Goal: Task Accomplishment & Management: Manage account settings

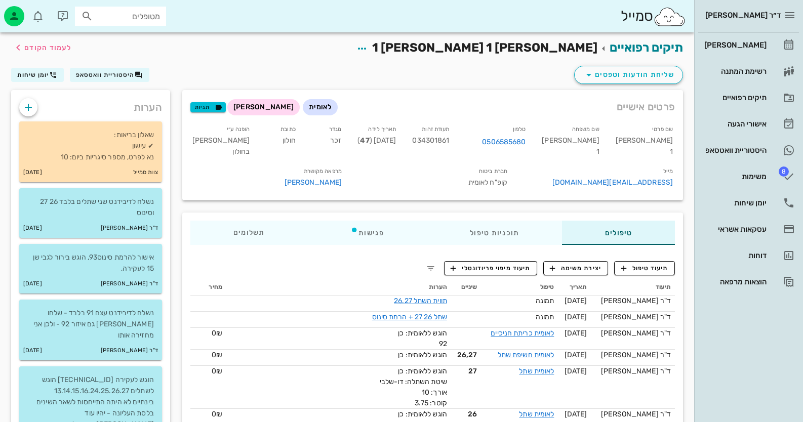
scroll to position [405, 0]
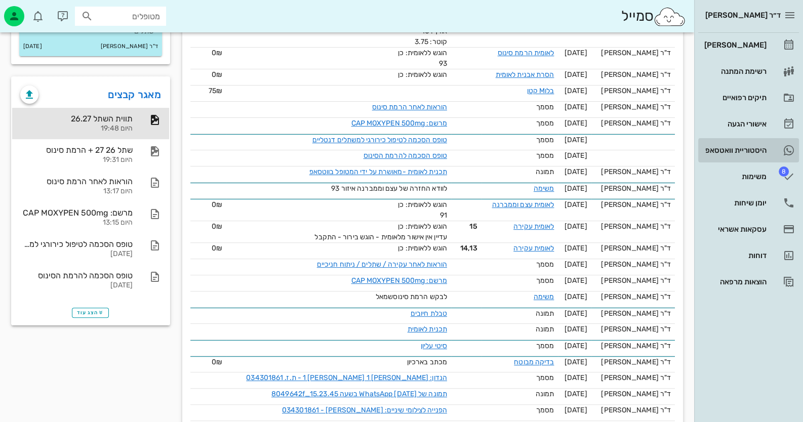
click at [766, 154] on div "היסטוריית וואטסאפ" at bounding box center [734, 150] width 64 height 16
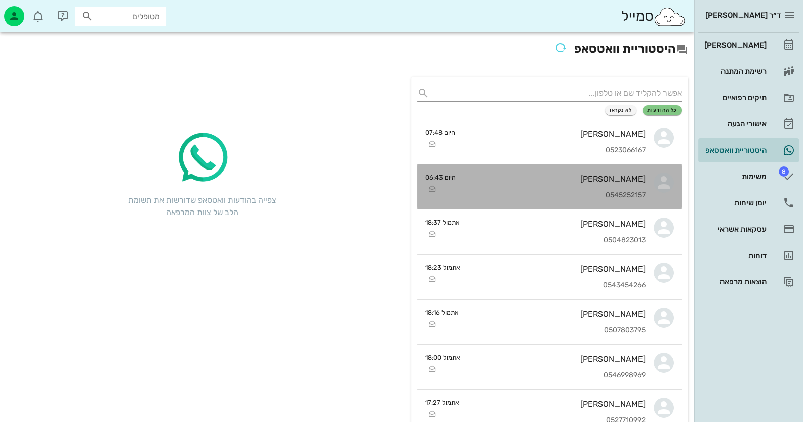
click at [575, 165] on div "ליהי טמפלהוף 0545252157" at bounding box center [555, 187] width 182 height 45
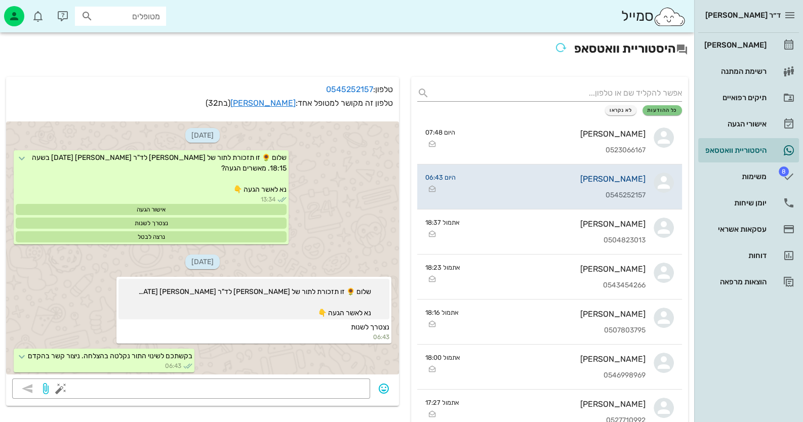
scroll to position [1, 0]
click at [319, 89] on icon "button" at bounding box center [319, 90] width 12 height 12
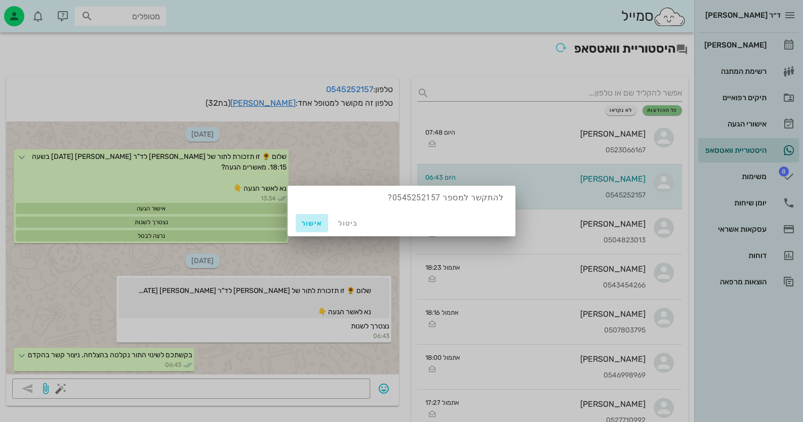
click at [307, 223] on span "אישור" at bounding box center [312, 223] width 24 height 9
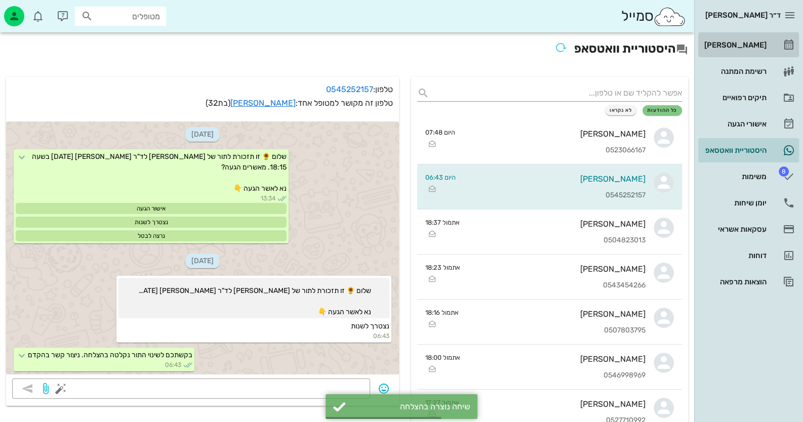
click at [783, 42] on icon at bounding box center [789, 45] width 12 height 12
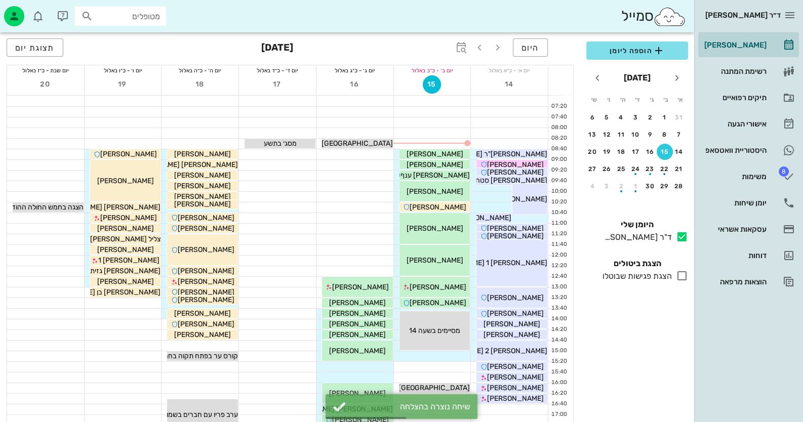
scroll to position [101, 0]
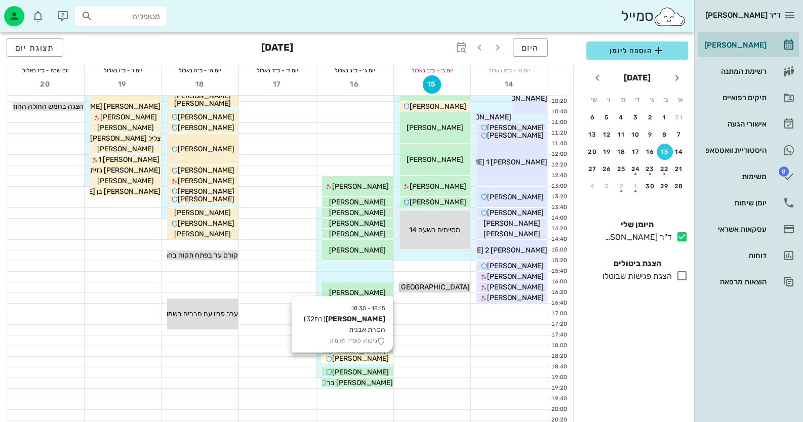
click at [381, 358] on div "[PERSON_NAME]" at bounding box center [357, 358] width 71 height 11
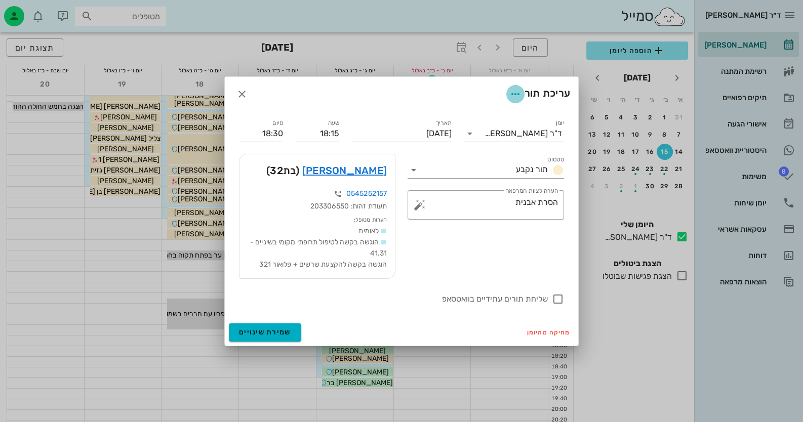
click at [519, 88] on icon "button" at bounding box center [515, 94] width 12 height 12
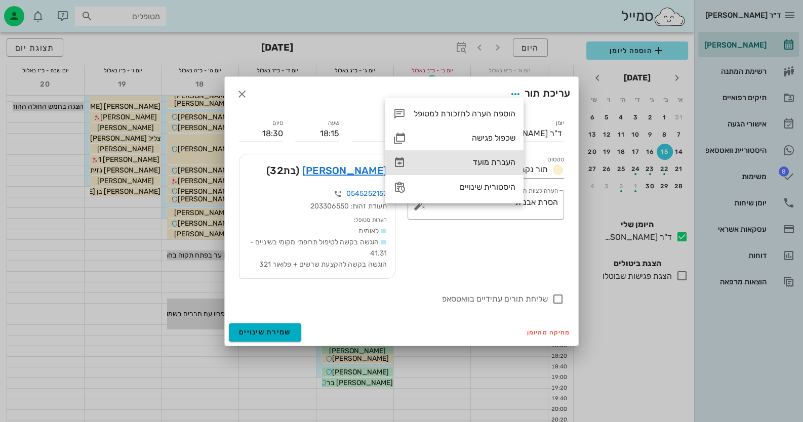
click at [496, 162] on div "העברת מועד" at bounding box center [465, 162] width 102 height 10
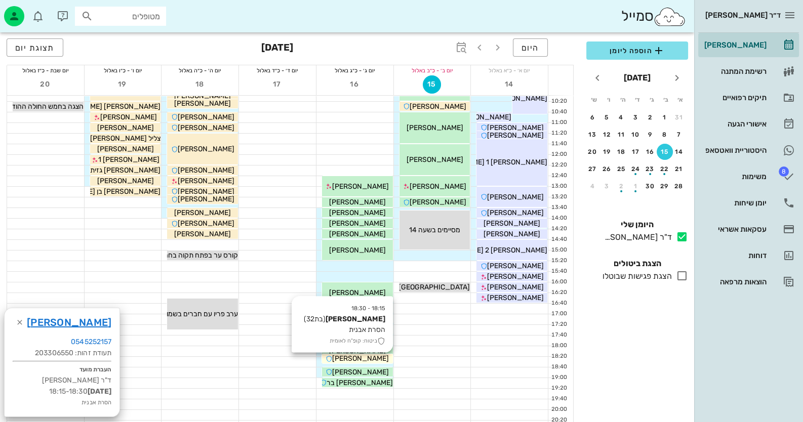
click at [381, 357] on div "[PERSON_NAME]" at bounding box center [357, 358] width 71 height 11
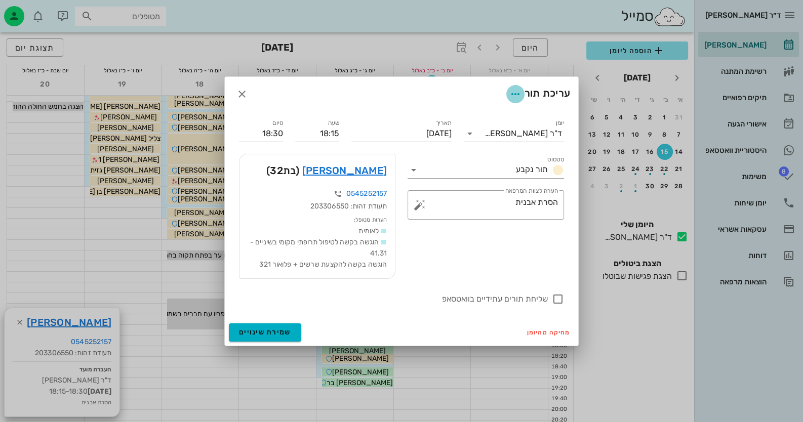
click at [512, 88] on icon "button" at bounding box center [515, 94] width 12 height 12
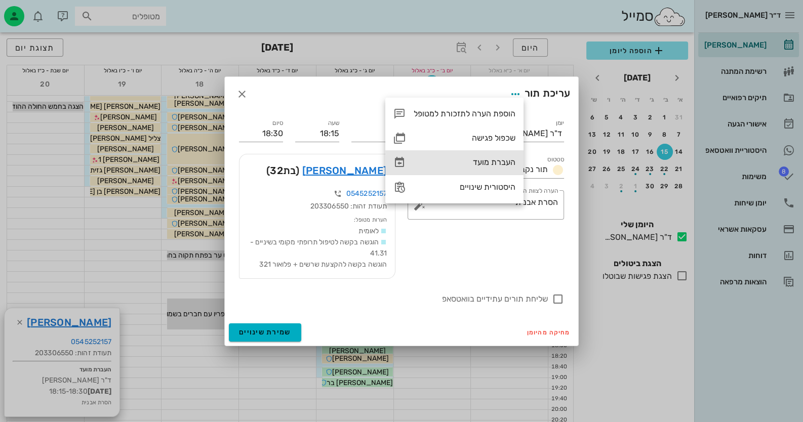
click at [506, 156] on div "העברת מועד" at bounding box center [454, 162] width 138 height 24
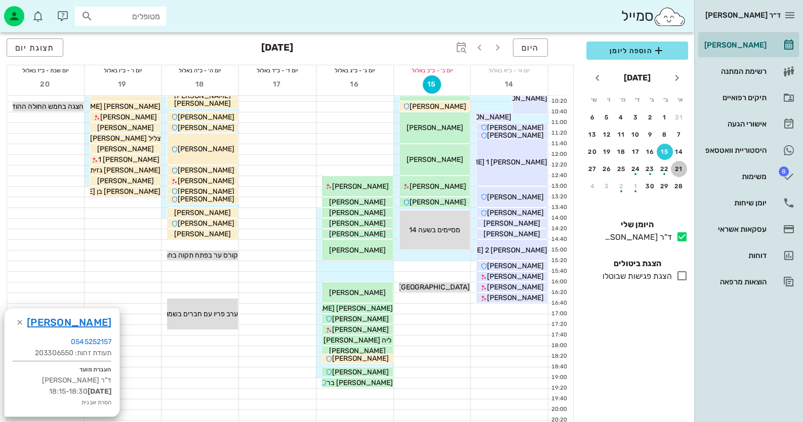
click at [684, 169] on div "21" at bounding box center [679, 169] width 16 height 7
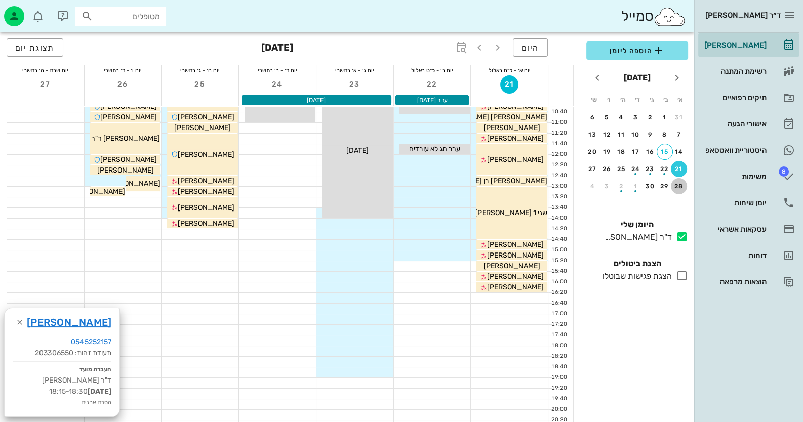
click at [681, 184] on div "28" at bounding box center [679, 186] width 16 height 7
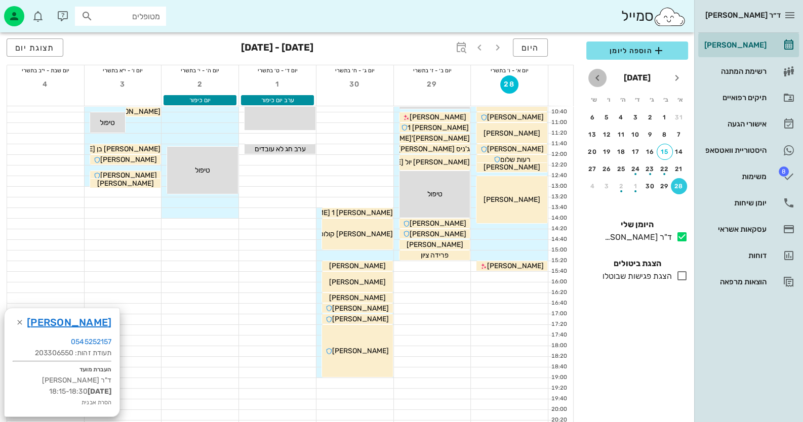
click at [596, 79] on icon "חודש הבא" at bounding box center [597, 78] width 12 height 12
click at [633, 136] on div "button" at bounding box center [636, 137] width 16 height 6
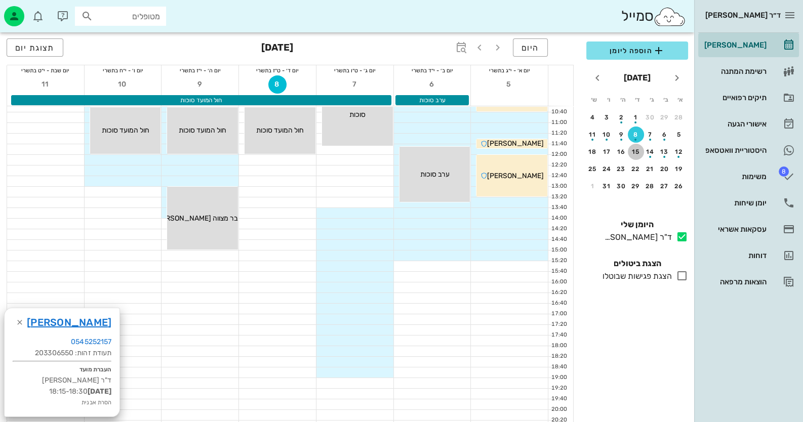
click at [633, 153] on div "15" at bounding box center [636, 151] width 16 height 7
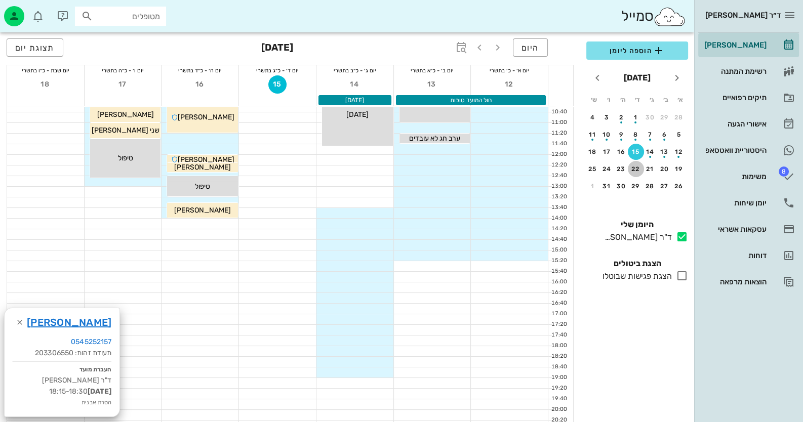
click at [635, 169] on div "22" at bounding box center [636, 169] width 16 height 7
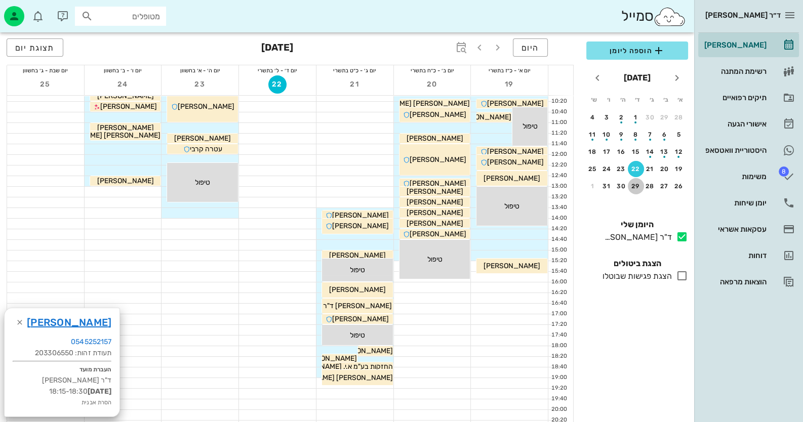
click at [633, 187] on div "29" at bounding box center [636, 186] width 16 height 7
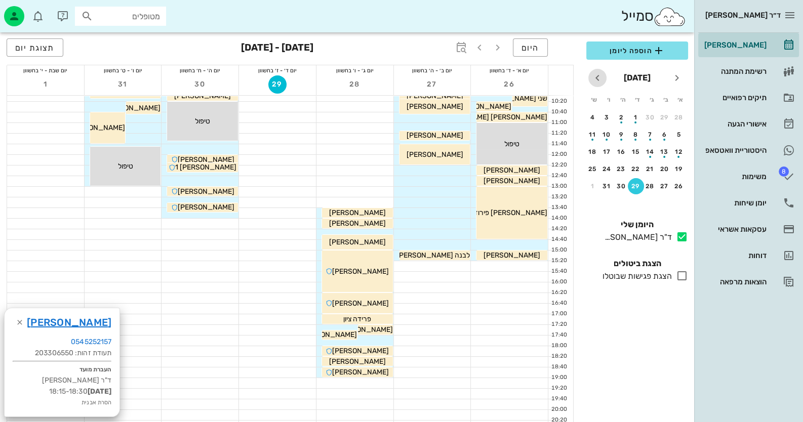
click at [600, 78] on icon "חודש הבא" at bounding box center [597, 78] width 12 height 12
click at [648, 132] on div "4" at bounding box center [650, 134] width 16 height 7
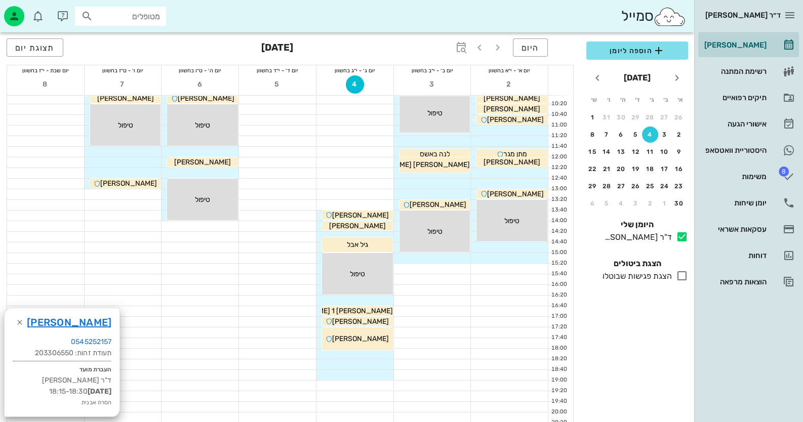
scroll to position [101, 0]
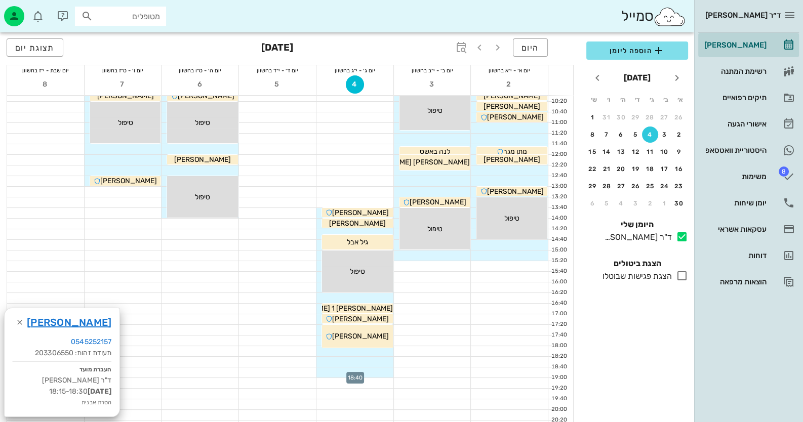
click at [383, 371] on div at bounding box center [354, 373] width 77 height 10
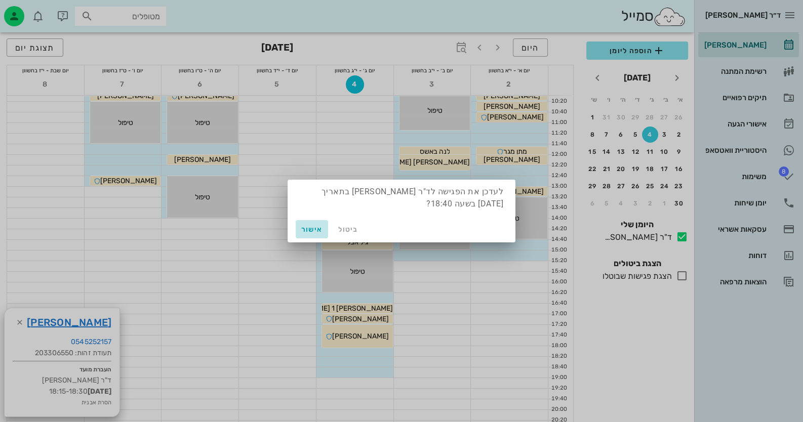
click at [314, 233] on span "אישור" at bounding box center [312, 229] width 24 height 9
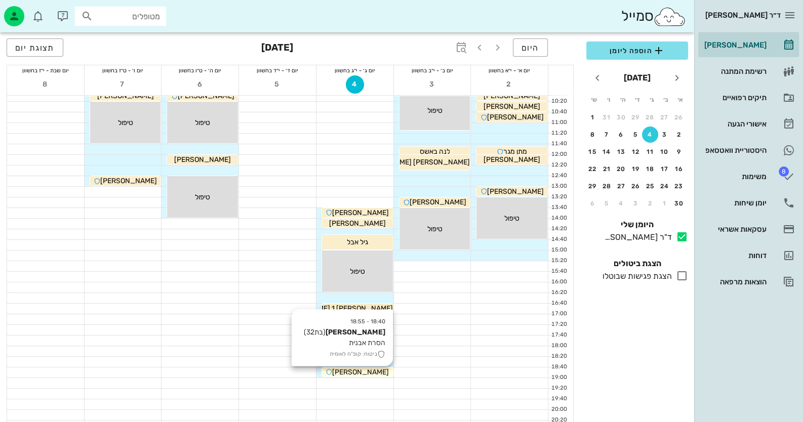
click at [332, 372] on icon at bounding box center [329, 372] width 7 height 7
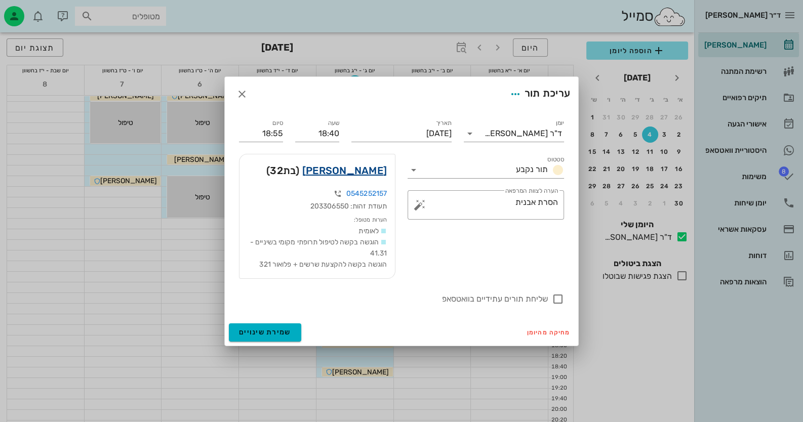
click at [358, 164] on link "ליהי טמפלהוף" at bounding box center [344, 171] width 85 height 16
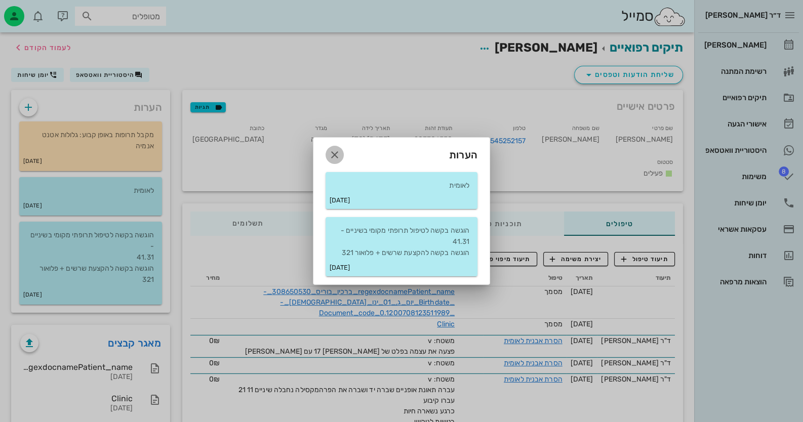
click at [334, 156] on icon "button" at bounding box center [335, 155] width 12 height 12
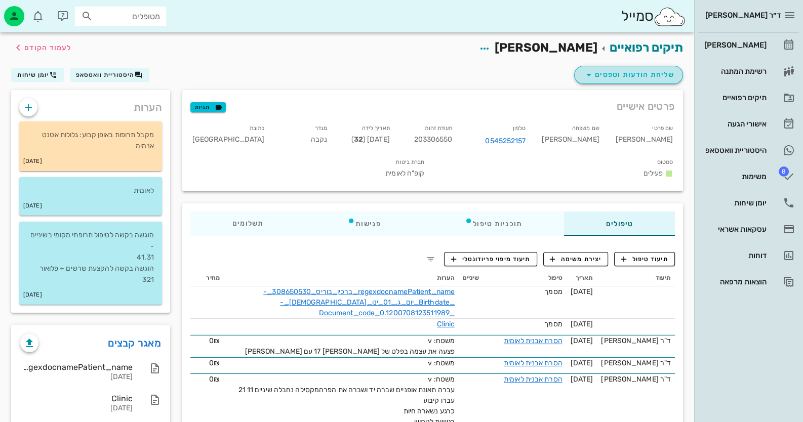
click at [650, 77] on span "שליחת הודעות וטפסים" at bounding box center [629, 75] width 92 height 12
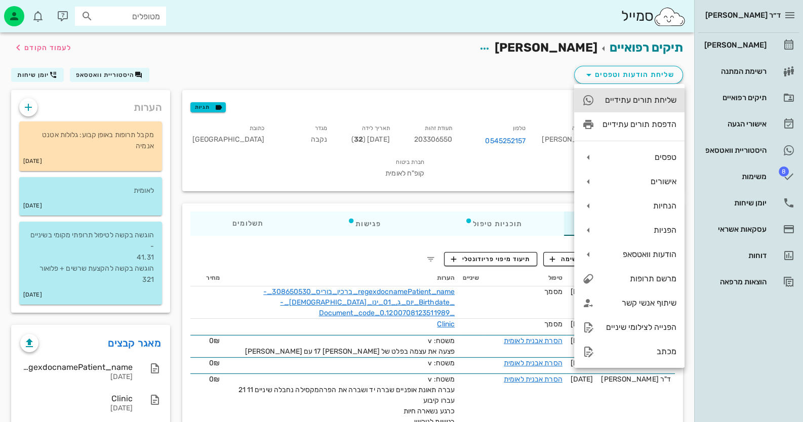
click at [654, 98] on div "שליחת תורים עתידיים" at bounding box center [640, 100] width 74 height 10
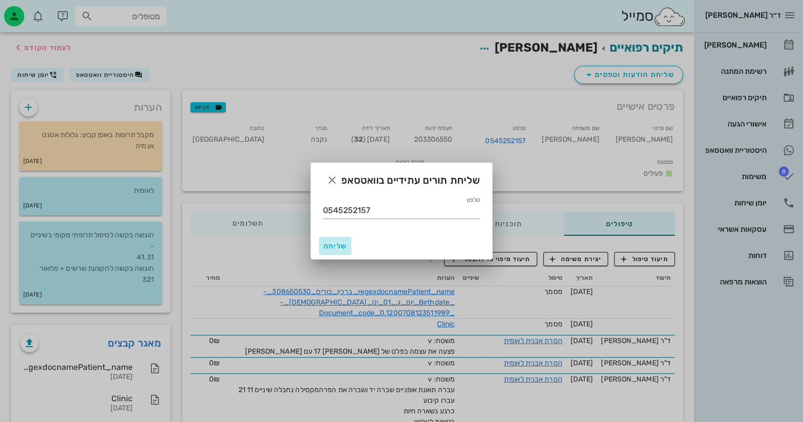
click at [320, 243] on button "שליחה" at bounding box center [335, 246] width 32 height 18
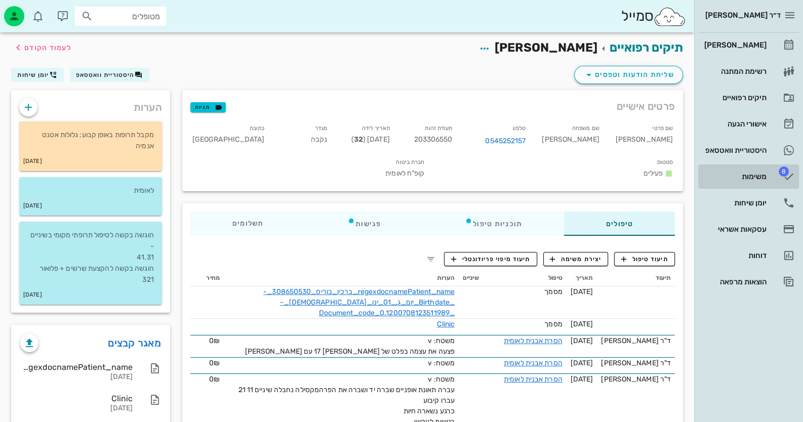
click at [749, 174] on div "משימות" at bounding box center [734, 177] width 64 height 8
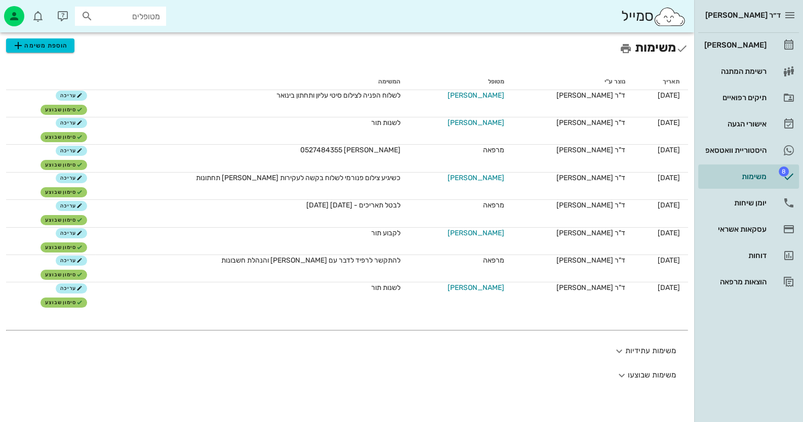
click at [118, 14] on input "מטופלים" at bounding box center [127, 16] width 65 height 13
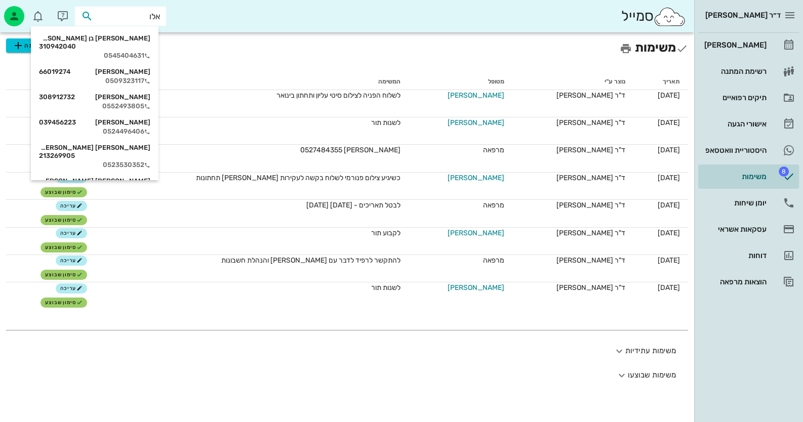
type input "אלוש"
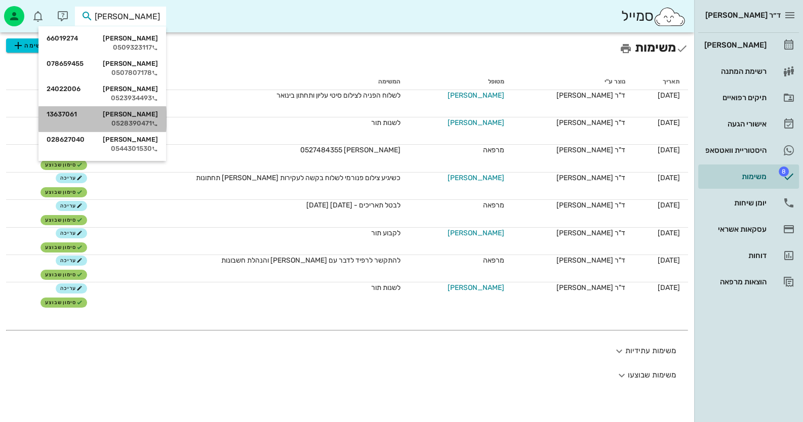
click at [124, 112] on div "ברנרד אלוש 13637061" at bounding box center [102, 114] width 111 height 8
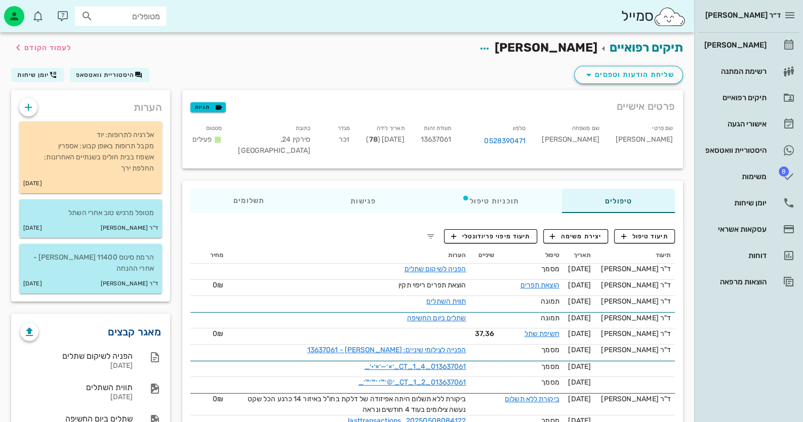
click at [140, 324] on link "מאגר קבצים" at bounding box center [134, 332] width 53 height 16
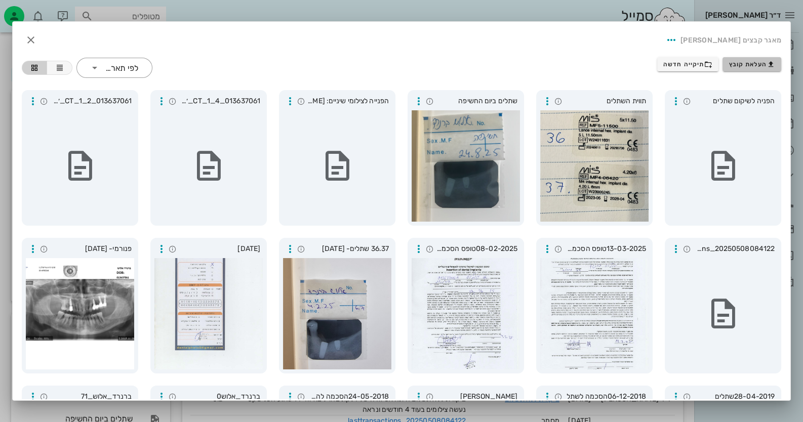
click at [771, 62] on icon "button" at bounding box center [771, 64] width 8 height 8
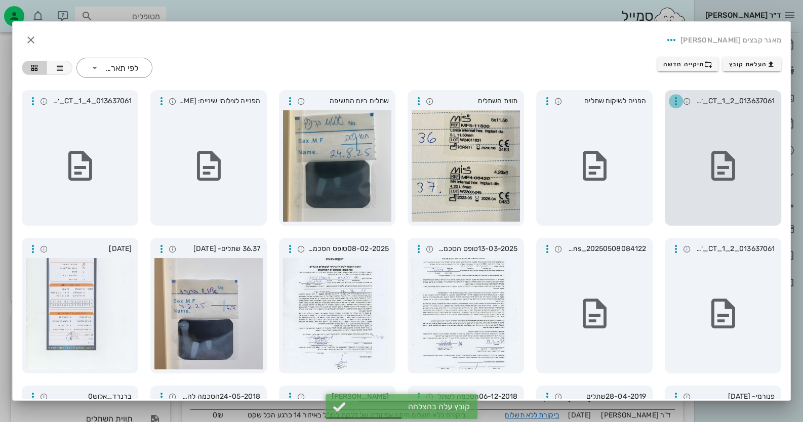
click at [675, 98] on icon "button" at bounding box center [676, 101] width 12 height 12
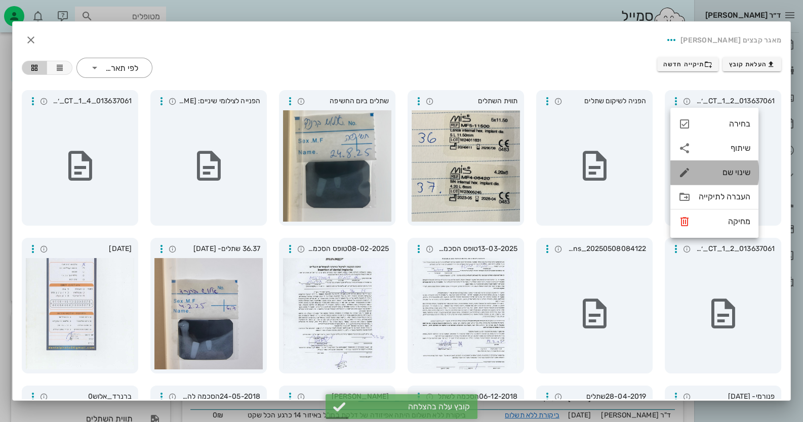
click at [731, 170] on div "שינוי שם" at bounding box center [725, 173] width 52 height 10
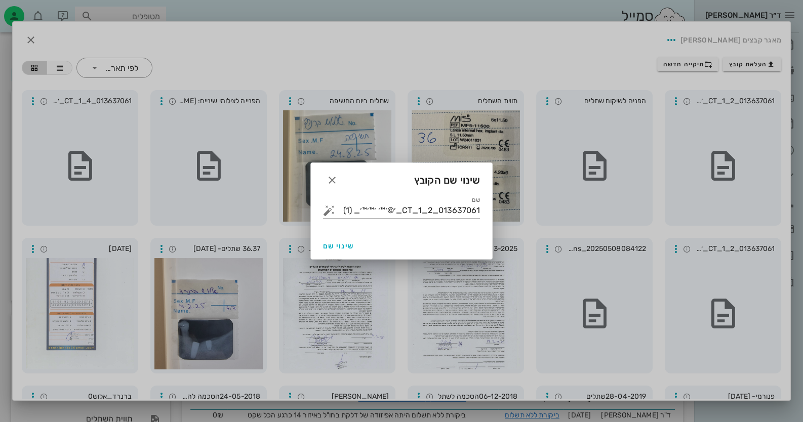
click at [376, 208] on input "013637061_CT_1_2_׳©׳™׳ ׳™׳™׳_ (1)" at bounding box center [408, 211] width 143 height 16
click at [329, 207] on button "button" at bounding box center [329, 211] width 12 height 12
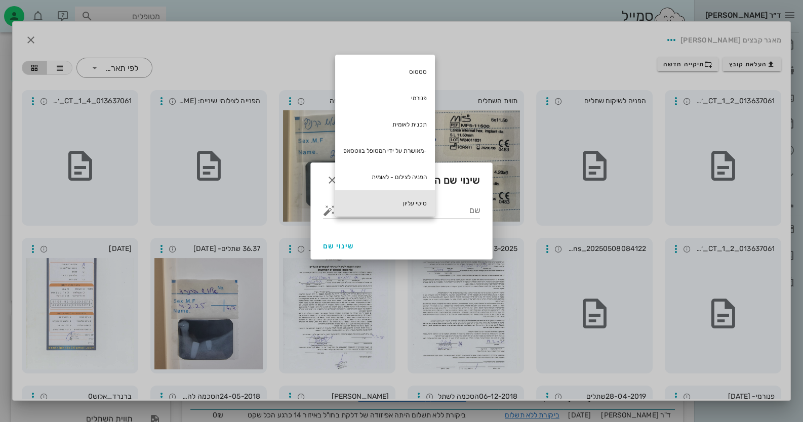
click at [351, 202] on div "סיטי עליון" at bounding box center [385, 203] width 100 height 26
type input "סיטי עליון"
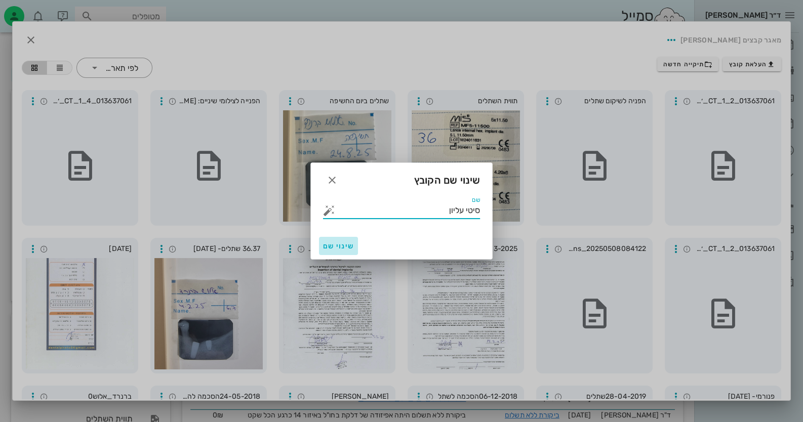
click at [326, 252] on button "שינוי שם" at bounding box center [338, 246] width 39 height 18
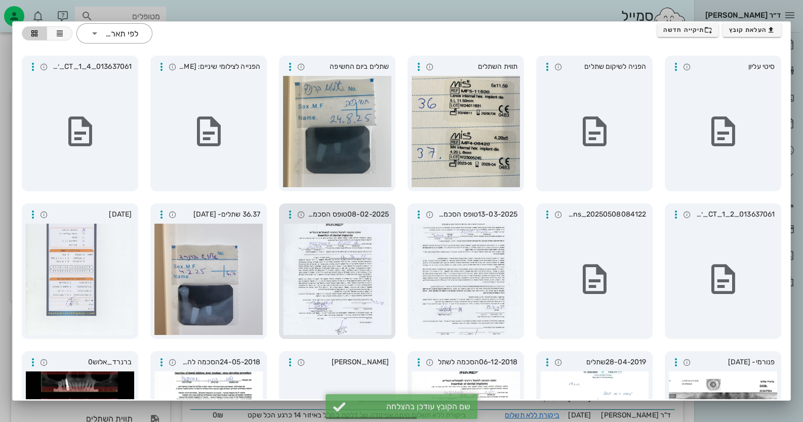
scroll to position [50, 0]
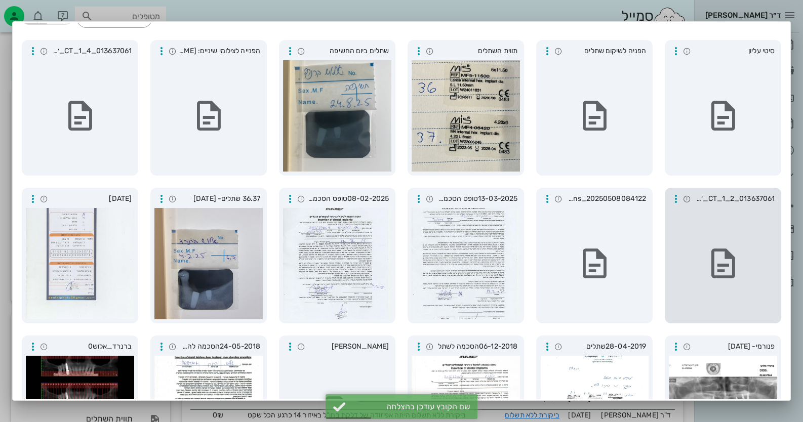
click at [720, 242] on div at bounding box center [723, 263] width 108 height 111
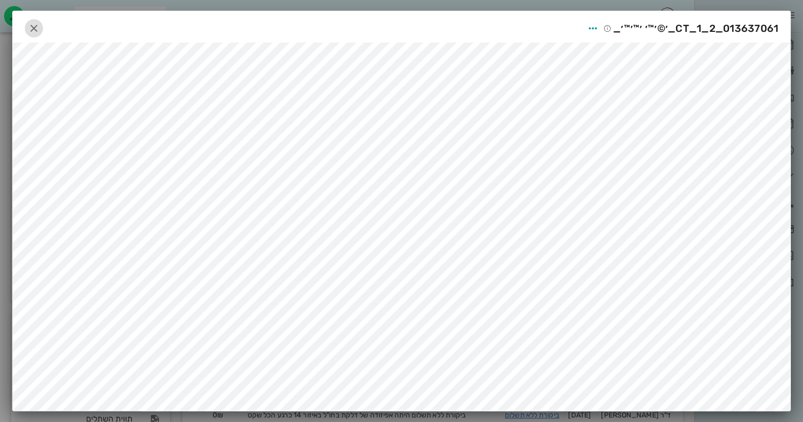
click at [40, 29] on icon "button" at bounding box center [34, 28] width 12 height 12
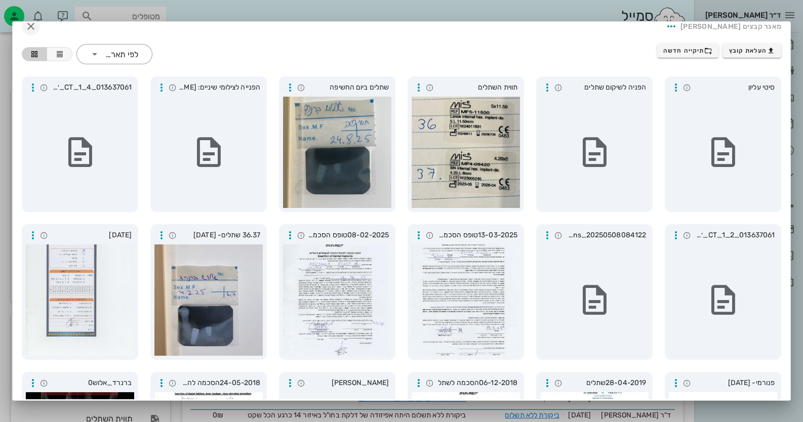
scroll to position [0, 0]
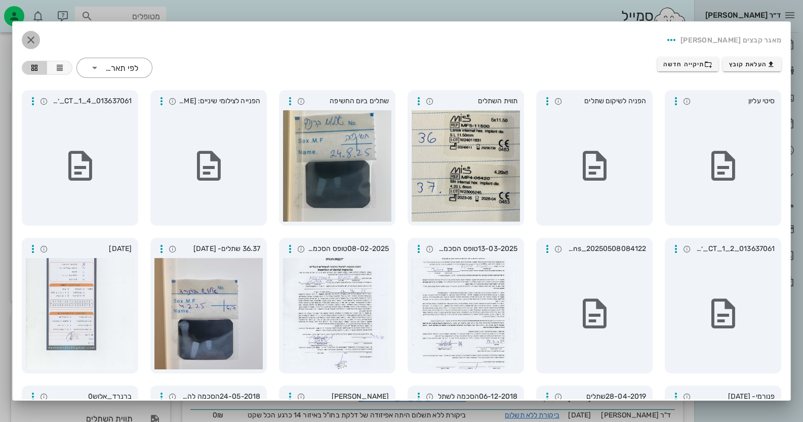
click at [37, 34] on icon "button" at bounding box center [31, 40] width 12 height 12
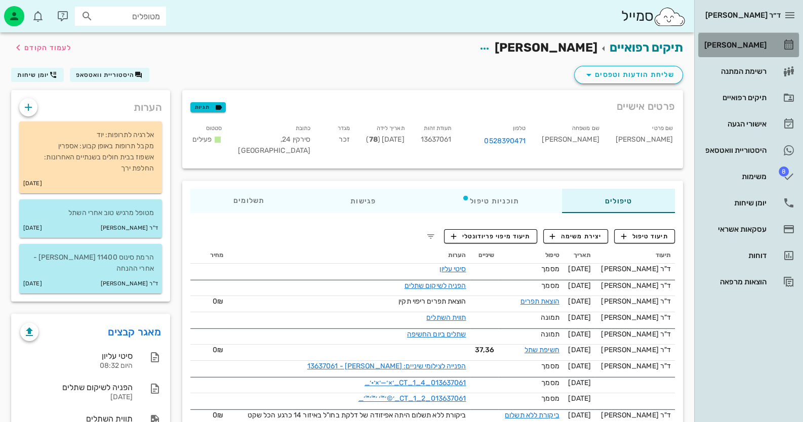
click at [764, 47] on div "[PERSON_NAME]" at bounding box center [734, 45] width 64 height 8
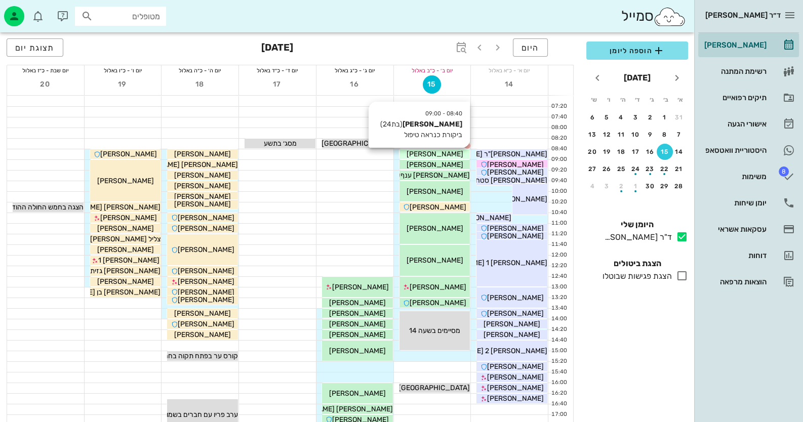
click at [462, 156] on div "[PERSON_NAME]" at bounding box center [435, 154] width 71 height 11
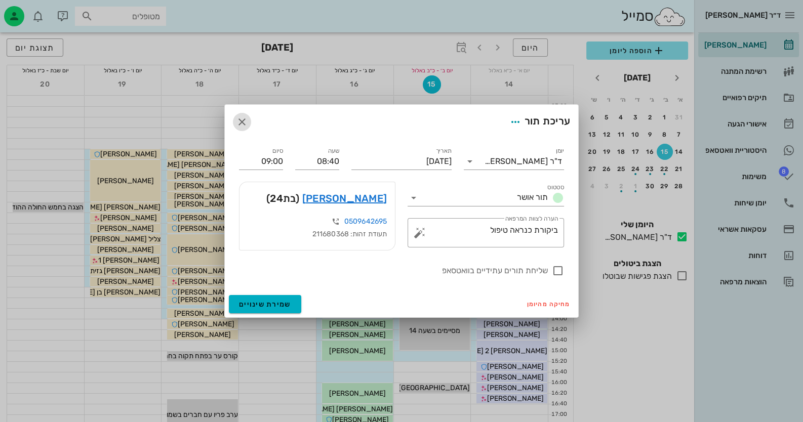
click at [246, 123] on icon "button" at bounding box center [242, 122] width 12 height 12
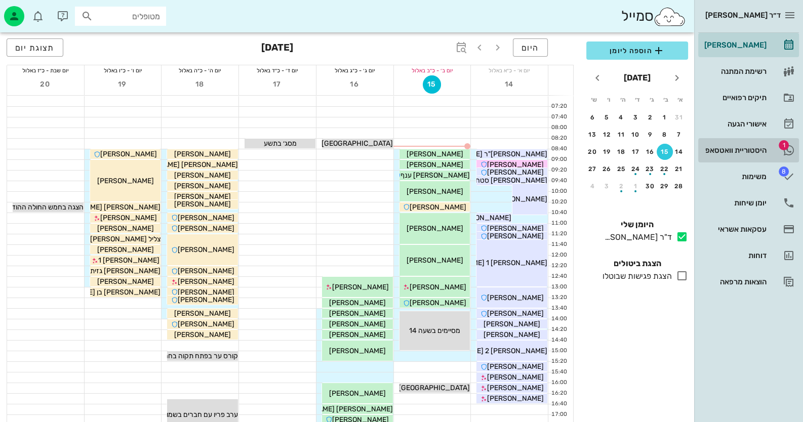
click at [738, 141] on link "1 היסטוריית וואטסאפ" at bounding box center [748, 150] width 101 height 24
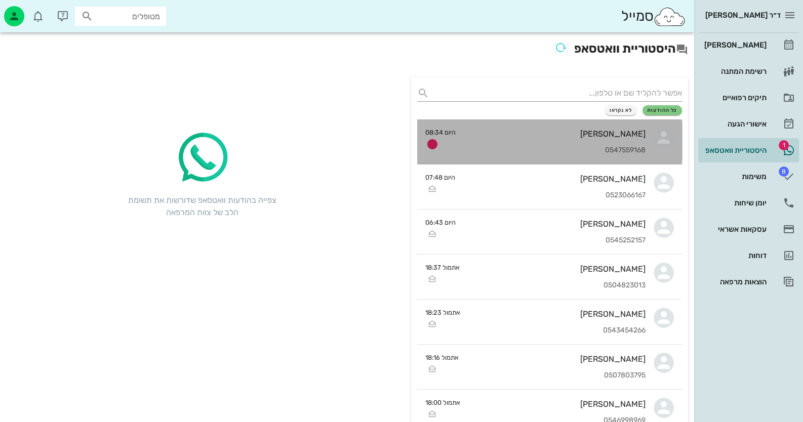
click at [481, 129] on div "[PERSON_NAME]" at bounding box center [555, 134] width 182 height 10
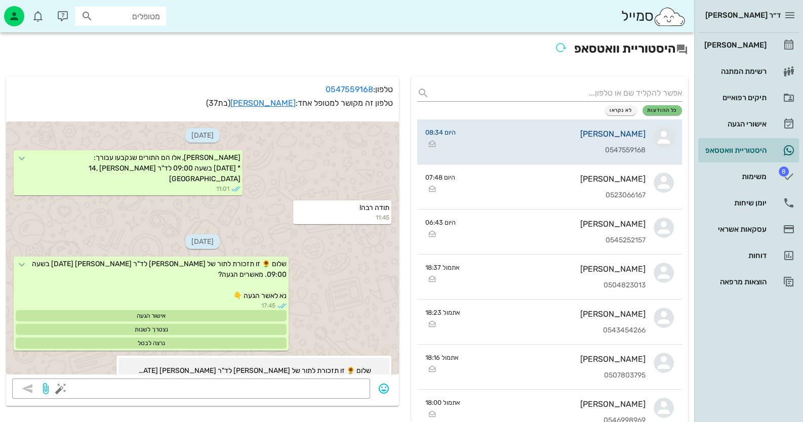
scroll to position [232, 0]
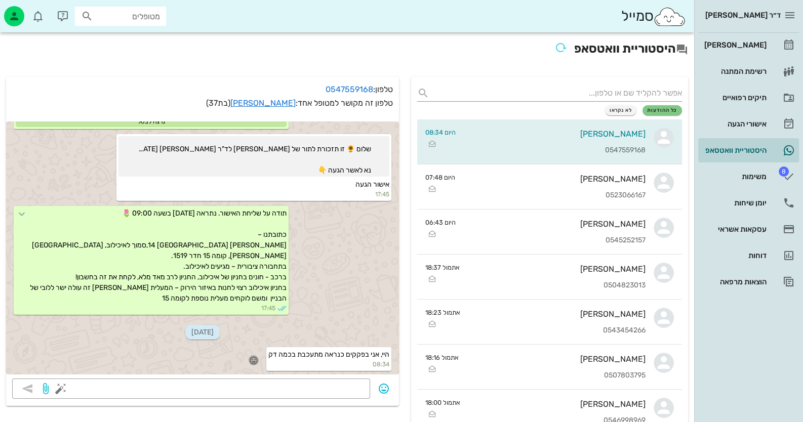
click at [251, 356] on icon "button" at bounding box center [253, 360] width 9 height 9
click at [251, 349] on div "👍" at bounding box center [243, 345] width 18 height 19
click at [744, 124] on div "אישורי הגעה" at bounding box center [734, 124] width 64 height 8
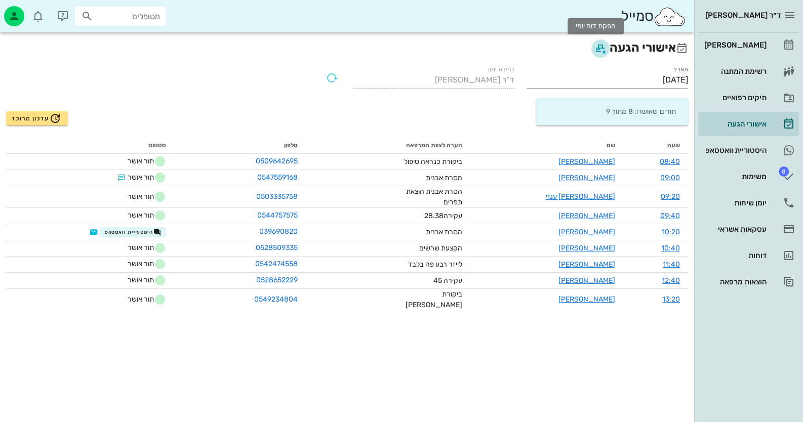
click at [597, 51] on icon "button" at bounding box center [600, 49] width 12 height 12
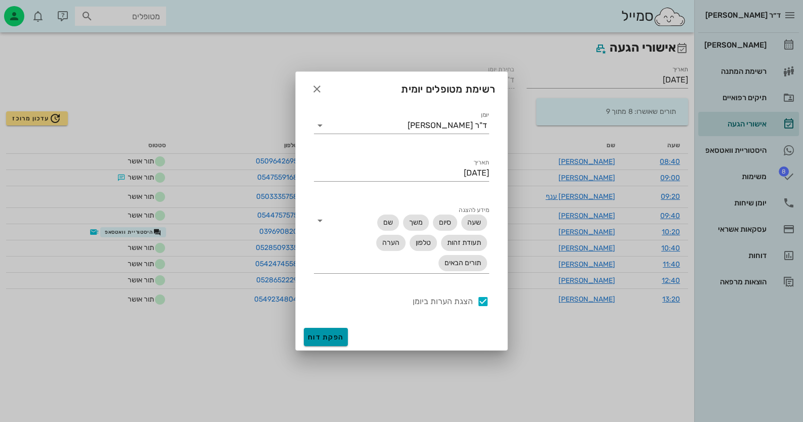
click at [330, 341] on button "הפקת דוח" at bounding box center [326, 337] width 44 height 18
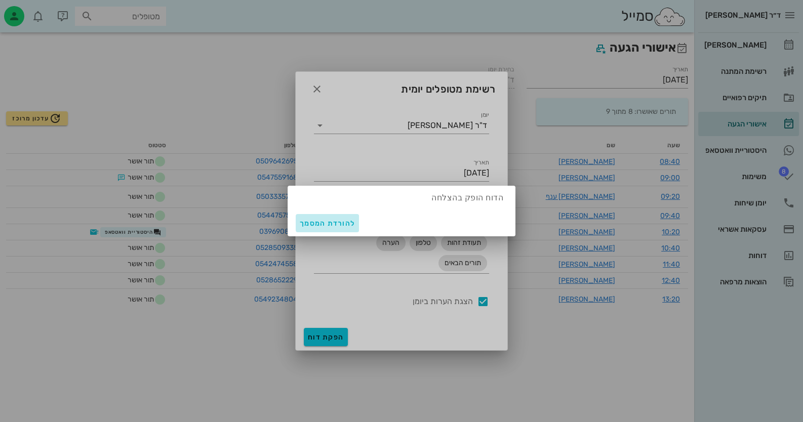
click at [342, 222] on span "להורדת המסמך" at bounding box center [327, 223] width 55 height 9
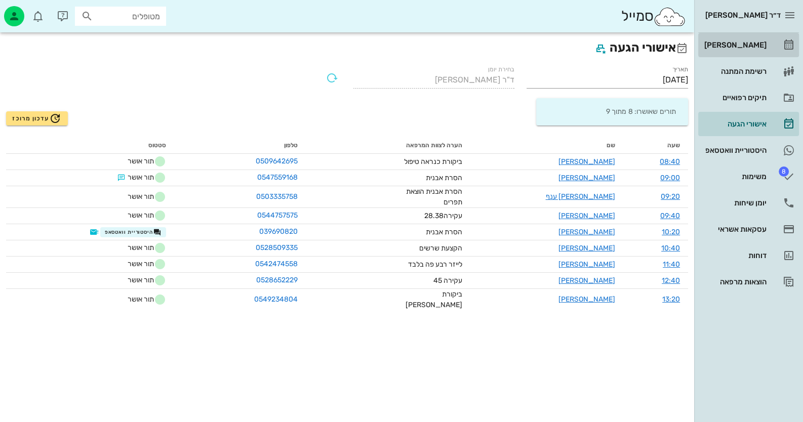
click at [772, 43] on link "[PERSON_NAME]" at bounding box center [748, 45] width 101 height 24
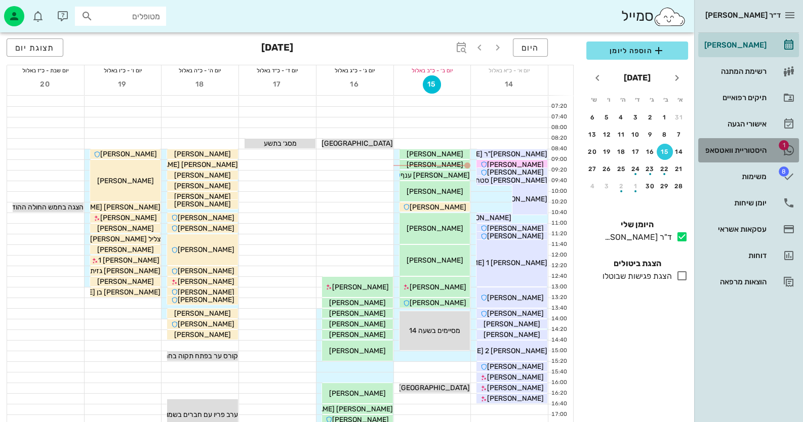
click at [751, 156] on div "היסטוריית וואטסאפ" at bounding box center [734, 150] width 64 height 16
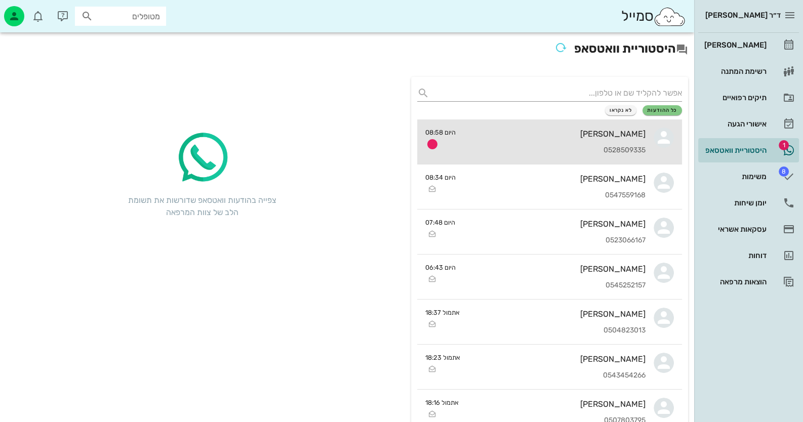
click at [622, 151] on div "0528509335" at bounding box center [555, 150] width 182 height 9
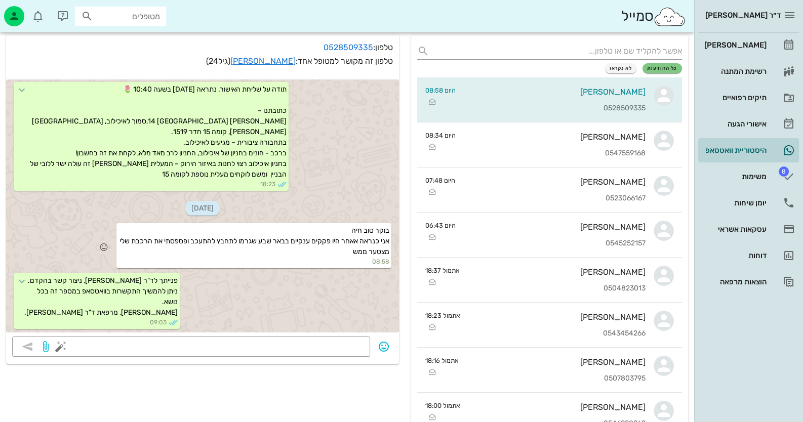
scroll to position [101, 0]
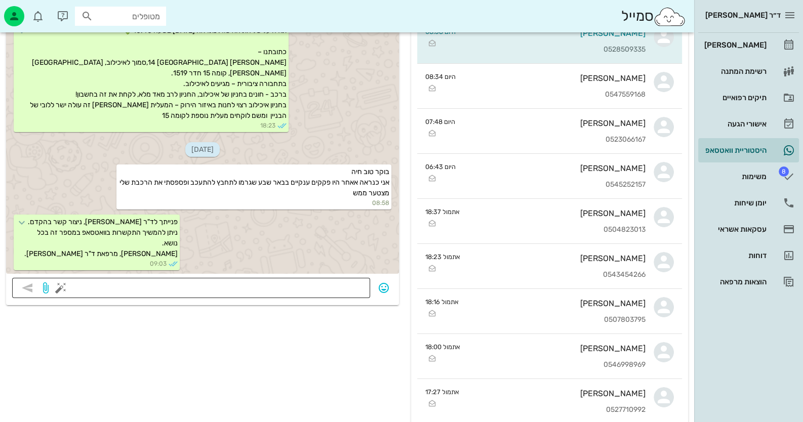
click at [263, 287] on textarea at bounding box center [213, 289] width 301 height 16
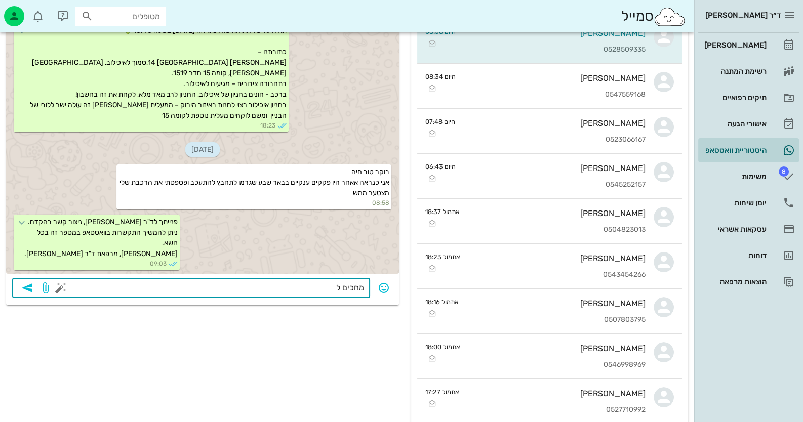
type textarea "מחכים לך"
click at [29, 289] on icon "button" at bounding box center [27, 288] width 12 height 12
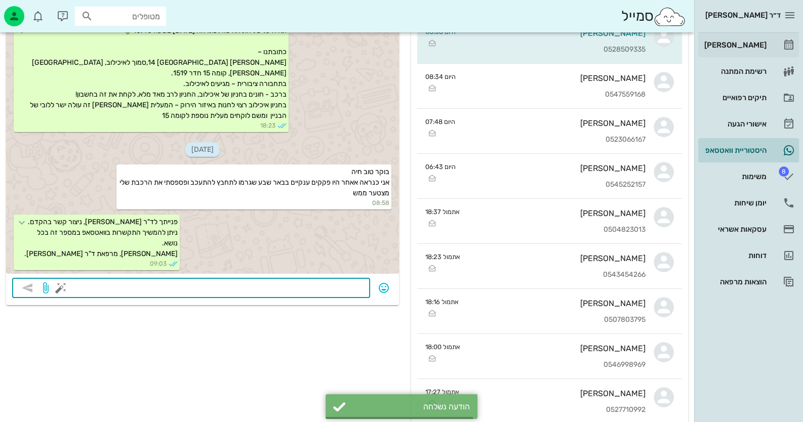
scroll to position [1816, 0]
click at [770, 46] on link "[PERSON_NAME]" at bounding box center [748, 45] width 101 height 24
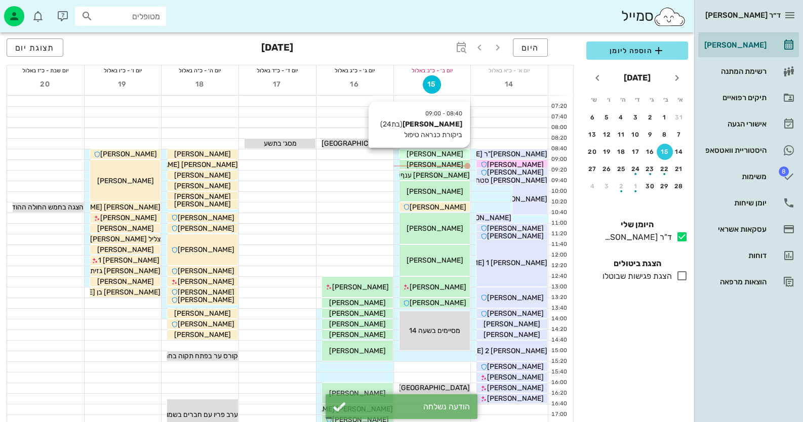
click at [445, 151] on span "[PERSON_NAME]" at bounding box center [434, 154] width 57 height 9
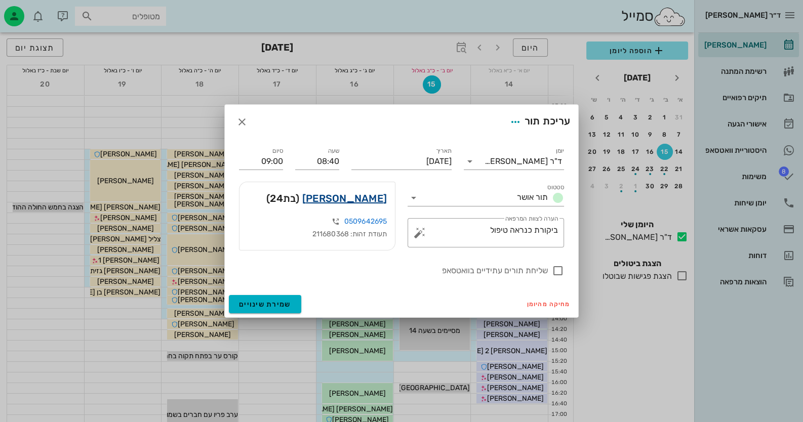
click at [369, 198] on link "[PERSON_NAME]" at bounding box center [344, 198] width 85 height 16
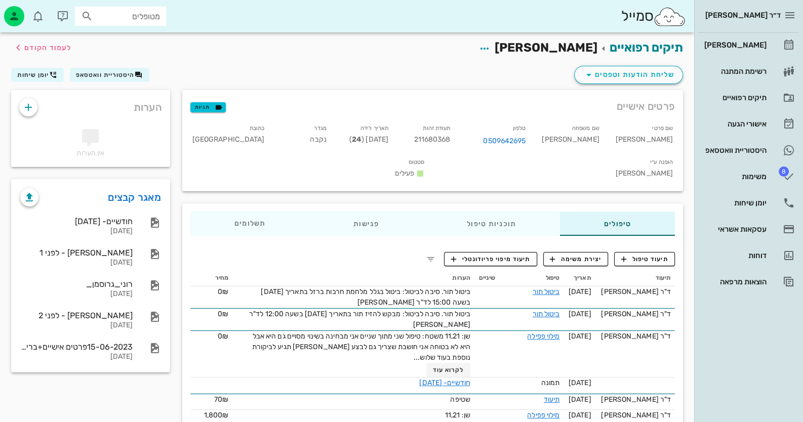
click at [253, 216] on div "טיפולים תוכניות טיפול פגישות תשלומים 0₪" at bounding box center [432, 224] width 501 height 41
click at [254, 212] on div "תשלומים 0₪" at bounding box center [249, 224] width 119 height 24
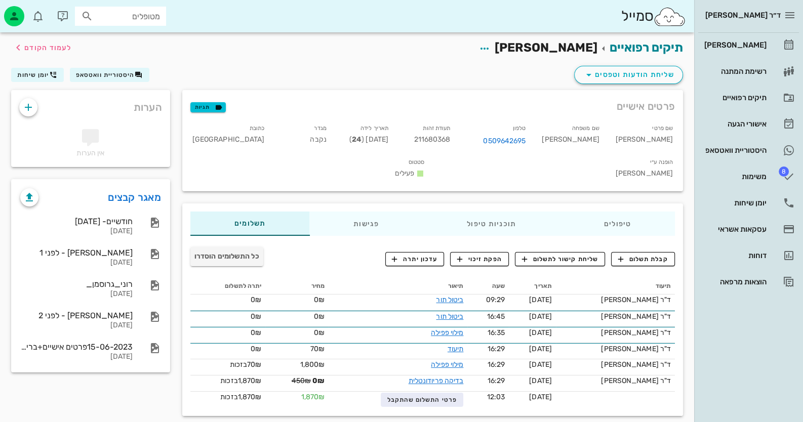
click at [658, 252] on div "קבלת תשלום שליחת קישור לתשלום הפקת זיכוי עדכון יתרה" at bounding box center [530, 261] width 290 height 18
click at [658, 255] on span "קבלת תשלום" at bounding box center [643, 259] width 50 height 9
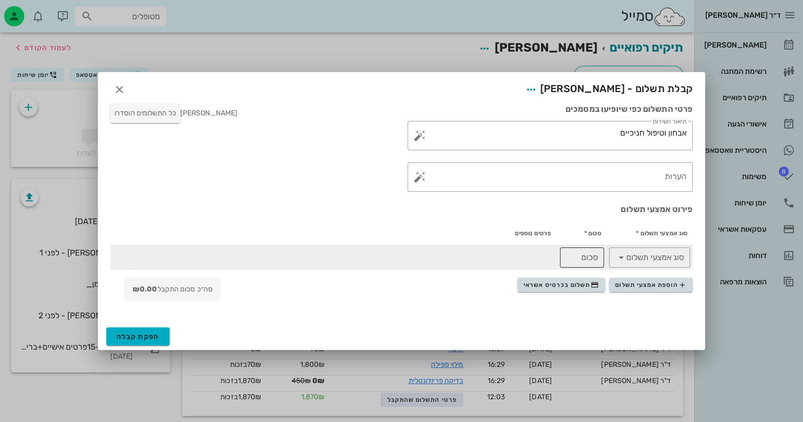
click at [585, 263] on input "סכום" at bounding box center [582, 258] width 32 height 16
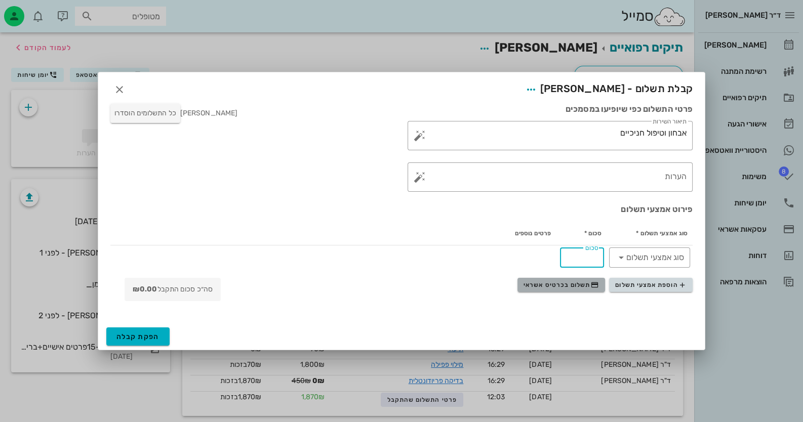
click at [575, 284] on span "תשלום בכרטיס אשראי" at bounding box center [561, 285] width 75 height 8
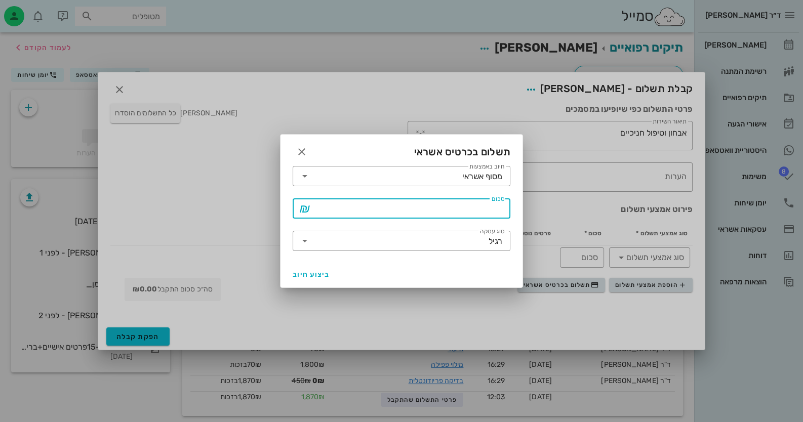
click at [462, 210] on input "סכום" at bounding box center [408, 209] width 191 height 16
type input "435"
click at [322, 273] on span "ביצוע חיוב" at bounding box center [311, 274] width 37 height 9
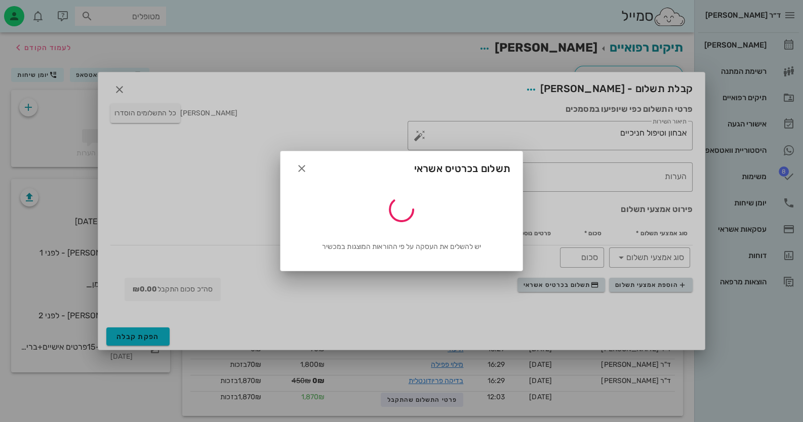
type input "435"
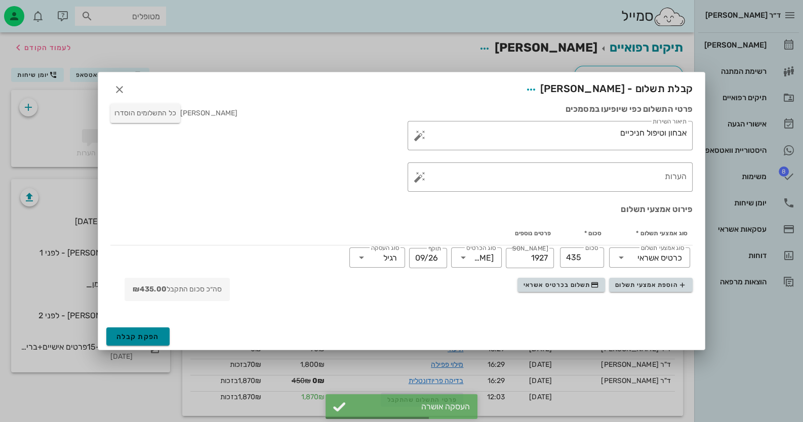
click at [151, 333] on span "הפקת קבלה" at bounding box center [137, 337] width 43 height 9
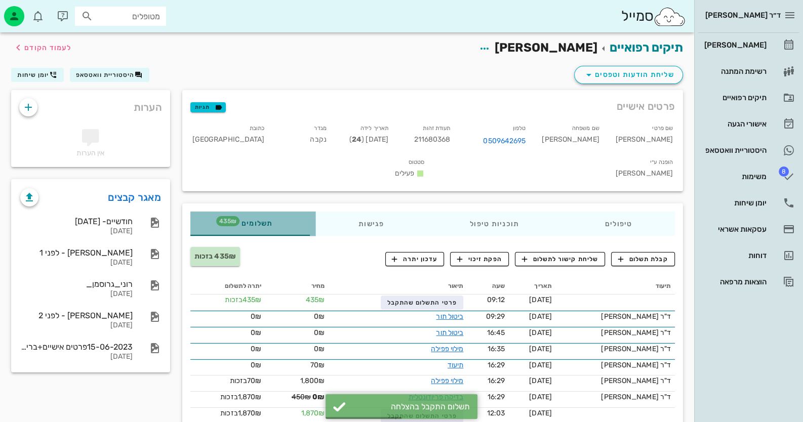
click at [308, 212] on div "תשלומים 435₪" at bounding box center [252, 224] width 125 height 24
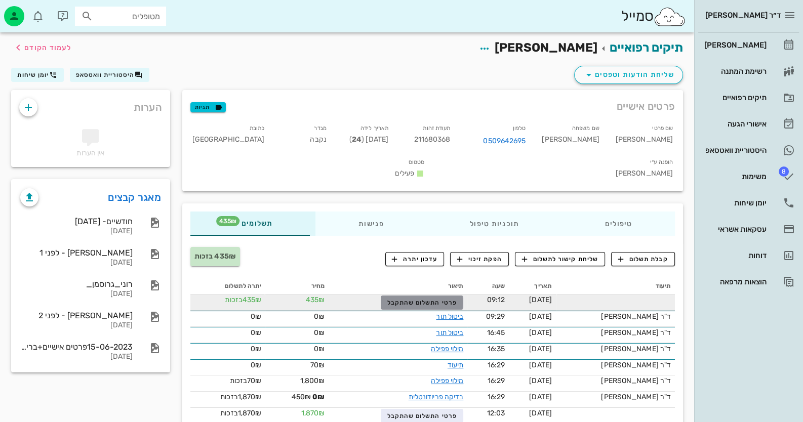
click at [418, 299] on span "פרטי התשלום שהתקבל" at bounding box center [422, 302] width 70 height 7
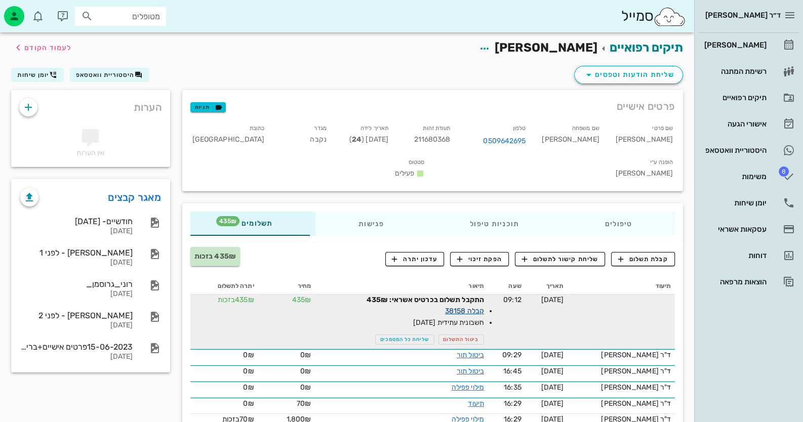
click at [484, 307] on link "קבלה 38158" at bounding box center [464, 311] width 39 height 9
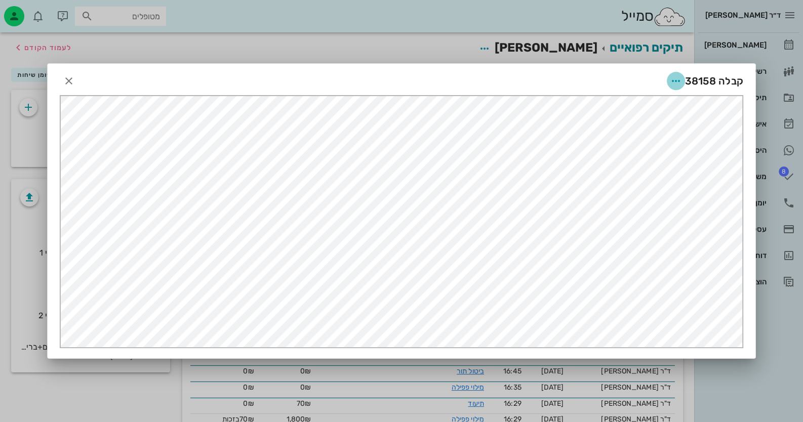
click at [676, 77] on icon "button" at bounding box center [676, 81] width 12 height 12
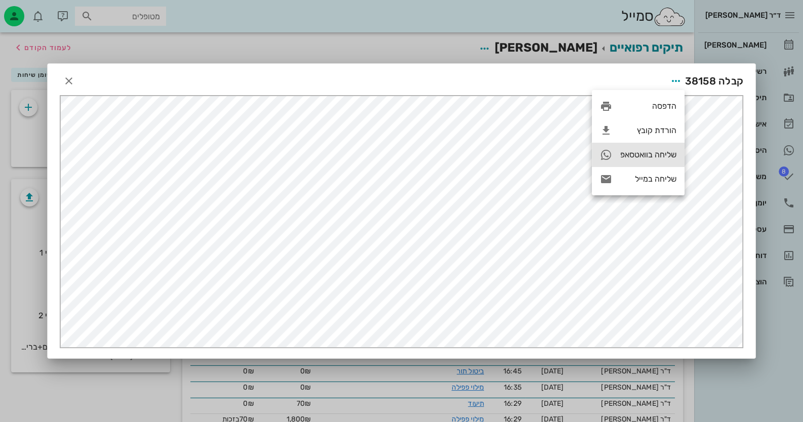
click at [651, 154] on div "שליחה בוואטסאפ" at bounding box center [648, 155] width 56 height 10
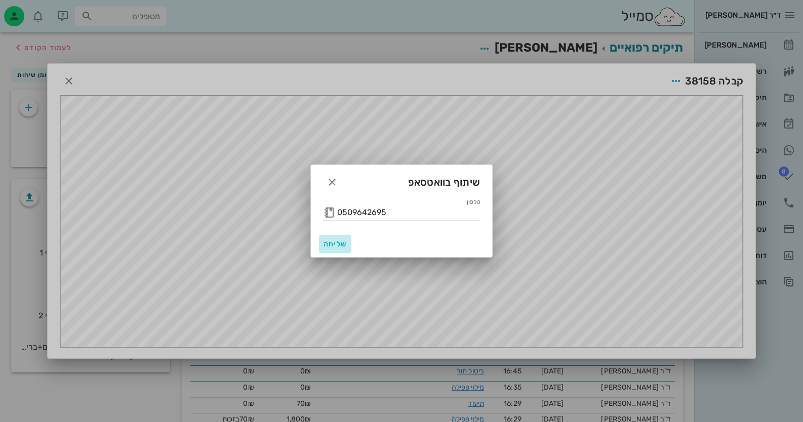
click at [333, 247] on span "שליחה" at bounding box center [335, 244] width 24 height 9
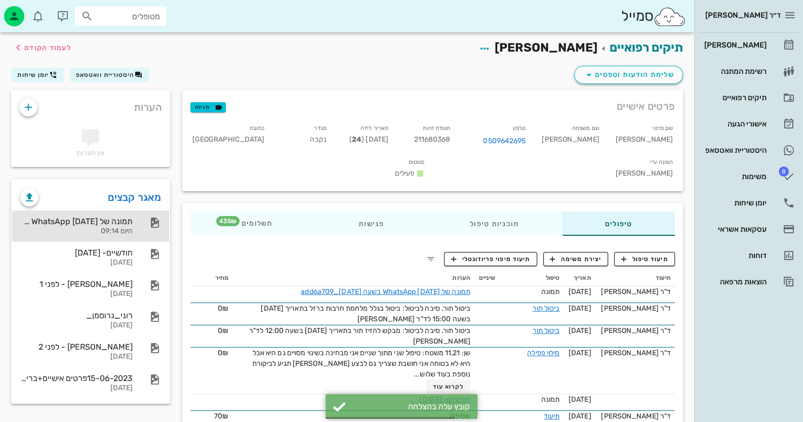
click at [134, 217] on div "תמונה של WhatsApp [DATE] בשעה [DATE]_add6a709 היום 09:14" at bounding box center [90, 226] width 157 height 31
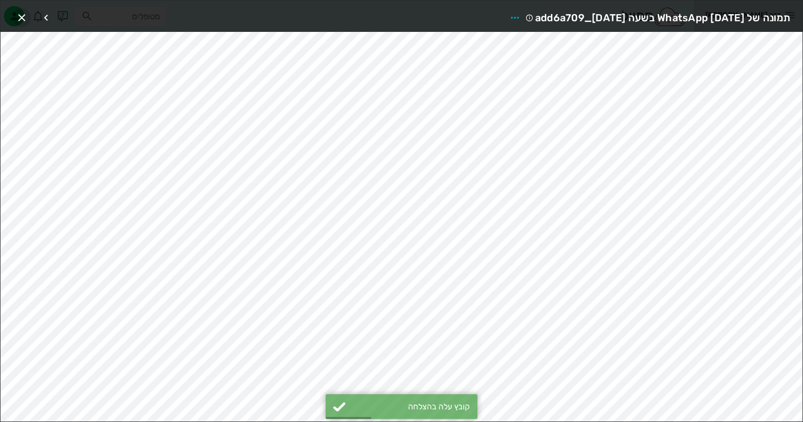
click at [18, 20] on icon "button" at bounding box center [22, 18] width 12 height 12
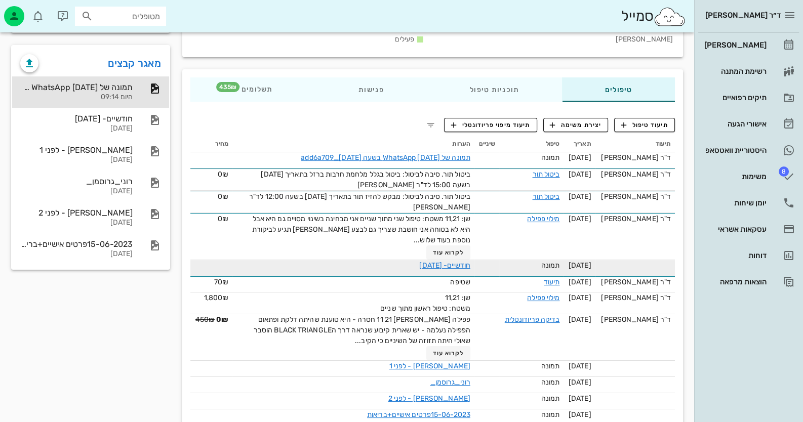
scroll to position [138, 0]
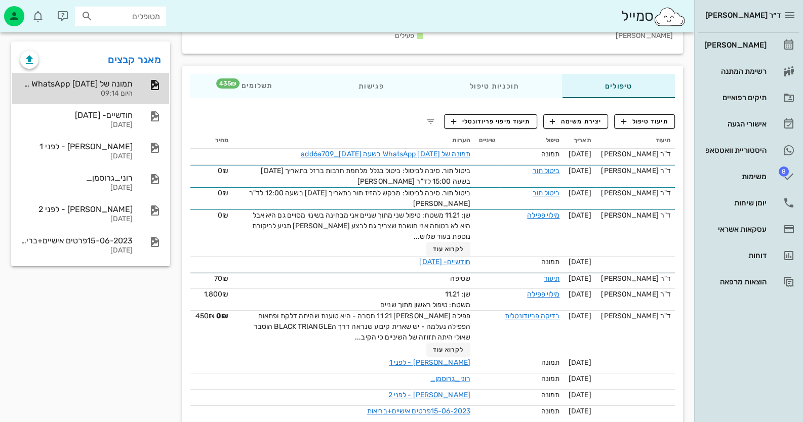
click at [137, 91] on div "תמונה של WhatsApp [DATE] בשעה [DATE]_add6a709 היום 09:14" at bounding box center [90, 88] width 157 height 31
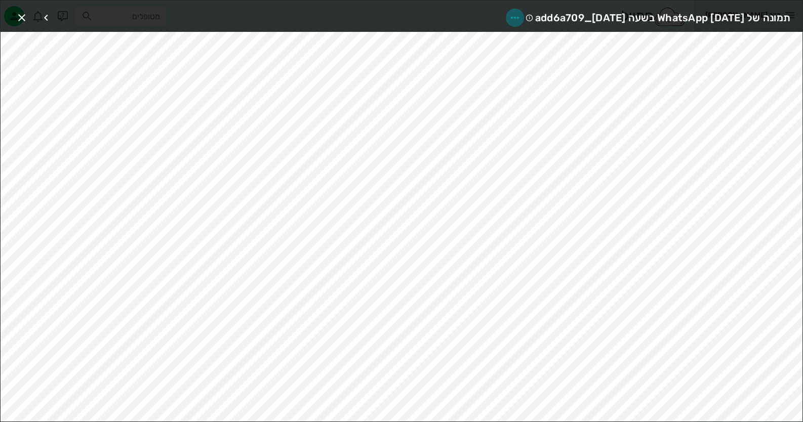
click at [509, 19] on icon "button" at bounding box center [515, 18] width 12 height 12
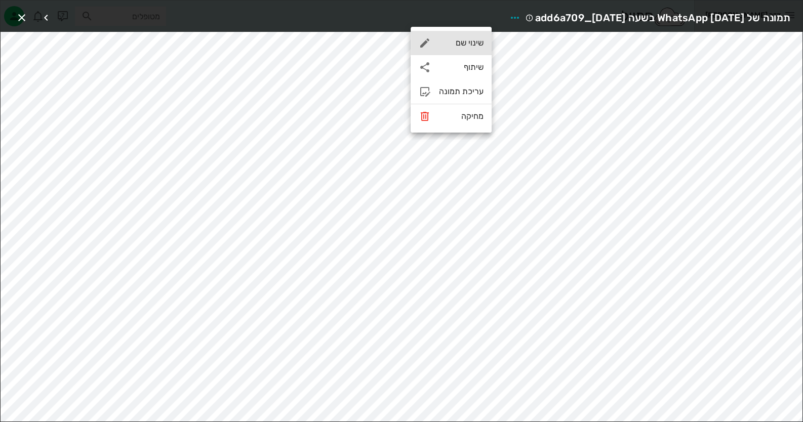
click at [471, 38] on div "שינוי שם" at bounding box center [461, 43] width 45 height 10
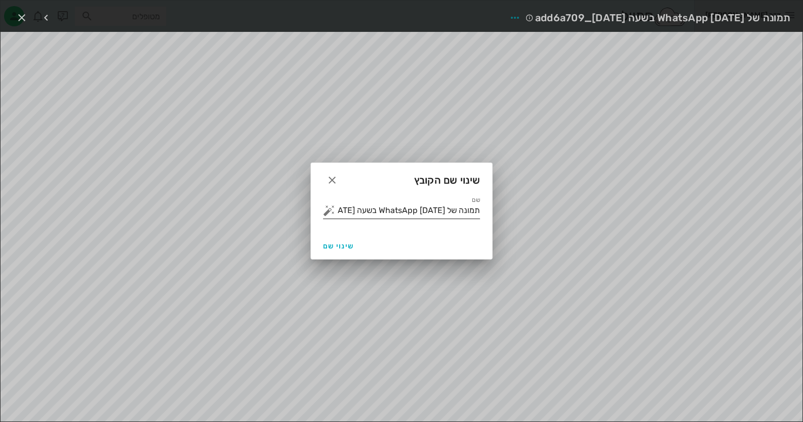
click at [403, 209] on input "תמונה של WhatsApp [DATE] בשעה [DATE]_add6a709" at bounding box center [408, 211] width 143 height 16
type input "שנתיים ושלושה חודשים לאחר הטיפול"
click at [336, 241] on button "שינוי שם" at bounding box center [338, 246] width 39 height 18
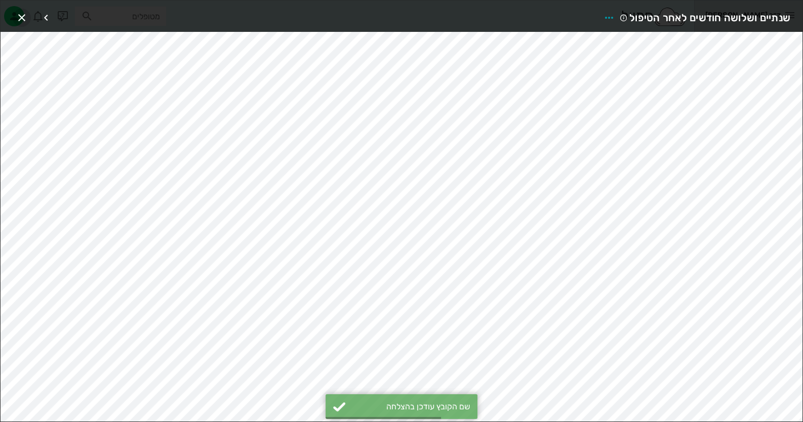
click at [23, 15] on icon "button" at bounding box center [22, 18] width 12 height 12
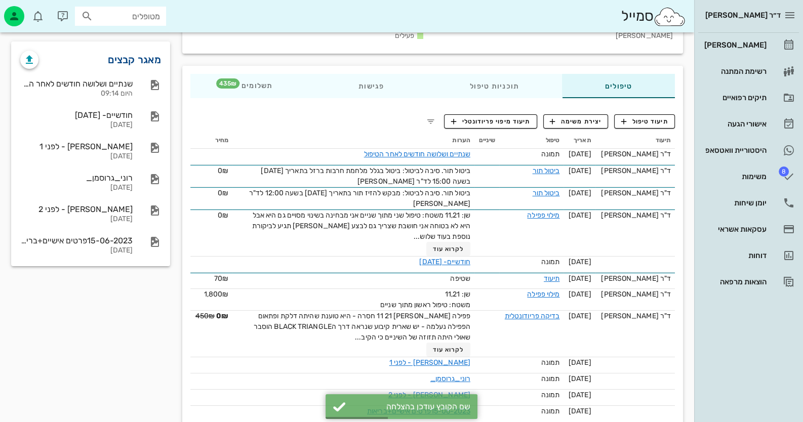
click at [142, 58] on link "מאגר קבצים" at bounding box center [134, 60] width 53 height 16
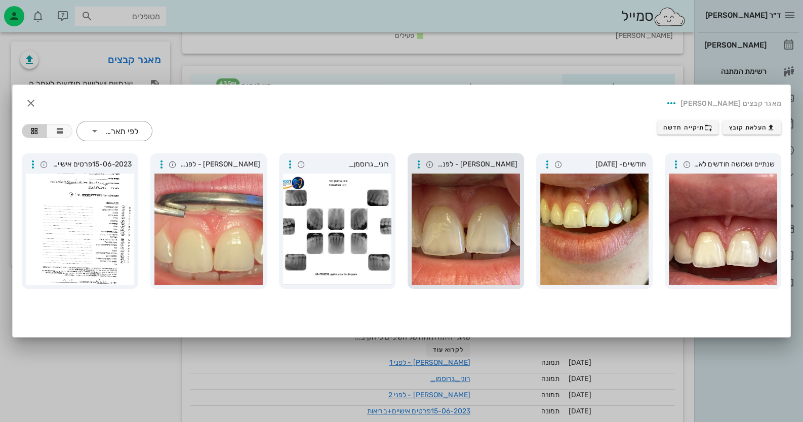
click at [492, 195] on div at bounding box center [466, 229] width 108 height 111
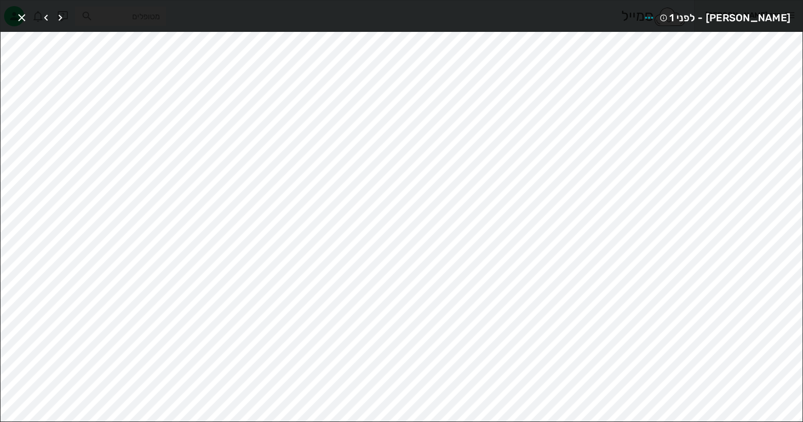
click at [492, 195] on div at bounding box center [401, 211] width 803 height 422
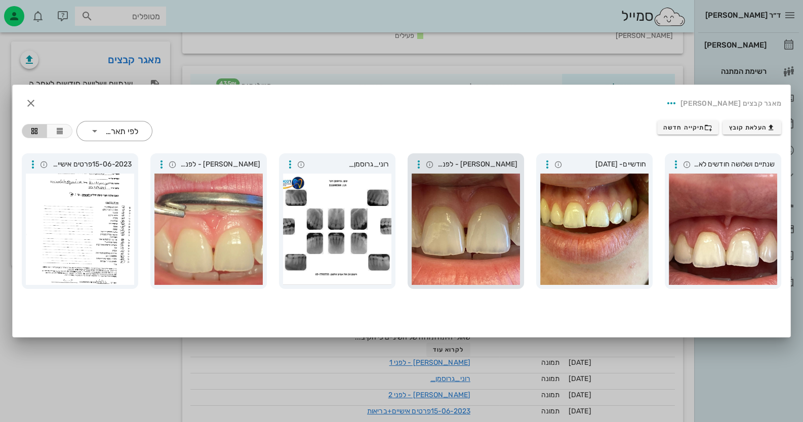
click at [492, 195] on div at bounding box center [466, 229] width 108 height 111
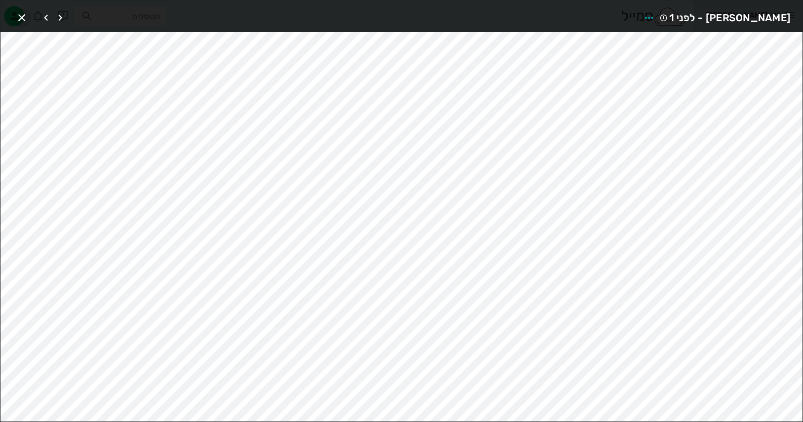
click at [20, 12] on icon "button" at bounding box center [22, 18] width 12 height 12
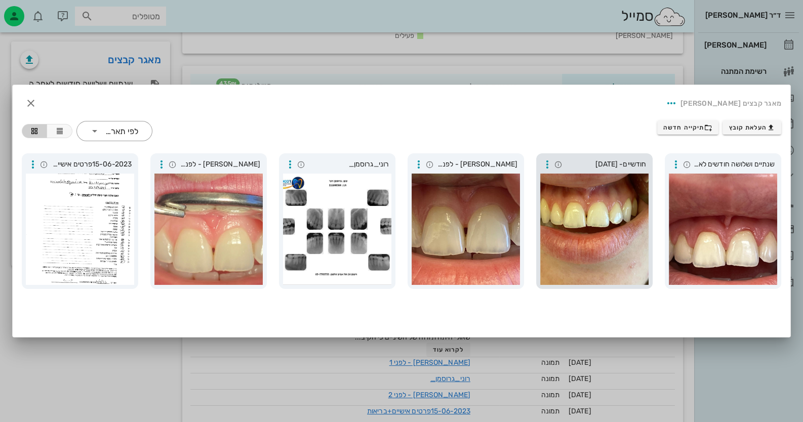
click at [596, 180] on div at bounding box center [594, 229] width 108 height 111
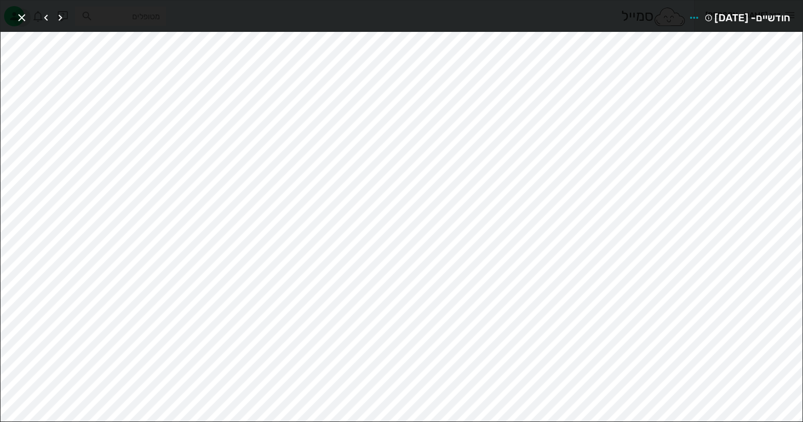
click at [29, 16] on span "button" at bounding box center [22, 18] width 18 height 12
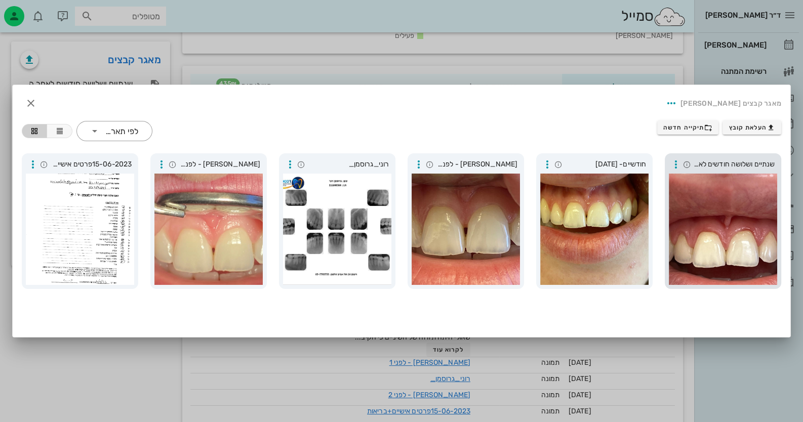
click at [731, 207] on div at bounding box center [723, 229] width 108 height 111
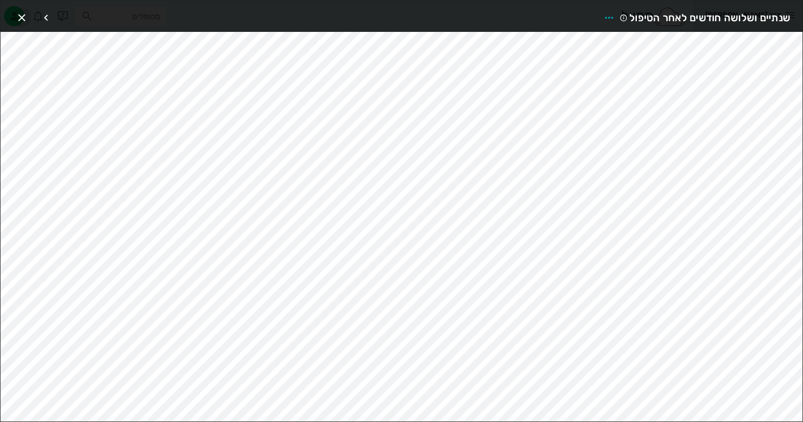
click at [24, 15] on icon "button" at bounding box center [22, 18] width 12 height 12
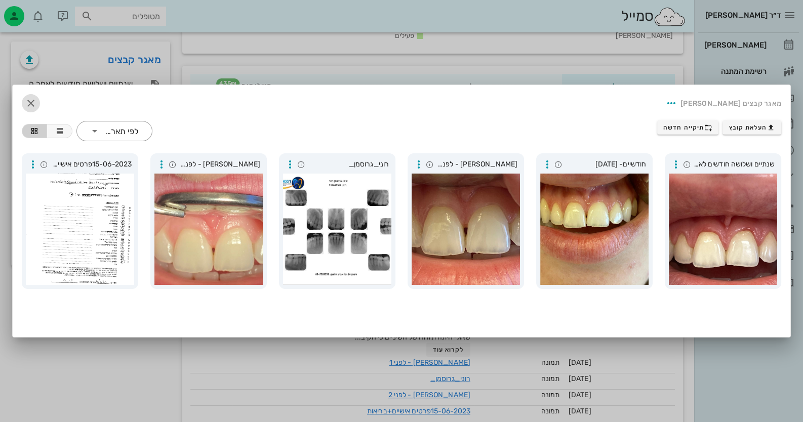
click at [29, 103] on icon "button" at bounding box center [31, 103] width 12 height 12
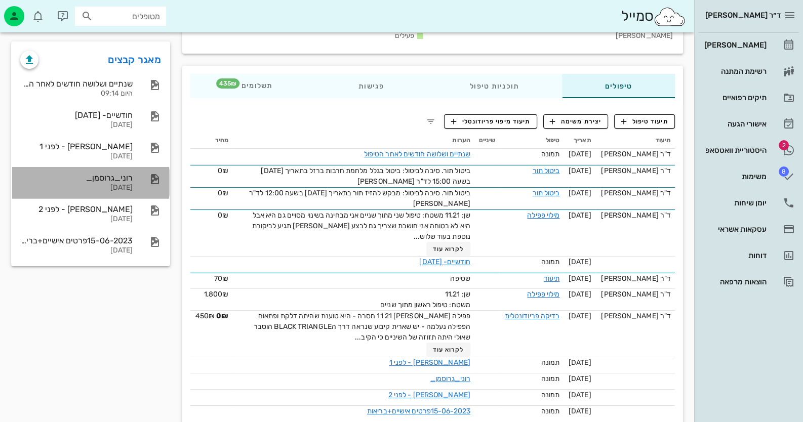
click at [134, 168] on div "רוני_גרוסמן_ [DATE]" at bounding box center [90, 182] width 157 height 31
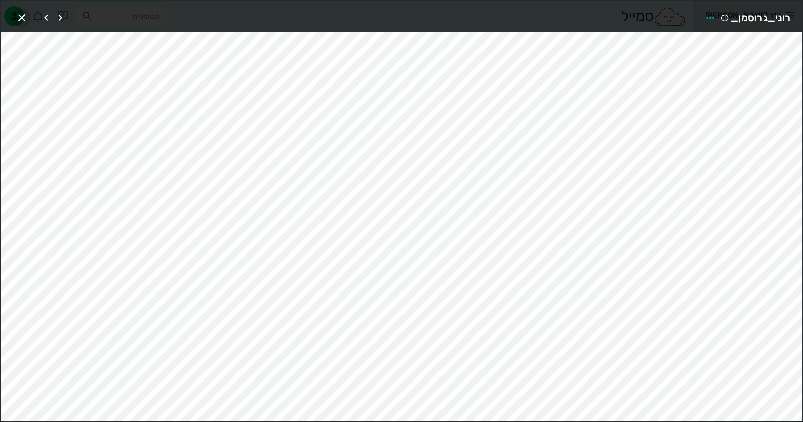
click at [15, 13] on span "button" at bounding box center [22, 18] width 18 height 12
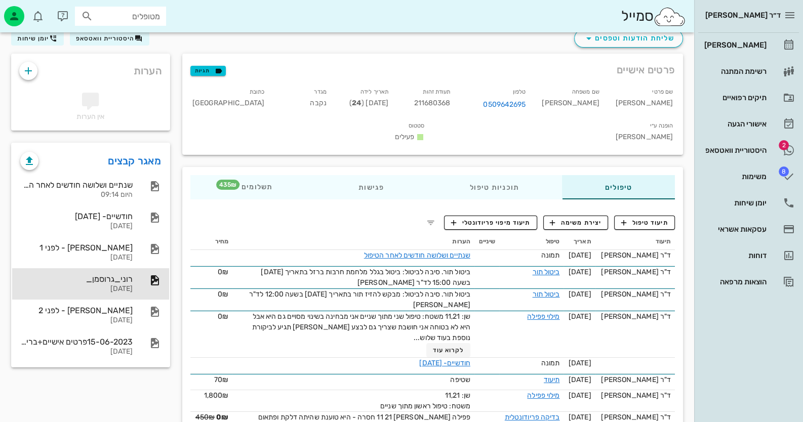
scroll to position [0, 0]
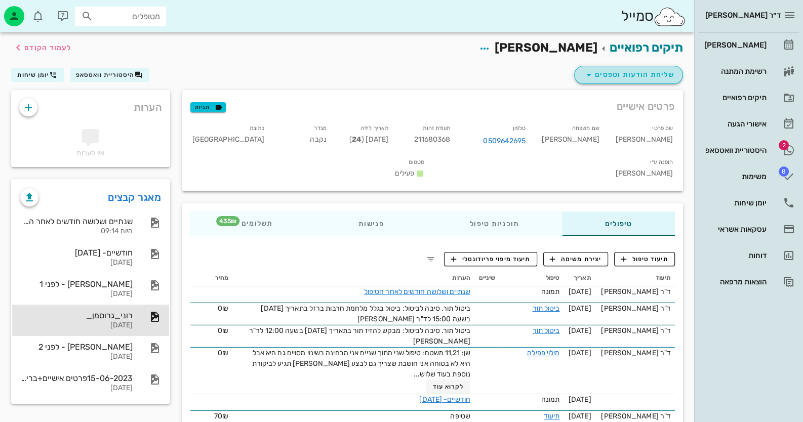
click at [628, 75] on span "שליחת הודעות וטפסים" at bounding box center [629, 75] width 92 height 12
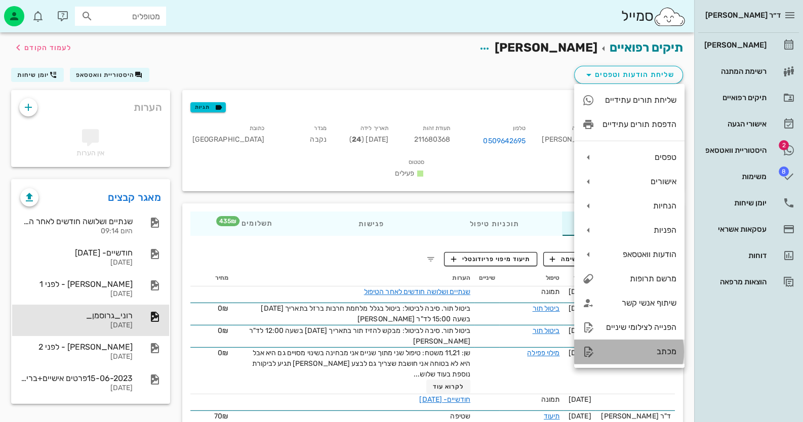
click at [653, 351] on div "מכתב" at bounding box center [640, 352] width 74 height 10
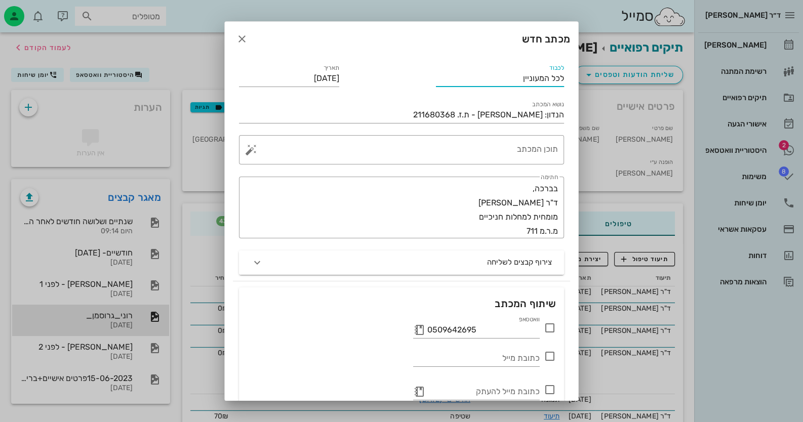
click at [518, 80] on input "לכל המעוניין" at bounding box center [500, 78] width 129 height 16
type input "לכל המעוניין"
click at [551, 154] on textarea "תוכן המכתב" at bounding box center [405, 152] width 305 height 24
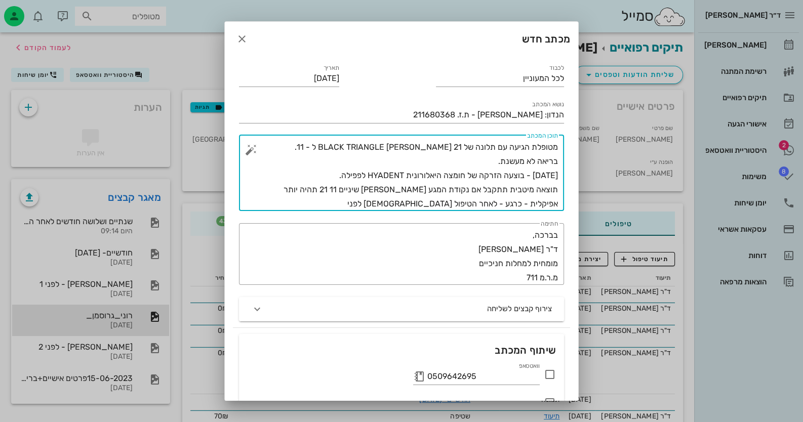
click at [476, 207] on textarea "מטופלת הגיעה עם תלונה של BLACK TRIANGLE [PERSON_NAME] 21 ל - 11. בריאה לא מעשנת…" at bounding box center [405, 175] width 305 height 71
click at [470, 204] on textarea "מטופלת הגיעה עם תלונה של BLACK TRIANGLE [PERSON_NAME] 21 ל - 11. בריאה לא מעשנת…" at bounding box center [405, 175] width 305 height 71
click at [416, 206] on textarea "מטופלת הגיעה עם תלונה של BLACK TRIANGLE [PERSON_NAME] 21 ל - 11. בריאה לא מעשנת…" at bounding box center [405, 175] width 305 height 71
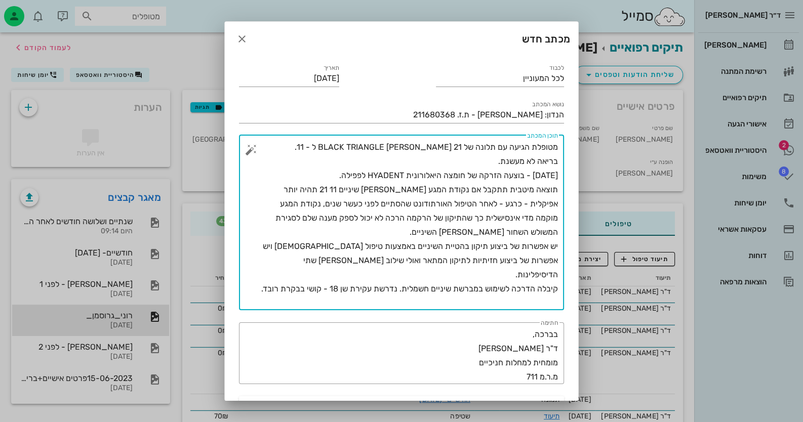
click at [307, 173] on textarea "מטופלת הגיעה עם תלונה של BLACK TRIANGLE [PERSON_NAME] 21 ל - 11. בריאה לא מעשנת…" at bounding box center [405, 225] width 305 height 170
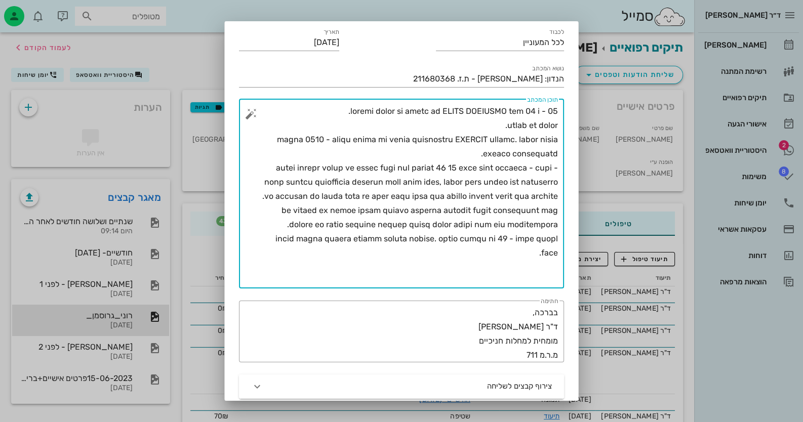
scroll to position [50, 0]
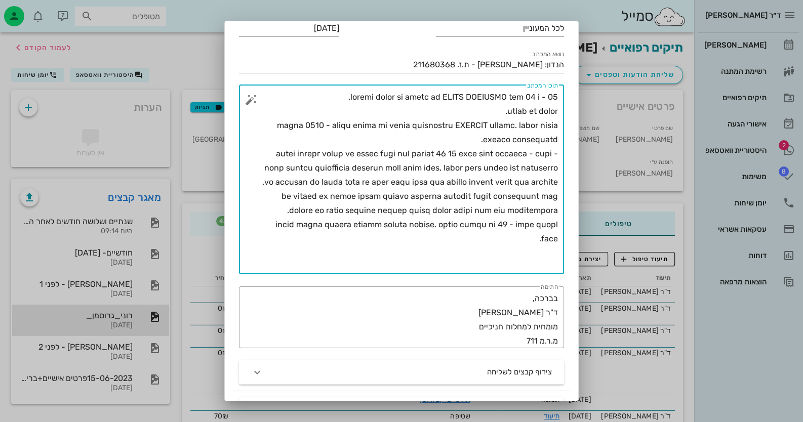
click at [524, 137] on textarea "תוכן המכתב" at bounding box center [405, 182] width 305 height 184
click at [475, 168] on textarea "תוכן המכתב" at bounding box center [405, 182] width 305 height 184
click at [276, 165] on textarea "תוכן המכתב" at bounding box center [405, 182] width 305 height 184
click at [461, 222] on textarea "תוכן המכתב" at bounding box center [405, 182] width 305 height 184
click at [464, 223] on textarea "תוכן המכתב" at bounding box center [405, 182] width 305 height 184
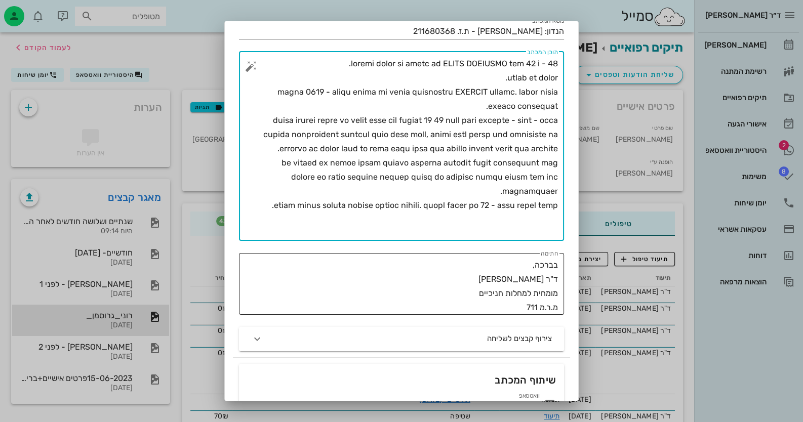
scroll to position [101, 0]
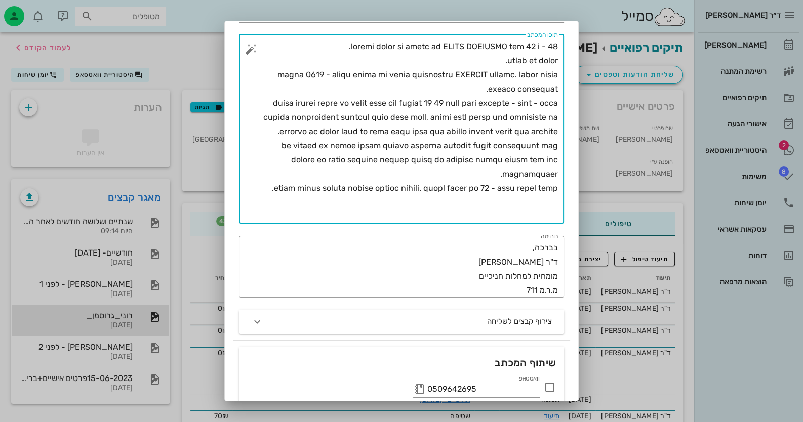
click at [334, 188] on textarea "תוכן המכתב" at bounding box center [405, 131] width 305 height 184
click at [329, 189] on textarea "תוכן המכתב" at bounding box center [405, 131] width 305 height 184
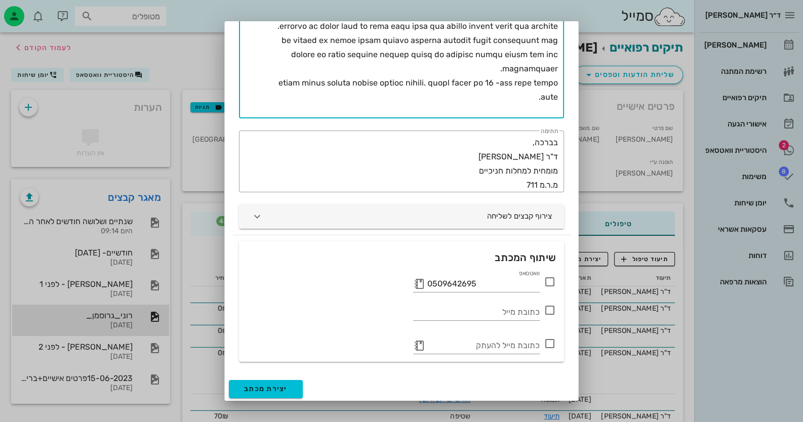
scroll to position [207, 0]
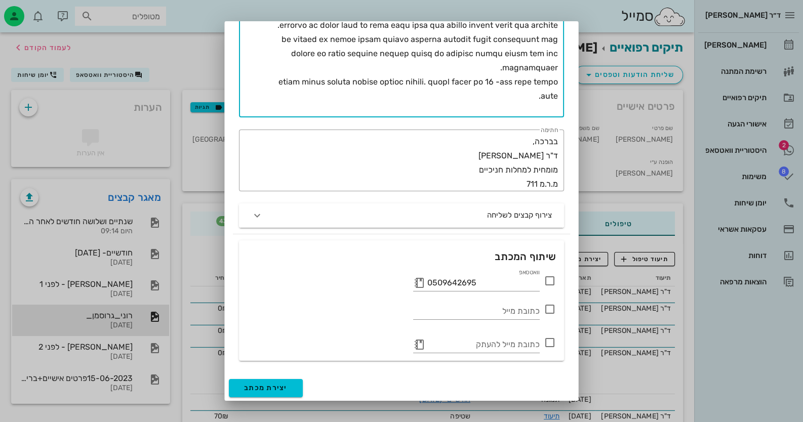
type textarea "loremi dolor si ametc ad ELITS DOEIUSMO tem 89 i - 40. utlab et dolor. magna 80…"
click at [542, 197] on div "צירוף קבצים לשליחה" at bounding box center [401, 215] width 337 height 36
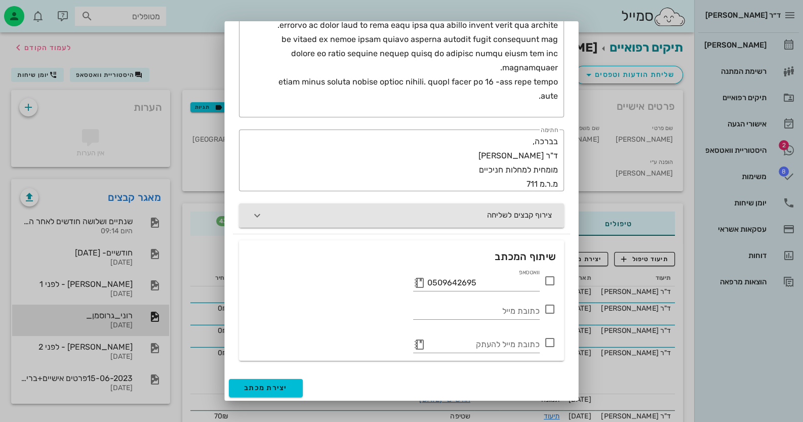
click at [548, 211] on button "צירוף קבצים לשליחה" at bounding box center [401, 216] width 325 height 24
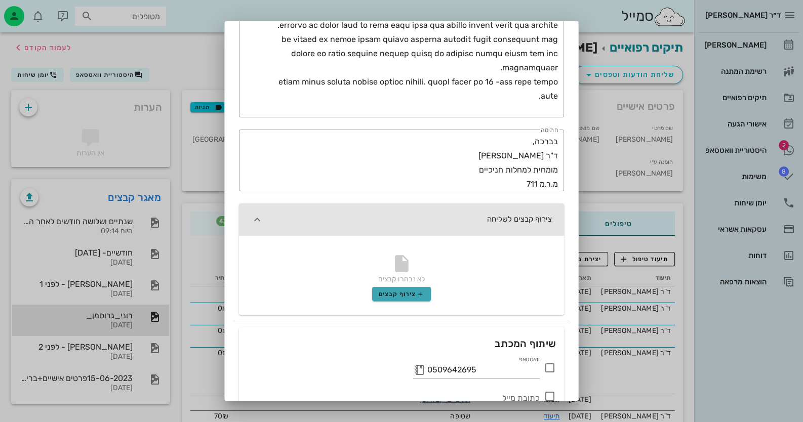
click at [420, 298] on button "צירוף קבצים" at bounding box center [401, 294] width 59 height 14
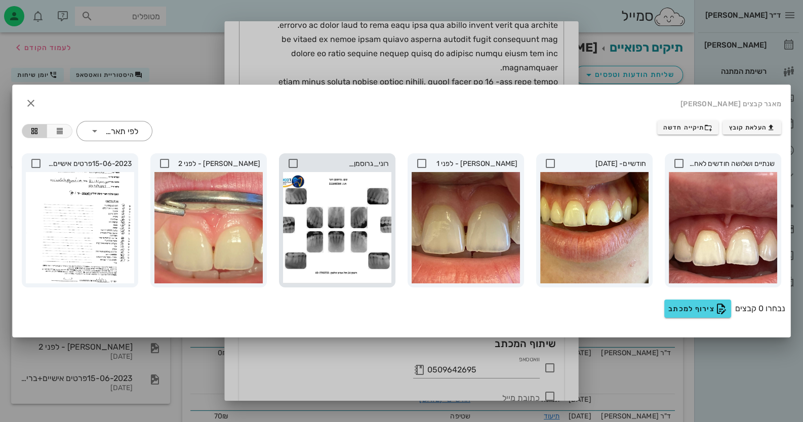
click at [291, 160] on icon at bounding box center [293, 163] width 12 height 12
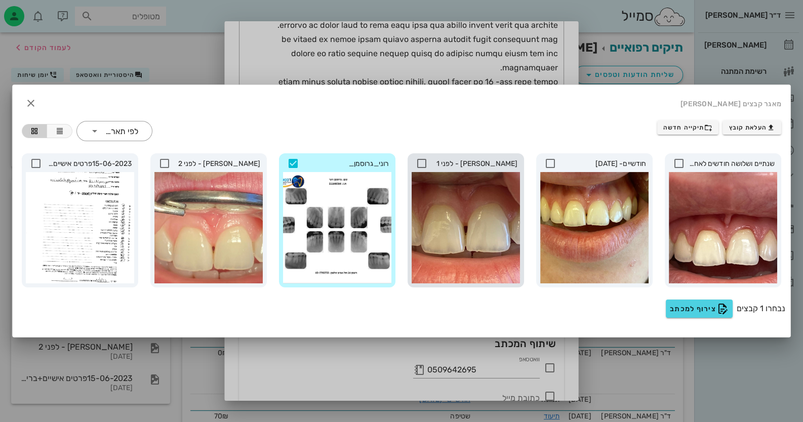
click at [423, 163] on icon at bounding box center [422, 163] width 12 height 12
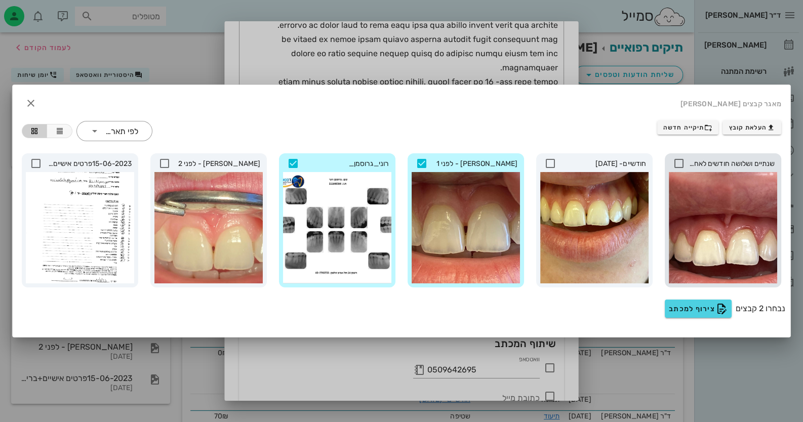
click at [681, 162] on icon at bounding box center [679, 163] width 12 height 12
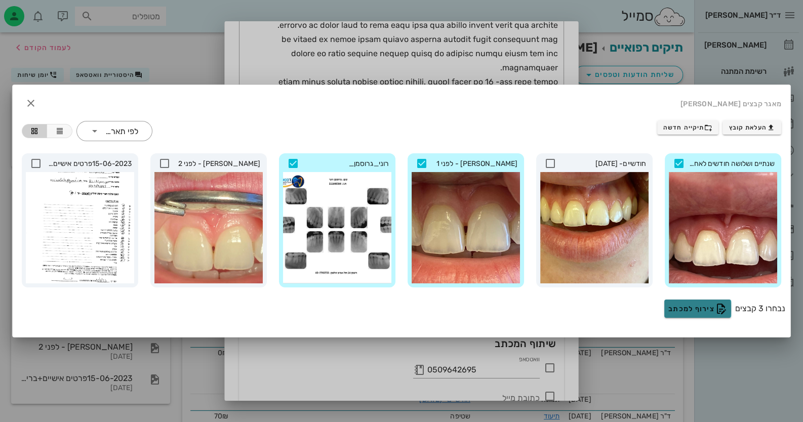
click at [704, 300] on button "צירוף למכתב" at bounding box center [697, 309] width 67 height 18
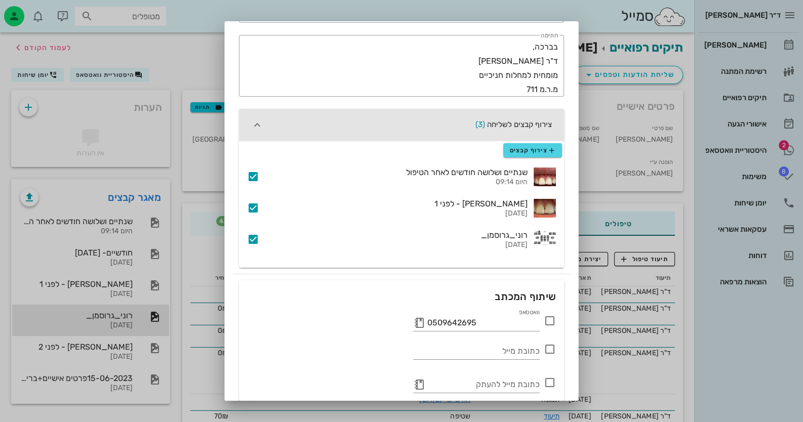
scroll to position [342, 0]
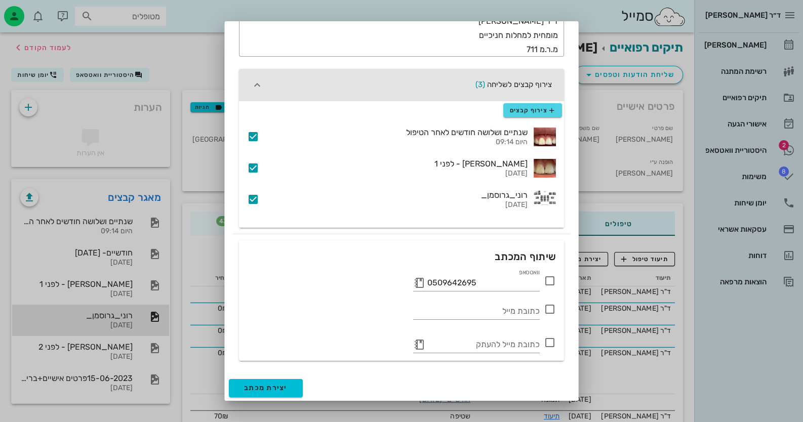
click at [546, 284] on icon at bounding box center [550, 281] width 12 height 12
click at [281, 384] on span "יצירת מכתב" at bounding box center [266, 388] width 44 height 9
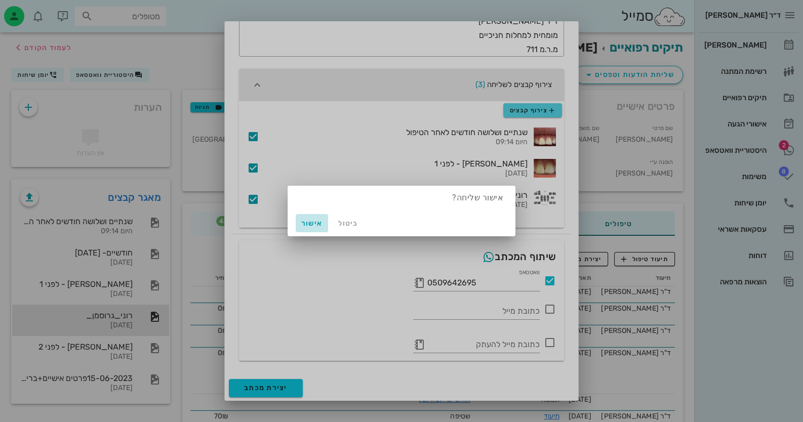
click at [307, 224] on span "אישור" at bounding box center [312, 223] width 24 height 9
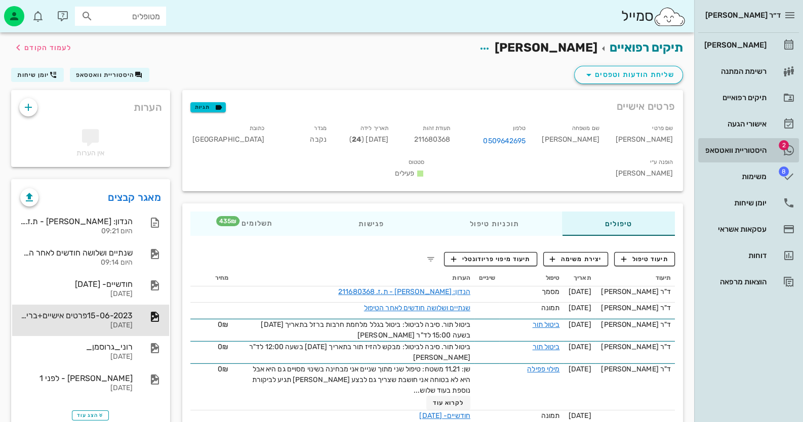
click at [780, 147] on span "2" at bounding box center [784, 145] width 10 height 10
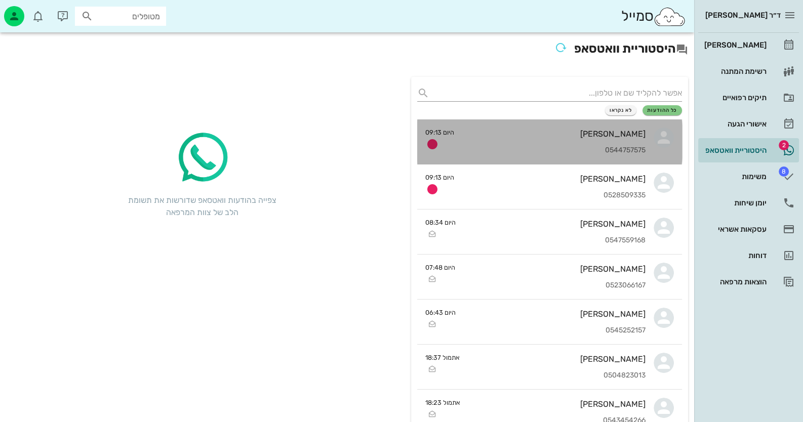
click at [595, 141] on div "[PERSON_NAME] 0544757575" at bounding box center [553, 142] width 183 height 45
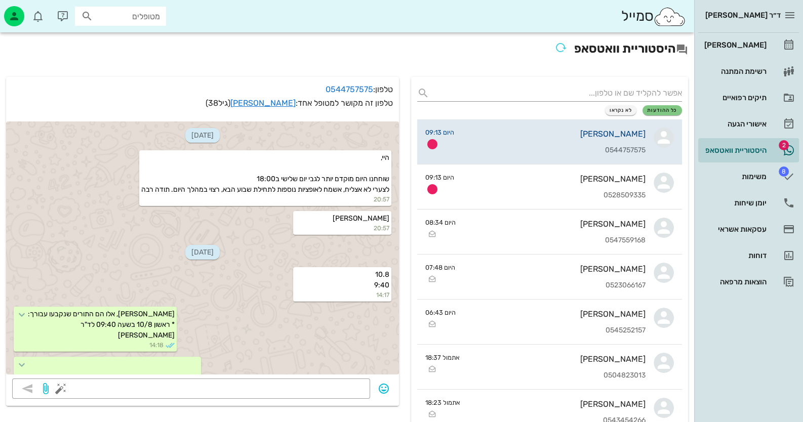
scroll to position [1470, 0]
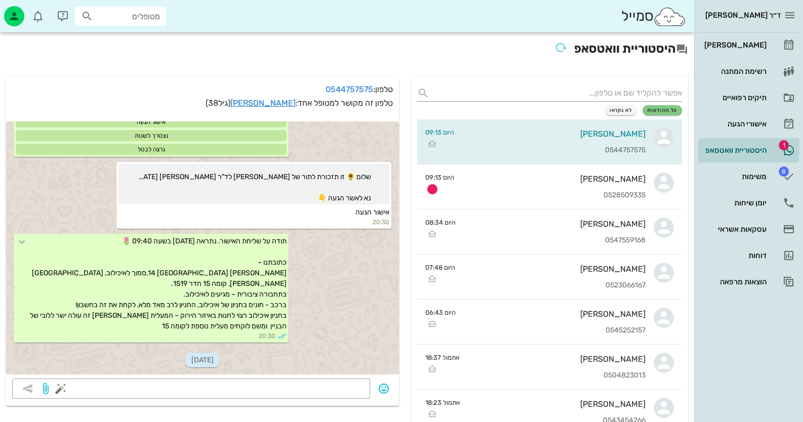
click at [285, 384] on icon "button" at bounding box center [280, 388] width 9 height 9
click at [278, 346] on div "👍" at bounding box center [272, 345] width 18 height 19
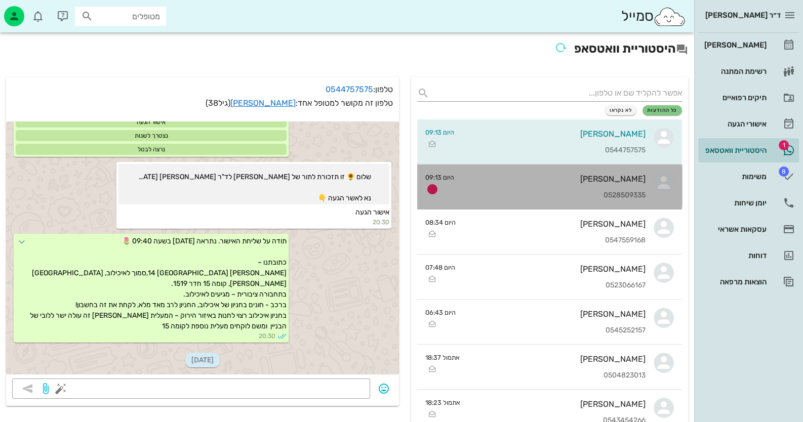
click at [631, 178] on div "[PERSON_NAME]" at bounding box center [553, 179] width 183 height 10
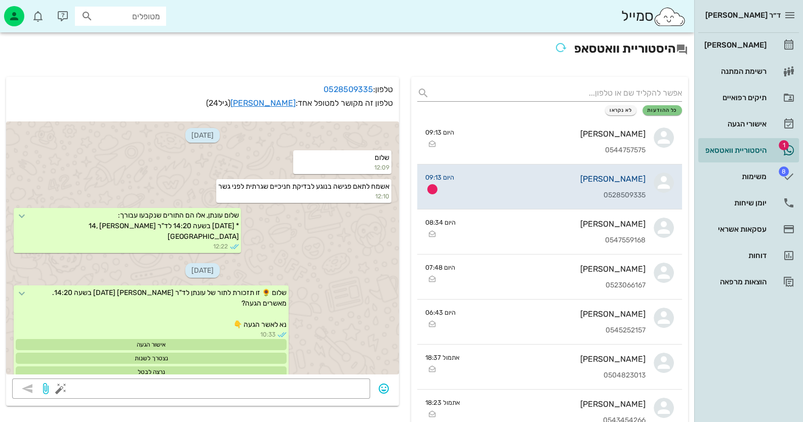
scroll to position [1885, 0]
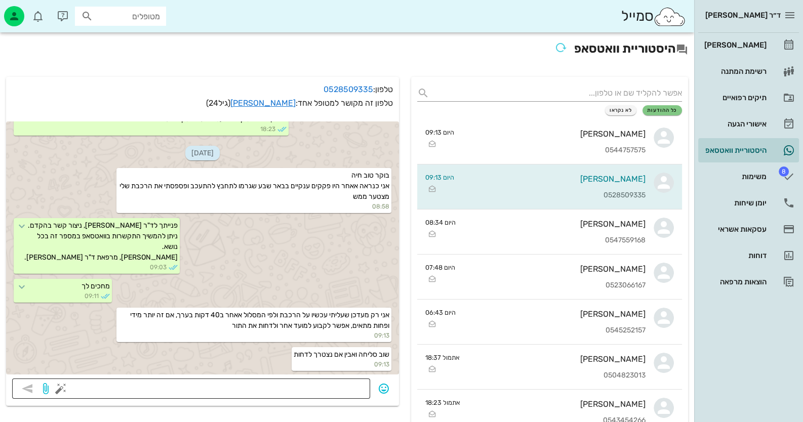
click at [339, 377] on div "[DATE] שלום 12:09 אשמח לתאם פגישה בנוגע לבדיקת חניכיים שגרתית לפני גשר 12:10 של…" at bounding box center [202, 246] width 393 height 263
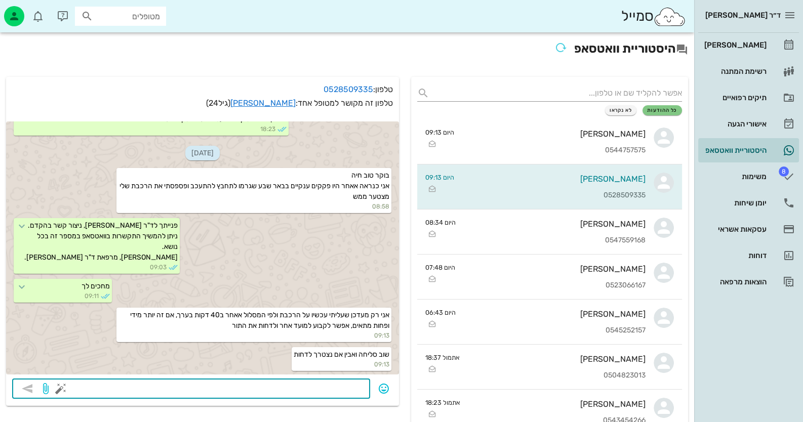
click at [347, 384] on textarea at bounding box center [213, 390] width 301 height 16
type textarea "מתי אתה צפוי להגיע למרפאה?"
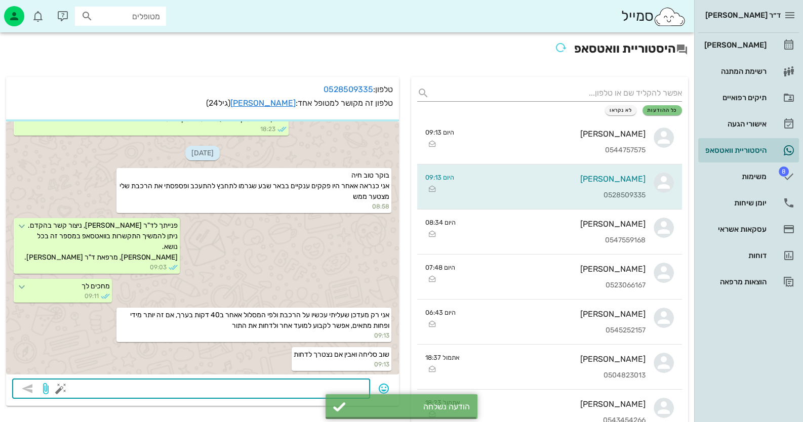
scroll to position [1914, 0]
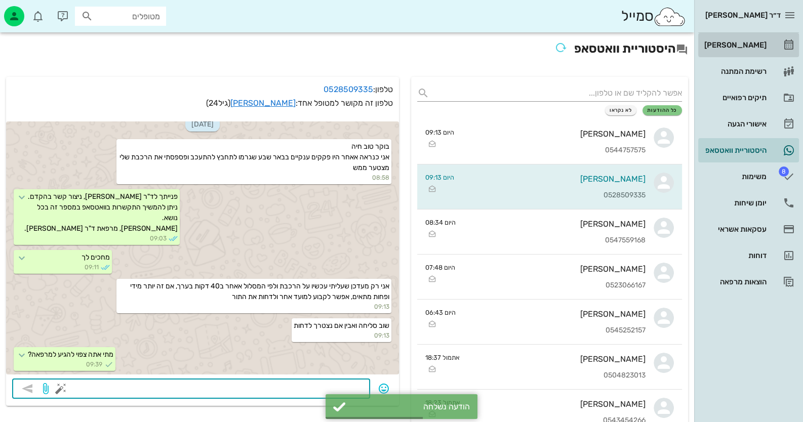
click at [754, 38] on div "[PERSON_NAME]" at bounding box center [734, 45] width 64 height 16
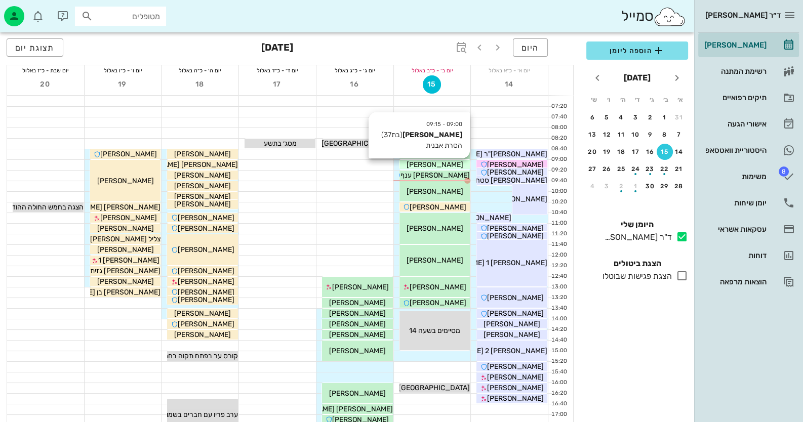
click at [455, 165] on span "[PERSON_NAME]" at bounding box center [434, 165] width 57 height 9
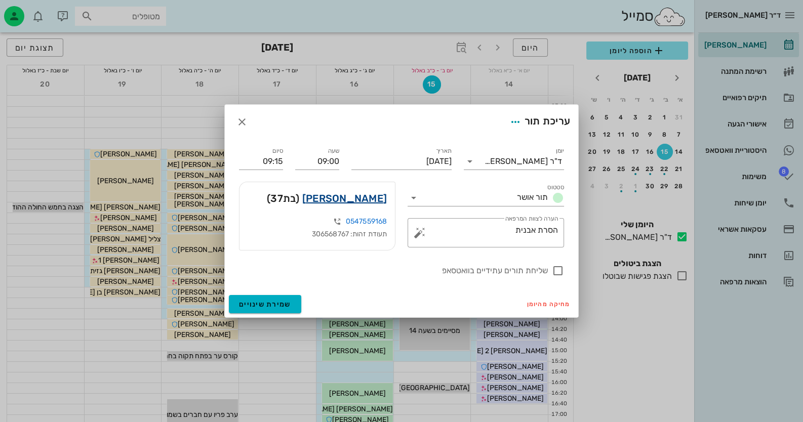
click at [377, 201] on link "[PERSON_NAME]" at bounding box center [344, 198] width 85 height 16
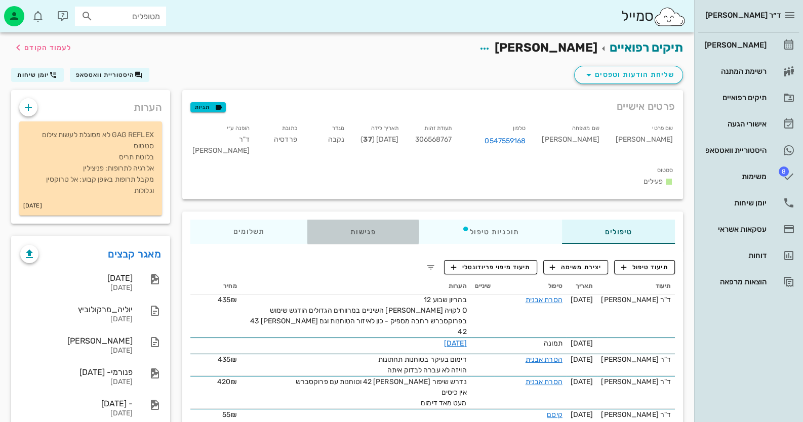
click at [362, 220] on div "פגישות" at bounding box center [362, 232] width 111 height 24
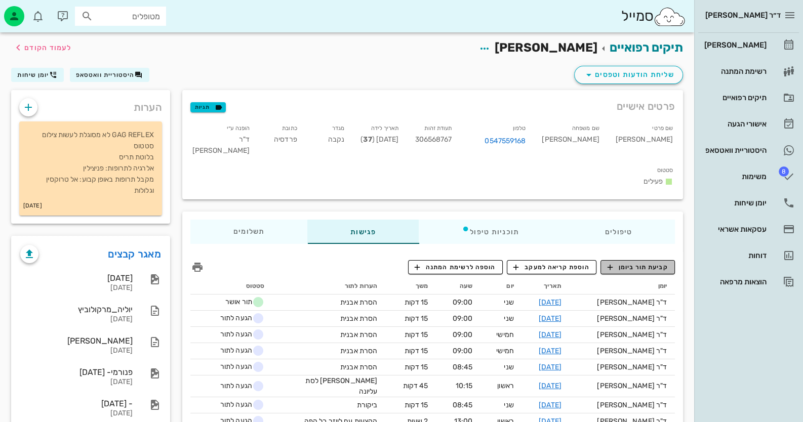
click at [645, 263] on span "קביעת תור ביומן" at bounding box center [637, 267] width 61 height 9
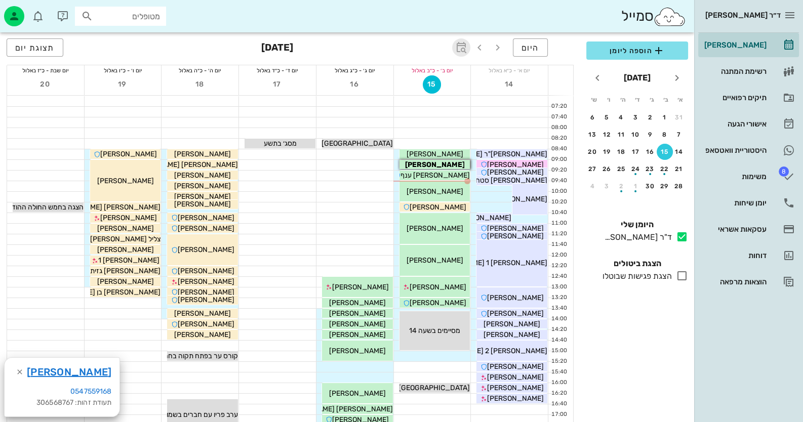
click at [463, 44] on icon "button" at bounding box center [461, 48] width 12 height 12
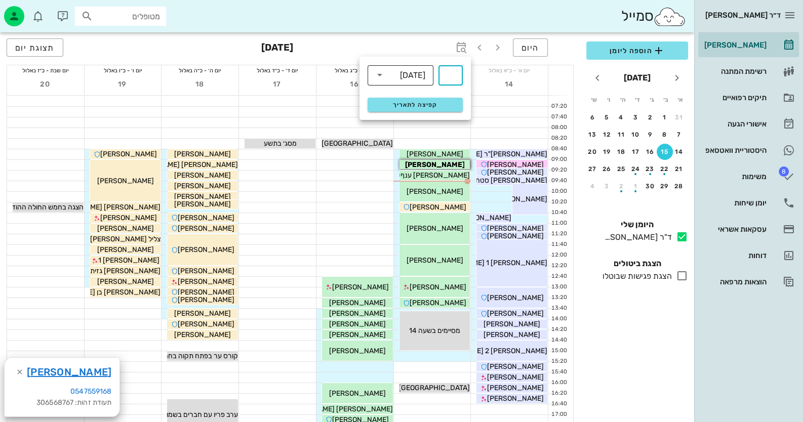
click at [412, 75] on div "[DATE]" at bounding box center [412, 75] width 25 height 9
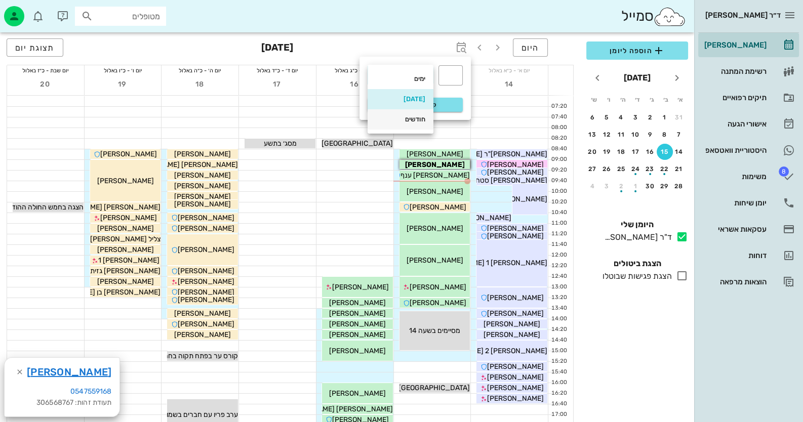
click at [413, 120] on div "חודשים" at bounding box center [401, 119] width 50 height 8
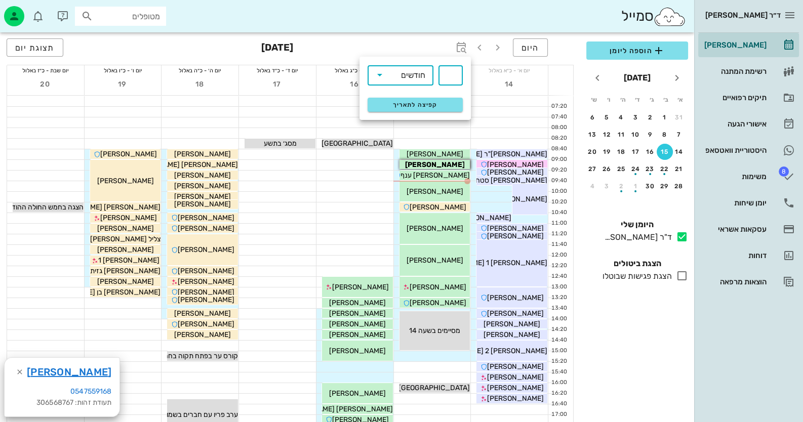
click at [448, 76] on input "text" at bounding box center [451, 75] width 12 height 16
type input "3"
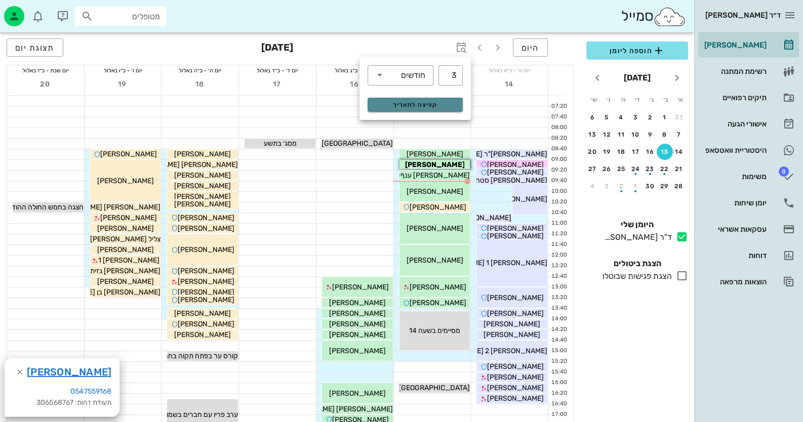
click at [430, 102] on span "קפיצה לתאריך" at bounding box center [415, 104] width 83 height 7
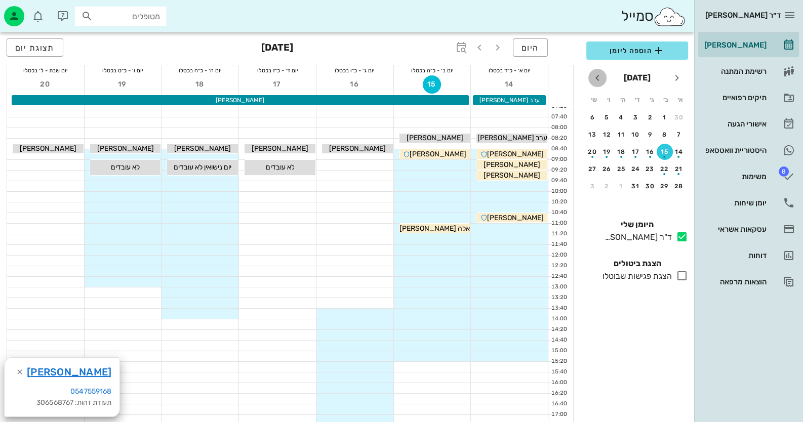
click at [604, 81] on span "חודש הבא" at bounding box center [597, 78] width 18 height 12
click at [682, 131] on div "4" at bounding box center [679, 134] width 16 height 7
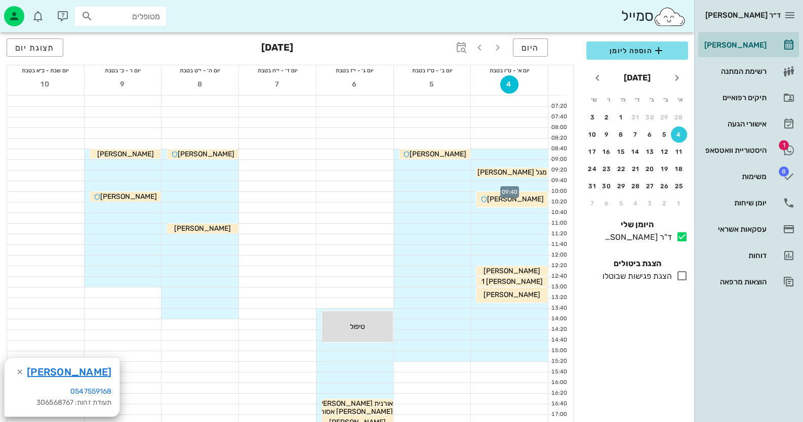
click at [534, 184] on div at bounding box center [509, 186] width 77 height 10
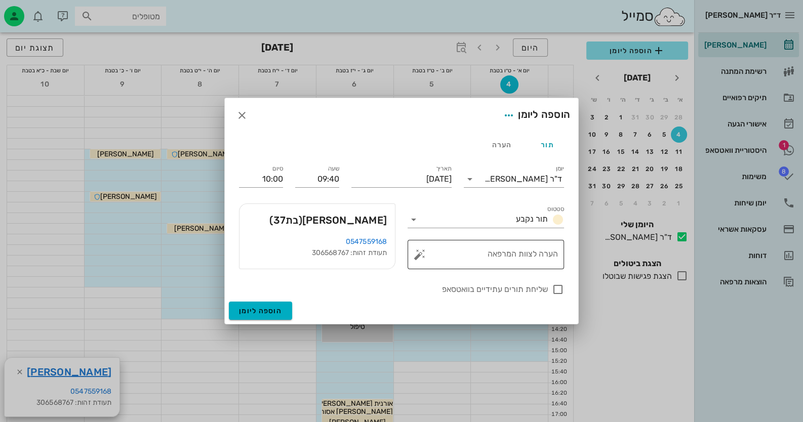
click at [419, 253] on button "button" at bounding box center [420, 255] width 12 height 12
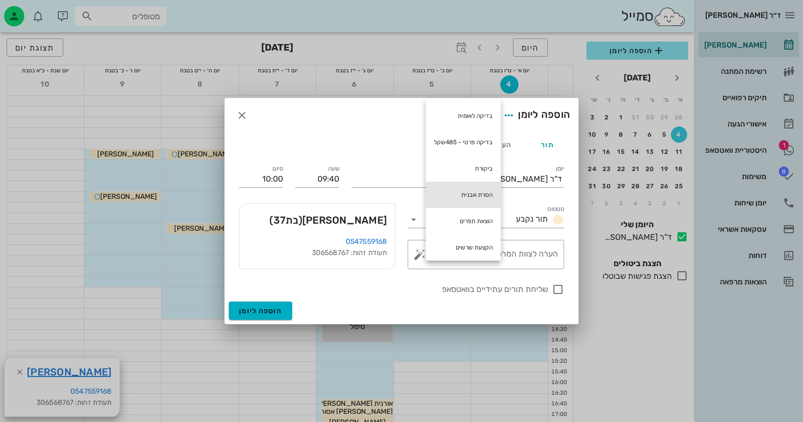
click at [469, 200] on div "הסרת אבנית" at bounding box center [463, 195] width 75 height 26
type textarea "הסרת אבנית"
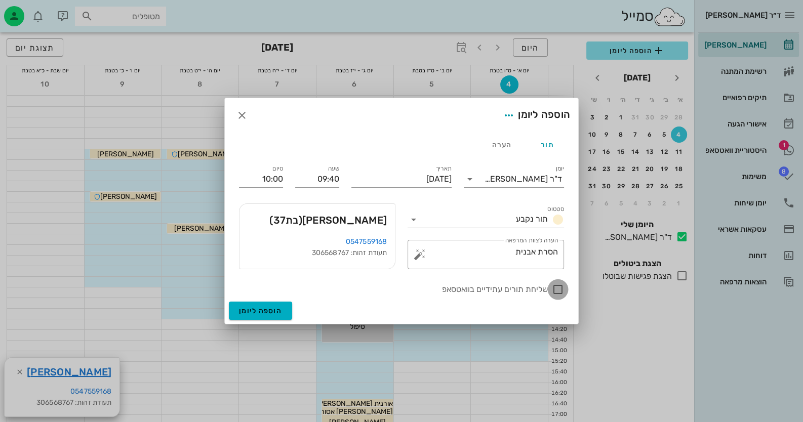
click at [560, 291] on div at bounding box center [557, 289] width 17 height 17
checkbox input "true"
click at [275, 313] on span "הוספה ליומן" at bounding box center [260, 311] width 43 height 9
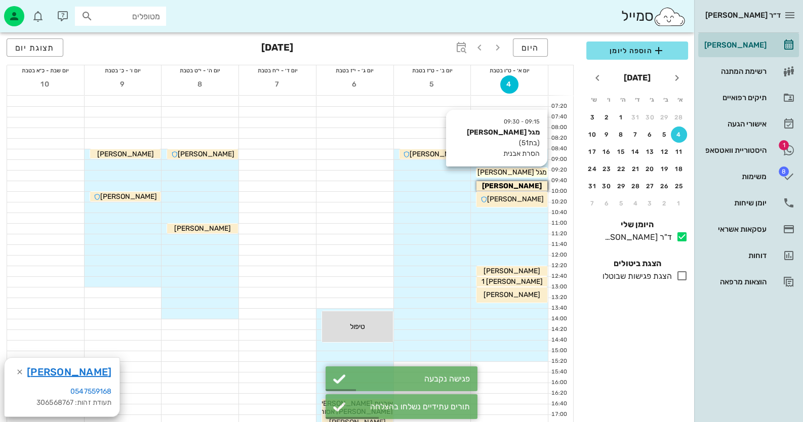
click at [535, 169] on div "מגל [PERSON_NAME]" at bounding box center [512, 172] width 71 height 11
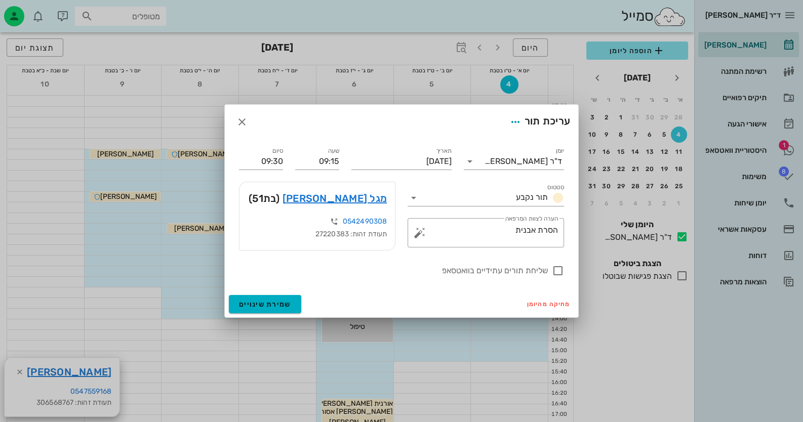
click at [339, 161] on div "שעה 09:15" at bounding box center [317, 157] width 56 height 36
click at [339, 162] on div "שעה 09:15" at bounding box center [317, 157] width 56 height 36
click at [338, 162] on input "09:15" at bounding box center [317, 161] width 44 height 16
click at [338, 162] on input "09:20" at bounding box center [317, 161] width 44 height 16
type input "09:20"
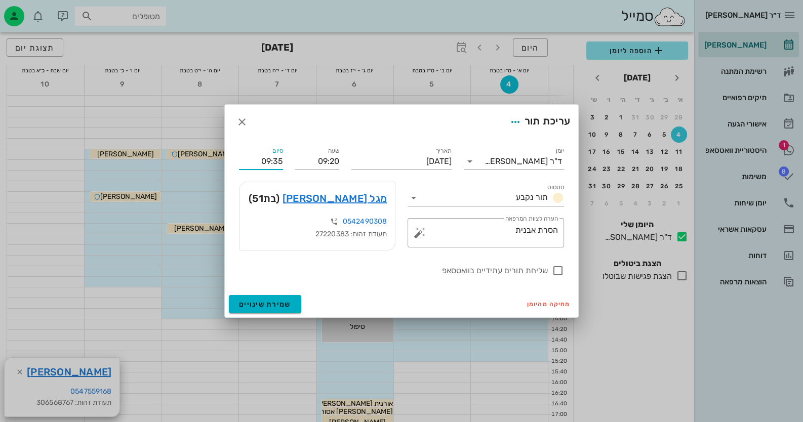
click at [279, 162] on input "09:35" at bounding box center [261, 161] width 44 height 16
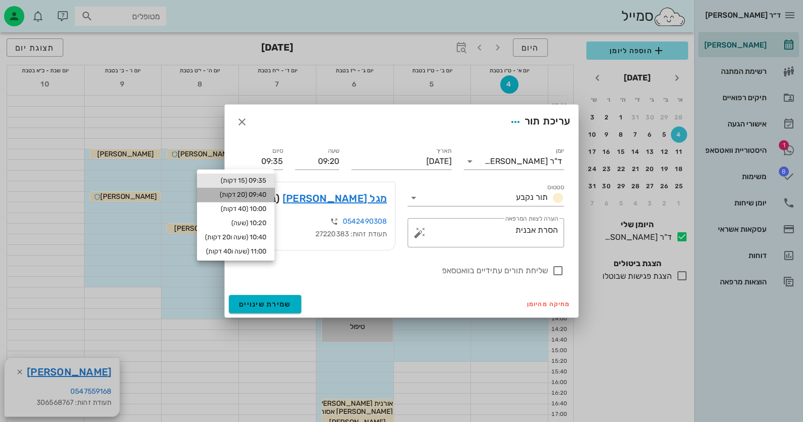
click at [264, 194] on div "09:40 (20 דקות)" at bounding box center [235, 195] width 61 height 8
type input "09:40"
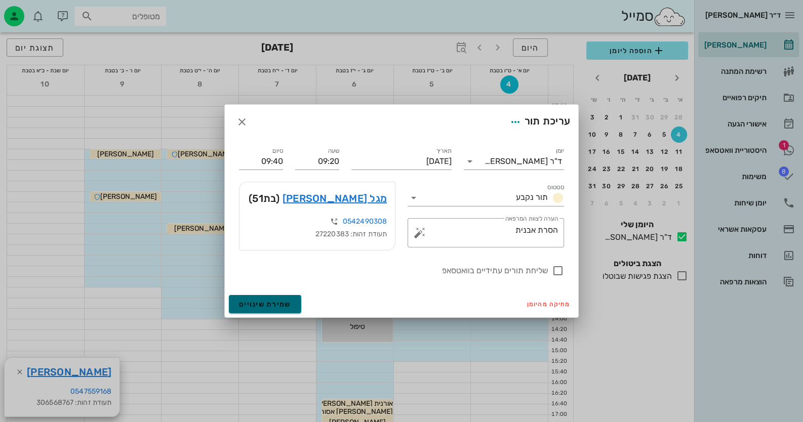
click at [273, 303] on span "שמירת שינויים" at bounding box center [265, 304] width 52 height 9
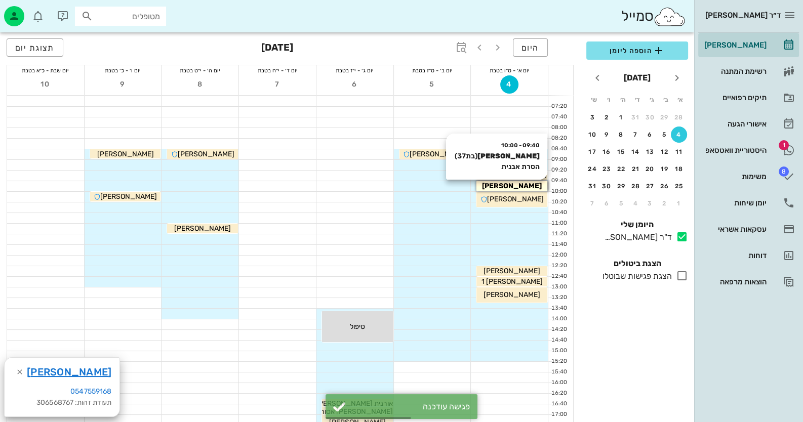
click at [534, 185] on span "[PERSON_NAME]" at bounding box center [512, 186] width 60 height 9
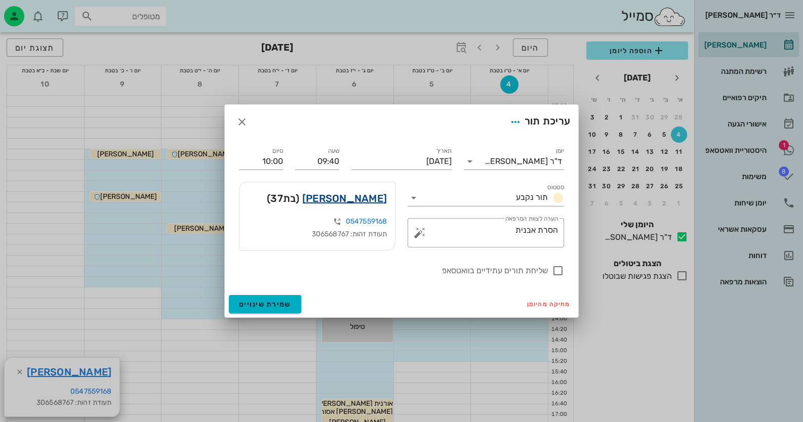
click at [373, 201] on link "[PERSON_NAME]" at bounding box center [344, 198] width 85 height 16
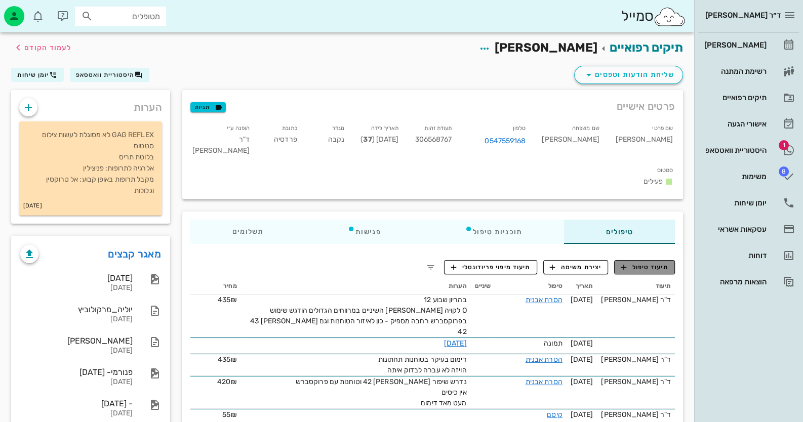
click at [649, 263] on span "תיעוד טיפול" at bounding box center [644, 267] width 47 height 9
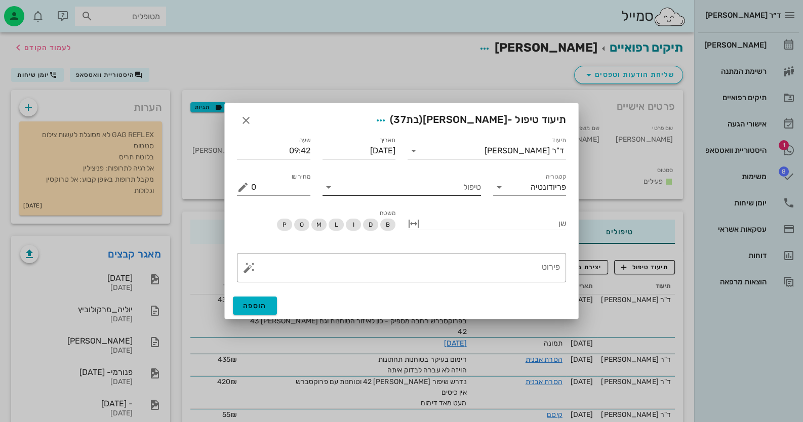
click at [443, 193] on input "טיפול" at bounding box center [409, 187] width 144 height 16
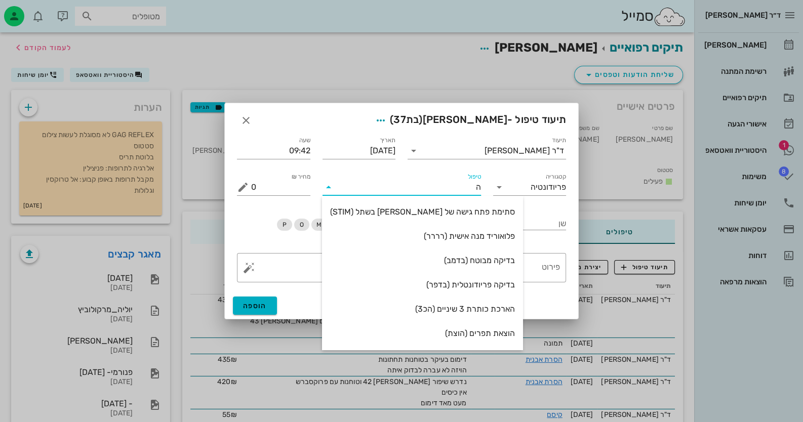
type input "[PERSON_NAME]"
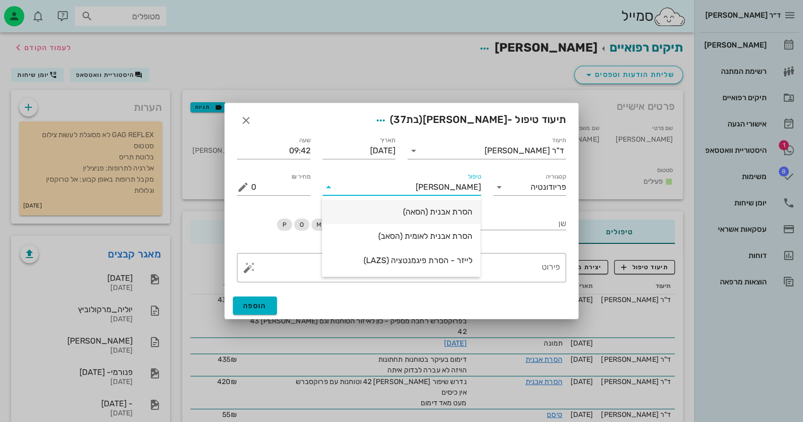
click at [445, 220] on div "הסרת אבנית (הסאה)" at bounding box center [401, 212] width 142 height 22
type input "435"
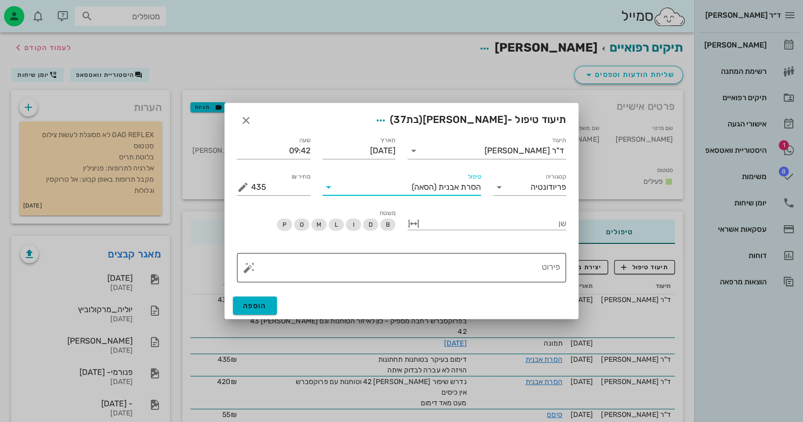
click at [252, 267] on button "button" at bounding box center [249, 268] width 12 height 12
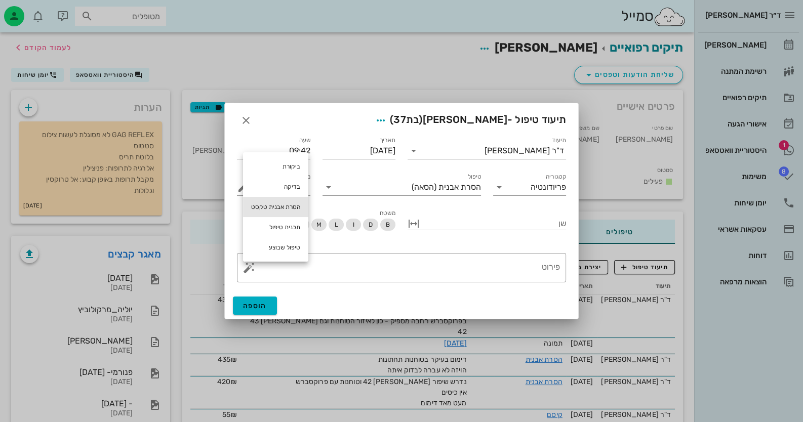
click at [280, 201] on div "הסרת אבנית טקסט" at bounding box center [275, 207] width 65 height 20
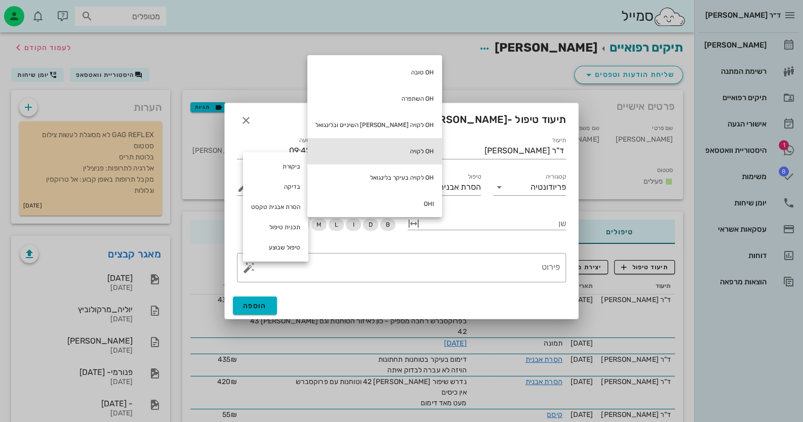
click at [382, 154] on div "OH לקויה" at bounding box center [374, 151] width 135 height 26
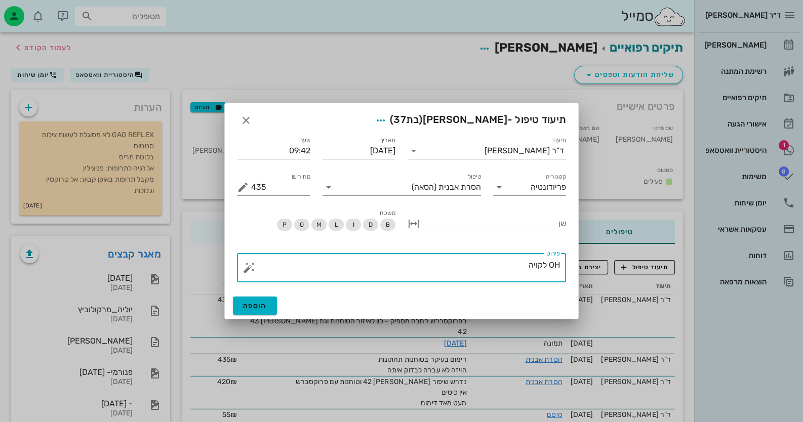
click at [248, 269] on button "button" at bounding box center [249, 268] width 12 height 12
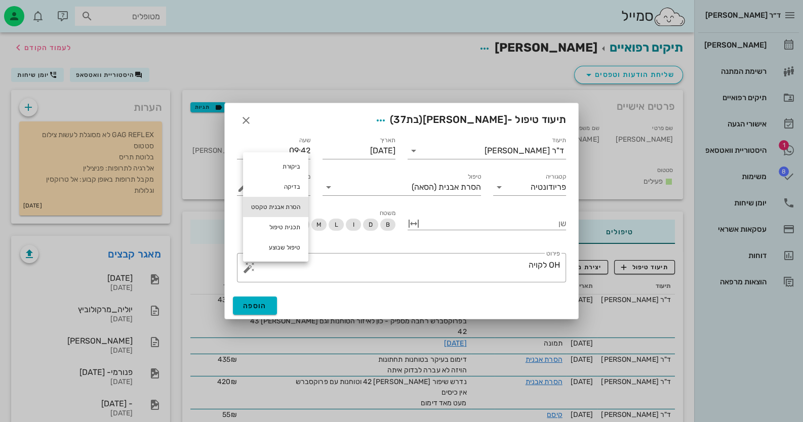
click at [291, 210] on div "הסרת אבנית טקסט" at bounding box center [275, 207] width 65 height 20
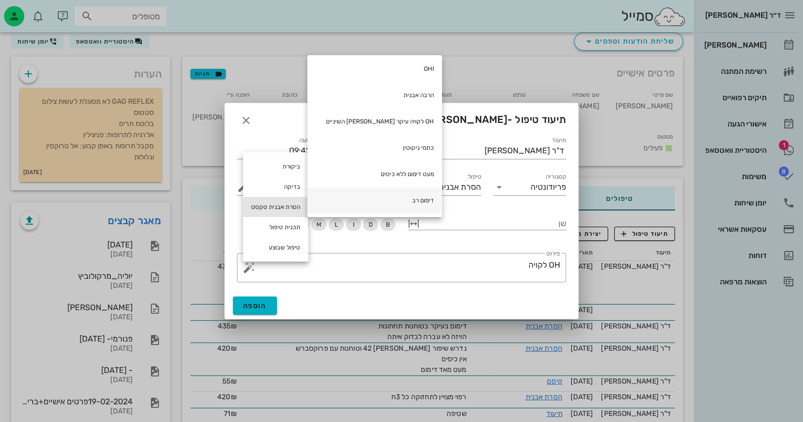
scroll to position [50, 0]
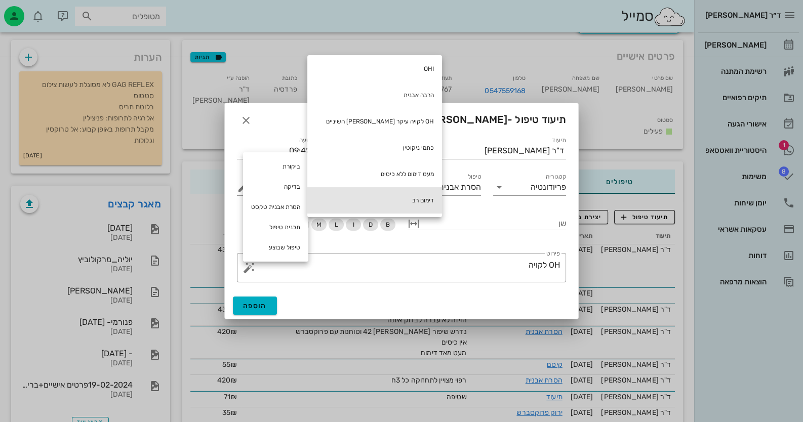
click at [373, 202] on div "דימום רב" at bounding box center [374, 200] width 135 height 26
type textarea "OH לקויה דימום רב"
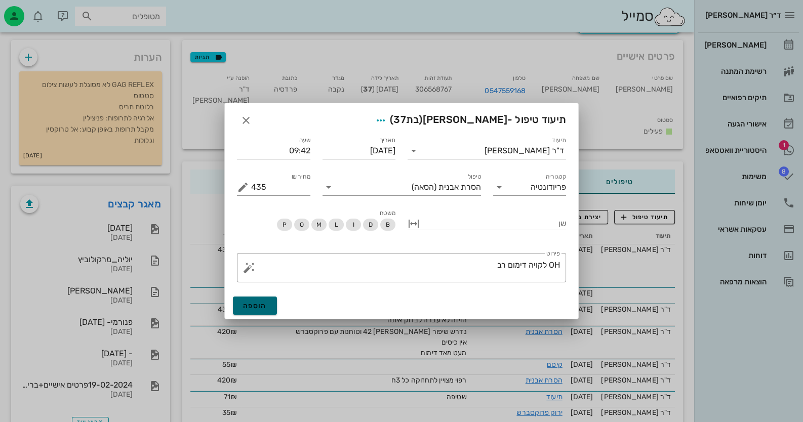
click at [265, 311] on button "הוספה" at bounding box center [255, 306] width 44 height 18
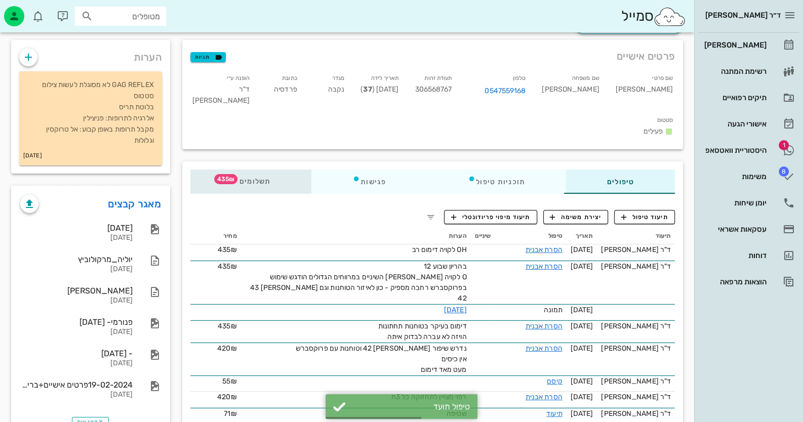
click at [271, 178] on span "תשלומים 435₪" at bounding box center [250, 181] width 39 height 7
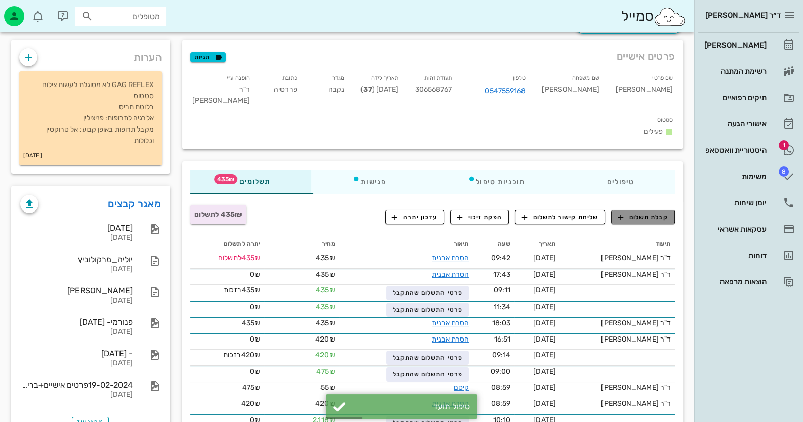
click at [640, 213] on span "קבלת תשלום" at bounding box center [643, 217] width 50 height 9
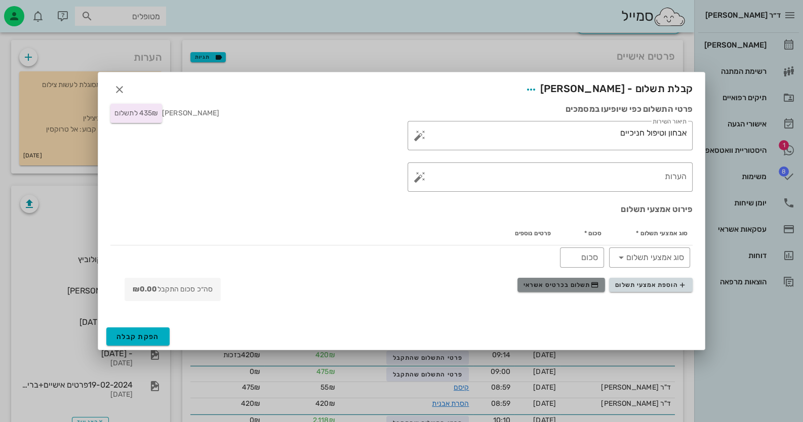
click at [569, 285] on span "תשלום בכרטיס אשראי" at bounding box center [561, 285] width 75 height 8
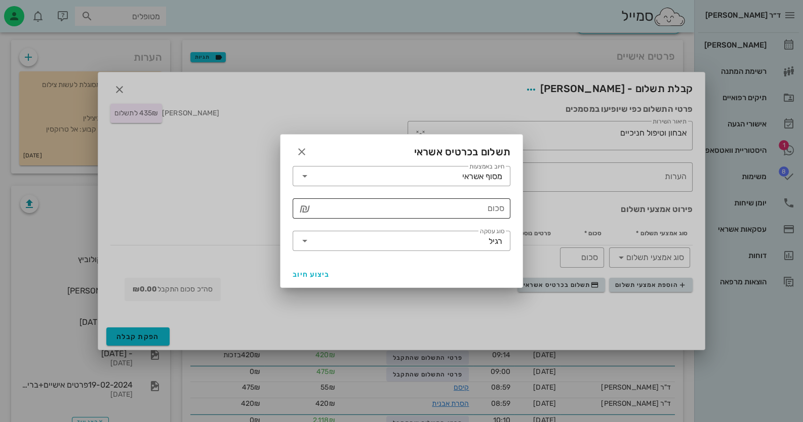
click at [488, 207] on input "סכום" at bounding box center [408, 209] width 191 height 16
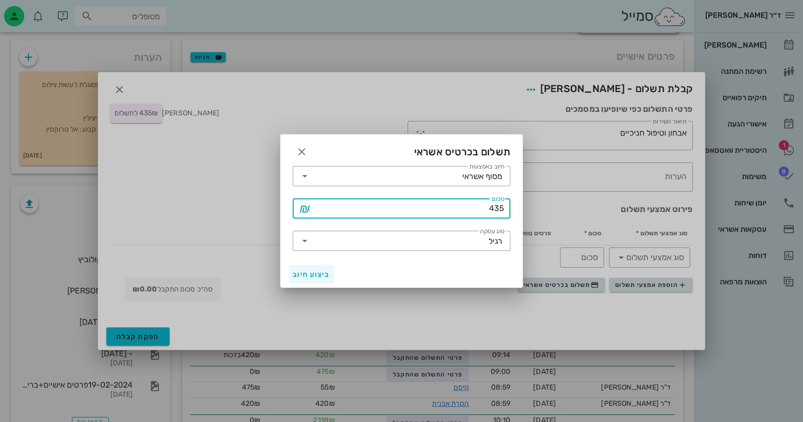
type input "435"
click at [313, 277] on span "ביצוע חיוב" at bounding box center [311, 274] width 37 height 9
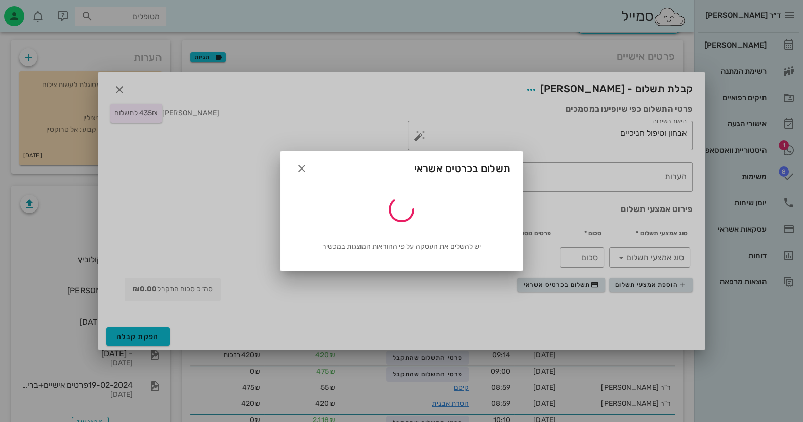
type input "435"
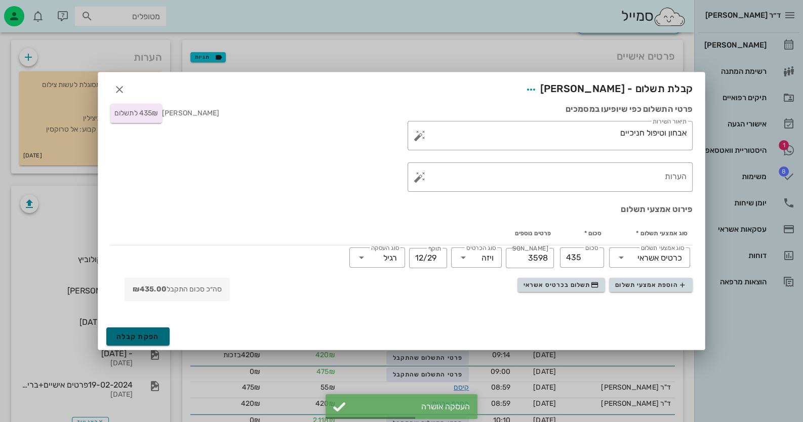
click at [139, 336] on span "הפקת קבלה" at bounding box center [137, 337] width 43 height 9
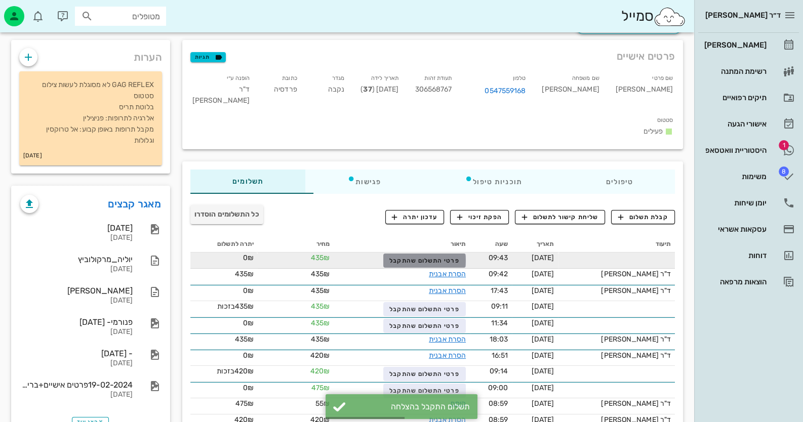
click at [449, 254] on button "פרטי התשלום שהתקבל" at bounding box center [424, 261] width 83 height 14
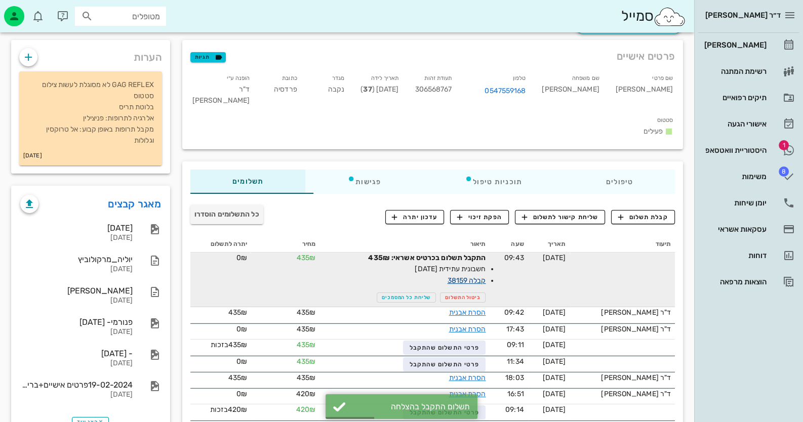
click at [477, 276] on link "קבלה 38159" at bounding box center [466, 280] width 38 height 9
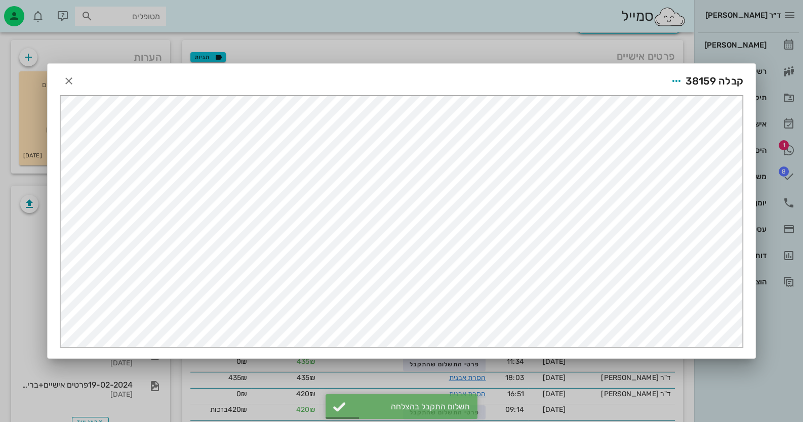
scroll to position [0, 0]
click at [680, 81] on icon "button" at bounding box center [676, 81] width 12 height 12
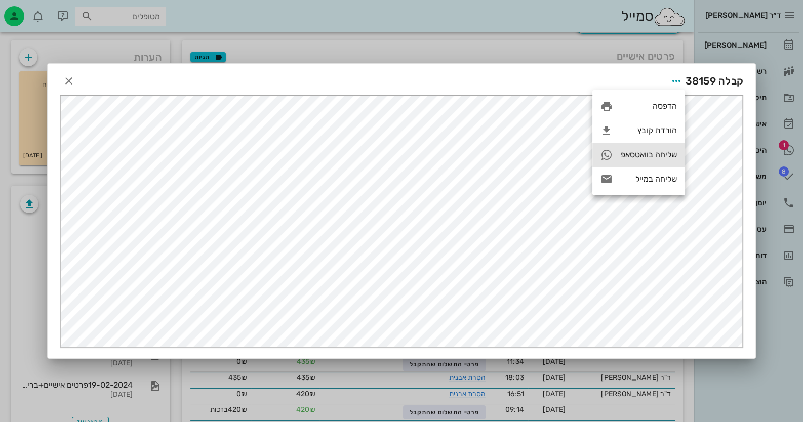
click at [659, 154] on div "שליחה בוואטסאפ" at bounding box center [649, 155] width 56 height 10
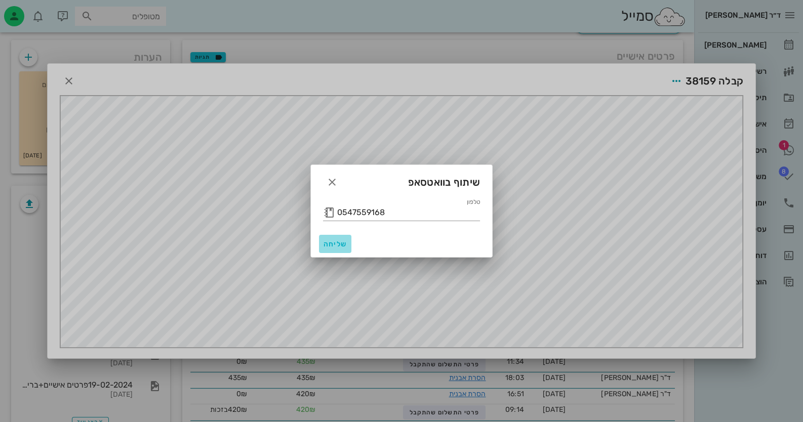
click at [326, 240] on span "שליחה" at bounding box center [335, 244] width 24 height 9
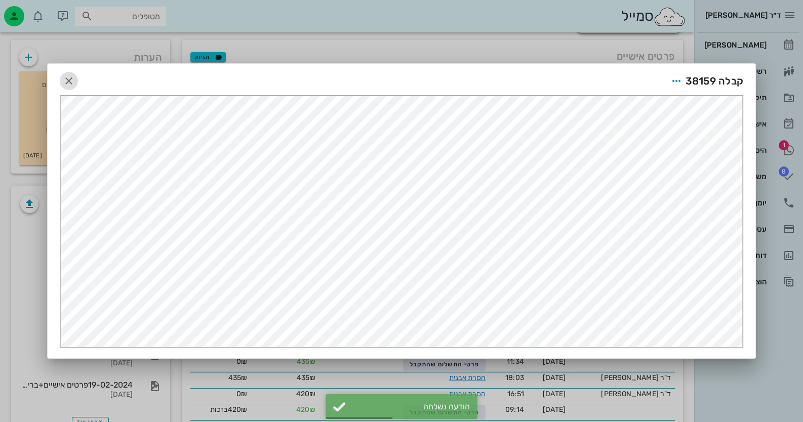
click at [64, 76] on icon "button" at bounding box center [69, 81] width 12 height 12
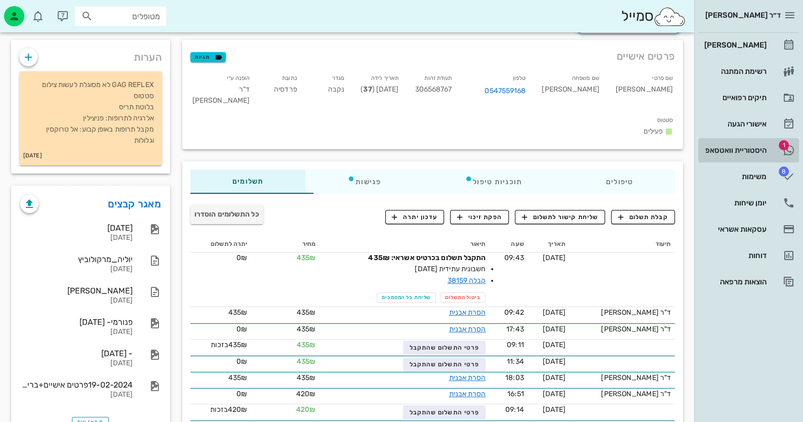
click at [760, 157] on div "היסטוריית וואטסאפ" at bounding box center [734, 150] width 64 height 16
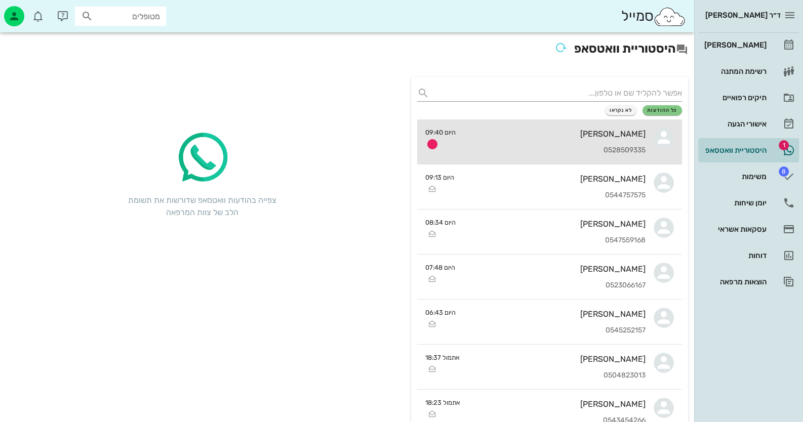
click at [521, 159] on div "[PERSON_NAME] 0528509335" at bounding box center [555, 142] width 182 height 45
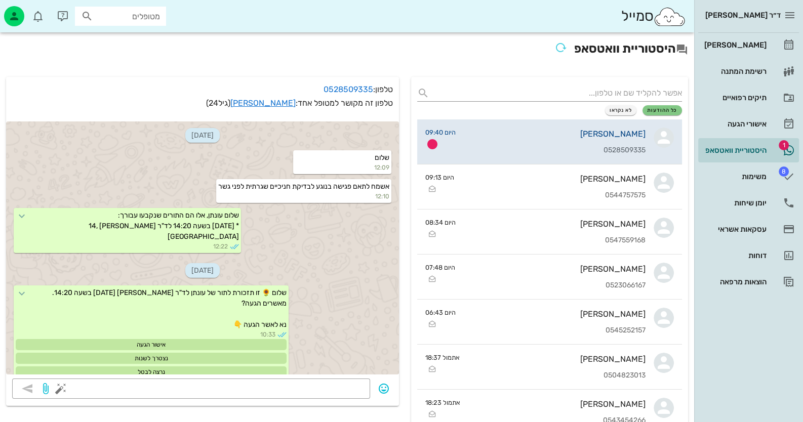
scroll to position [1942, 0]
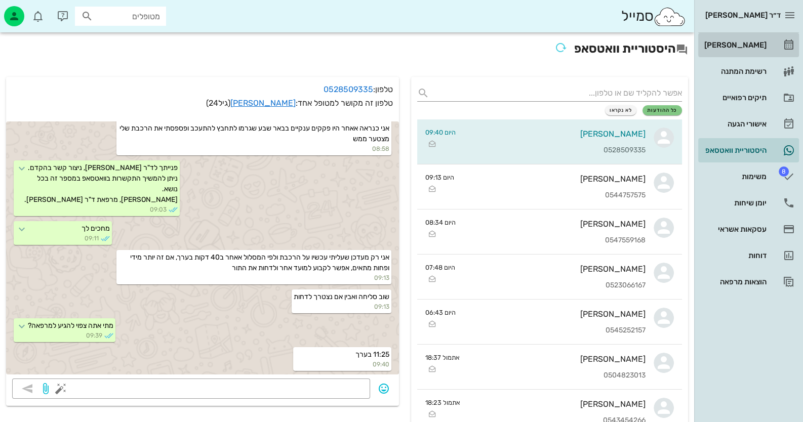
click at [781, 50] on link "[PERSON_NAME]" at bounding box center [748, 45] width 101 height 24
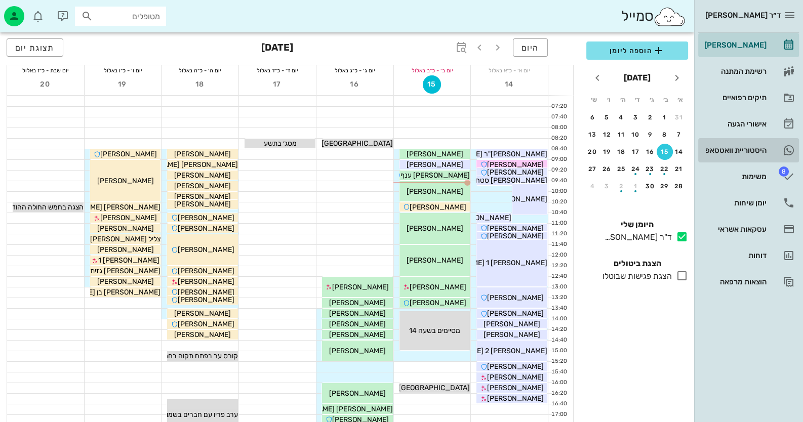
click at [765, 144] on div "היסטוריית וואטסאפ" at bounding box center [734, 150] width 64 height 16
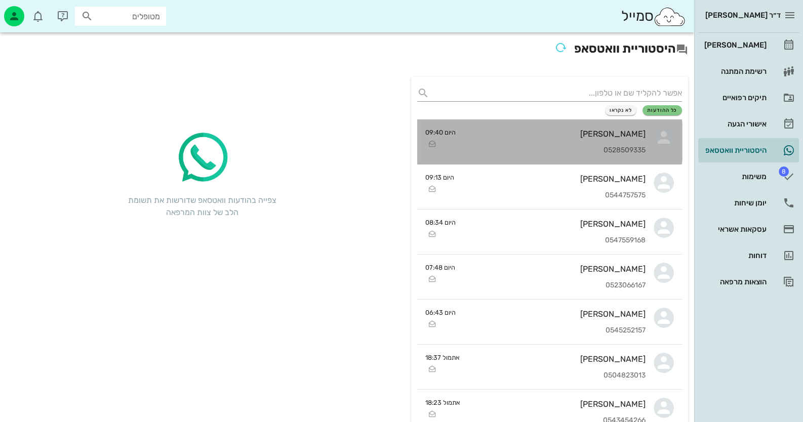
click at [619, 148] on div "0528509335" at bounding box center [555, 150] width 182 height 9
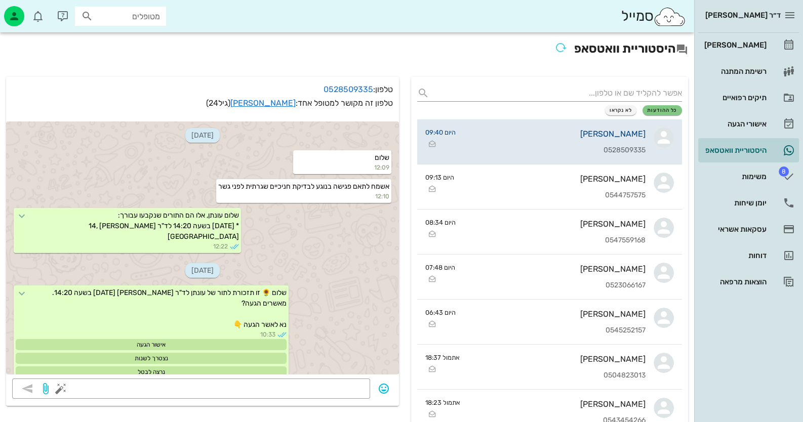
scroll to position [1942, 0]
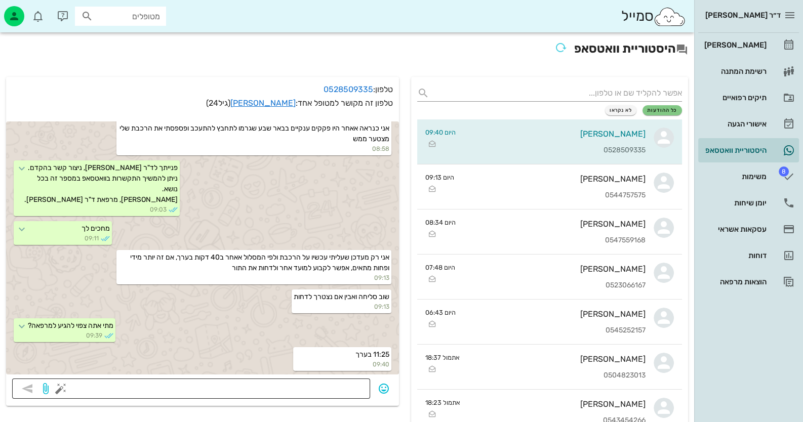
click at [326, 389] on textarea at bounding box center [213, 390] width 301 height 16
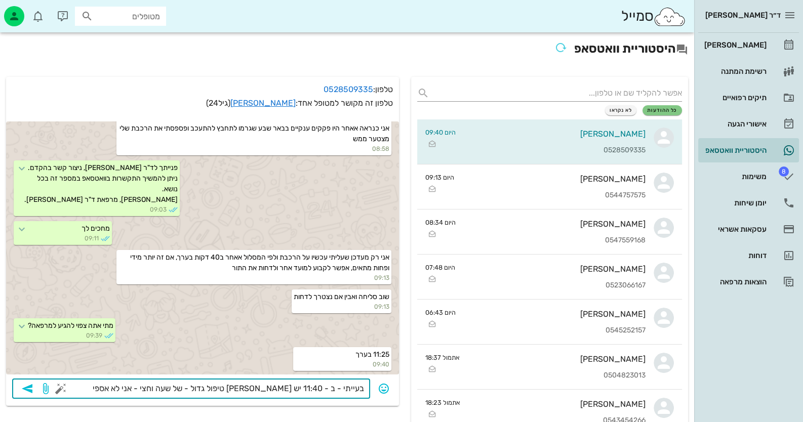
type textarea "בעייתי - ב - 11:40 יש [PERSON_NAME] טיפול גדול - של שעה וחצי - אני לא אספיק"
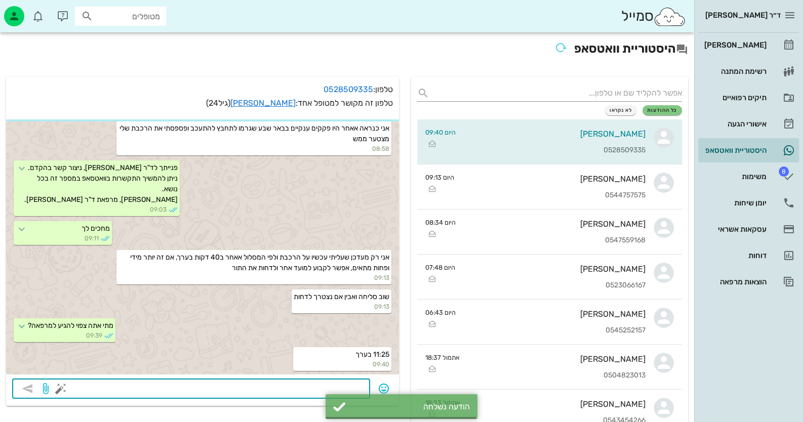
scroll to position [1971, 0]
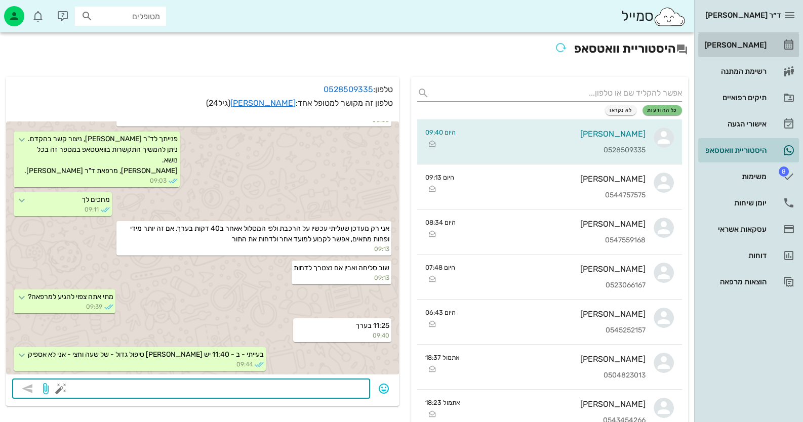
click at [764, 44] on div "[PERSON_NAME]" at bounding box center [734, 45] width 64 height 8
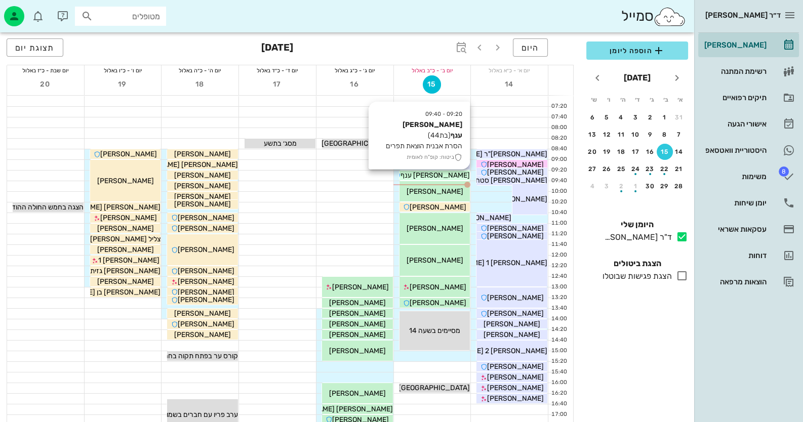
click at [450, 174] on span "[PERSON_NAME] ענף" at bounding box center [435, 175] width 69 height 9
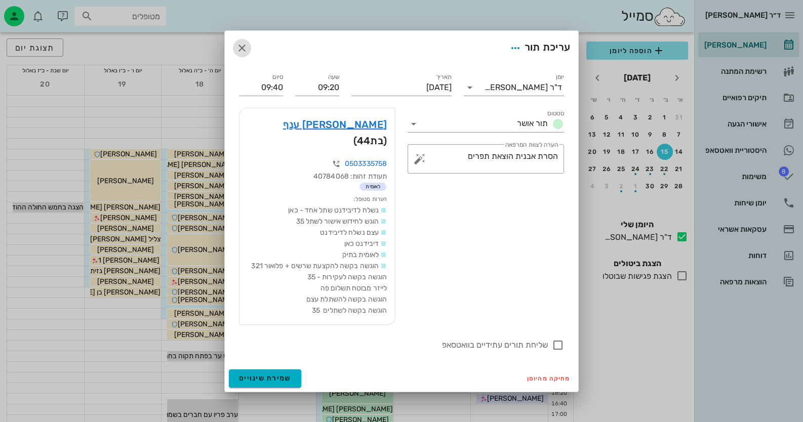
drag, startPoint x: 243, startPoint y: 58, endPoint x: 331, endPoint y: 54, distance: 87.7
click at [244, 54] on icon "button" at bounding box center [242, 48] width 12 height 12
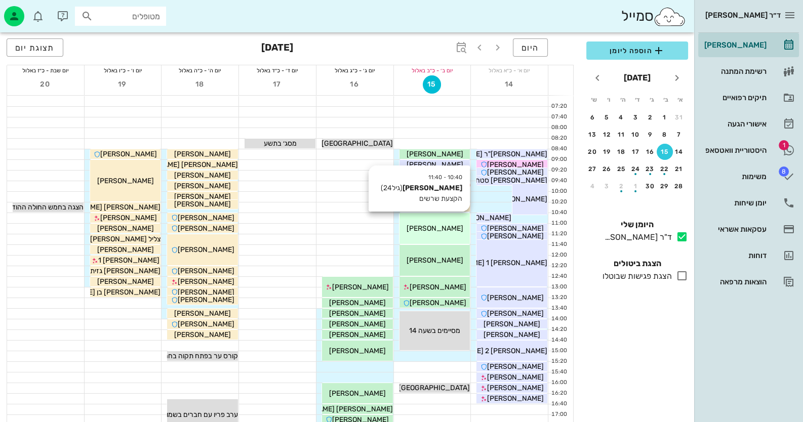
click at [441, 231] on span "[PERSON_NAME]" at bounding box center [434, 228] width 57 height 9
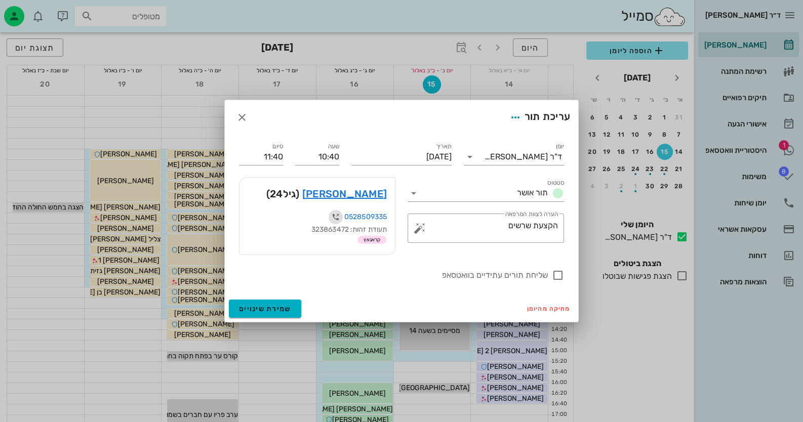
click at [337, 215] on icon "button" at bounding box center [336, 217] width 12 height 12
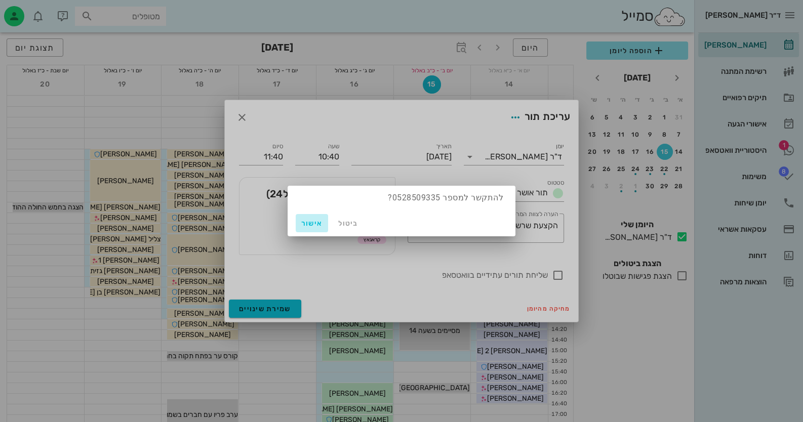
click at [314, 218] on button "אישור" at bounding box center [312, 223] width 32 height 18
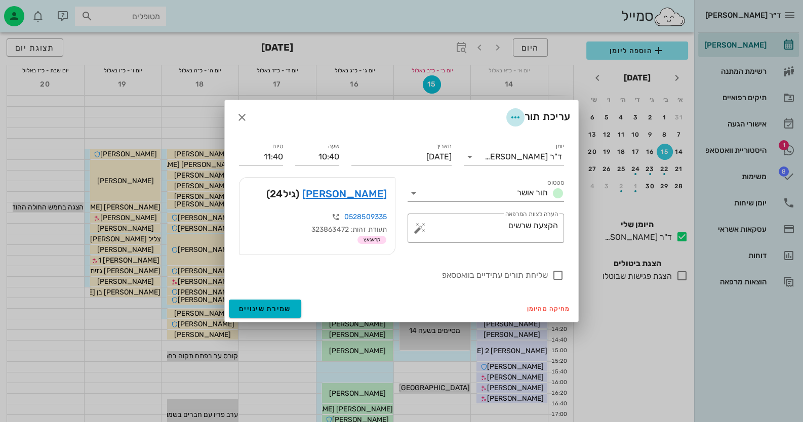
click at [511, 118] on icon "button" at bounding box center [515, 117] width 12 height 12
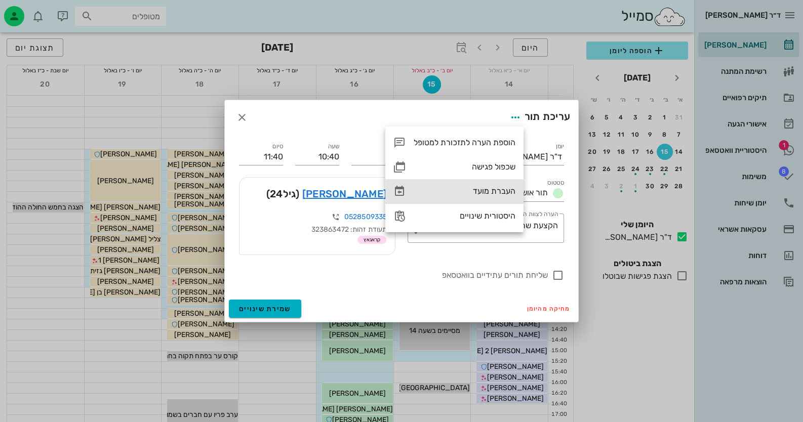
click at [491, 192] on div "העברת מועד" at bounding box center [465, 191] width 102 height 10
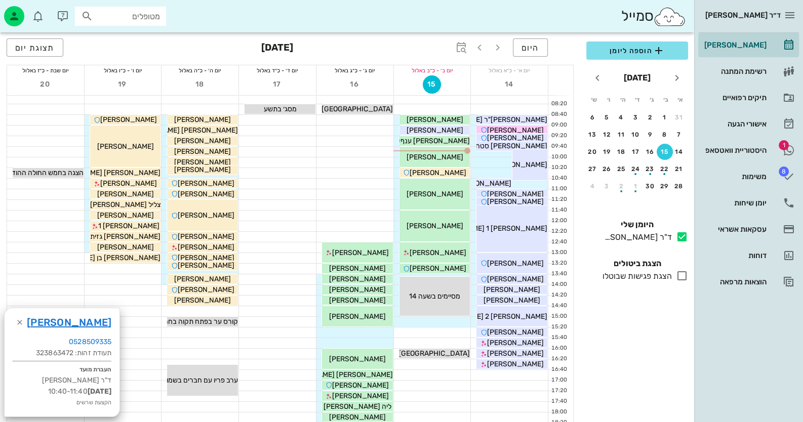
scroll to position [50, 0]
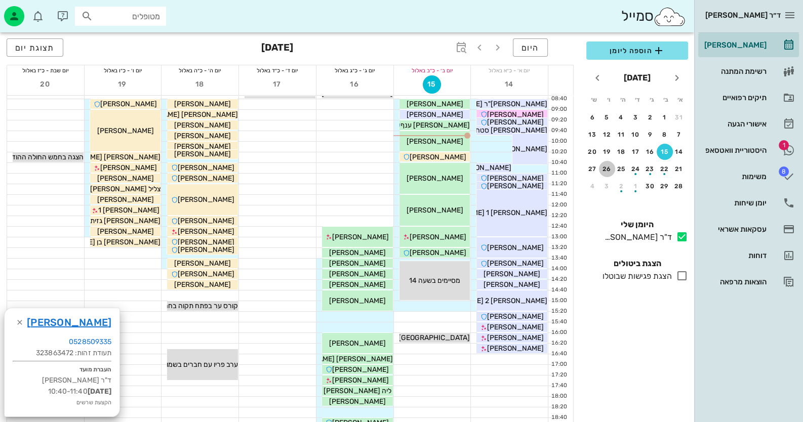
click at [603, 167] on div "26" at bounding box center [607, 169] width 16 height 7
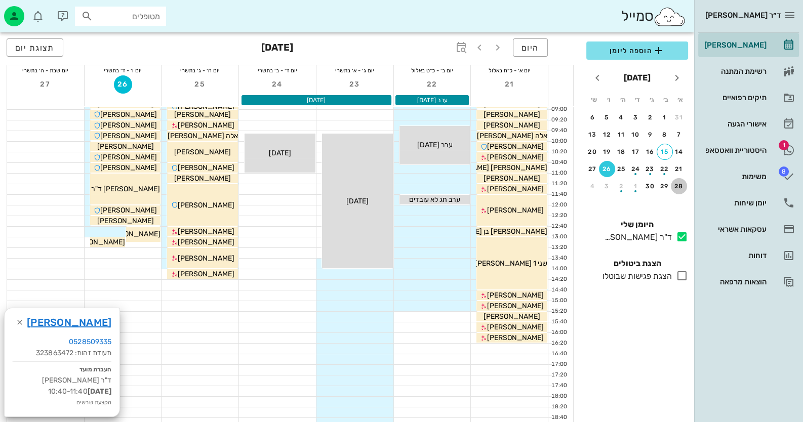
click at [679, 184] on div "28" at bounding box center [679, 186] width 16 height 7
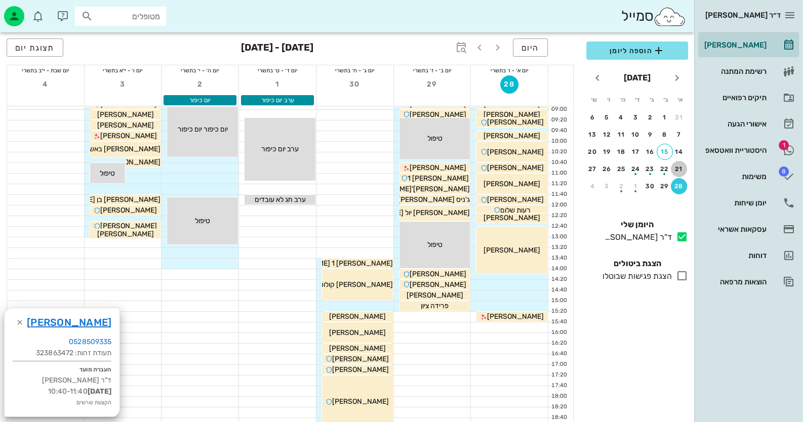
click at [676, 166] on div "21" at bounding box center [679, 169] width 16 height 7
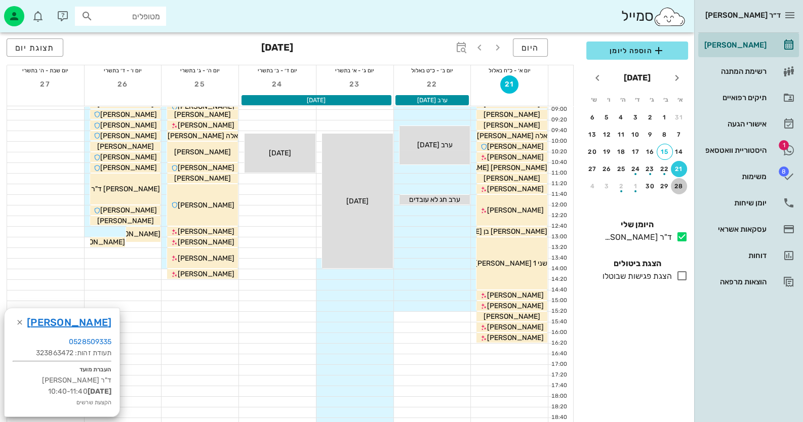
click at [674, 185] on div "28" at bounding box center [679, 186] width 16 height 7
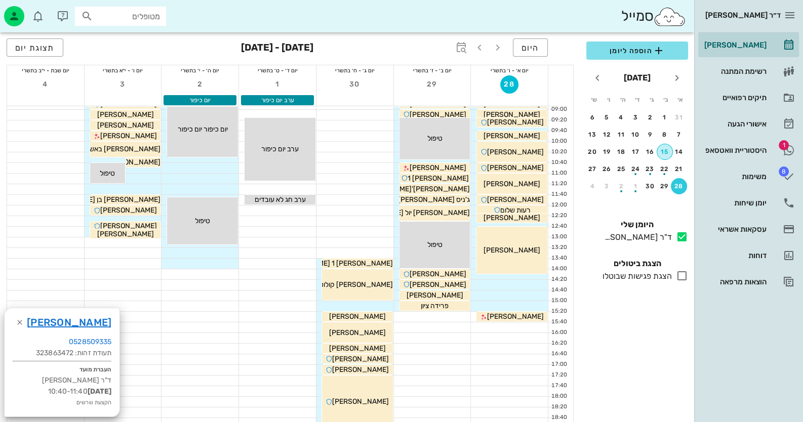
click at [665, 150] on div "15" at bounding box center [664, 151] width 15 height 7
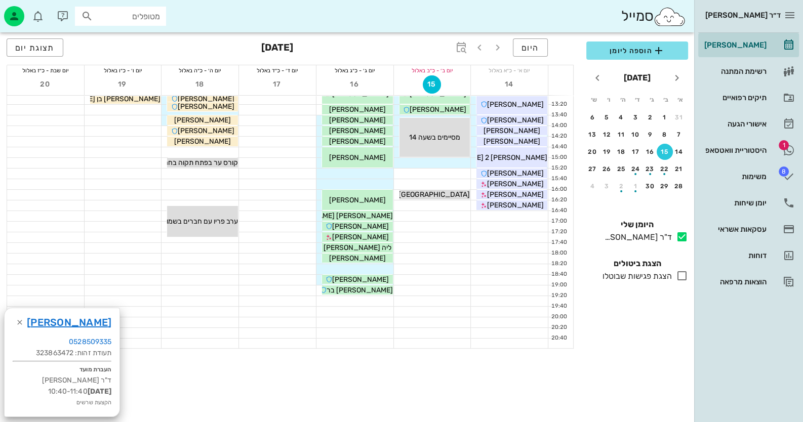
scroll to position [50, 0]
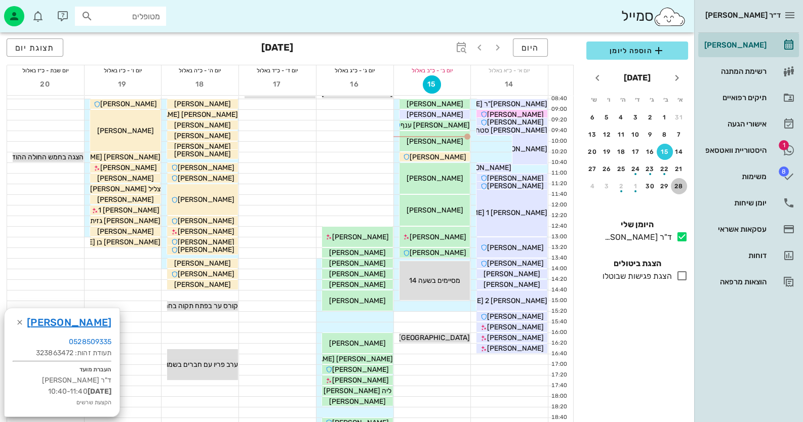
click at [681, 183] on div "28" at bounding box center [679, 186] width 16 height 7
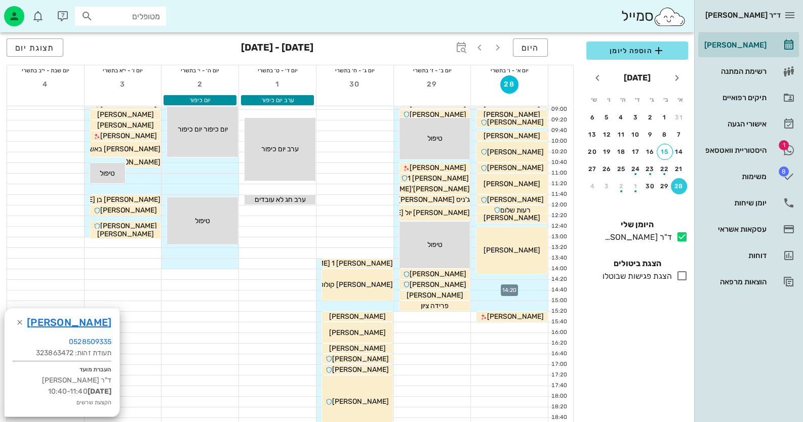
click at [543, 280] on div at bounding box center [509, 285] width 77 height 10
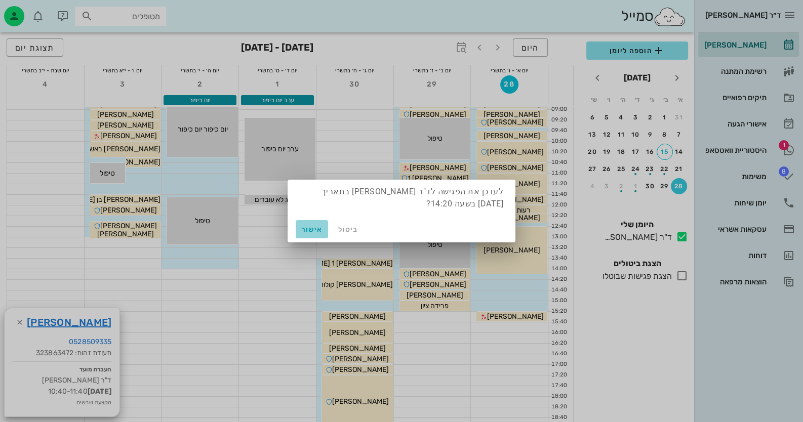
click at [311, 228] on span "אישור" at bounding box center [312, 229] width 24 height 9
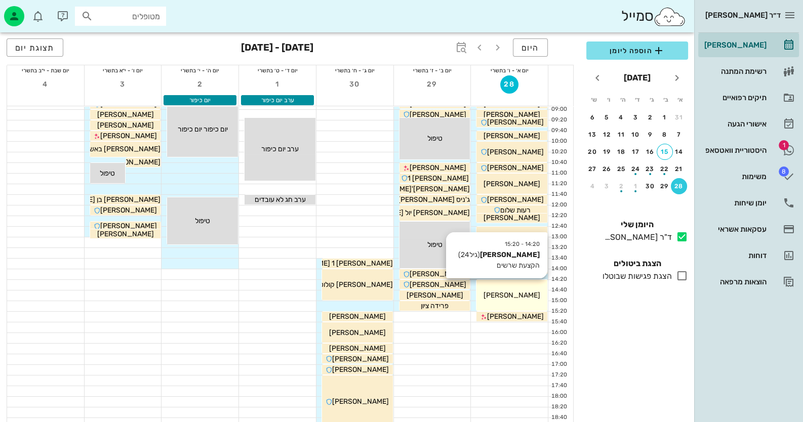
click at [537, 301] on div "14:20 - 15:20 [PERSON_NAME] (גיל 24 ) הקצעת שרשים [PERSON_NAME]" at bounding box center [512, 295] width 71 height 31
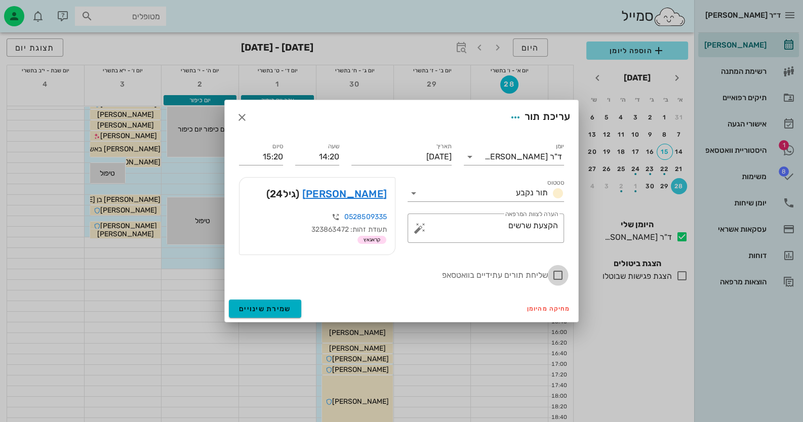
click at [557, 277] on div at bounding box center [557, 275] width 17 height 17
checkbox input "true"
click at [276, 306] on span "שמירת שינויים" at bounding box center [265, 309] width 52 height 9
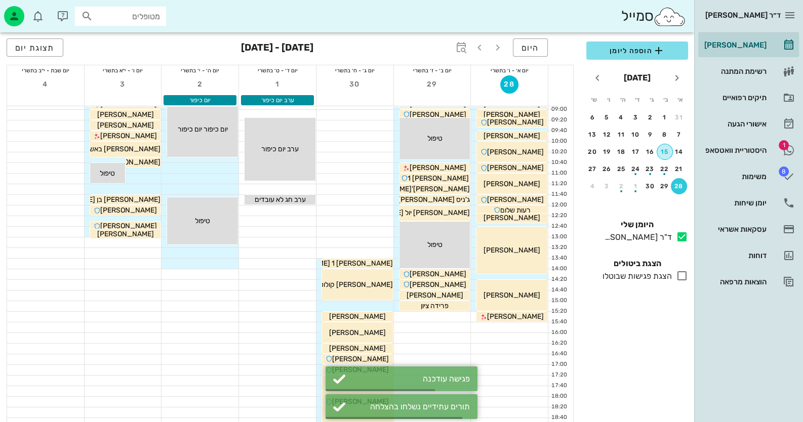
click at [666, 150] on div "15" at bounding box center [664, 151] width 15 height 7
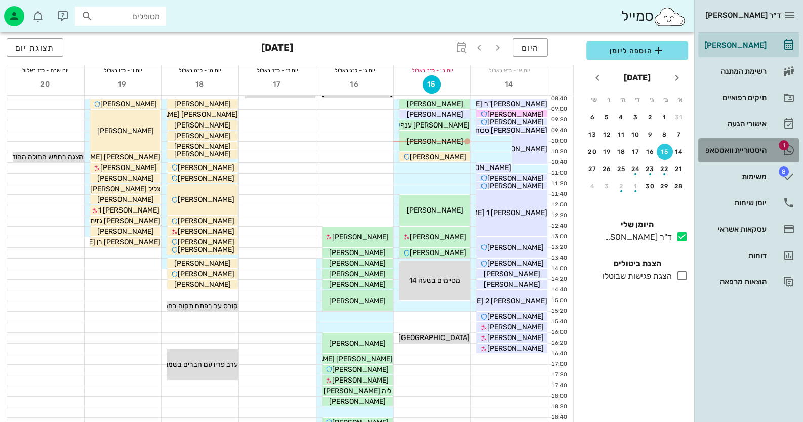
click at [766, 147] on div "היסטוריית וואטסאפ" at bounding box center [734, 150] width 64 height 8
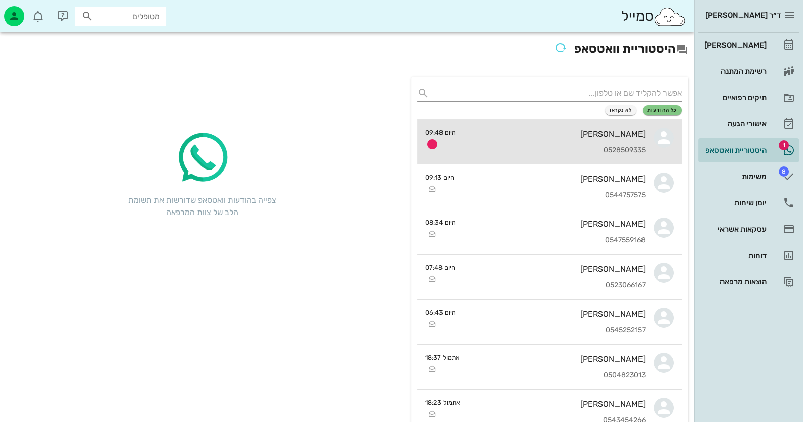
click at [568, 141] on div "[PERSON_NAME] 0528509335" at bounding box center [555, 142] width 182 height 45
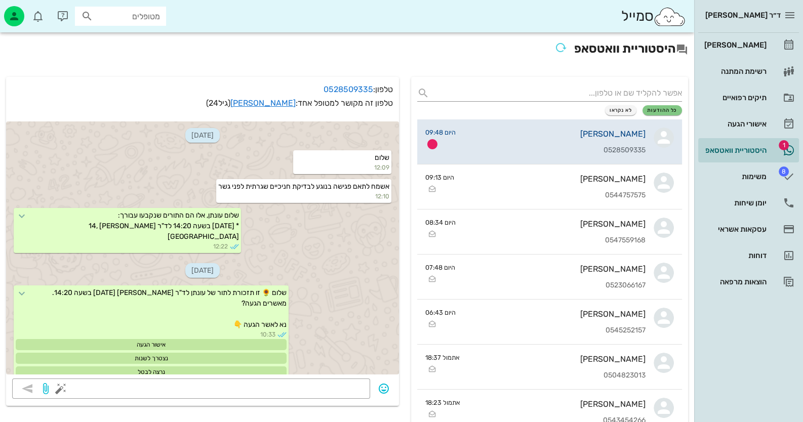
scroll to position [2112, 0]
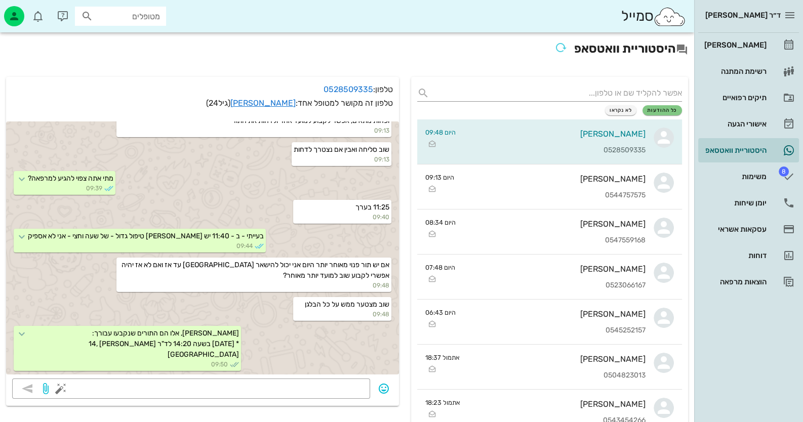
click at [775, 30] on div "ד״ר [PERSON_NAME]" at bounding box center [748, 15] width 101 height 30
click at [769, 43] on link "[PERSON_NAME]" at bounding box center [748, 45] width 101 height 24
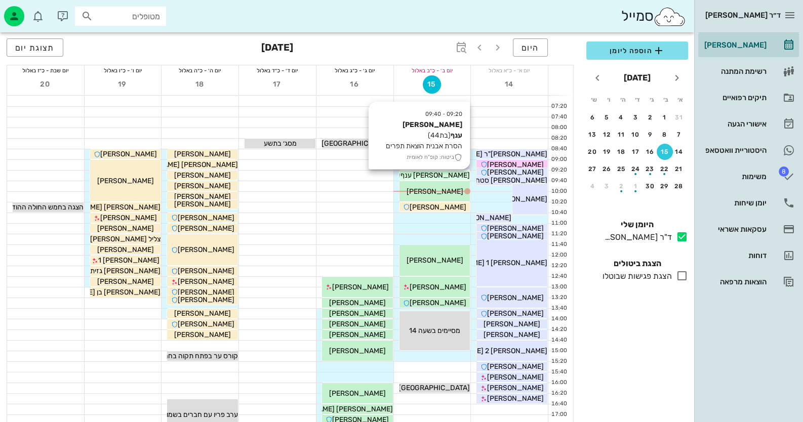
click at [452, 175] on span "[PERSON_NAME] ענף" at bounding box center [435, 175] width 69 height 9
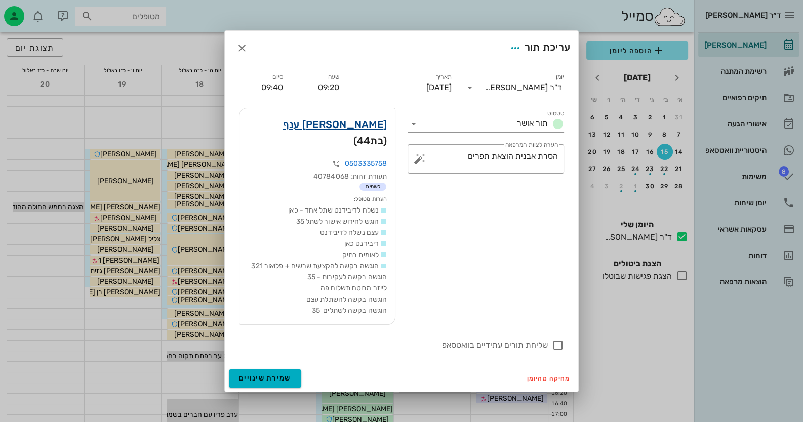
click at [374, 133] on link "[PERSON_NAME] ענף" at bounding box center [335, 124] width 104 height 16
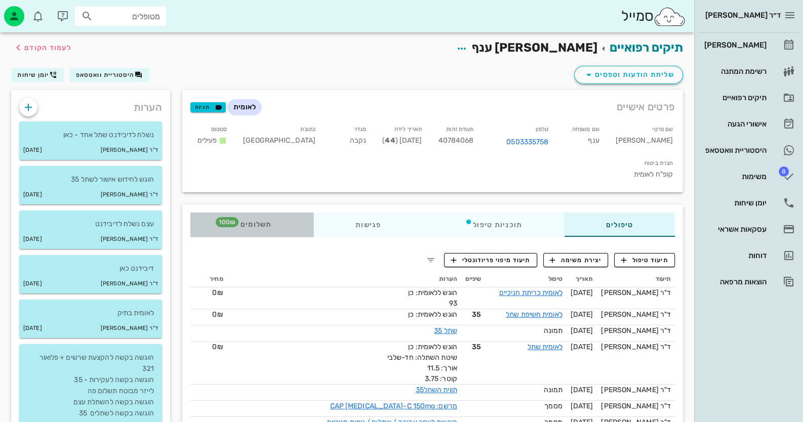
click at [264, 213] on div "תשלומים 100₪" at bounding box center [251, 225] width 123 height 24
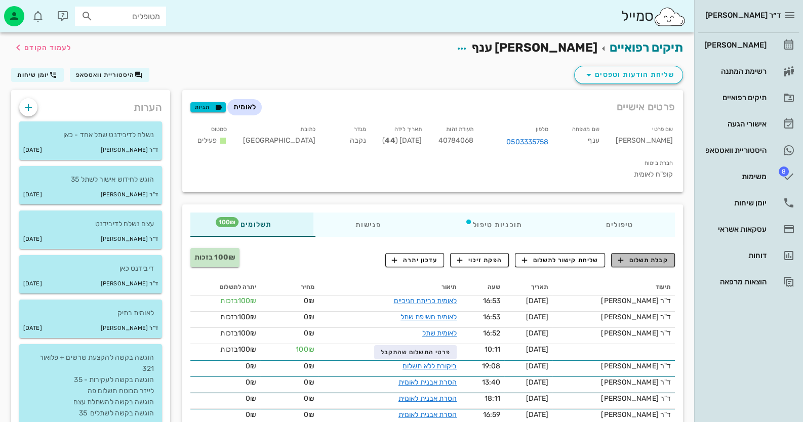
click at [638, 256] on span "קבלת תשלום" at bounding box center [643, 260] width 50 height 9
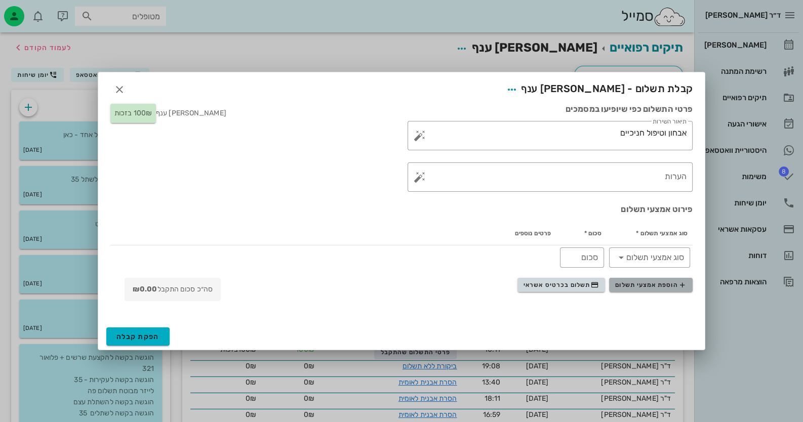
click at [646, 283] on span "הוספת אמצעי תשלום" at bounding box center [650, 285] width 71 height 8
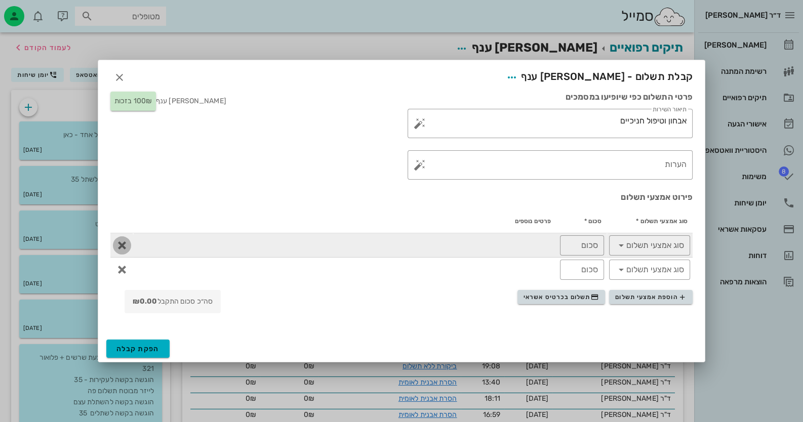
click at [128, 242] on span "button" at bounding box center [122, 246] width 18 height 12
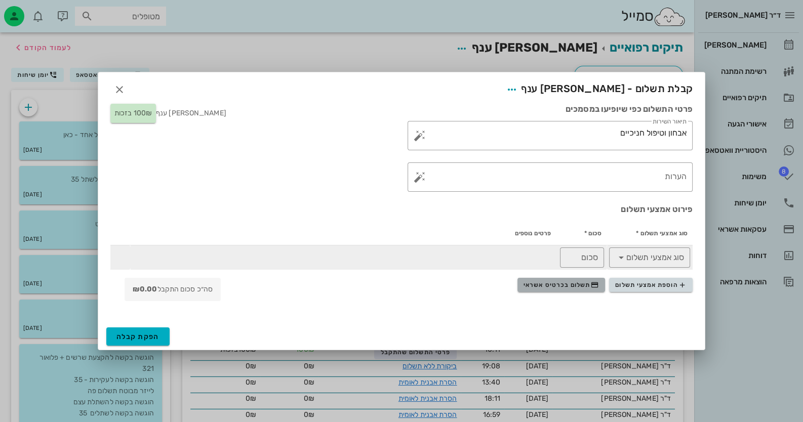
click at [573, 282] on span "תשלום בכרטיס אשראי" at bounding box center [561, 285] width 75 height 8
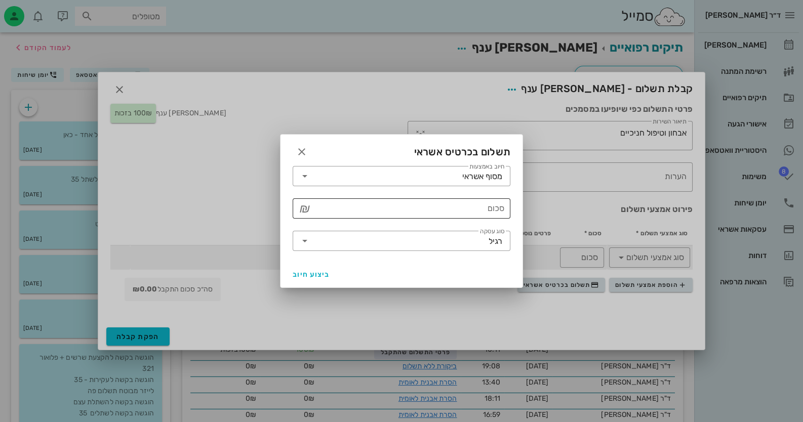
click at [470, 212] on input "סכום" at bounding box center [408, 209] width 191 height 16
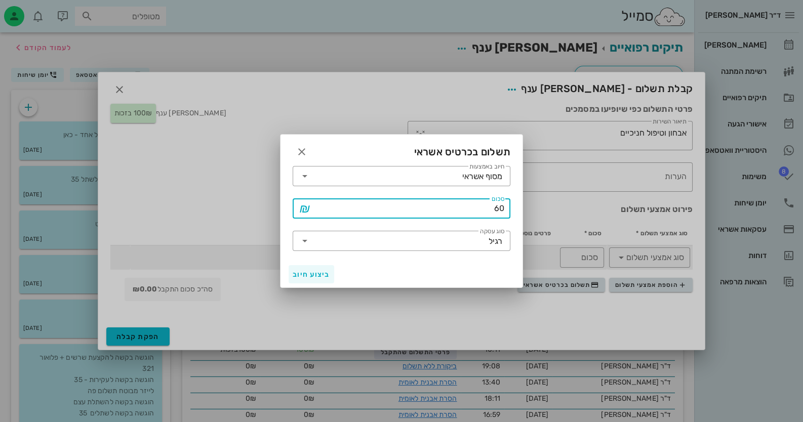
type input "60"
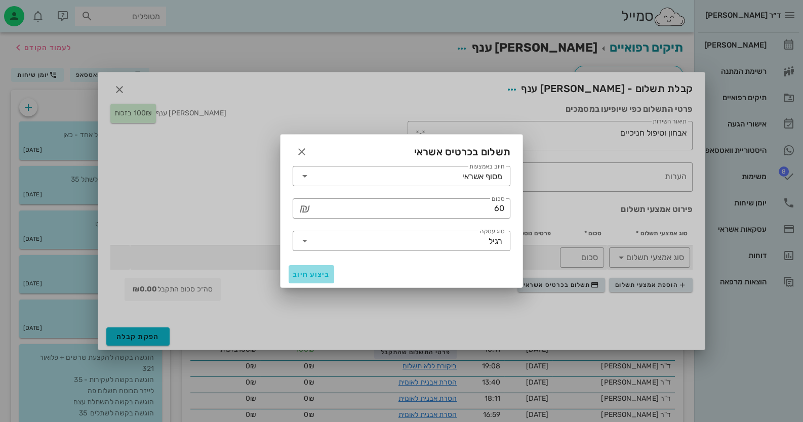
click at [302, 269] on button "ביצוע חיוב" at bounding box center [312, 274] width 46 height 18
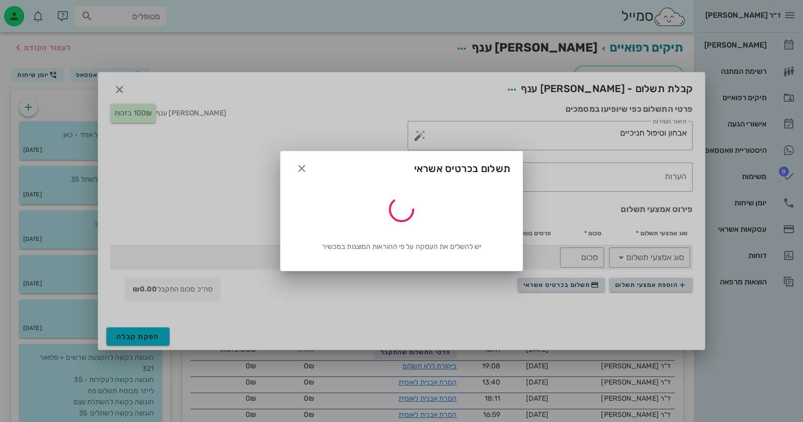
type input "60"
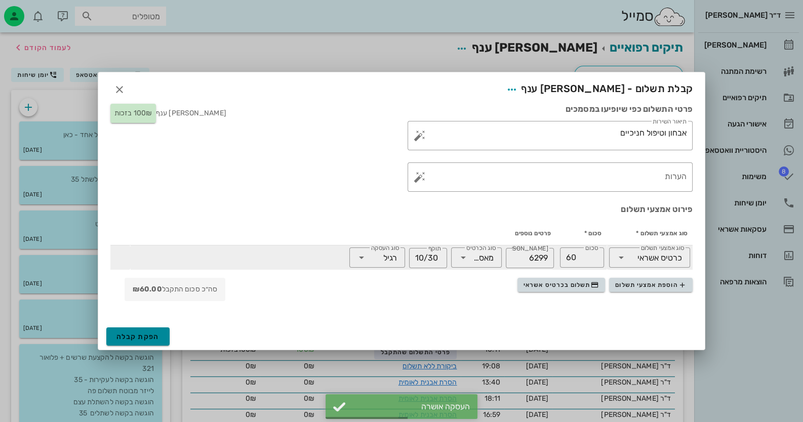
click at [142, 337] on span "הפקת קבלה" at bounding box center [137, 337] width 43 height 9
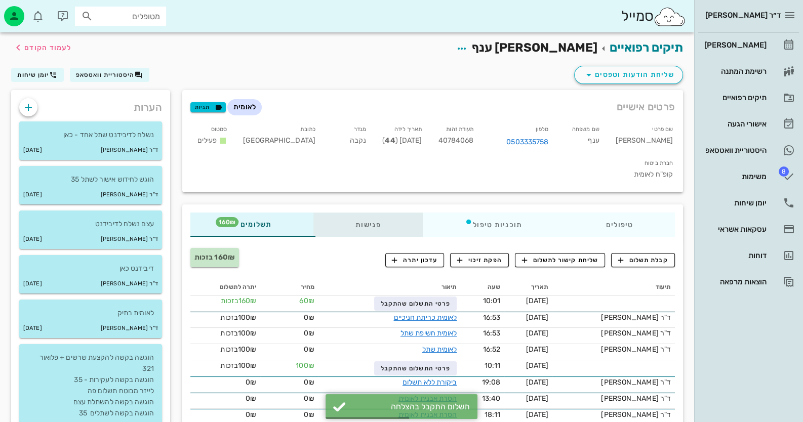
click at [377, 213] on div "פגישות" at bounding box center [367, 225] width 109 height 24
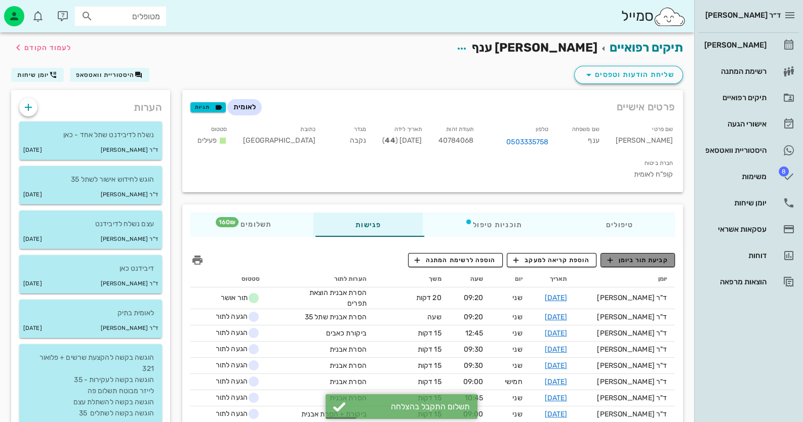
click at [645, 253] on button "קביעת תור ביומן" at bounding box center [638, 260] width 74 height 14
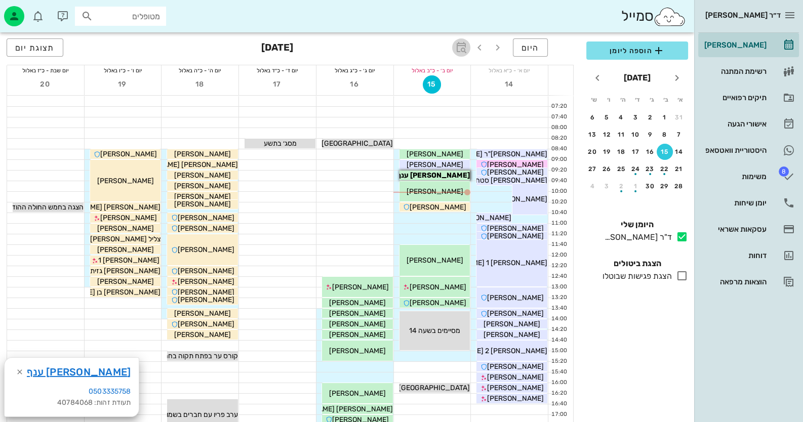
click at [460, 44] on icon "button" at bounding box center [461, 48] width 12 height 12
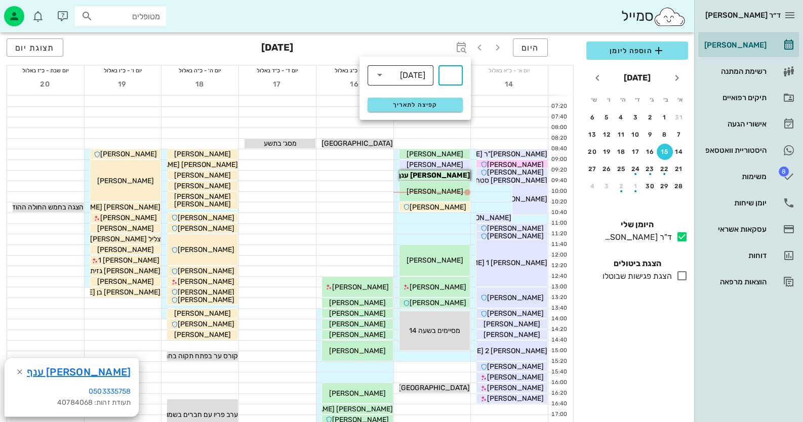
click at [401, 74] on div "[DATE]" at bounding box center [412, 75] width 25 height 9
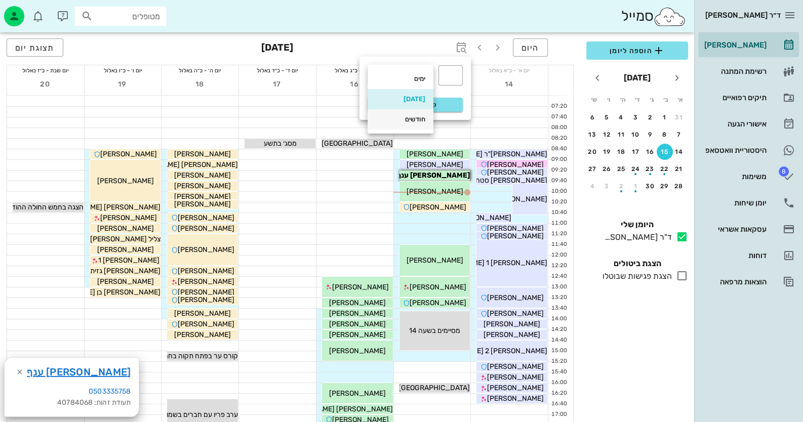
click at [408, 124] on div "חודשים" at bounding box center [401, 119] width 50 height 8
click at [453, 75] on input "text" at bounding box center [451, 75] width 12 height 16
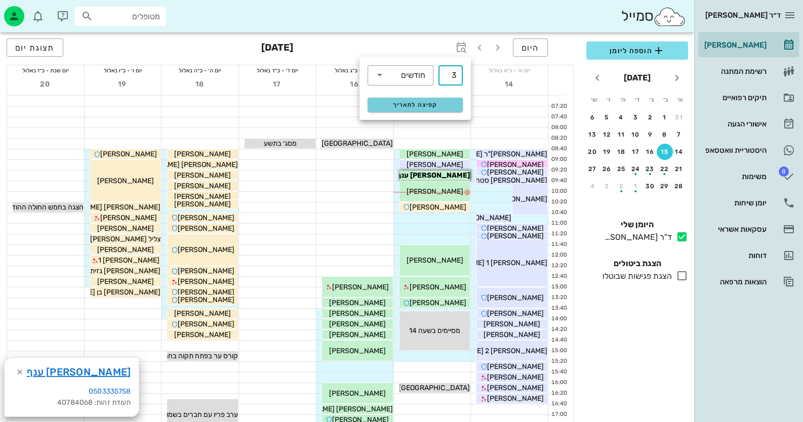
type input "3"
click at [452, 102] on span "קפיצה לתאריך" at bounding box center [415, 104] width 83 height 7
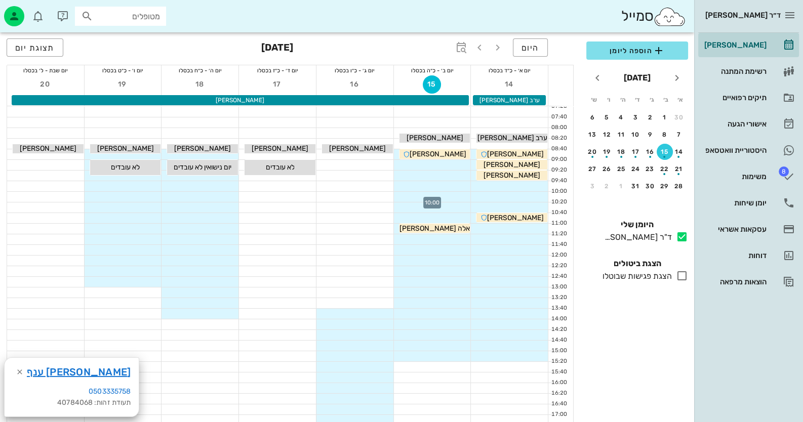
click at [454, 196] on div at bounding box center [432, 197] width 77 height 10
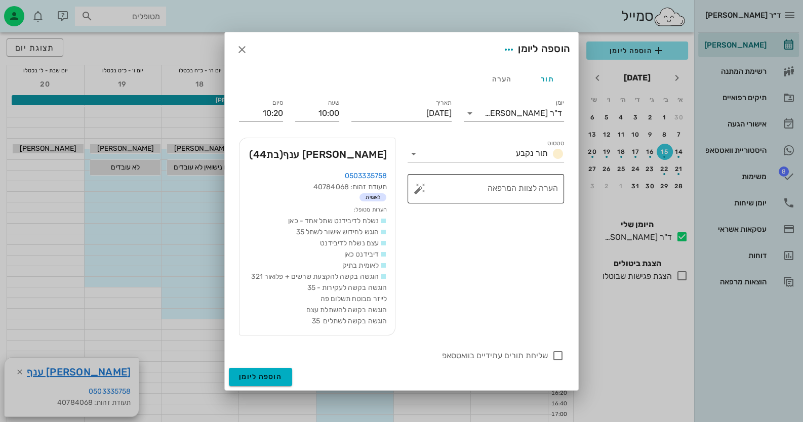
click at [418, 186] on button "button" at bounding box center [420, 189] width 12 height 12
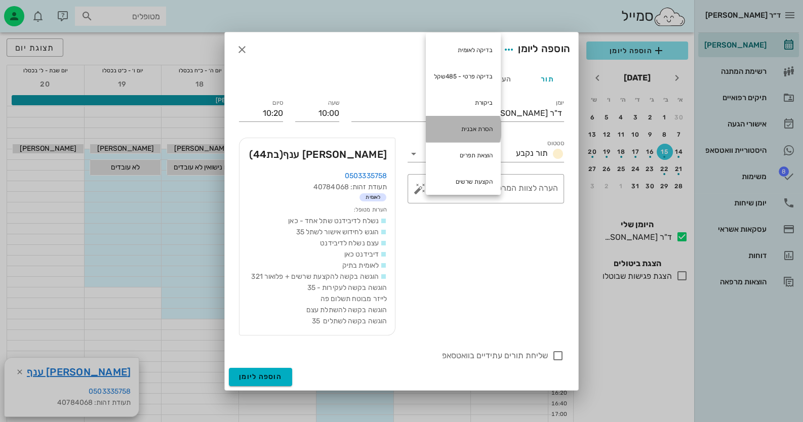
click at [491, 134] on div "הסרת אבנית" at bounding box center [463, 129] width 75 height 26
type textarea "הסרת אבנית"
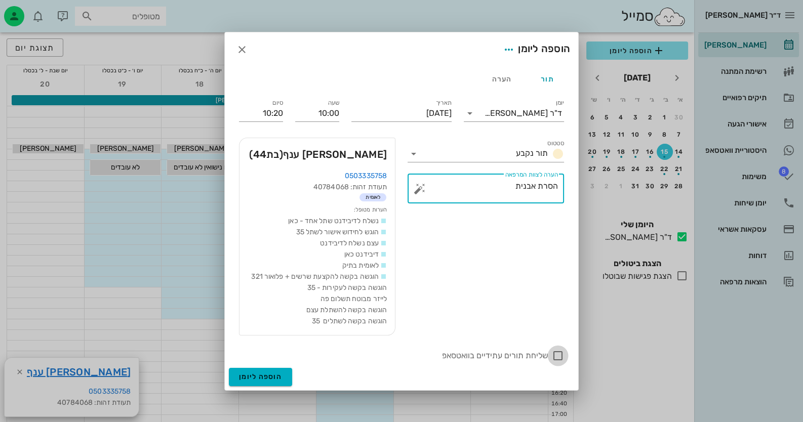
click at [564, 358] on div at bounding box center [557, 355] width 17 height 17
checkbox input "true"
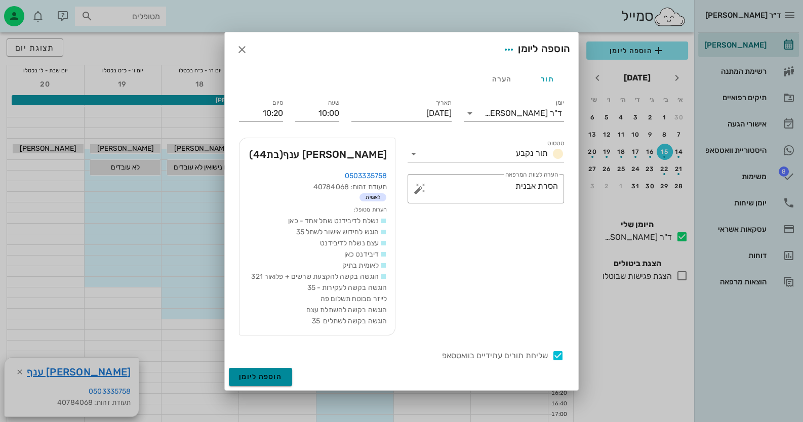
click at [261, 377] on span "הוספה ליומן" at bounding box center [260, 377] width 43 height 9
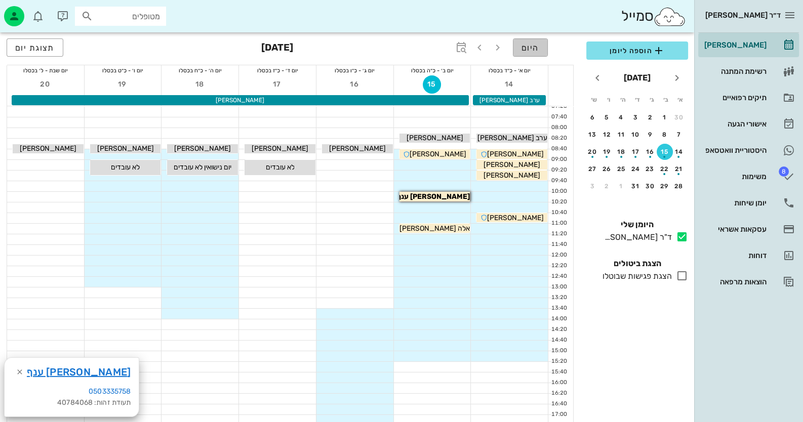
click at [541, 45] on button "היום" at bounding box center [530, 47] width 35 height 18
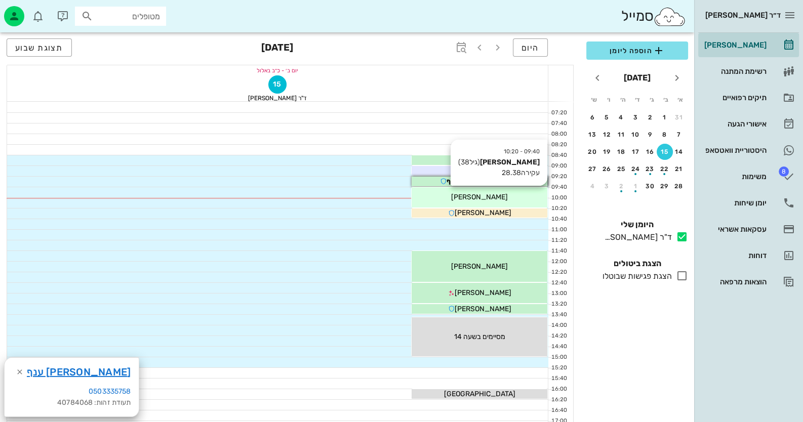
click at [478, 196] on span "[PERSON_NAME]" at bounding box center [479, 197] width 57 height 9
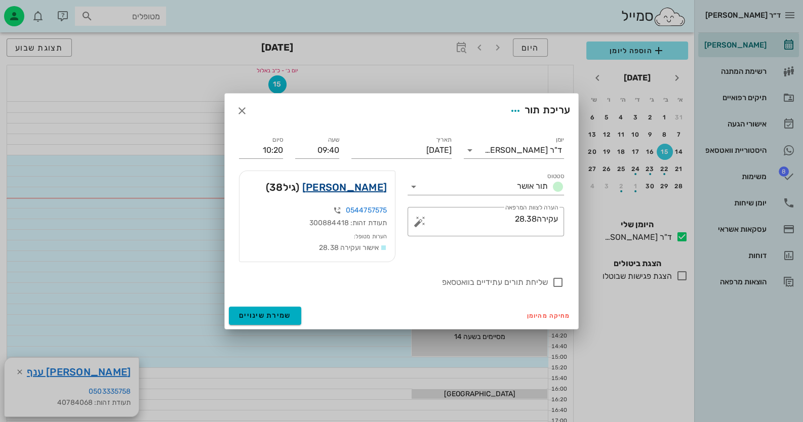
click at [375, 187] on link "[PERSON_NAME]" at bounding box center [344, 187] width 85 height 16
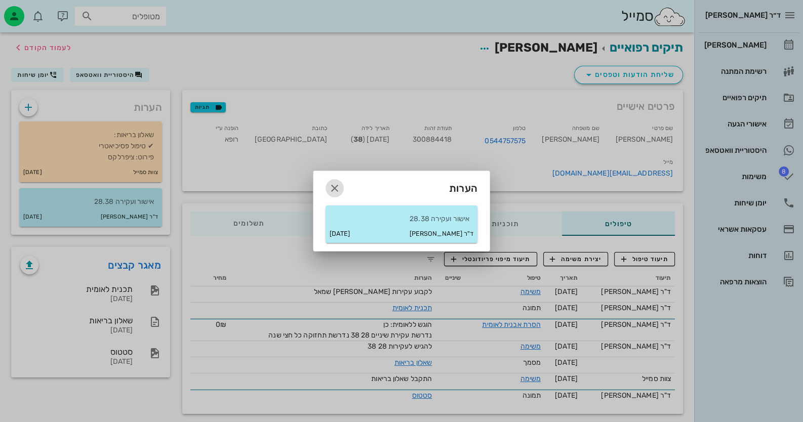
click at [332, 188] on icon "button" at bounding box center [335, 188] width 12 height 12
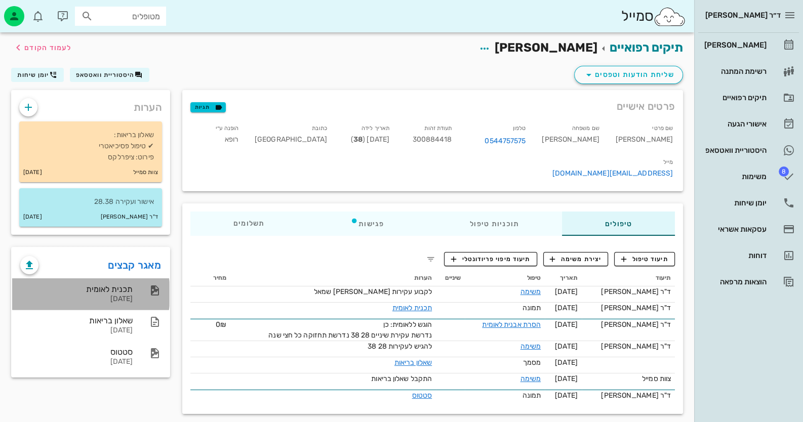
click at [137, 287] on div "תכנית לאומית [DATE]" at bounding box center [90, 294] width 157 height 31
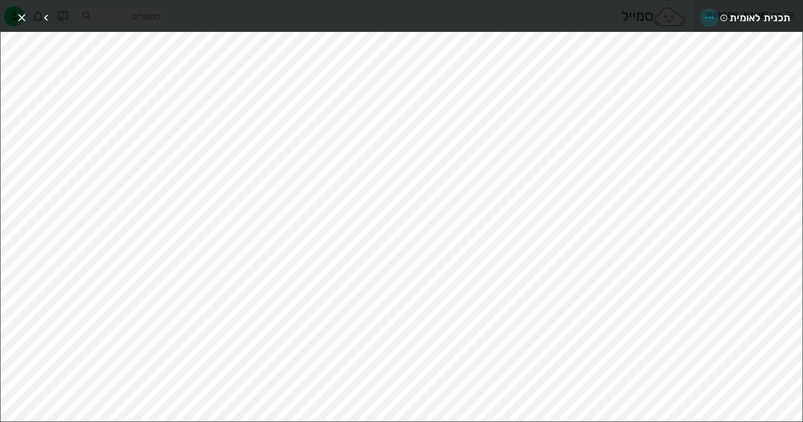
click at [709, 15] on icon "button" at bounding box center [709, 18] width 12 height 12
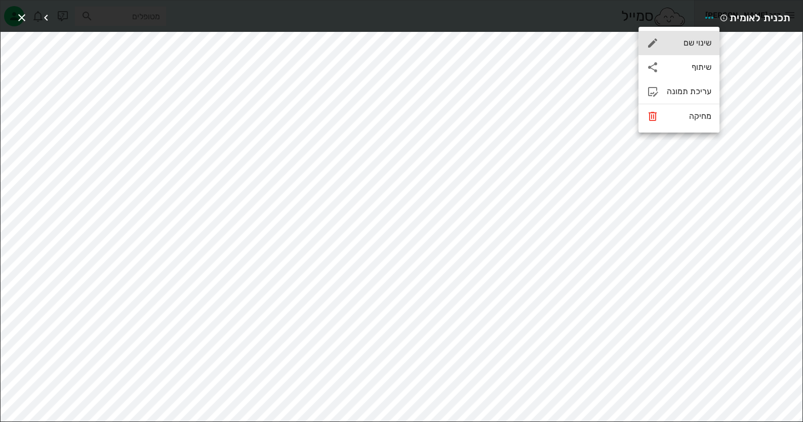
click at [698, 48] on div "שינוי שם" at bounding box center [679, 43] width 81 height 24
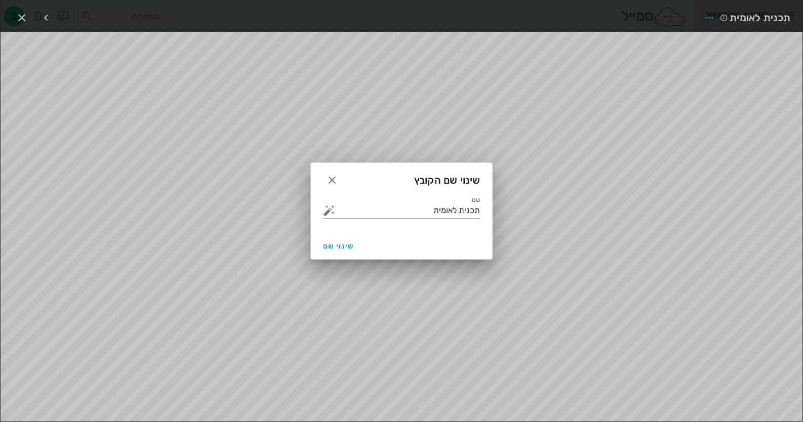
click at [420, 212] on input "תכנית לאומית" at bounding box center [408, 211] width 143 height 16
click at [329, 211] on button "button" at bounding box center [329, 211] width 12 height 12
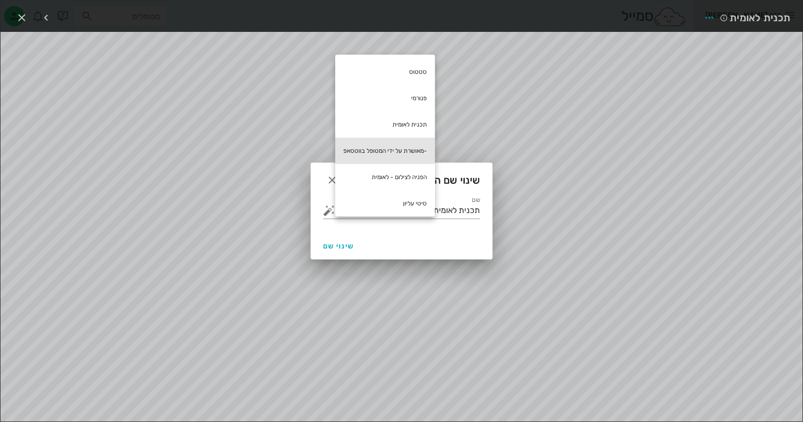
click at [377, 153] on div "-מאושרת על ידי המטופל בווטסאפ" at bounding box center [385, 151] width 100 height 26
type input "תכנית לאומית -מאושרת על ידי המטופל בווטסאפ"
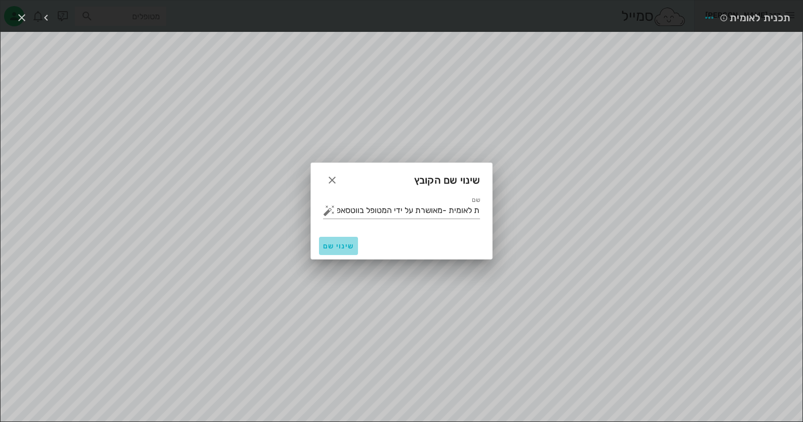
click at [339, 255] on button "שינוי שם" at bounding box center [338, 246] width 39 height 18
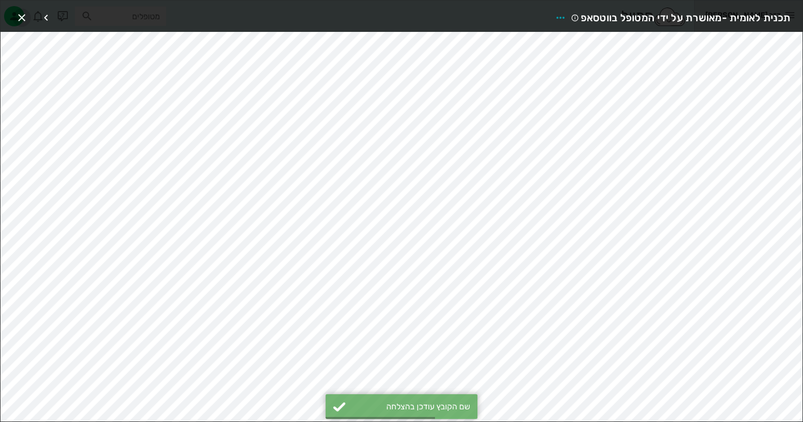
click at [18, 14] on icon "button" at bounding box center [22, 18] width 12 height 12
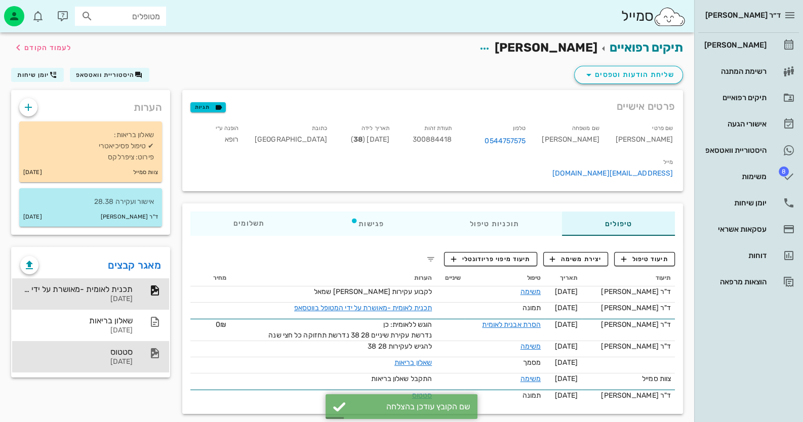
click at [119, 359] on div "[DATE]" at bounding box center [76, 362] width 112 height 9
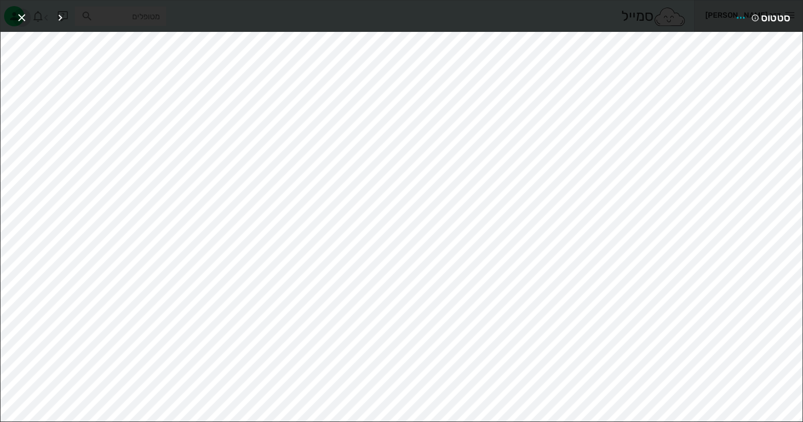
click at [19, 15] on icon "button" at bounding box center [22, 18] width 12 height 12
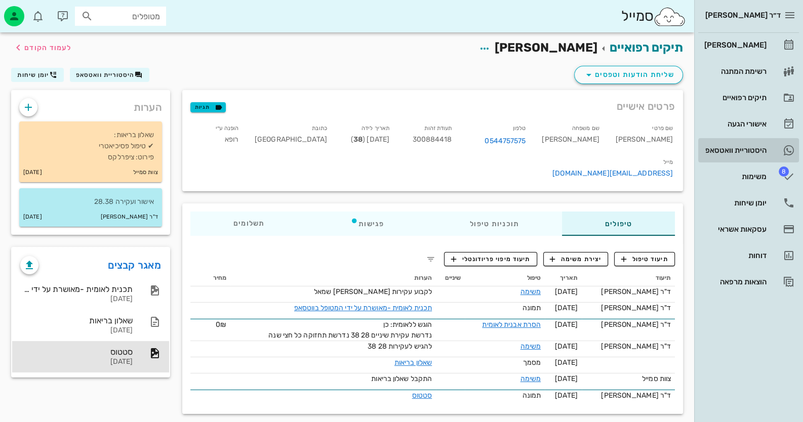
click at [755, 157] on div "היסטוריית וואטסאפ" at bounding box center [734, 150] width 64 height 16
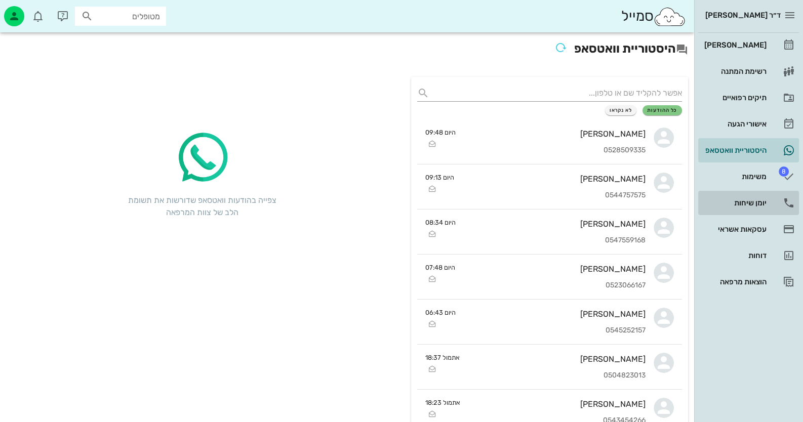
click at [752, 201] on div "יומן שיחות" at bounding box center [734, 203] width 64 height 8
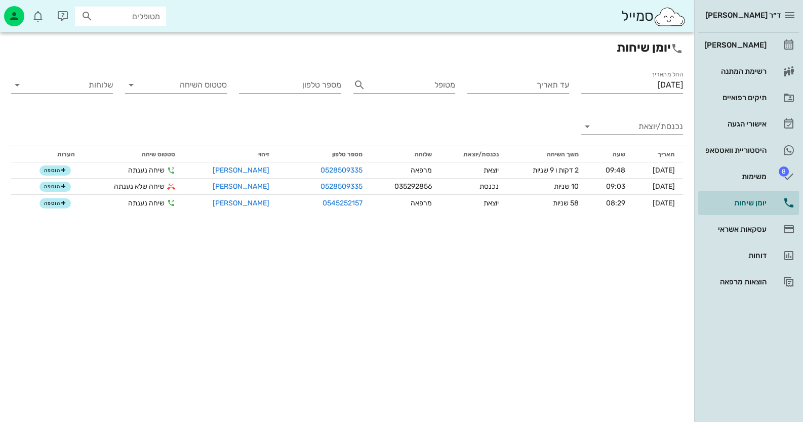
click at [655, 124] on input "נכנסת/יוצאת" at bounding box center [641, 126] width 86 height 16
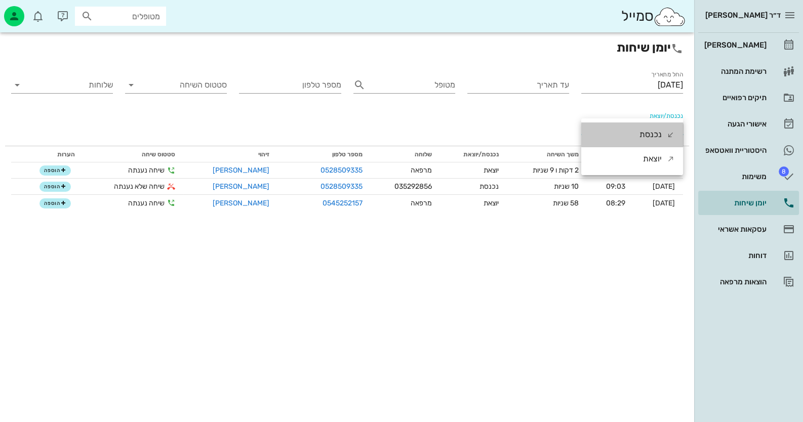
click at [655, 124] on div "נכנסת" at bounding box center [651, 135] width 22 height 24
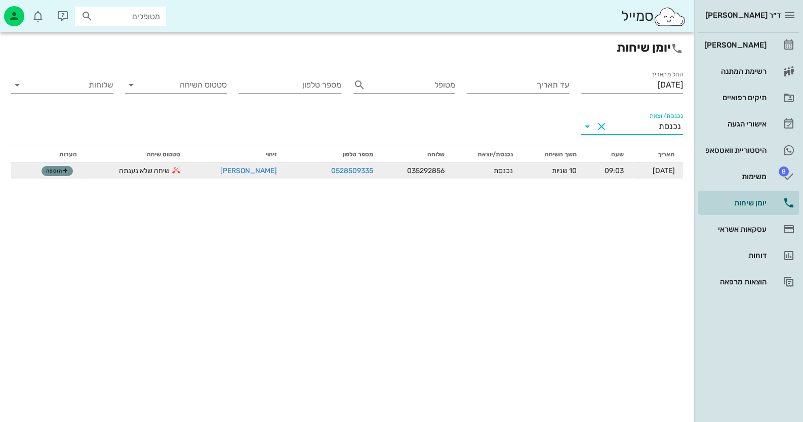
click at [45, 167] on button "הוספה" at bounding box center [57, 171] width 31 height 10
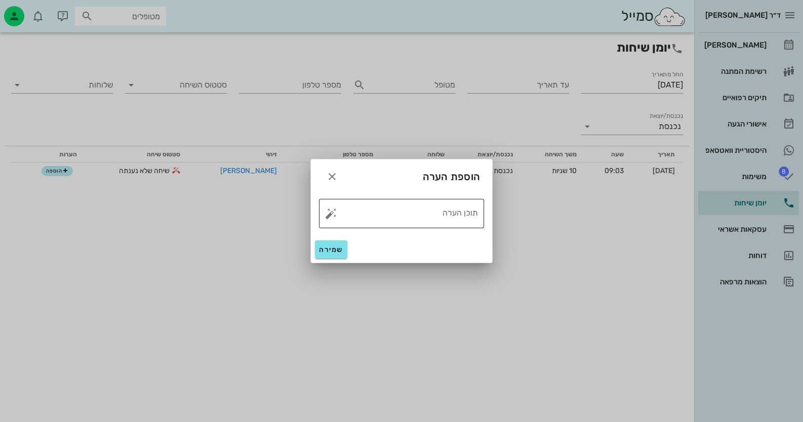
click at [325, 212] on button "button" at bounding box center [331, 214] width 12 height 12
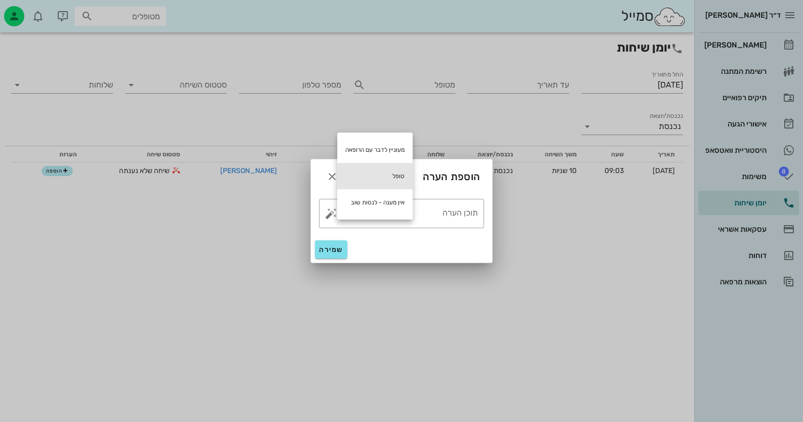
click at [372, 180] on div "טופל" at bounding box center [374, 176] width 75 height 26
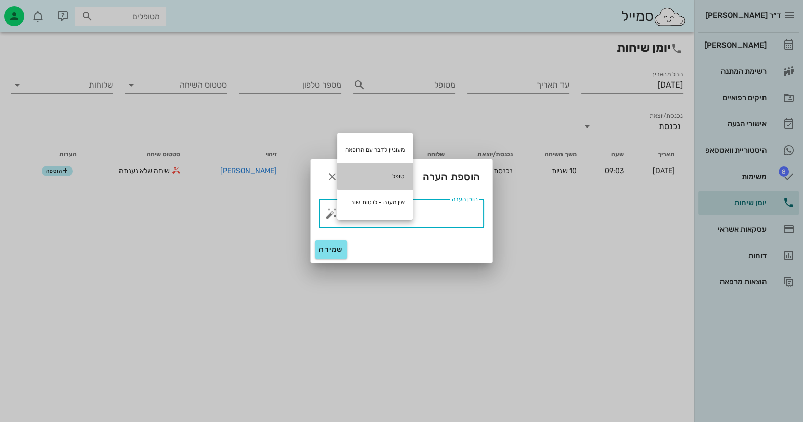
type textarea "טופל"
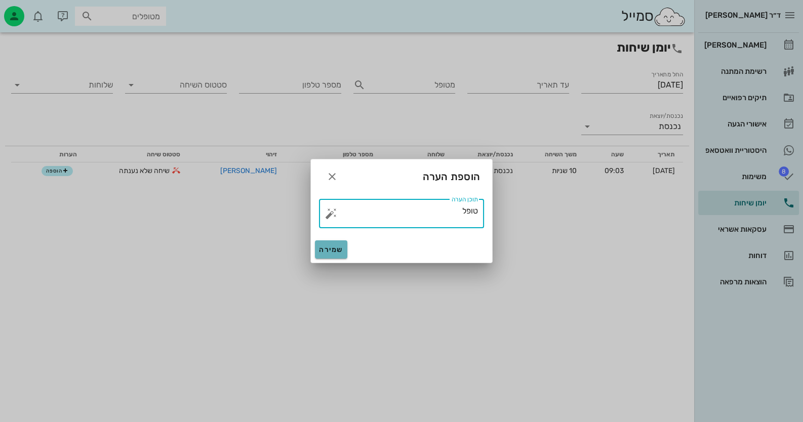
click at [326, 250] on span "שמירה" at bounding box center [331, 250] width 24 height 9
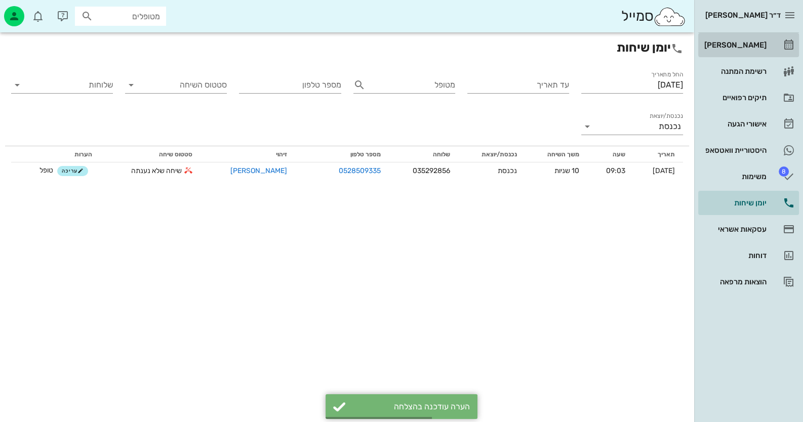
click at [752, 55] on link "[PERSON_NAME]" at bounding box center [748, 45] width 101 height 24
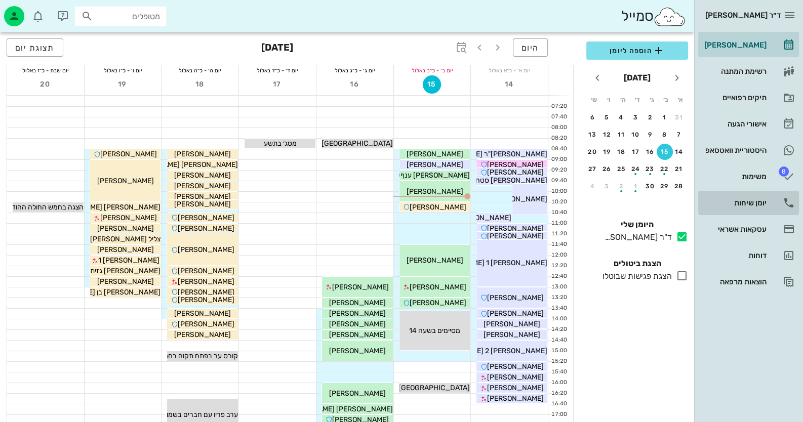
click at [752, 201] on div "יומן שיחות" at bounding box center [734, 203] width 64 height 8
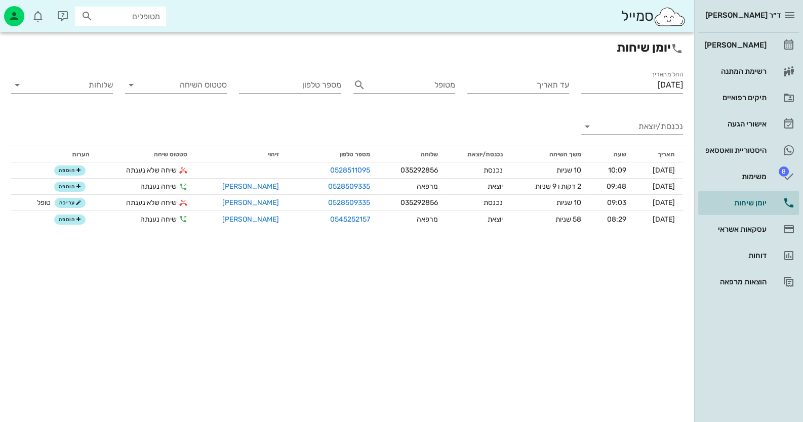
click at [627, 124] on input "נכנסת/יוצאת" at bounding box center [641, 126] width 86 height 16
click at [627, 124] on div "נכנסת" at bounding box center [632, 135] width 102 height 24
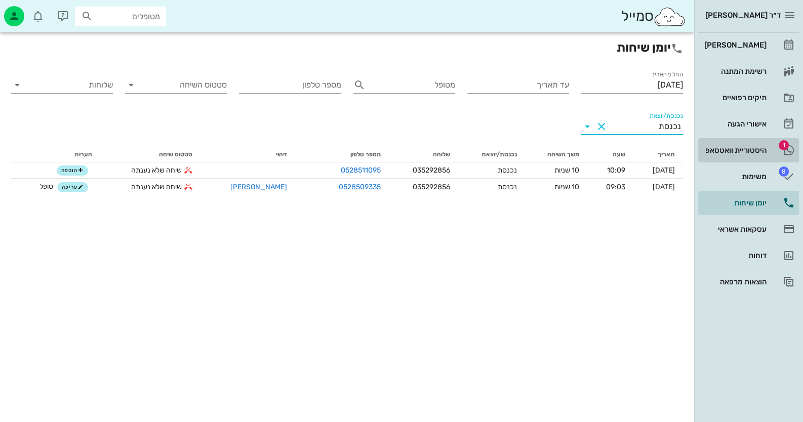
click at [759, 153] on div "היסטוריית וואטסאפ" at bounding box center [734, 150] width 64 height 8
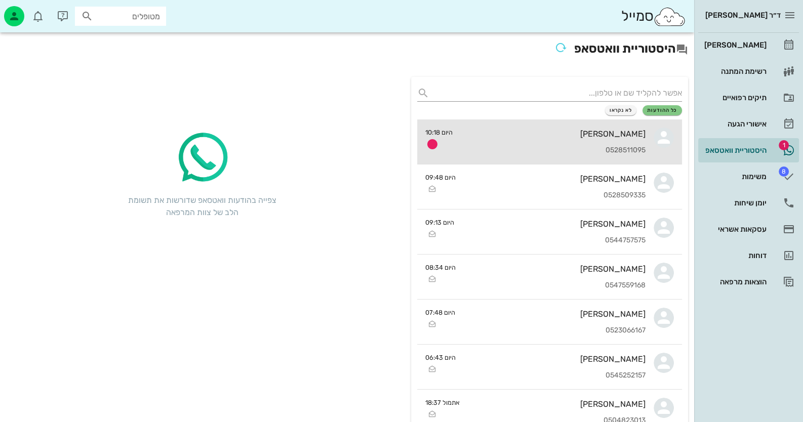
click at [610, 151] on div "0528511095" at bounding box center [553, 150] width 185 height 9
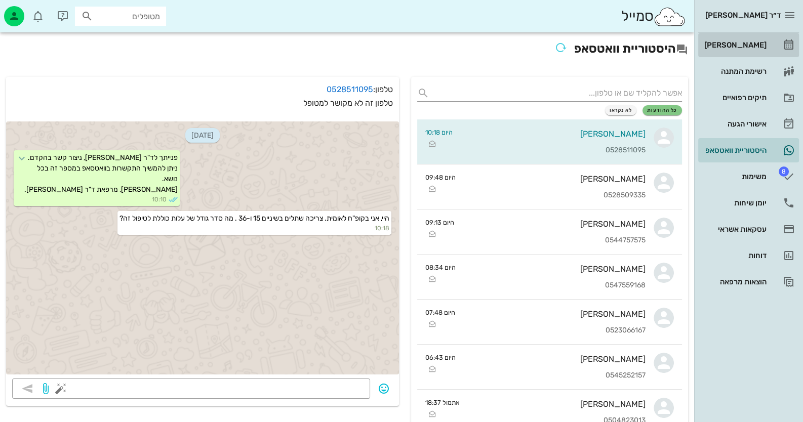
click at [762, 39] on div "[PERSON_NAME]" at bounding box center [734, 45] width 64 height 16
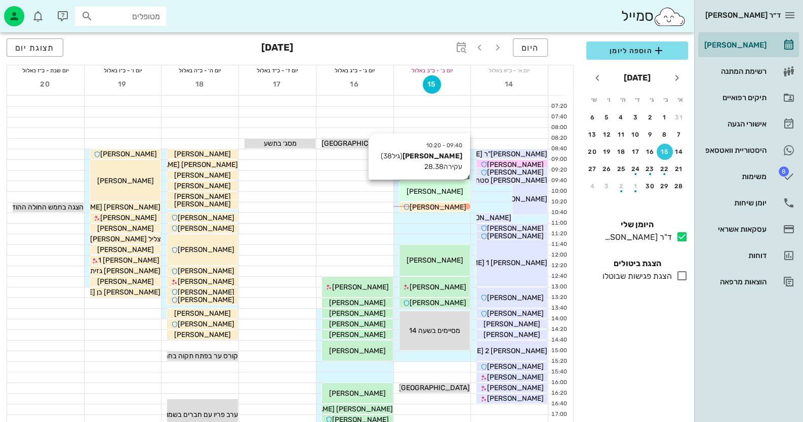
click at [454, 187] on div "[PERSON_NAME]" at bounding box center [435, 191] width 71 height 11
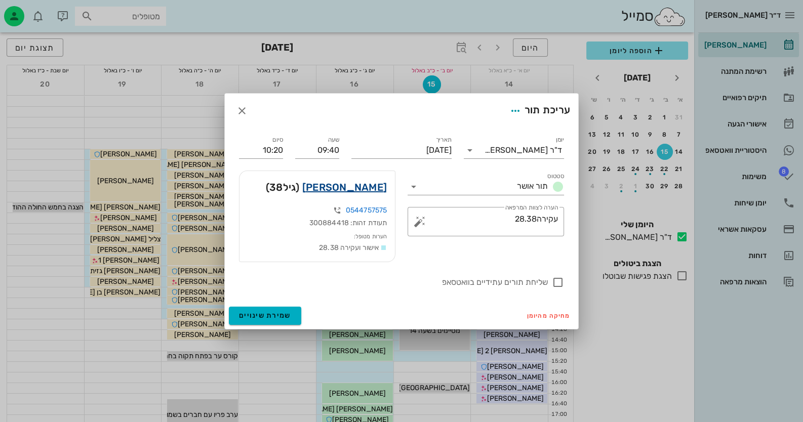
click at [386, 188] on link "[PERSON_NAME]" at bounding box center [344, 187] width 85 height 16
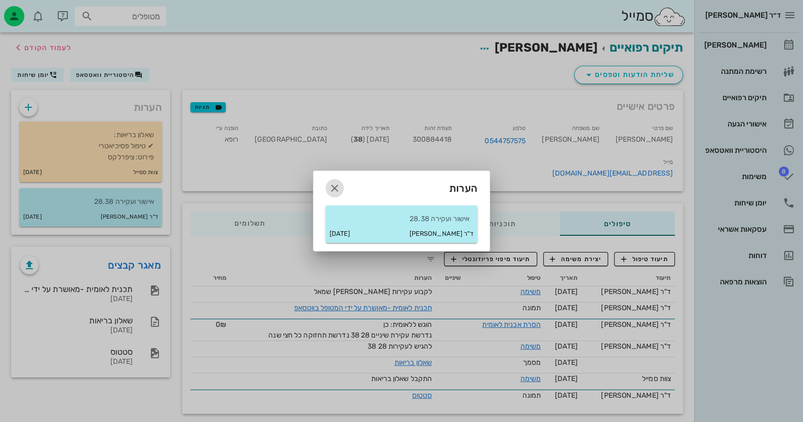
click at [333, 184] on icon "button" at bounding box center [335, 188] width 12 height 12
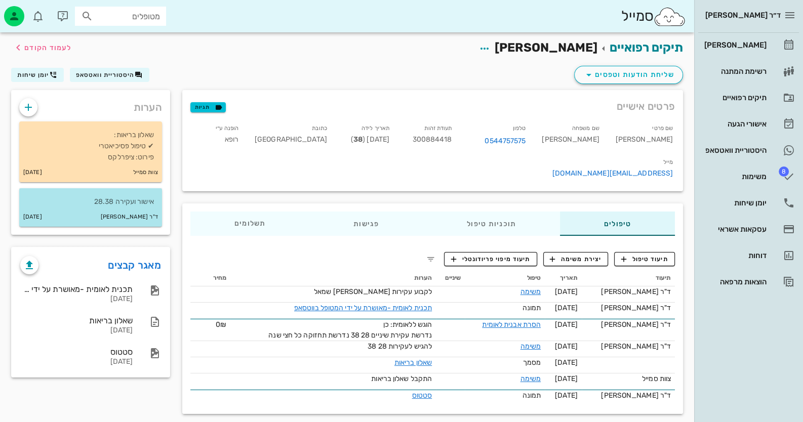
click at [91, 201] on p "אישור ועקירה 28.38" at bounding box center [90, 201] width 127 height 11
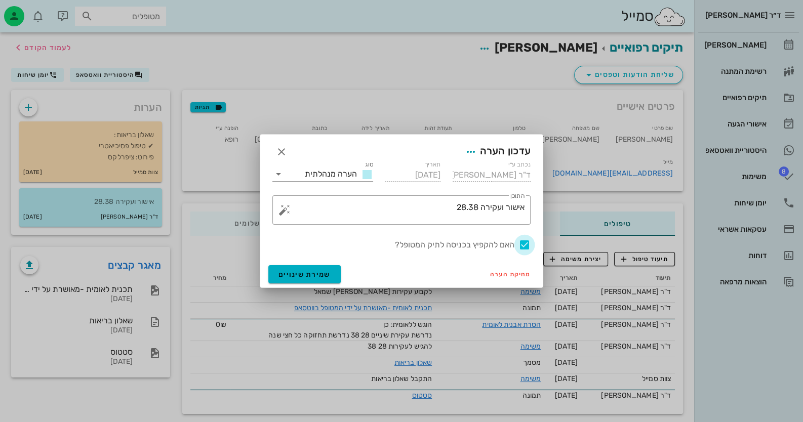
click at [523, 240] on div at bounding box center [524, 244] width 17 height 17
checkbox input "false"
click at [328, 270] on span "שמירת שינויים" at bounding box center [305, 274] width 52 height 9
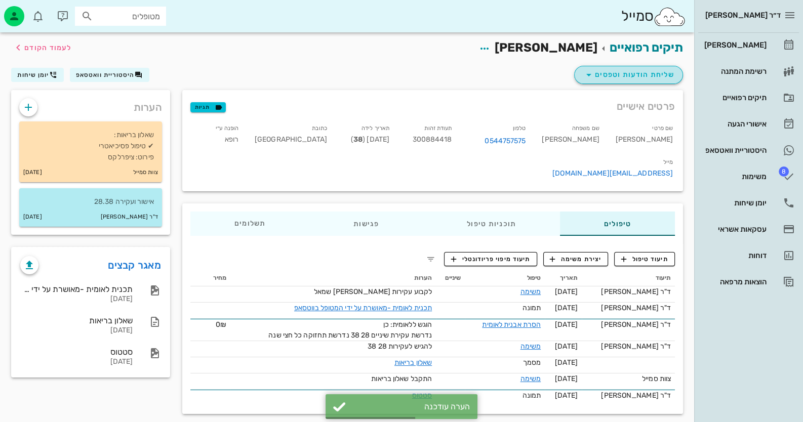
click at [648, 81] on button "שליחת הודעות וטפסים" at bounding box center [628, 75] width 109 height 18
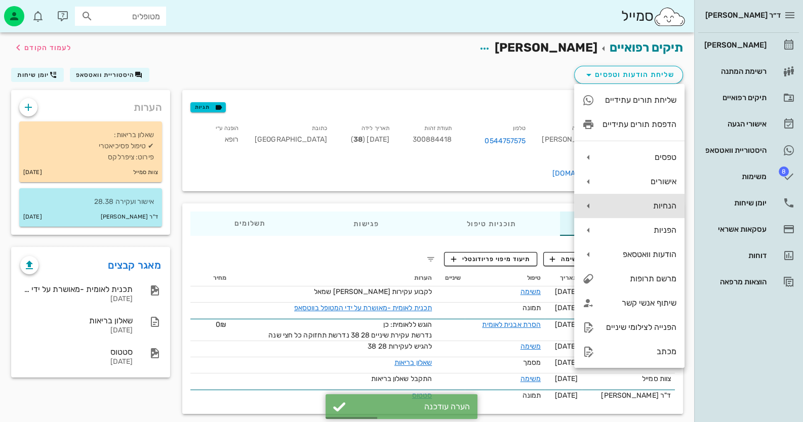
click at [649, 207] on div "הנחיות" at bounding box center [640, 206] width 74 height 10
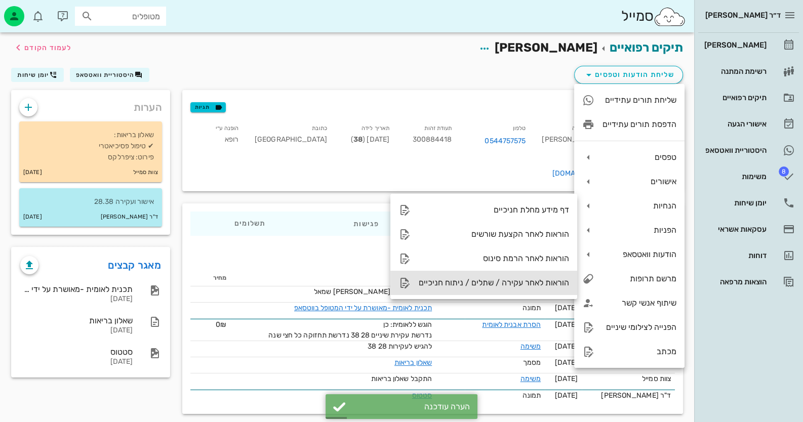
click at [529, 280] on div "הוראות לאחר עקירה / שתלים / ניתוח חניכיים" at bounding box center [494, 283] width 150 height 10
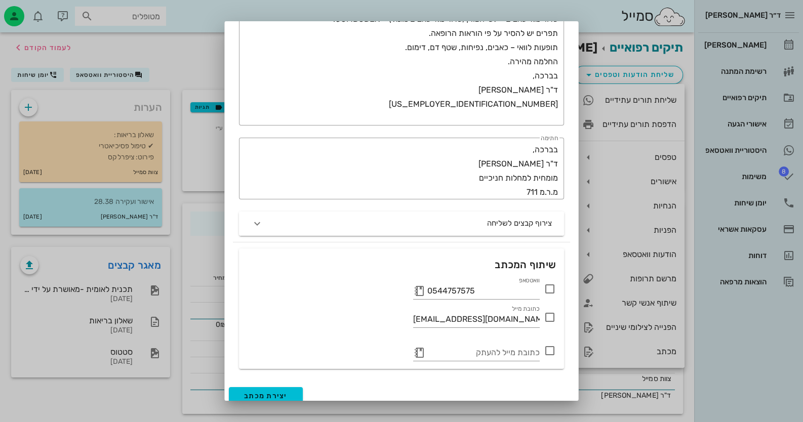
scroll to position [235, 0]
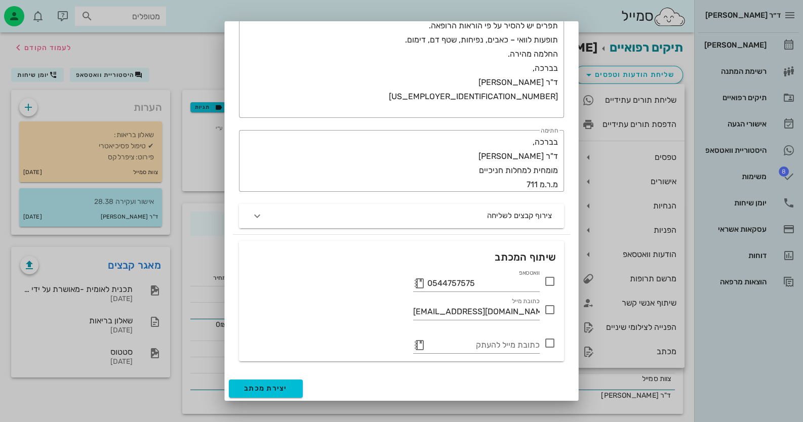
click at [549, 280] on icon at bounding box center [550, 281] width 12 height 12
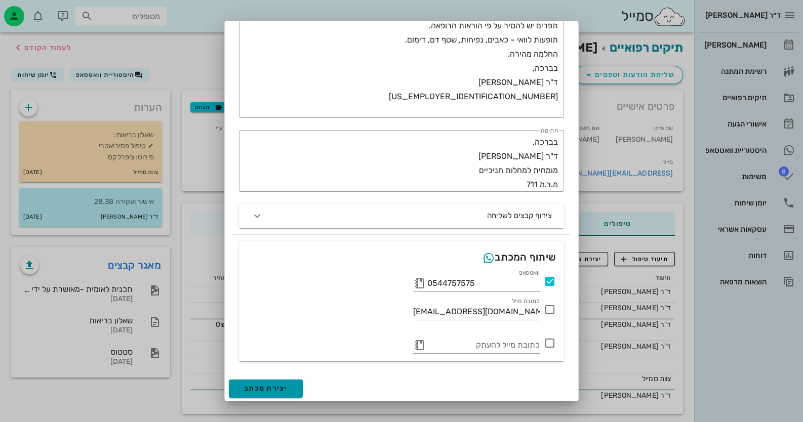
click at [279, 393] on button "יצירת מכתב" at bounding box center [266, 389] width 74 height 18
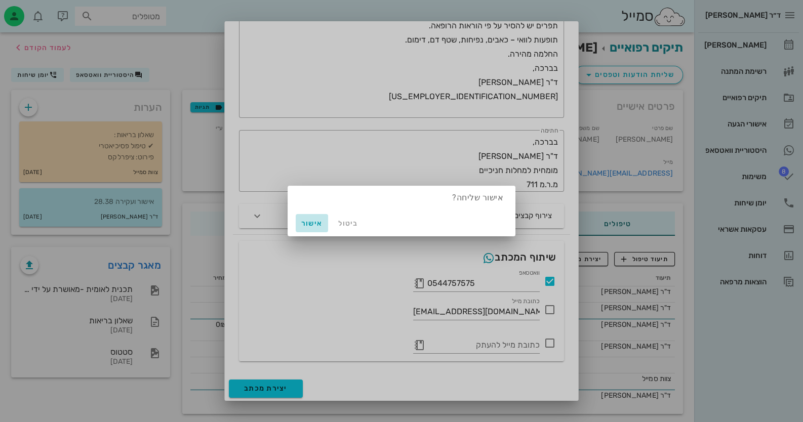
click at [315, 225] on span "אישור" at bounding box center [312, 223] width 24 height 9
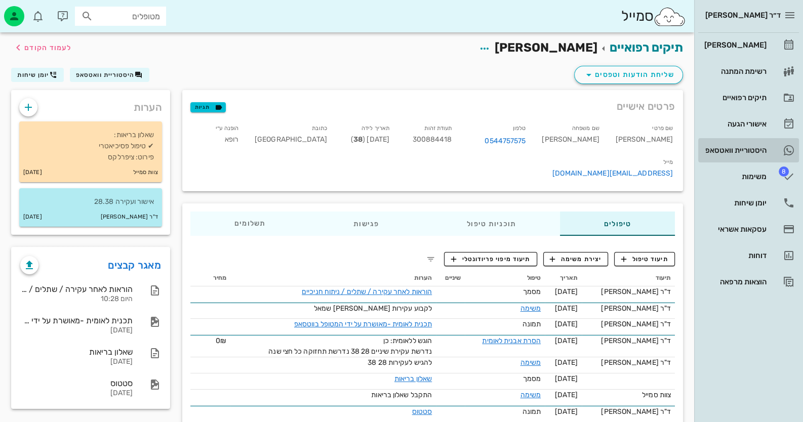
click at [783, 153] on icon at bounding box center [789, 150] width 12 height 12
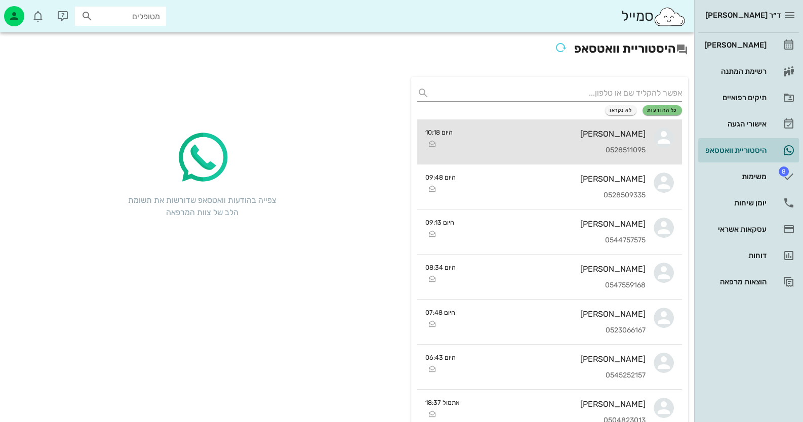
click at [634, 149] on div "0528511095" at bounding box center [553, 150] width 185 height 9
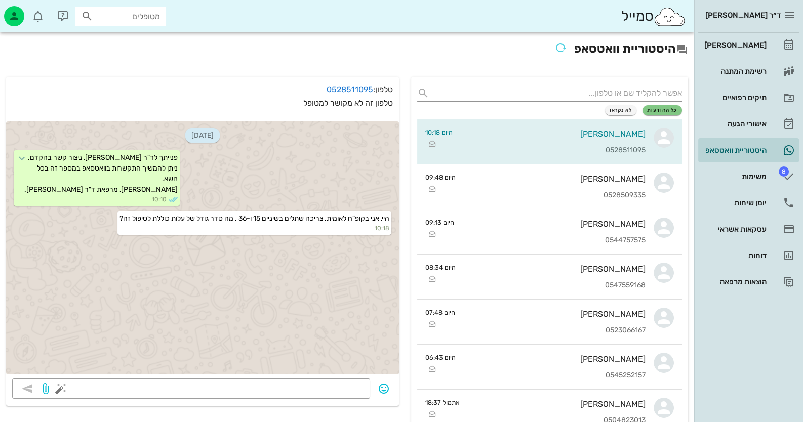
click at [341, 375] on div "[DATE] פנייתך לד"ר [PERSON_NAME], ניצור קשר בהקדם. ניתן להמשיך התקשרות בוואטסאפ…" at bounding box center [202, 246] width 393 height 263
click at [338, 382] on textarea at bounding box center [213, 390] width 301 height 16
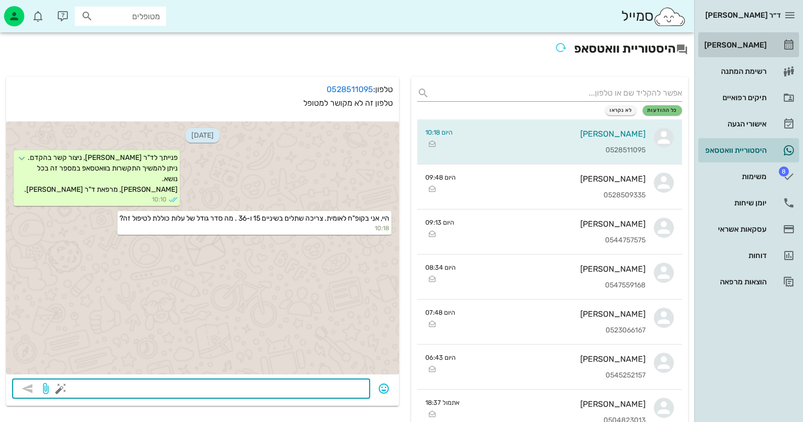
click at [770, 53] on link "[PERSON_NAME]" at bounding box center [748, 45] width 101 height 24
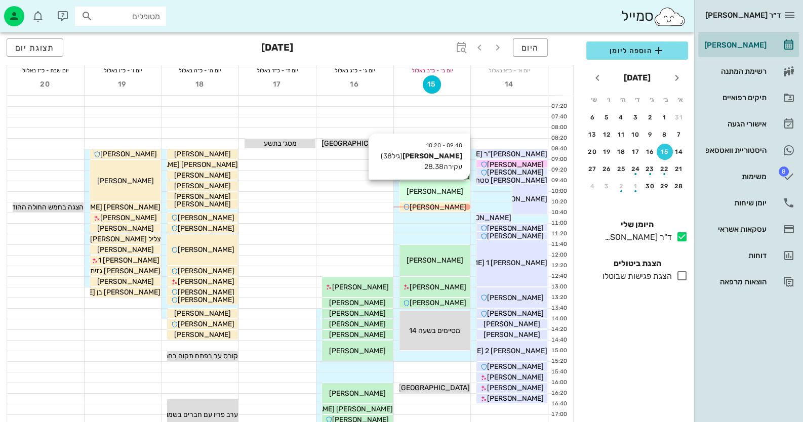
click at [444, 192] on span "[PERSON_NAME]" at bounding box center [434, 191] width 57 height 9
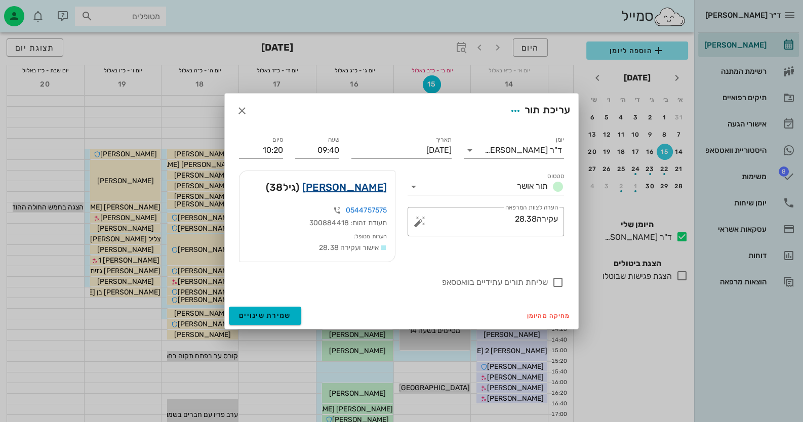
click at [365, 186] on link "[PERSON_NAME]" at bounding box center [344, 187] width 85 height 16
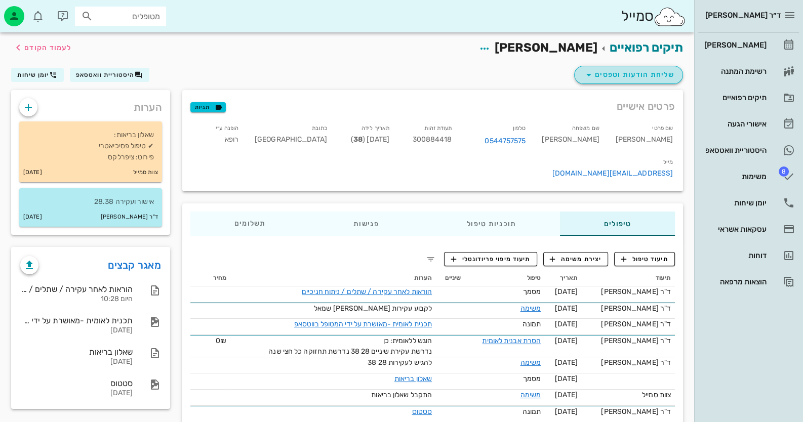
click at [643, 75] on span "שליחת הודעות וטפסים" at bounding box center [629, 75] width 92 height 12
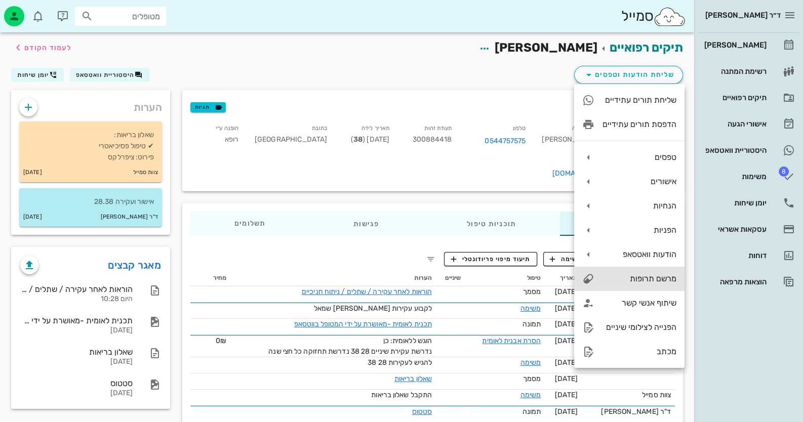
click at [650, 273] on div "מרשם תרופות" at bounding box center [629, 279] width 110 height 24
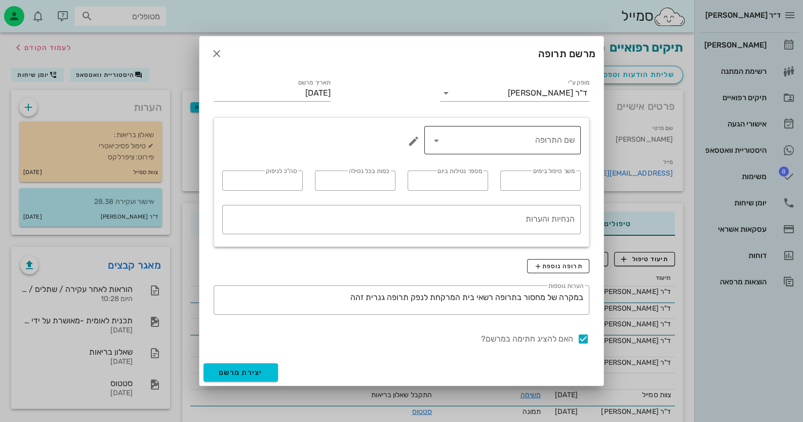
click at [437, 141] on icon at bounding box center [436, 141] width 12 height 12
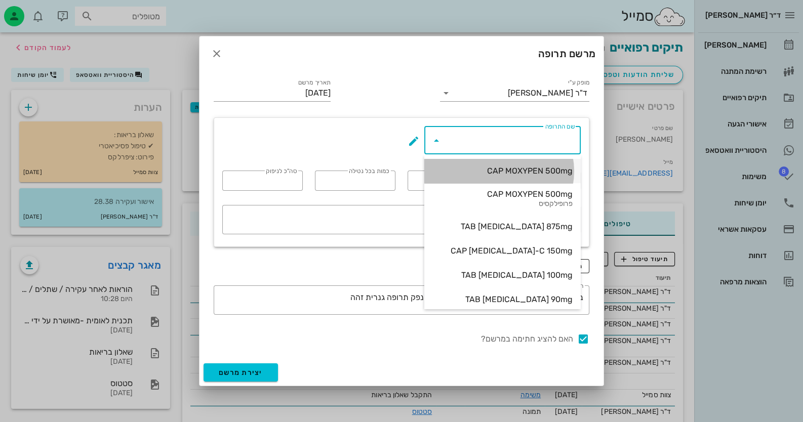
click at [530, 168] on div "CAP MOXYPEN 500mg" at bounding box center [502, 171] width 140 height 10
type input "CAP MOXYPEN 500mg"
type input "5"
type input "3"
type input "1"
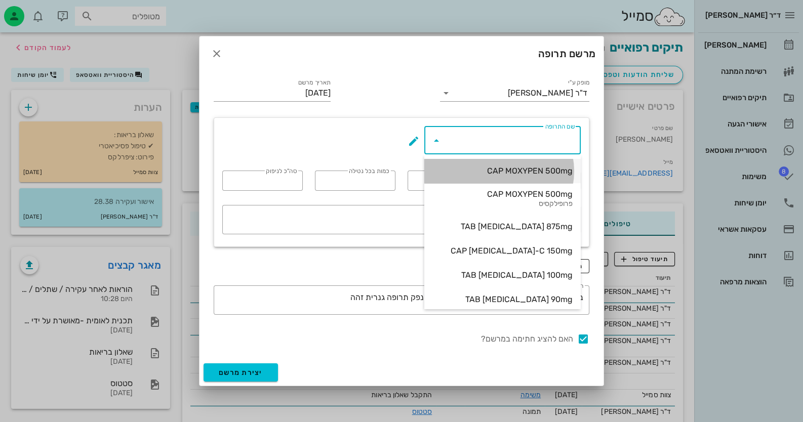
type input "15"
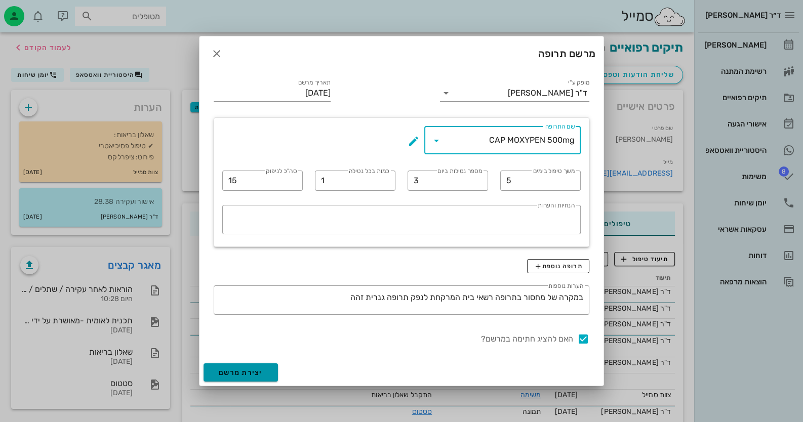
click at [254, 375] on span "יצירת מרשם" at bounding box center [241, 373] width 44 height 9
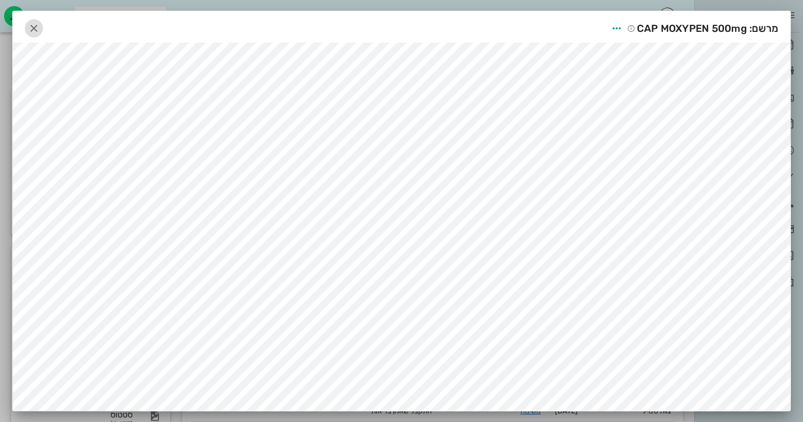
click at [40, 30] on icon "button" at bounding box center [34, 28] width 12 height 12
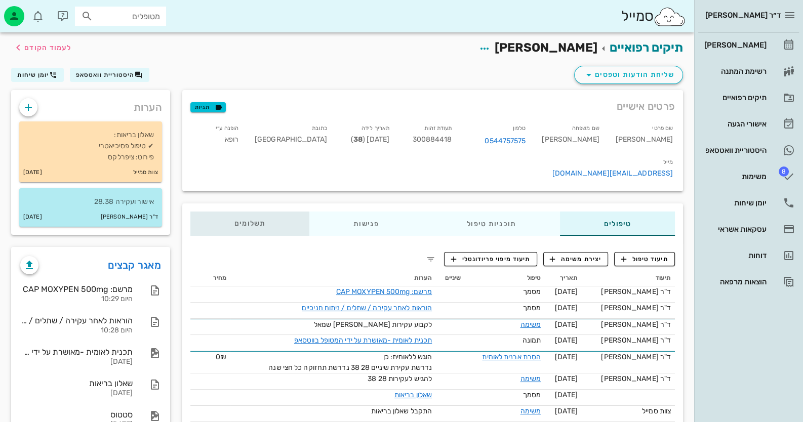
click at [223, 212] on div "תשלומים 0₪" at bounding box center [249, 224] width 119 height 24
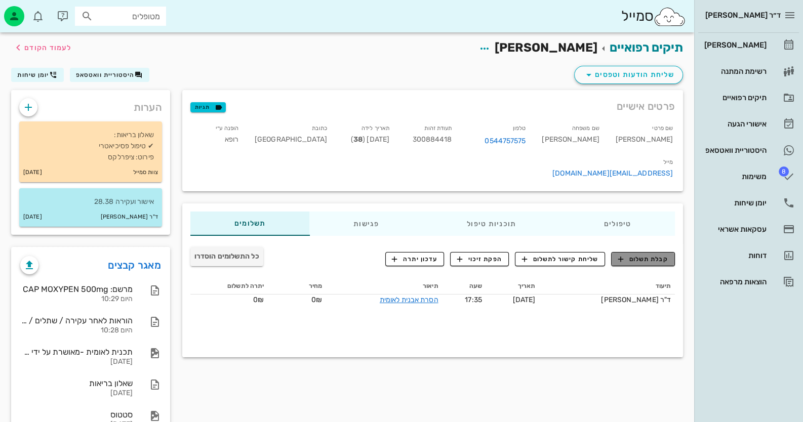
click at [654, 255] on span "קבלת תשלום" at bounding box center [643, 259] width 50 height 9
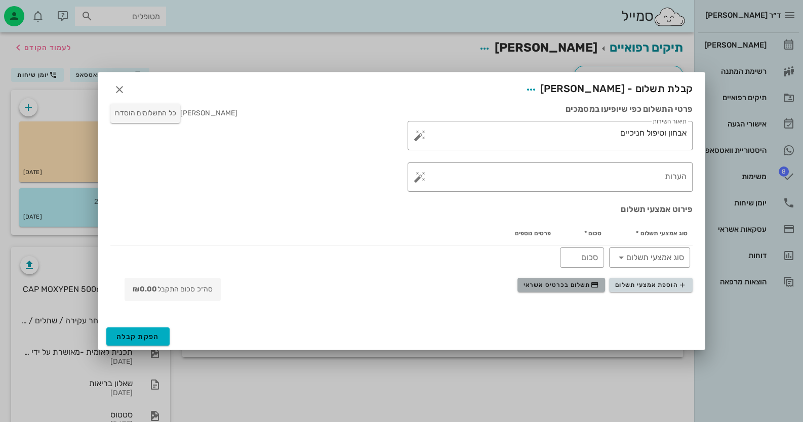
click at [581, 283] on span "תשלום בכרטיס אשראי" at bounding box center [561, 285] width 75 height 8
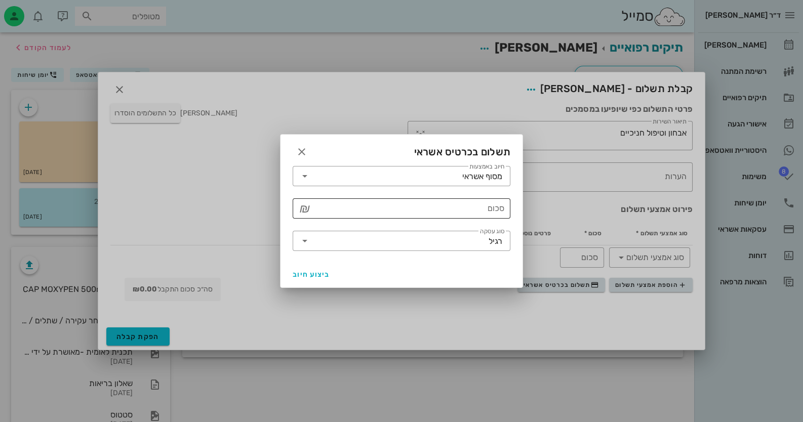
click at [493, 211] on input "סכום" at bounding box center [408, 209] width 191 height 16
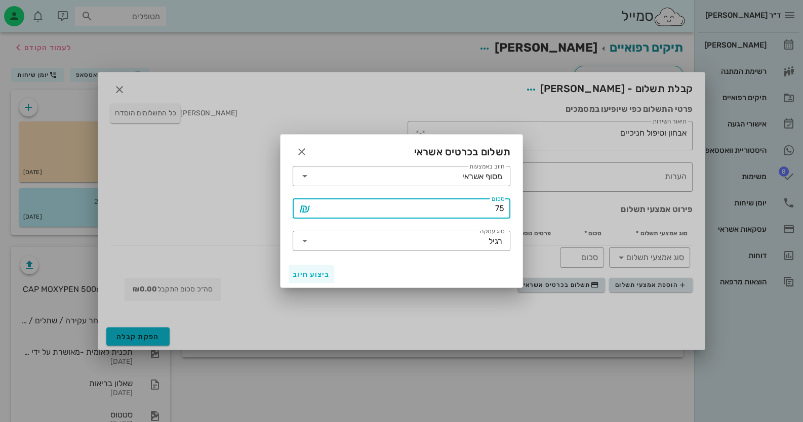
type input "75"
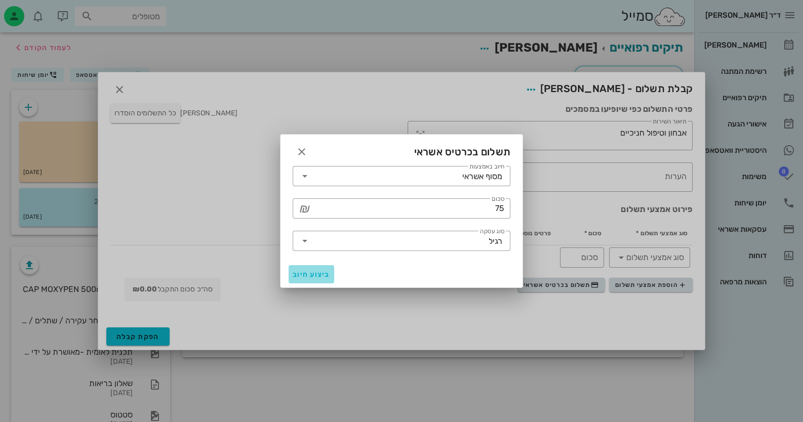
click at [306, 279] on button "ביצוע חיוב" at bounding box center [312, 274] width 46 height 18
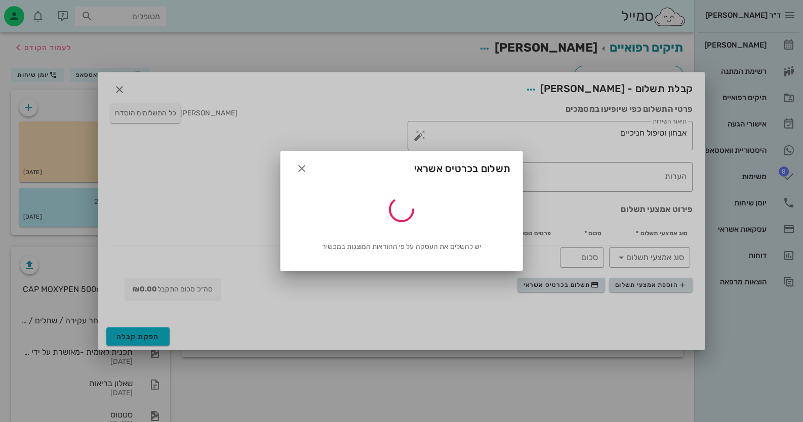
type input "75"
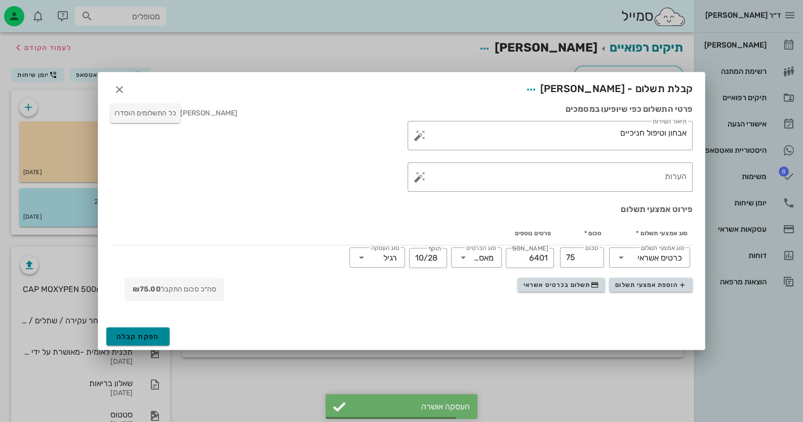
click at [152, 335] on span "הפקת קבלה" at bounding box center [137, 337] width 43 height 9
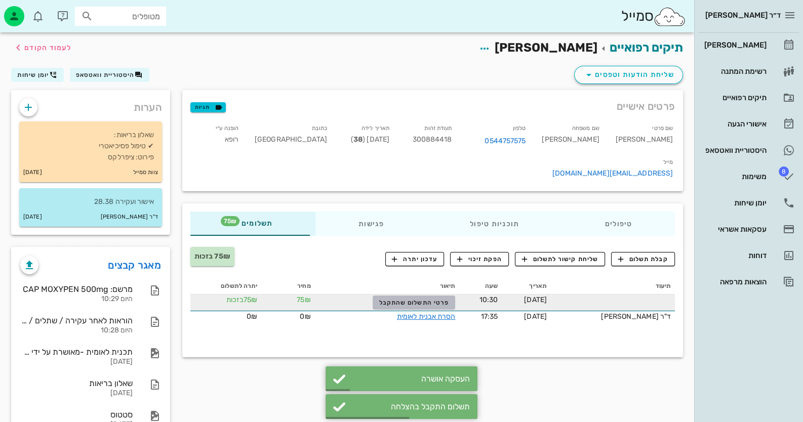
click at [425, 296] on button "פרטי התשלום שהתקבל" at bounding box center [414, 303] width 83 height 14
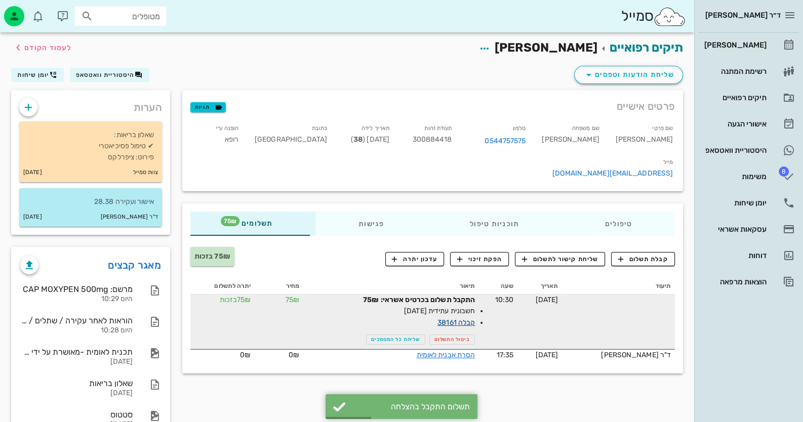
click at [470, 319] on link "קבלה 38161" at bounding box center [456, 323] width 37 height 9
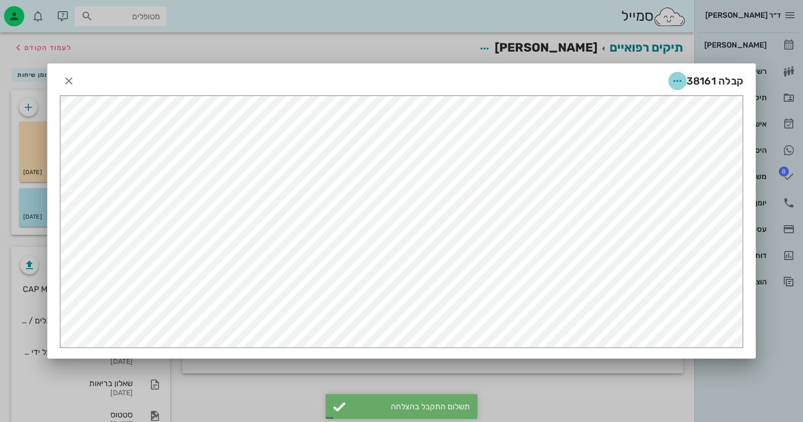
click at [670, 79] on span "button" at bounding box center [677, 81] width 18 height 12
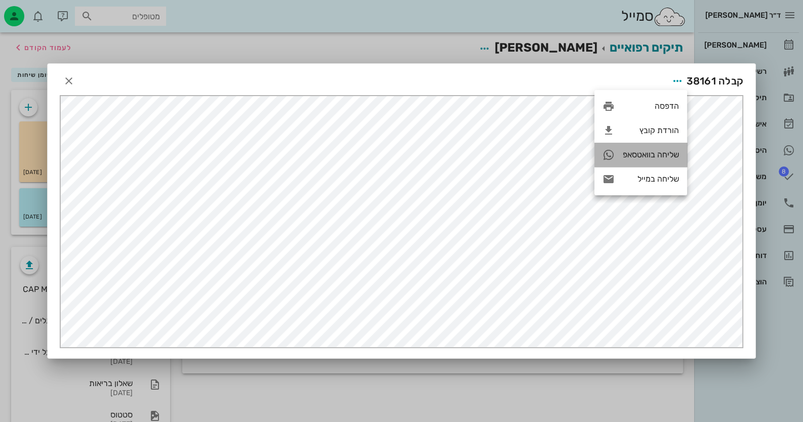
click at [648, 158] on div "שליחה בוואטסאפ" at bounding box center [651, 155] width 56 height 10
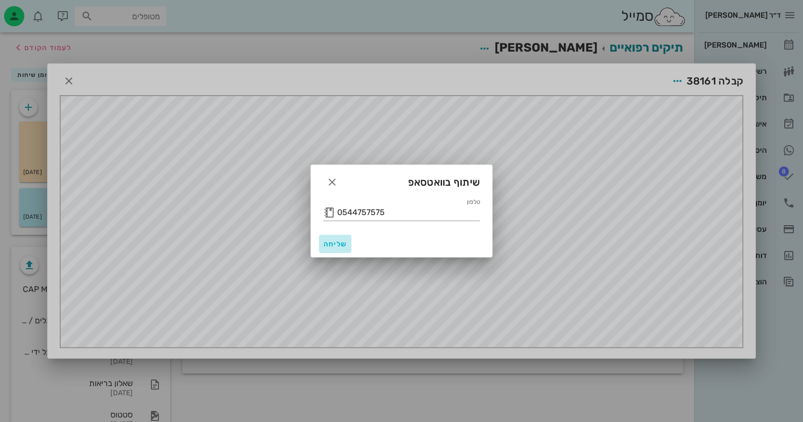
click at [336, 242] on span "שליחה" at bounding box center [335, 244] width 24 height 9
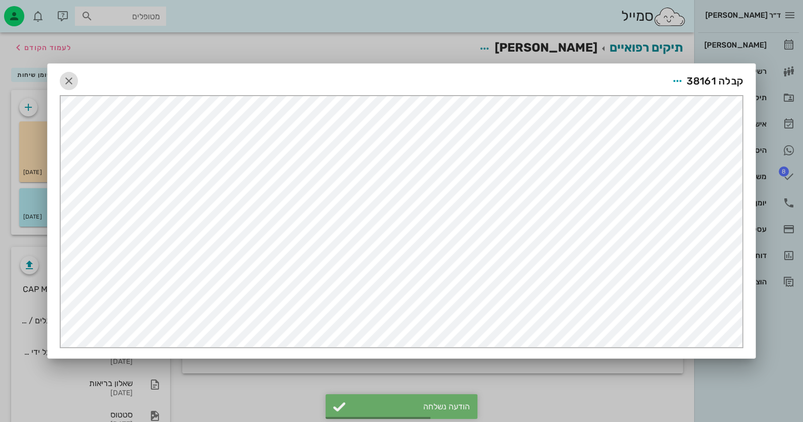
click at [69, 77] on icon "button" at bounding box center [69, 81] width 12 height 12
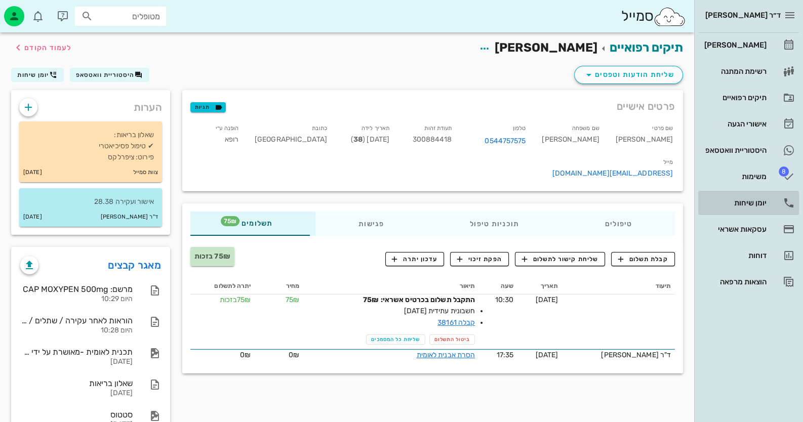
click at [765, 195] on div "יומן שיחות" at bounding box center [734, 203] width 64 height 16
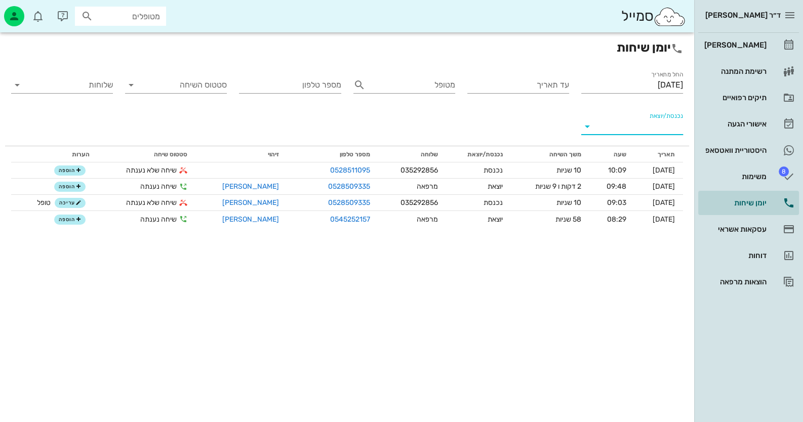
click at [654, 118] on input "נכנסת/יוצאת" at bounding box center [641, 126] width 86 height 16
click at [655, 126] on div "נכנסת" at bounding box center [651, 135] width 22 height 24
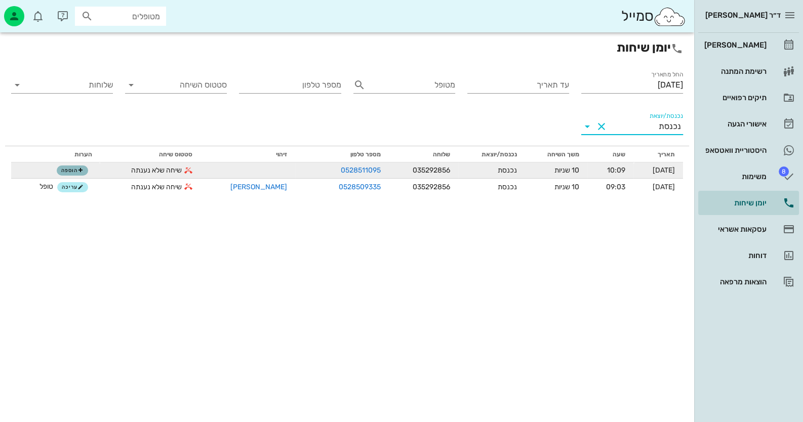
click at [64, 172] on span "הוספה" at bounding box center [72, 171] width 22 height 6
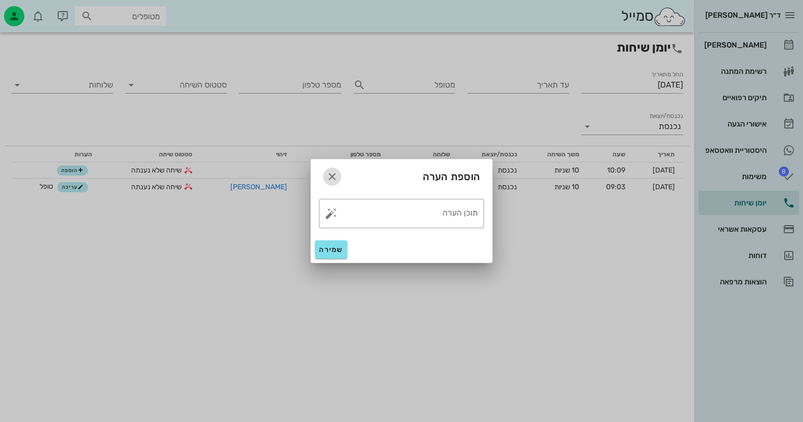
click at [337, 177] on icon "button" at bounding box center [332, 177] width 12 height 12
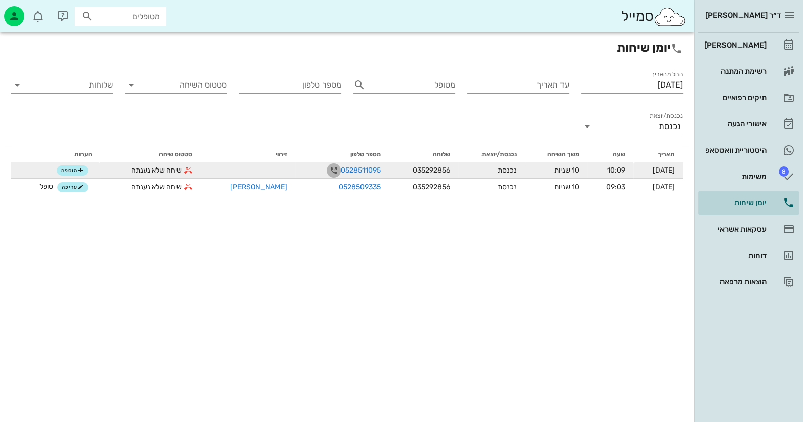
click at [328, 168] on icon "button" at bounding box center [334, 171] width 12 height 12
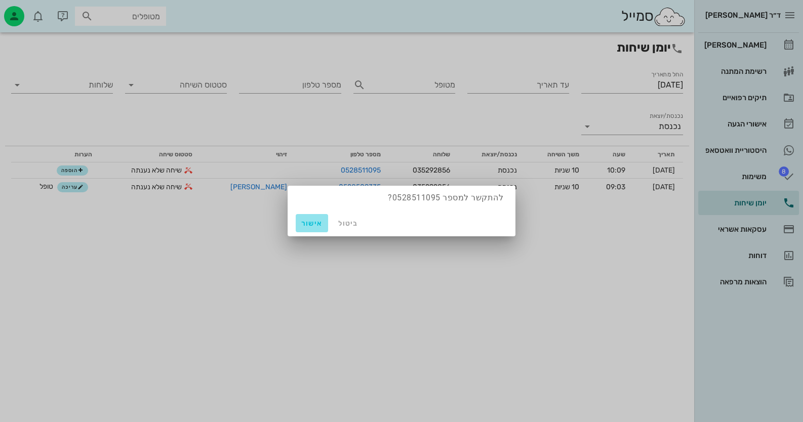
click at [313, 227] on button "אישור" at bounding box center [312, 223] width 32 height 18
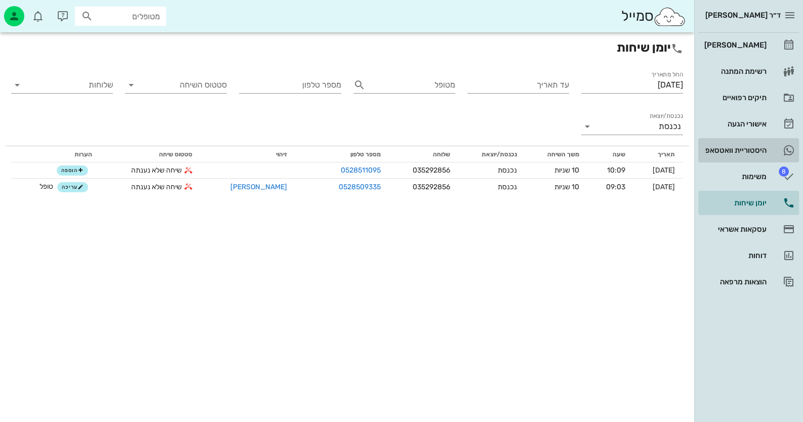
click at [771, 144] on link "היסטוריית וואטסאפ" at bounding box center [748, 150] width 101 height 24
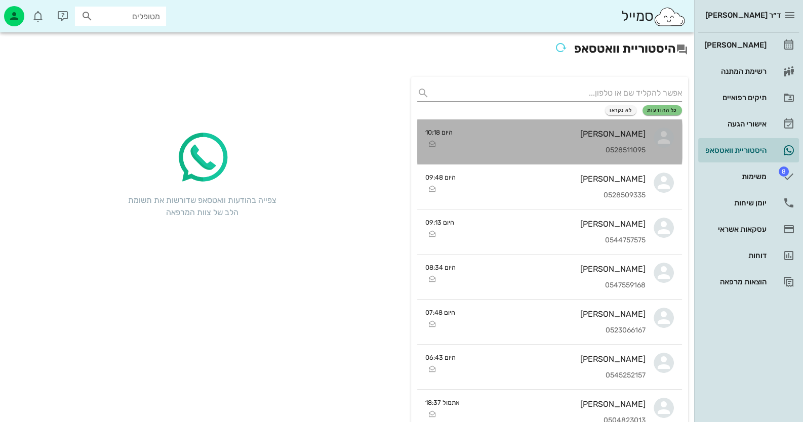
click at [600, 147] on div "0528511095" at bounding box center [553, 150] width 185 height 9
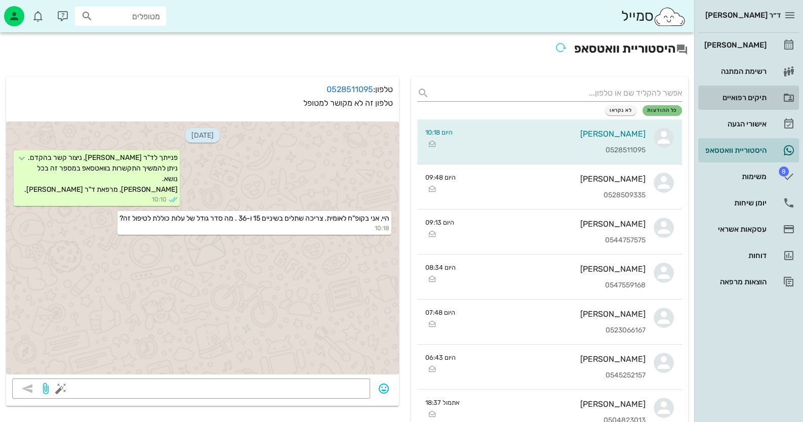
click at [759, 97] on div "תיקים רפואיים" at bounding box center [734, 98] width 64 height 8
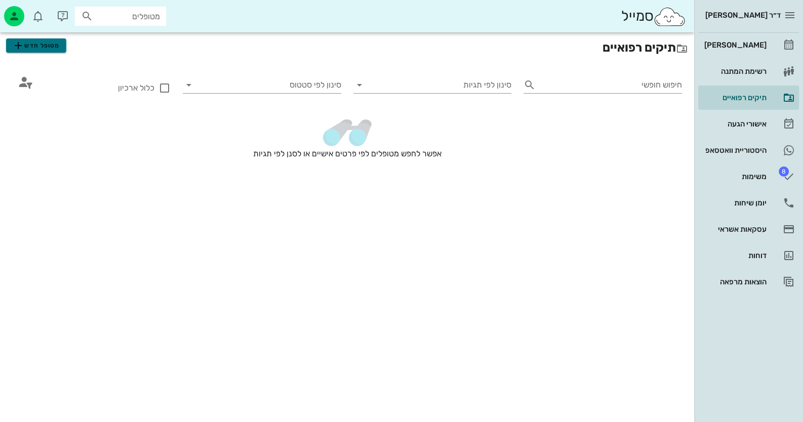
click at [62, 48] on button "מטופל חדש" at bounding box center [36, 45] width 60 height 14
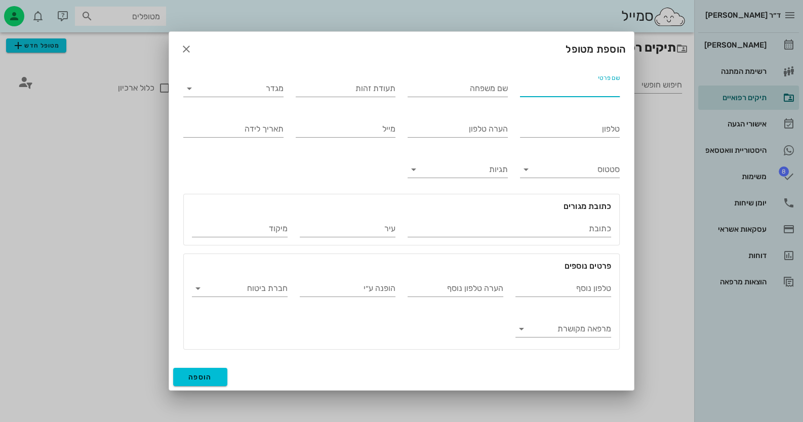
click at [560, 92] on input "שם פרטי" at bounding box center [570, 89] width 100 height 16
type input "[PERSON_NAME]"
click at [559, 132] on input "טלפון" at bounding box center [570, 129] width 100 height 16
type input "0528511095"
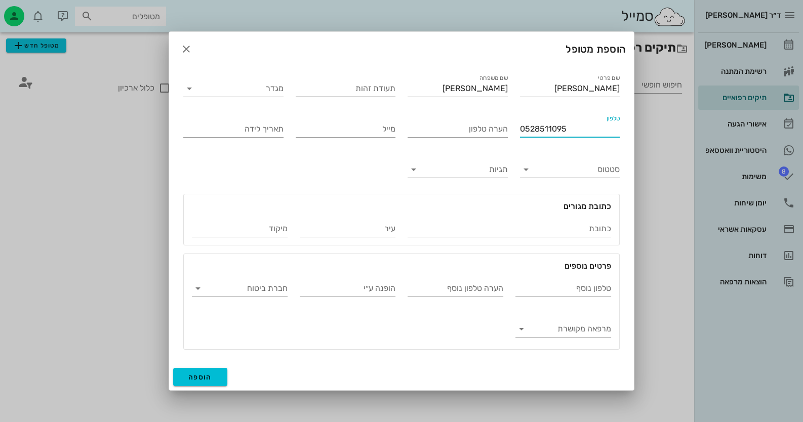
click at [375, 90] on input "תעודת זהות" at bounding box center [346, 89] width 100 height 16
click at [458, 133] on input "הערה טלפון" at bounding box center [458, 129] width 100 height 16
drag, startPoint x: 458, startPoint y: 132, endPoint x: 336, endPoint y: 90, distance: 129.2
click at [336, 90] on input "תעודת זהות" at bounding box center [346, 89] width 100 height 16
paste input "027147933"
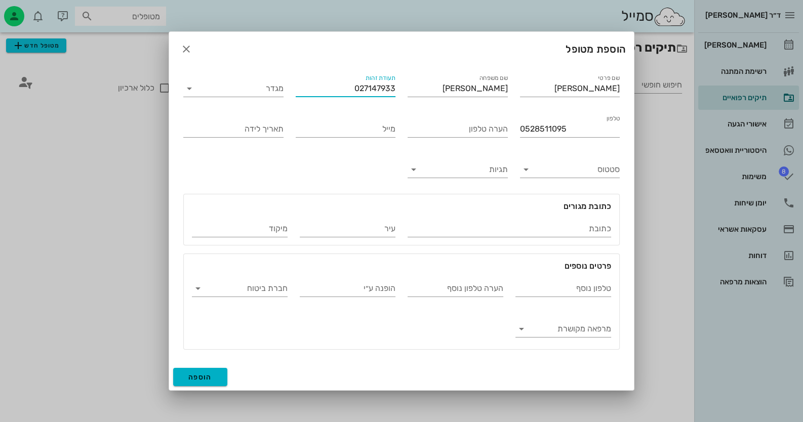
type input "027147933"
click at [196, 377] on span "הוספה" at bounding box center [200, 377] width 24 height 9
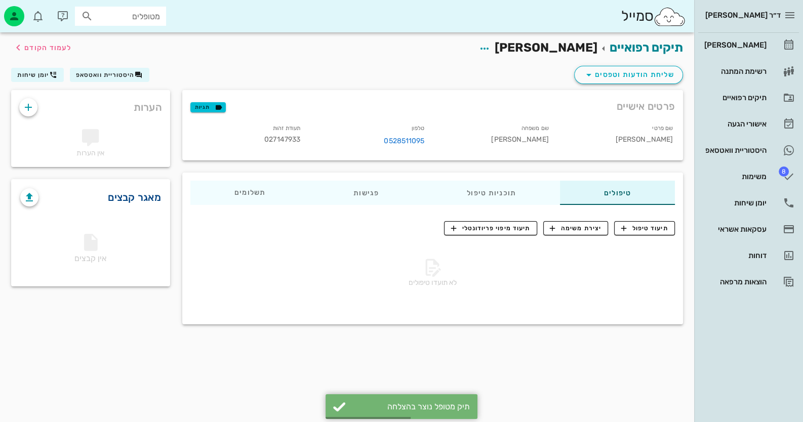
click at [144, 194] on link "מאגר קבצים" at bounding box center [134, 197] width 53 height 16
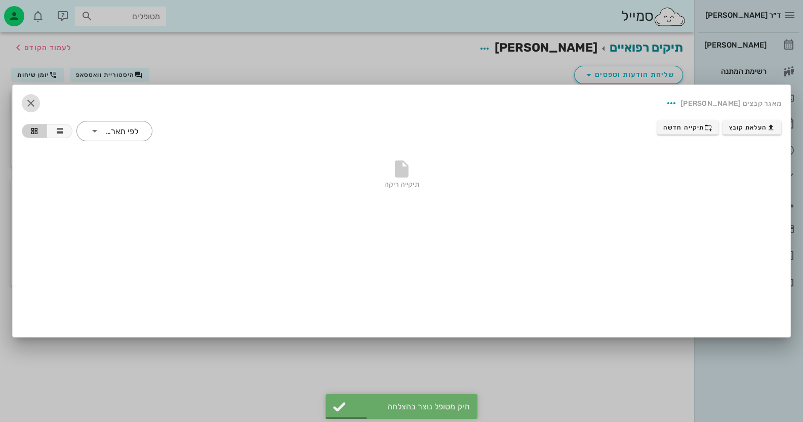
click at [30, 99] on icon "button" at bounding box center [31, 103] width 12 height 12
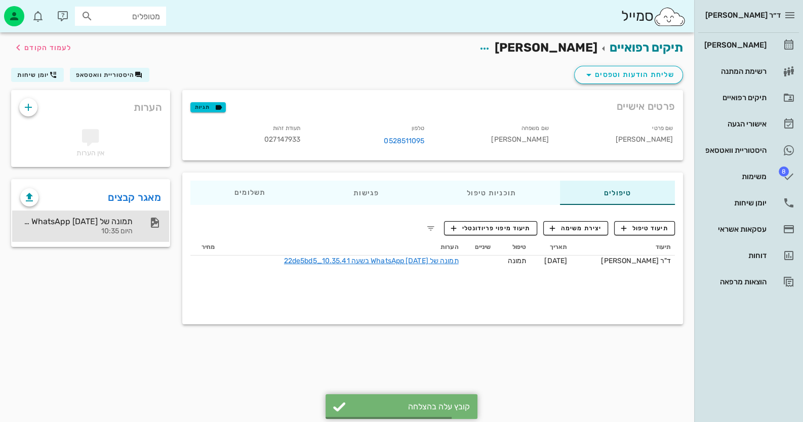
click at [146, 225] on div at bounding box center [150, 223] width 22 height 12
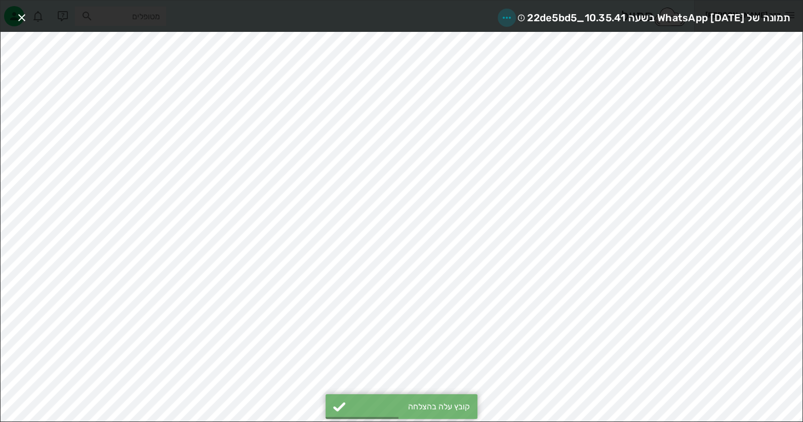
click at [501, 12] on icon "button" at bounding box center [507, 18] width 12 height 12
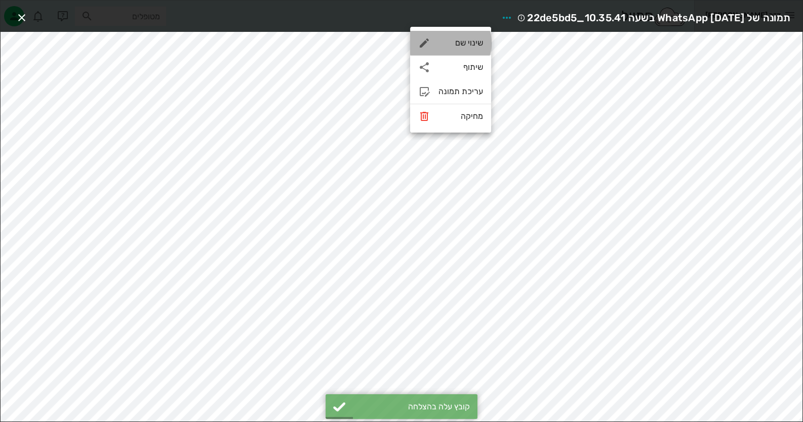
click at [472, 46] on div "שינוי שם" at bounding box center [461, 43] width 45 height 10
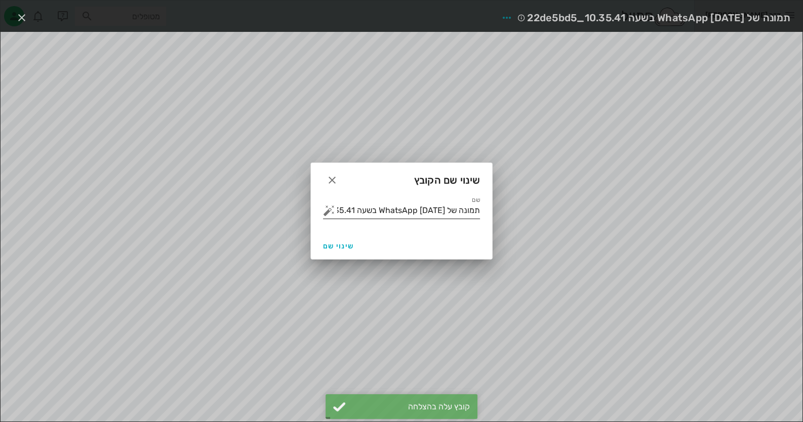
click at [466, 213] on input "תמונה של WhatsApp [DATE] בשעה 10.35.41_22de5bd5" at bounding box center [408, 211] width 143 height 16
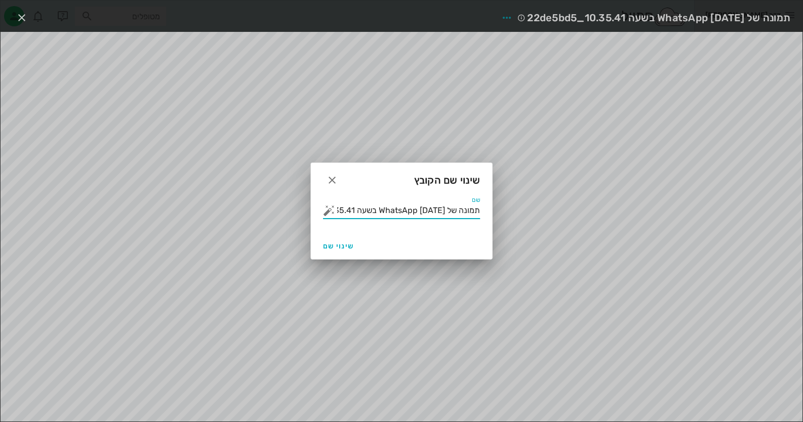
click at [466, 213] on input "תמונה של WhatsApp [DATE] בשעה 10.35.41_22de5bd5" at bounding box center [408, 211] width 143 height 16
click at [328, 210] on button "button" at bounding box center [329, 211] width 12 height 12
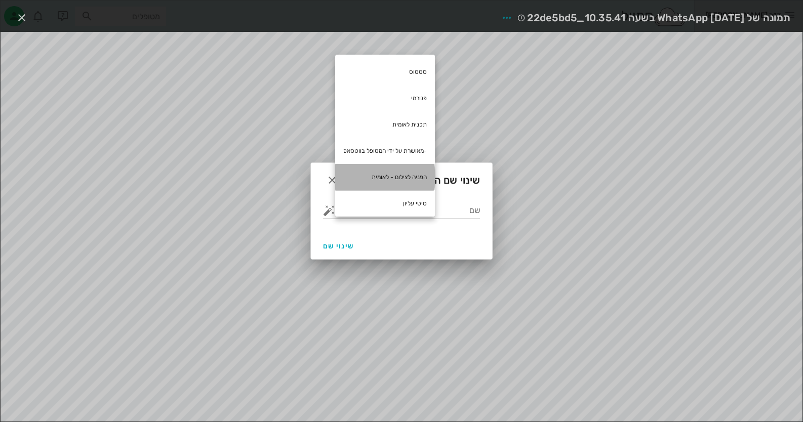
click at [379, 181] on div "הפניה לצילום - לאומית" at bounding box center [385, 177] width 100 height 26
type input "הפניה לצילום - לאומית"
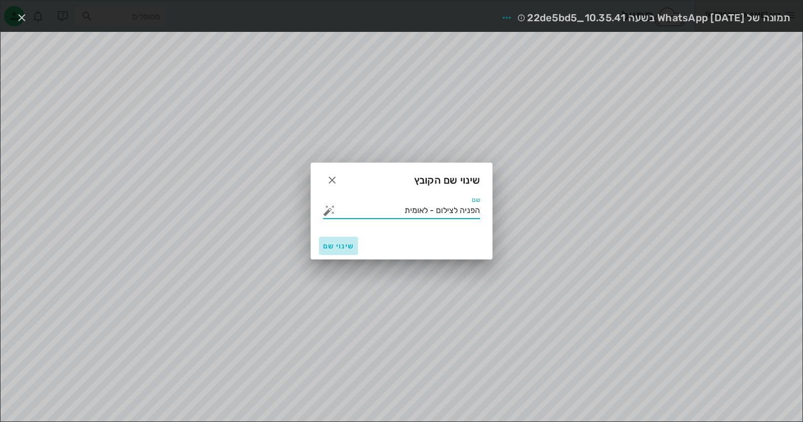
click at [342, 247] on span "שינוי שם" at bounding box center [338, 246] width 31 height 9
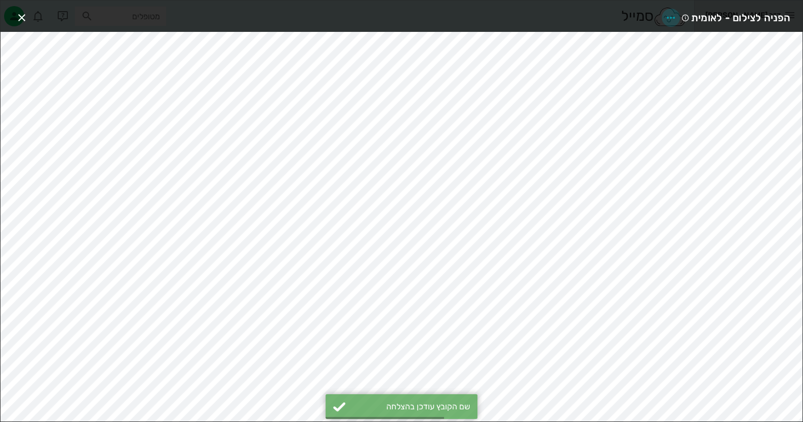
click at [665, 17] on span "button" at bounding box center [671, 18] width 18 height 12
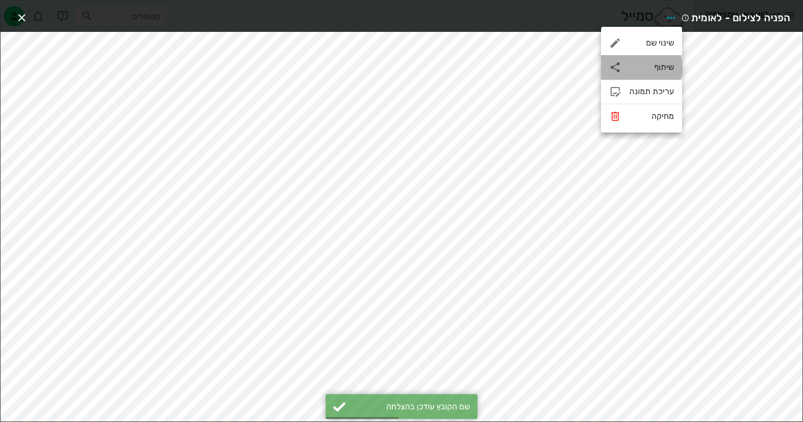
click at [658, 73] on div "שיתוף" at bounding box center [641, 67] width 81 height 24
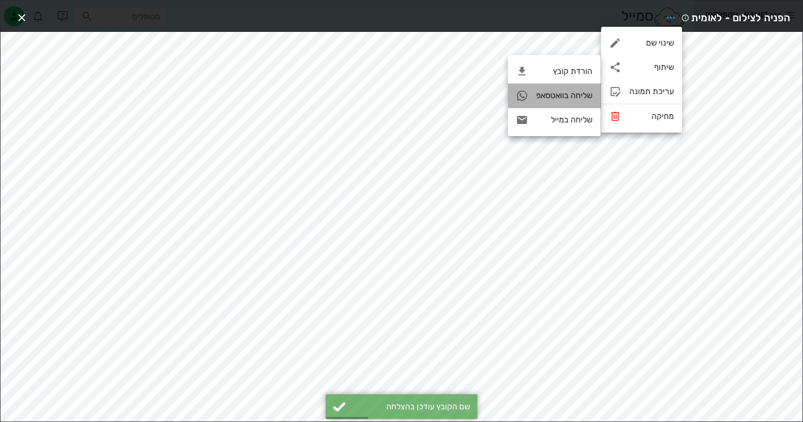
click at [573, 93] on div "שליחה בוואטסאפ" at bounding box center [564, 96] width 56 height 10
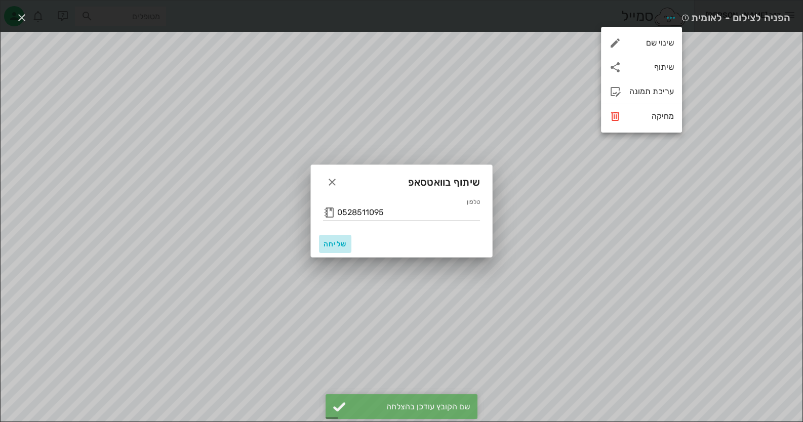
click at [342, 236] on button "שליחה" at bounding box center [335, 244] width 32 height 18
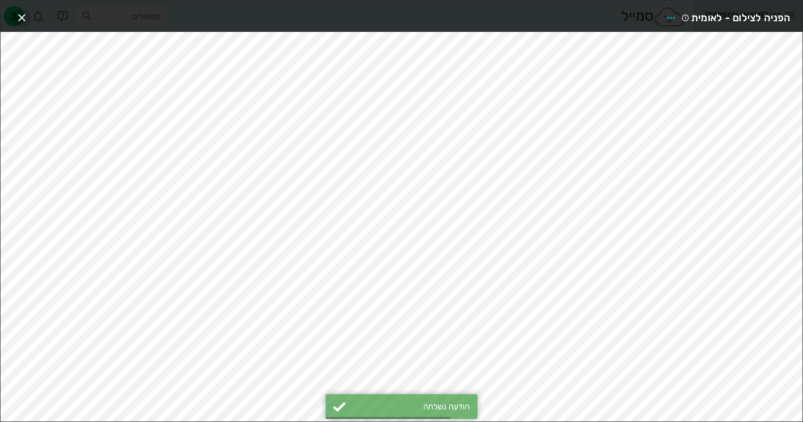
click at [24, 12] on icon "button" at bounding box center [22, 18] width 12 height 12
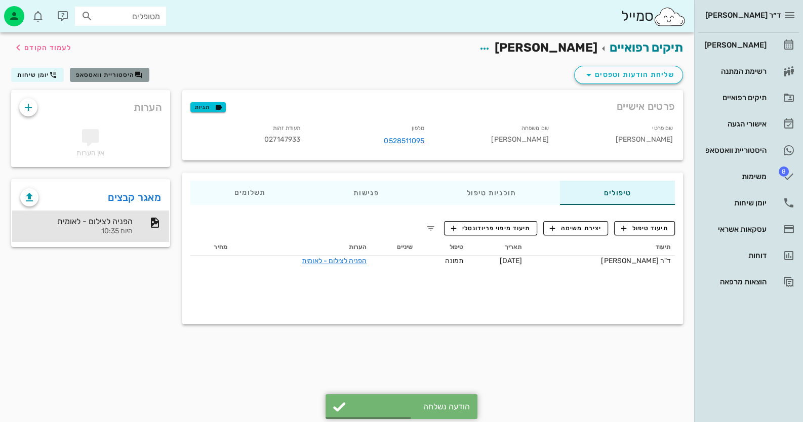
click at [119, 71] on span "היסטוריית וואטסאפ" at bounding box center [105, 74] width 59 height 7
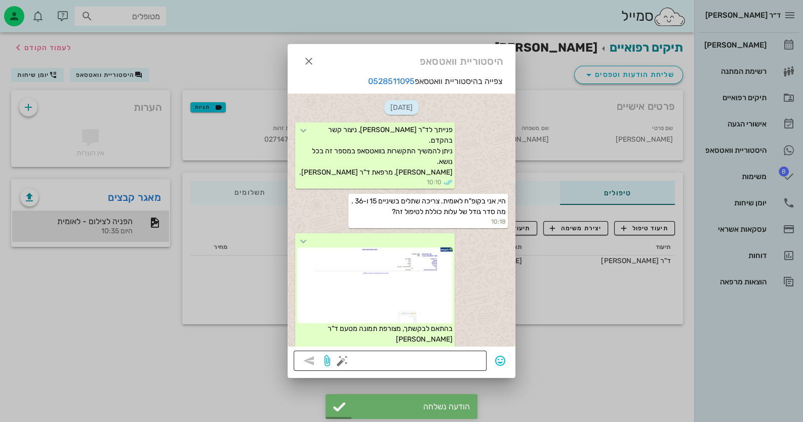
click at [342, 362] on button "button" at bounding box center [342, 361] width 12 height 12
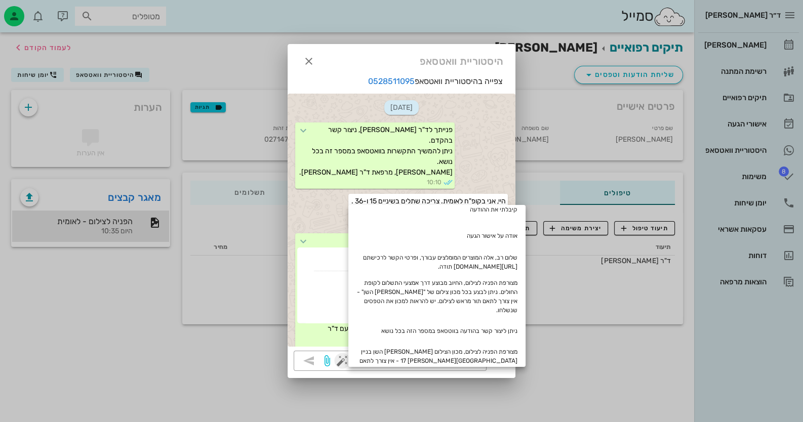
scroll to position [152, 0]
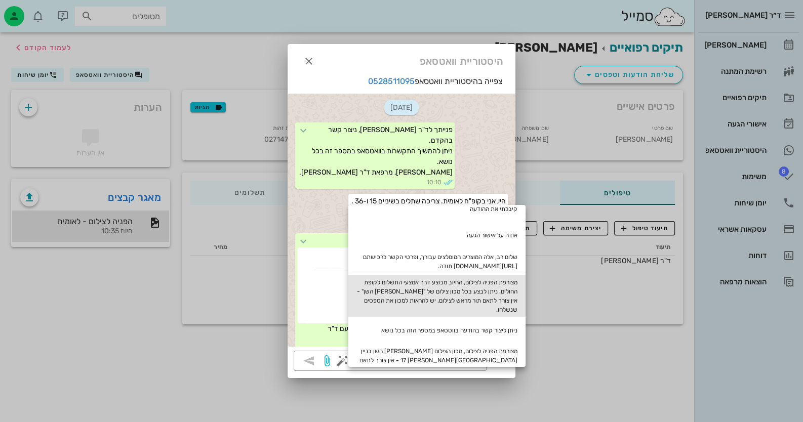
click at [497, 301] on div "מצורפת הפניה לצילום, החיוב מבוצע דרך אמצעי התשלום לקופת החולים. ניתן לבצע בכל מ…" at bounding box center [436, 296] width 177 height 43
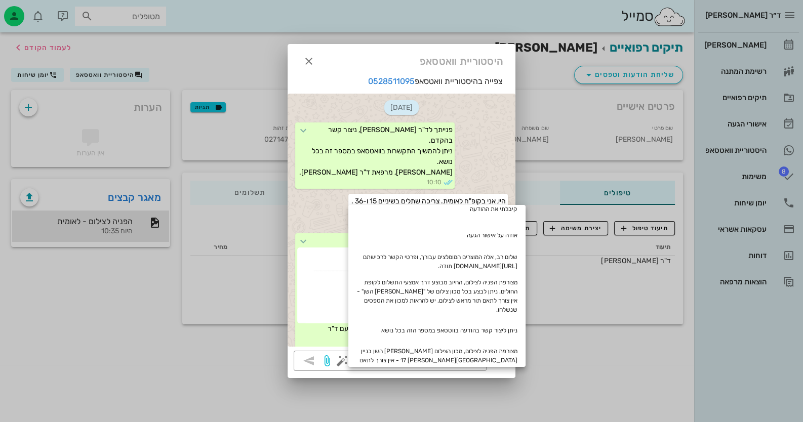
type textarea "מצורפת הפניה לצילום, החיוב מבוצע דרך אמצעי התשלום לקופת החולים. ניתן לבצע בכל מ…"
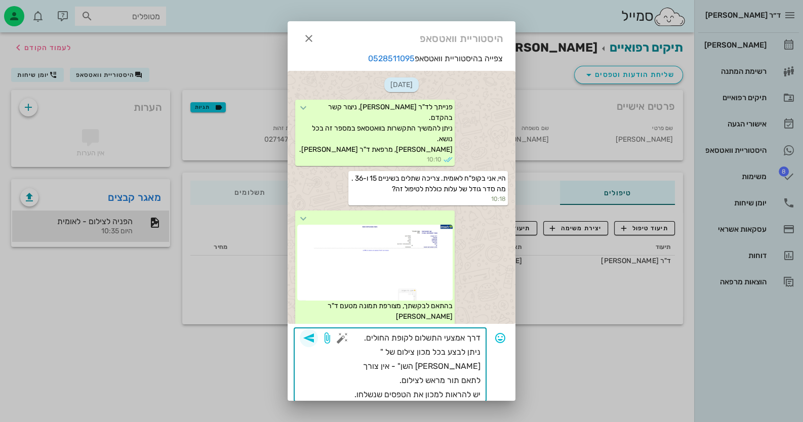
scroll to position [12, 0]
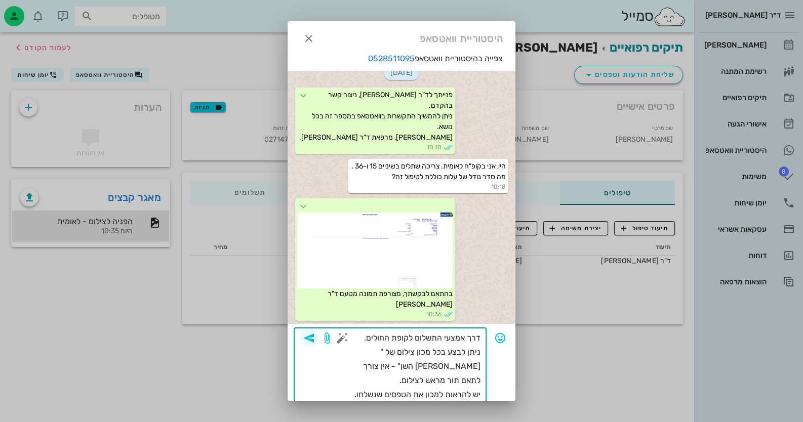
click at [316, 330] on button "button" at bounding box center [309, 338] width 18 height 18
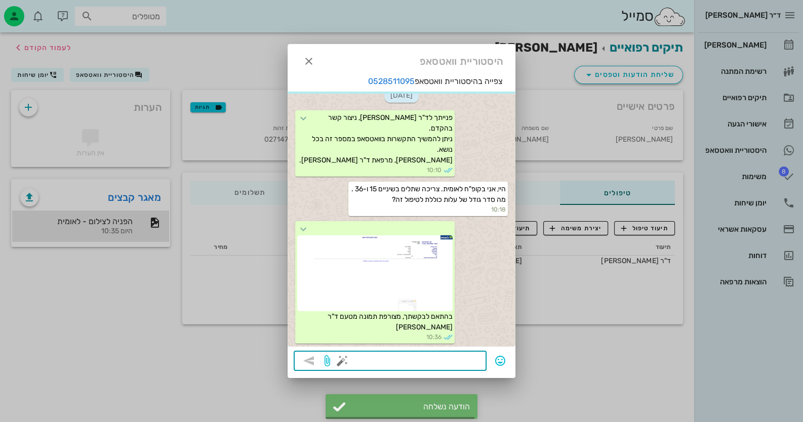
scroll to position [84, 0]
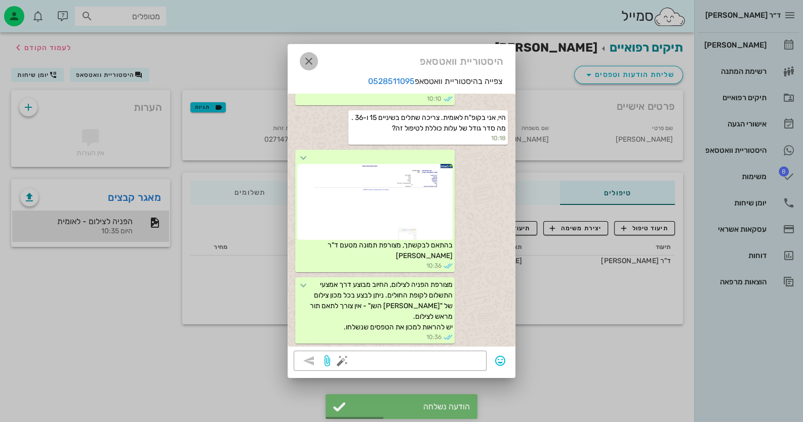
click at [314, 57] on icon "button" at bounding box center [309, 61] width 12 height 12
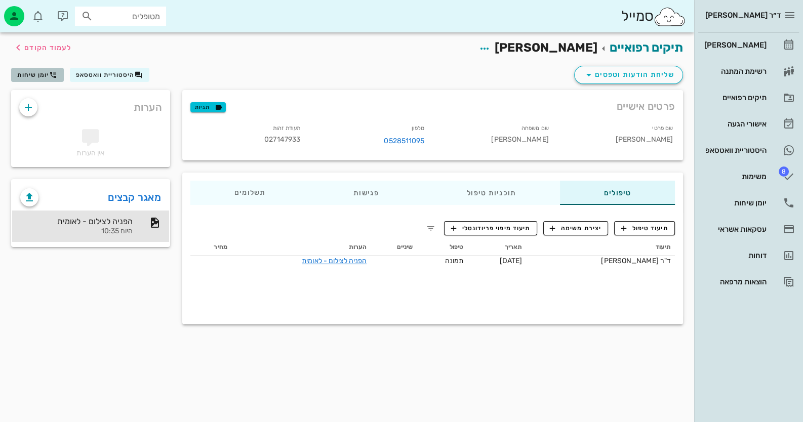
click at [49, 75] on icon "button" at bounding box center [53, 75] width 8 height 8
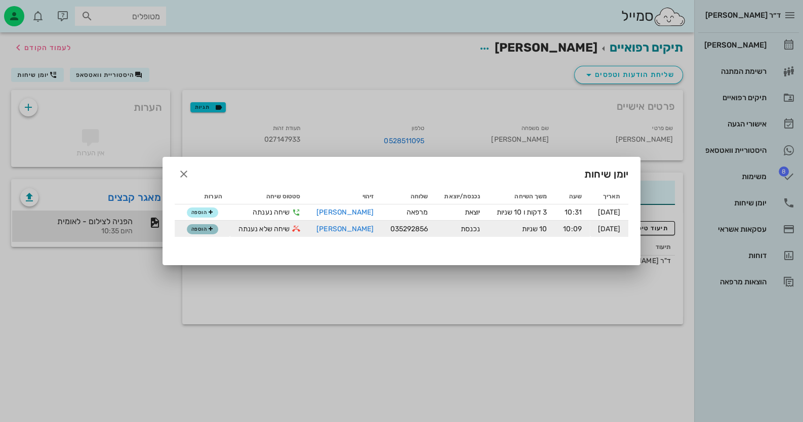
click at [207, 224] on button "הוספה" at bounding box center [202, 229] width 31 height 10
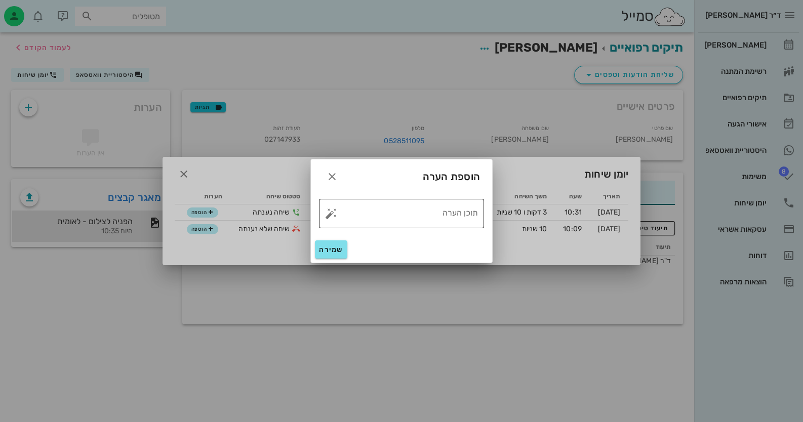
click at [332, 213] on button "button" at bounding box center [331, 214] width 12 height 12
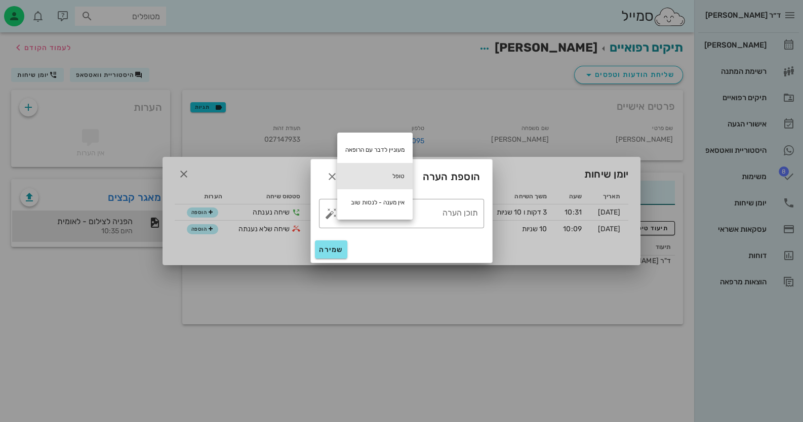
click at [399, 171] on div "טופל" at bounding box center [374, 176] width 75 height 26
type textarea "טופל"
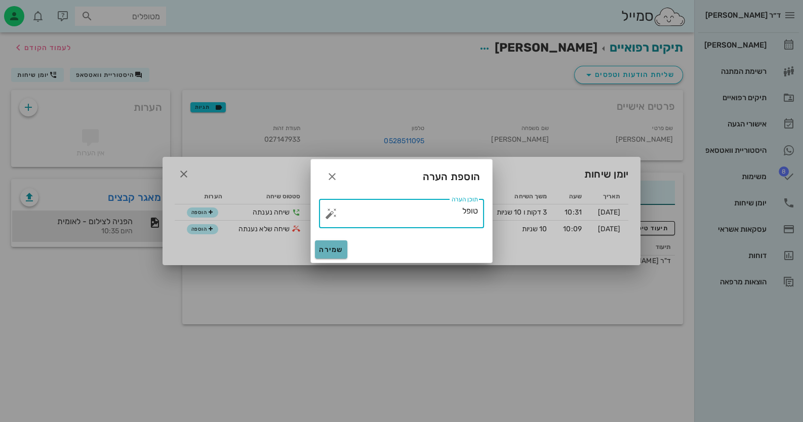
click at [340, 243] on button "שמירה" at bounding box center [331, 250] width 32 height 18
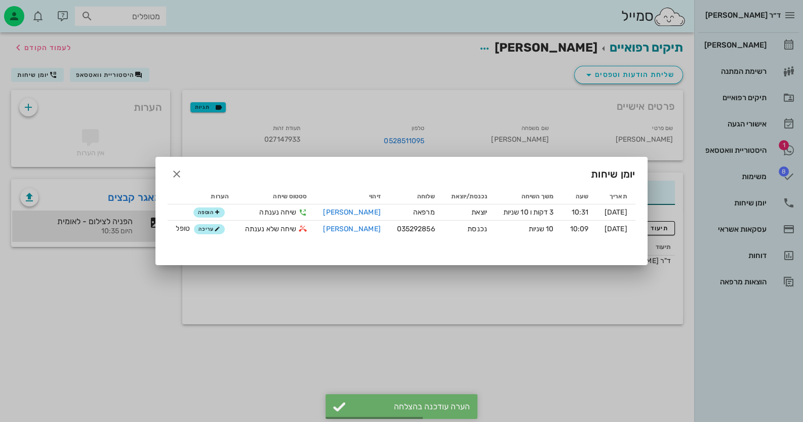
click at [749, 156] on div at bounding box center [401, 211] width 803 height 422
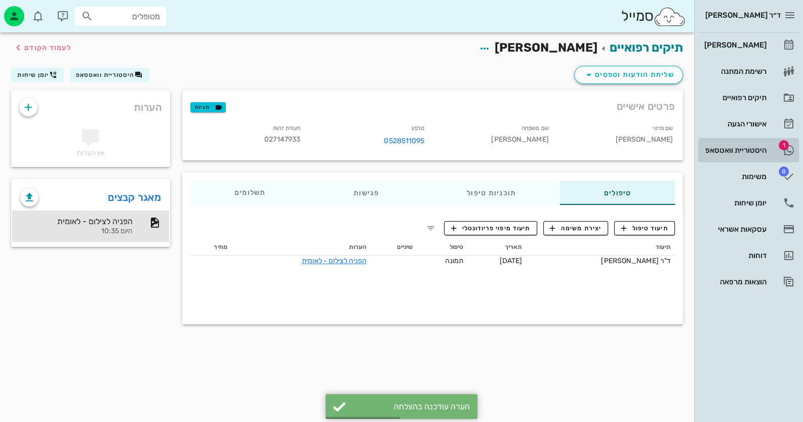
click at [750, 147] on div "היסטוריית וואטסאפ" at bounding box center [734, 150] width 64 height 8
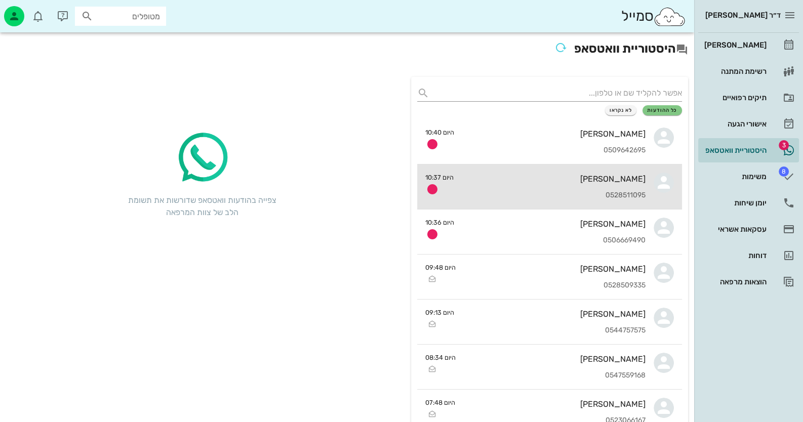
click at [642, 194] on div "0528511095" at bounding box center [554, 195] width 184 height 9
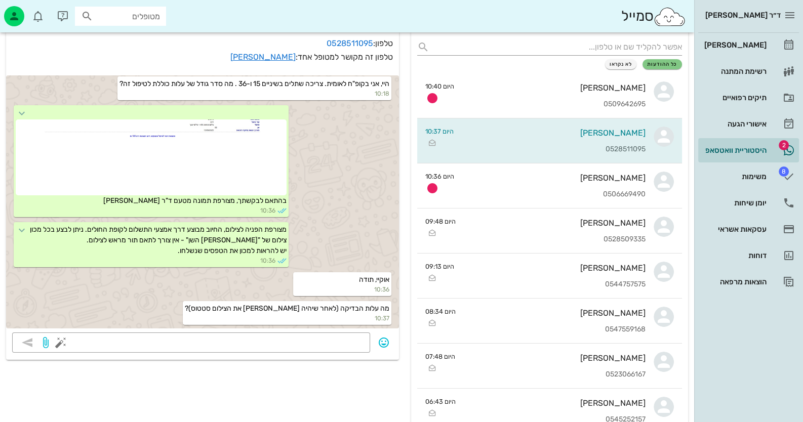
scroll to position [50, 0]
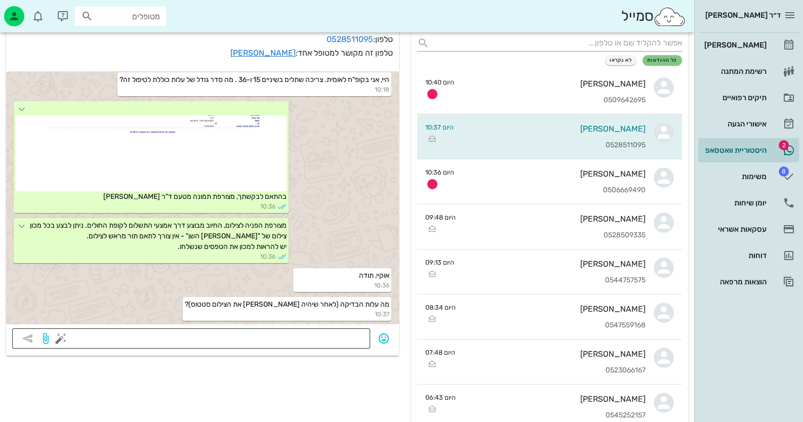
click at [326, 337] on textarea at bounding box center [213, 340] width 301 height 16
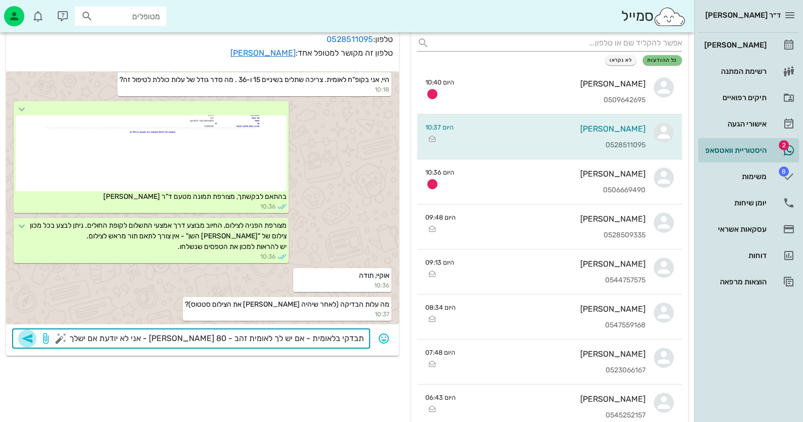
click at [32, 338] on icon "button" at bounding box center [27, 339] width 12 height 12
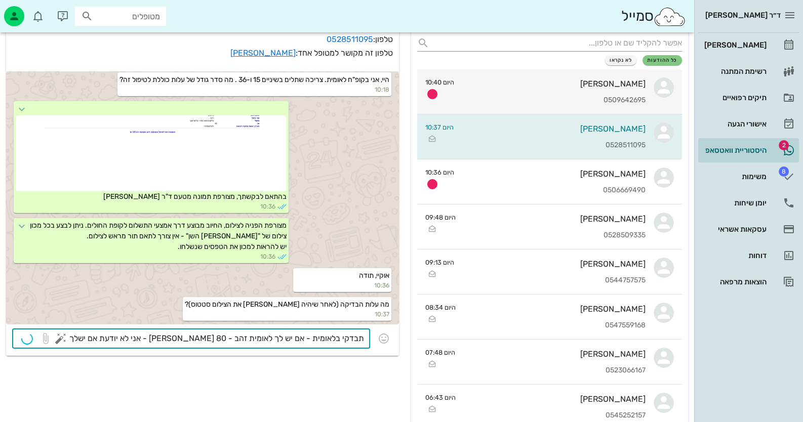
type textarea "תבדקי בלאומית - אם יש לך לאומית זהב - 80 [PERSON_NAME] - אני לא יודעת אם ישלך ז…"
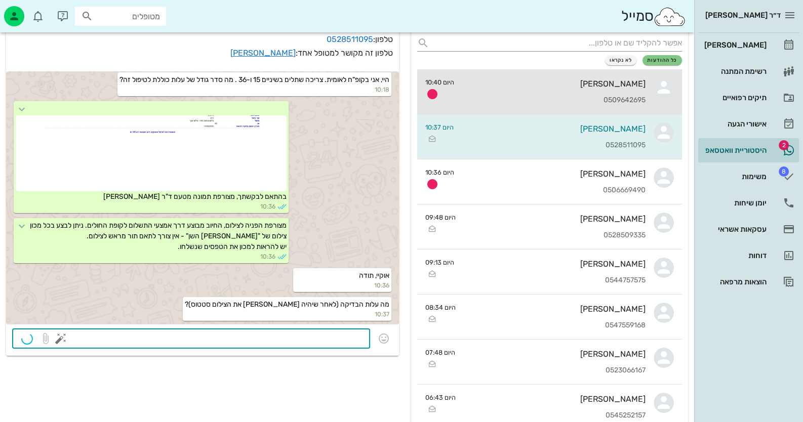
click at [531, 92] on div "[PERSON_NAME] 0509642695" at bounding box center [553, 91] width 183 height 45
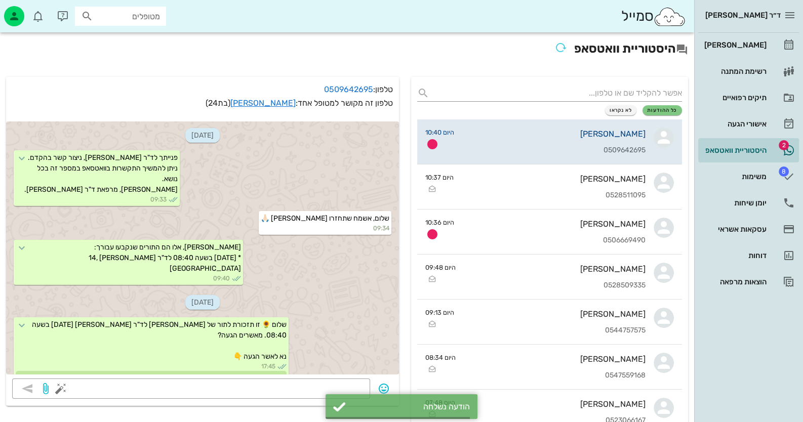
scroll to position [403, 0]
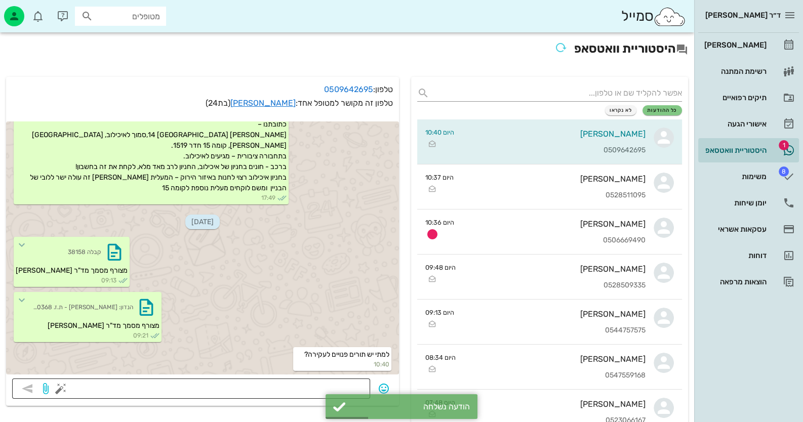
click at [350, 387] on textarea at bounding box center [213, 390] width 301 height 16
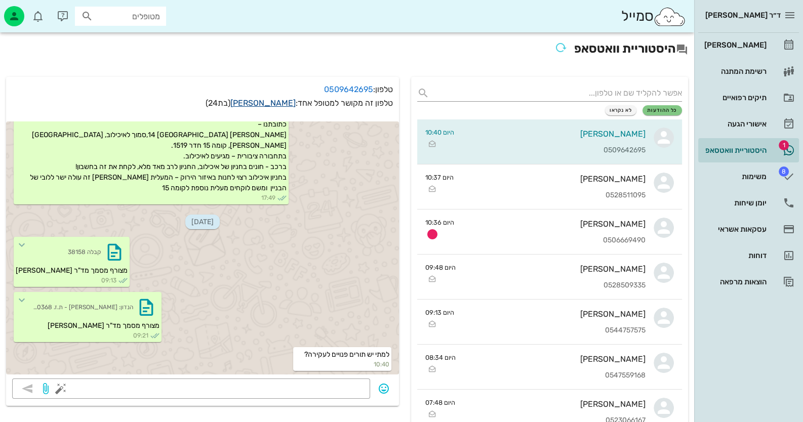
click at [288, 99] on link "[PERSON_NAME]" at bounding box center [262, 103] width 65 height 10
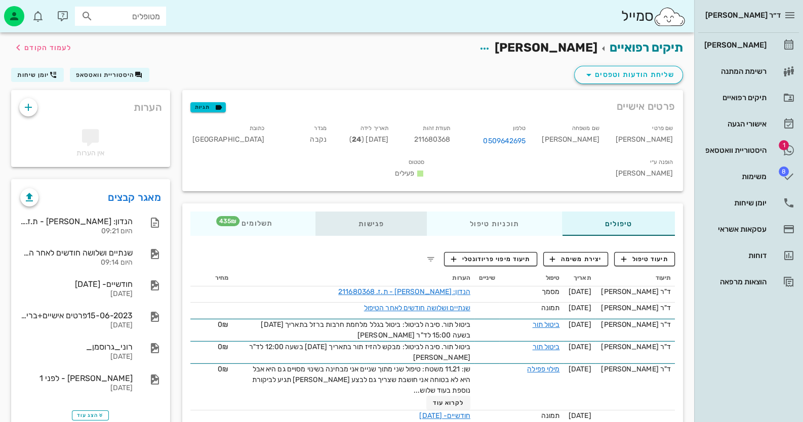
click at [370, 212] on div "פגישות" at bounding box center [370, 224] width 111 height 24
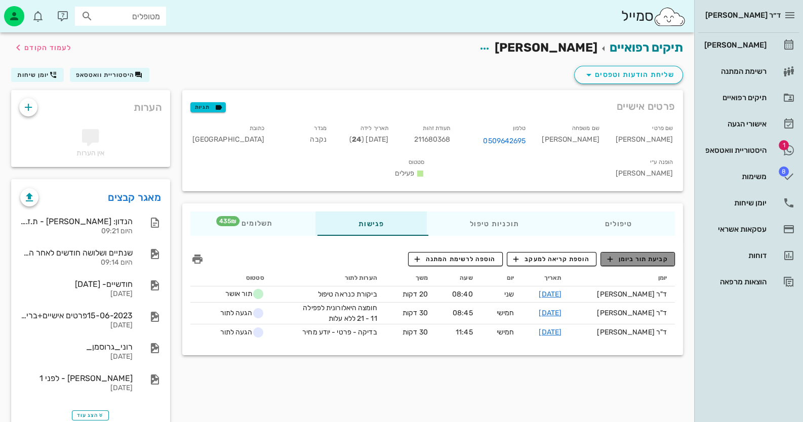
click at [646, 255] on span "קביעת תור ביומן" at bounding box center [637, 259] width 61 height 9
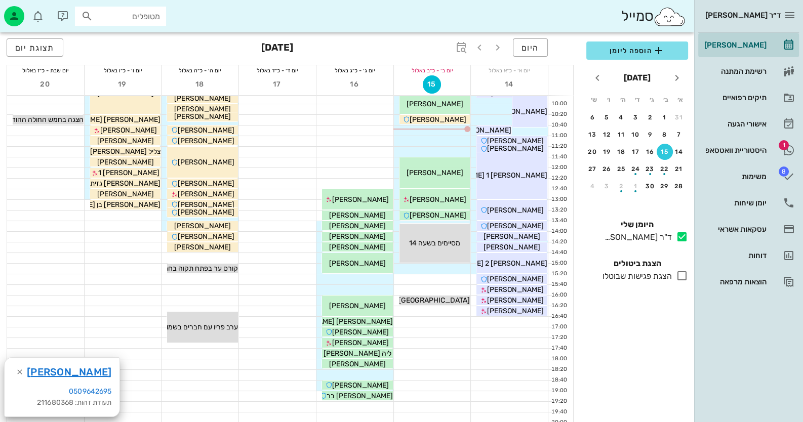
scroll to position [101, 0]
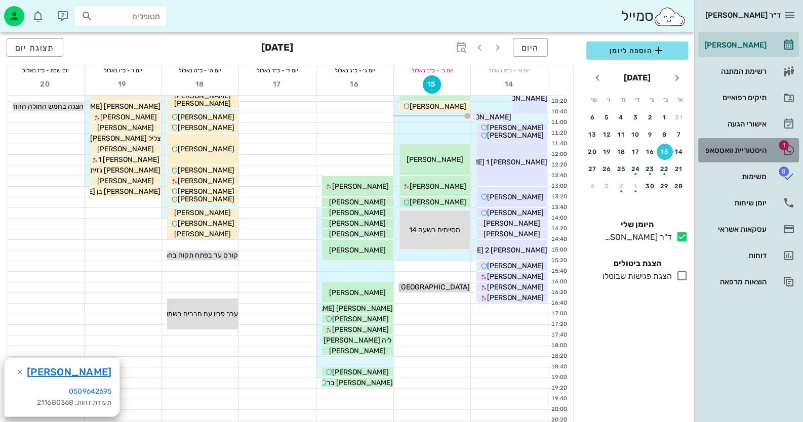
click at [769, 144] on link "1 היסטוריית וואטסאפ" at bounding box center [748, 150] width 101 height 24
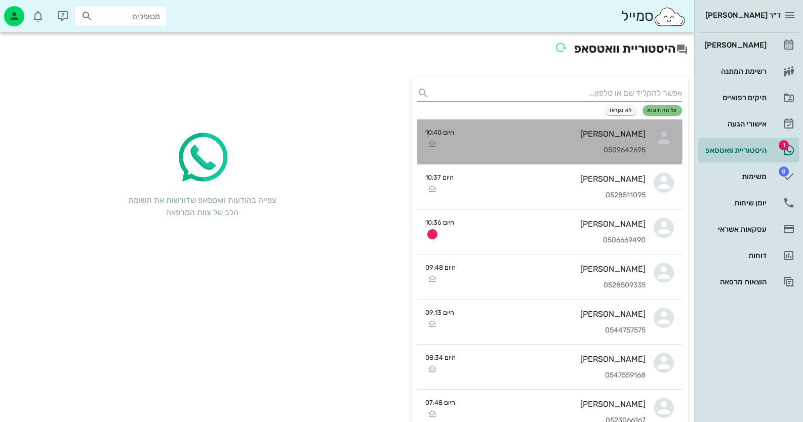
click at [617, 139] on div "[PERSON_NAME] 0509642695" at bounding box center [553, 142] width 183 height 45
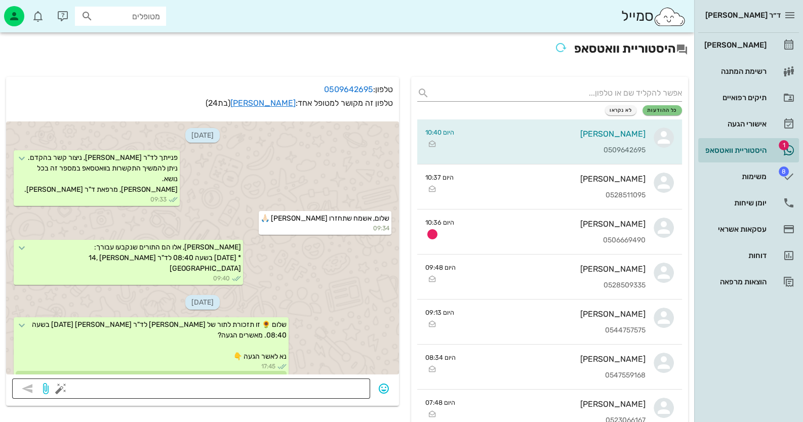
scroll to position [403, 0]
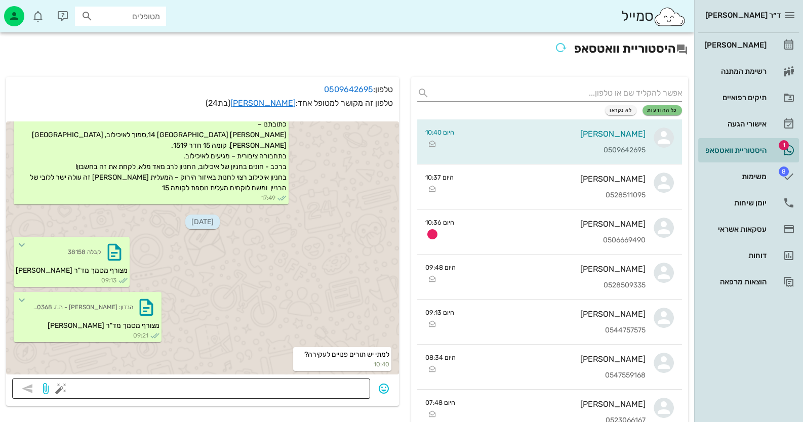
click at [352, 387] on textarea at bounding box center [213, 390] width 301 height 16
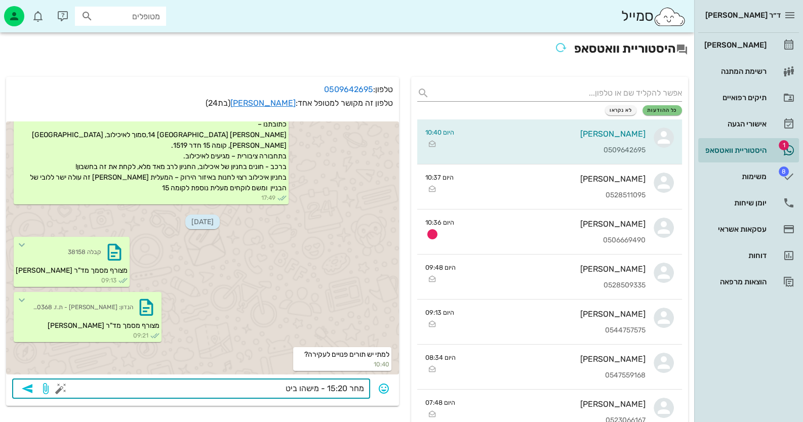
type textarea "מחר 15:20 - מישהו ביטל"
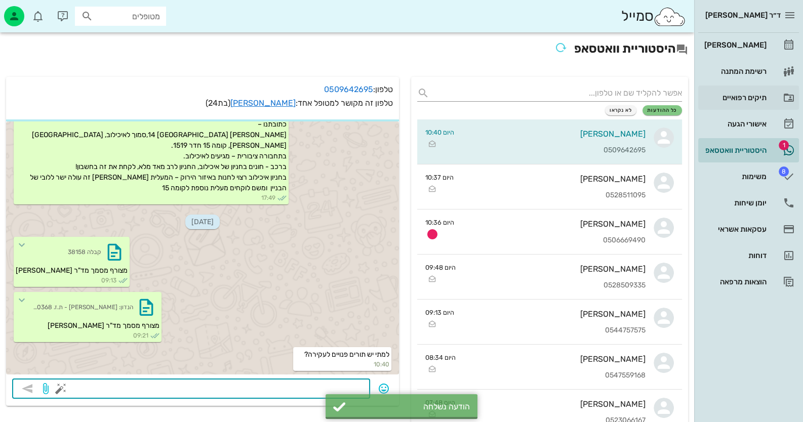
scroll to position [432, 0]
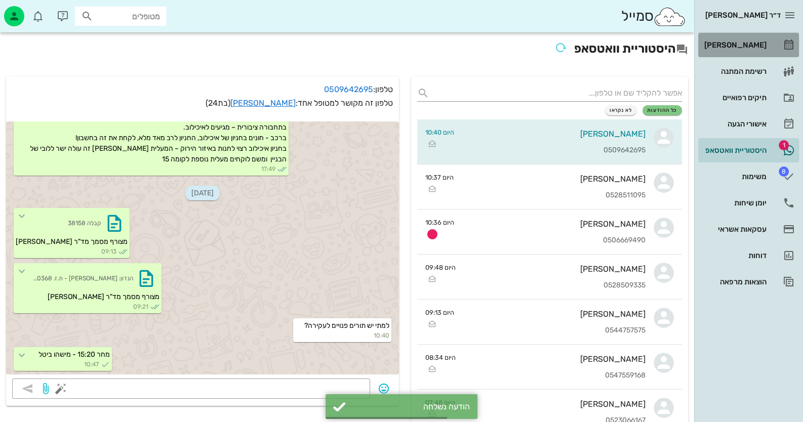
click at [783, 50] on icon at bounding box center [789, 45] width 12 height 12
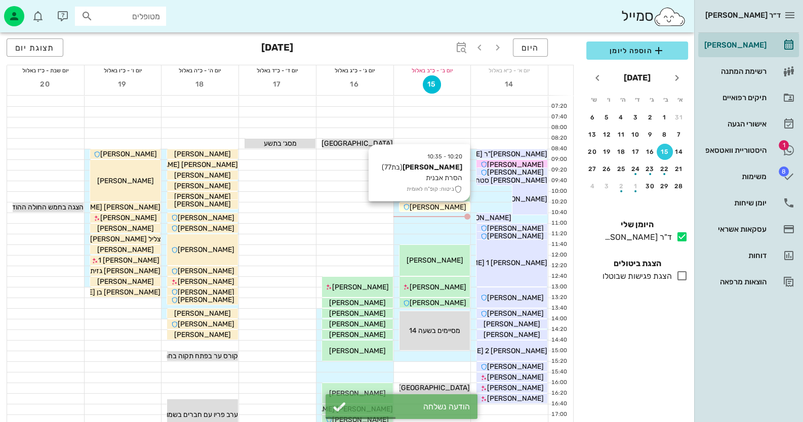
click at [447, 209] on span "[PERSON_NAME]" at bounding box center [438, 207] width 57 height 9
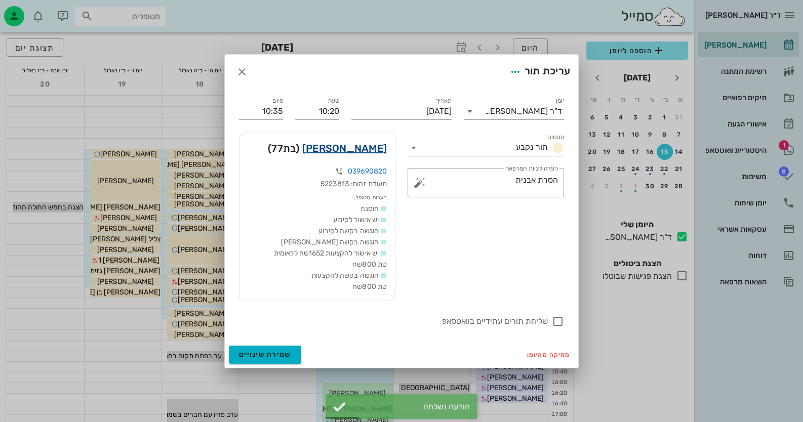
click at [355, 144] on link "[PERSON_NAME]" at bounding box center [344, 148] width 85 height 16
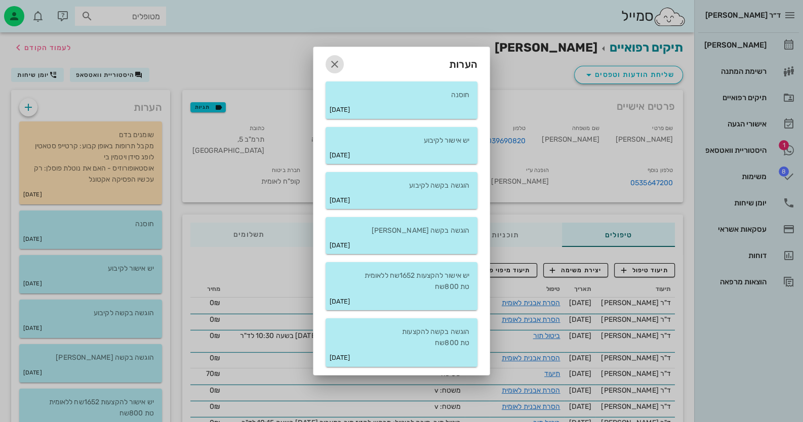
click at [334, 68] on icon "button" at bounding box center [335, 64] width 12 height 12
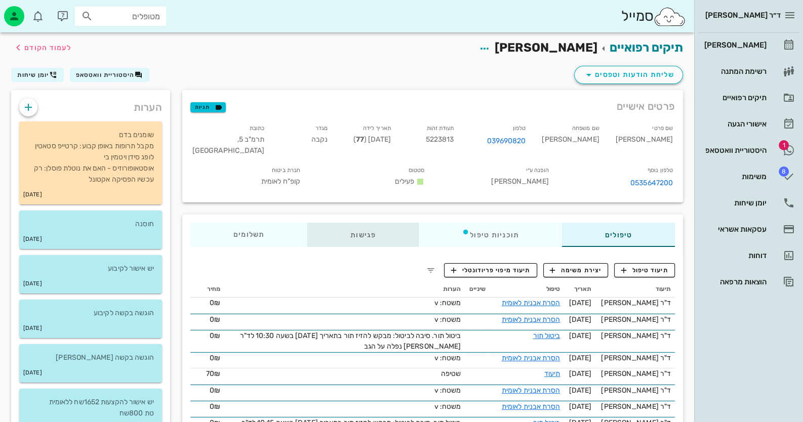
click at [374, 227] on div "פגישות" at bounding box center [362, 235] width 111 height 24
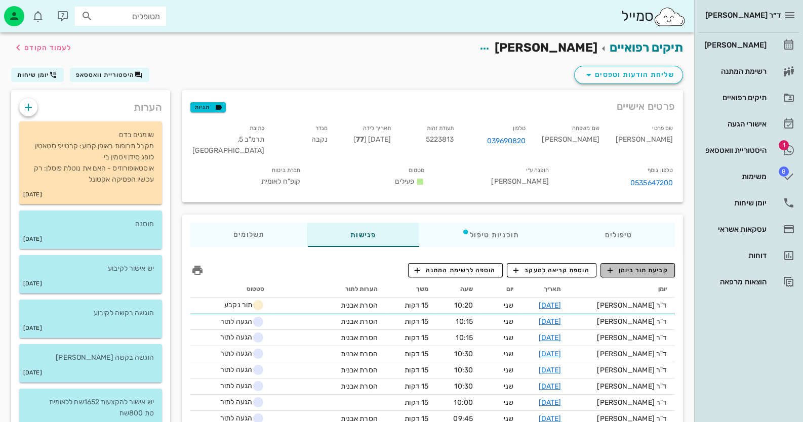
click at [652, 266] on span "קביעת תור ביומן" at bounding box center [637, 270] width 61 height 9
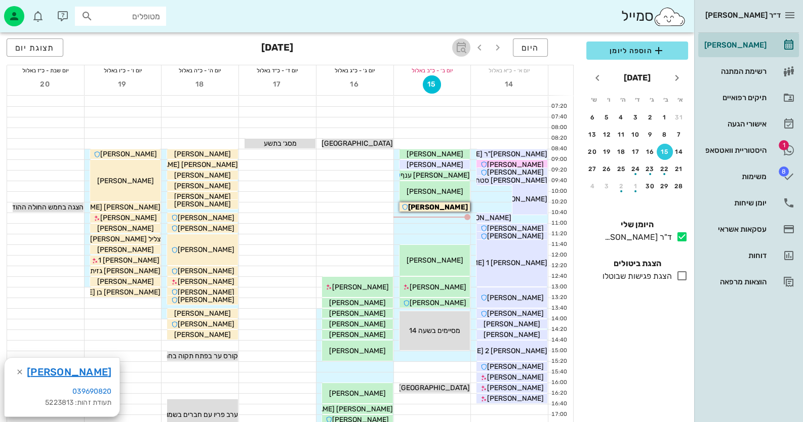
click at [469, 43] on span "button" at bounding box center [461, 48] width 18 height 12
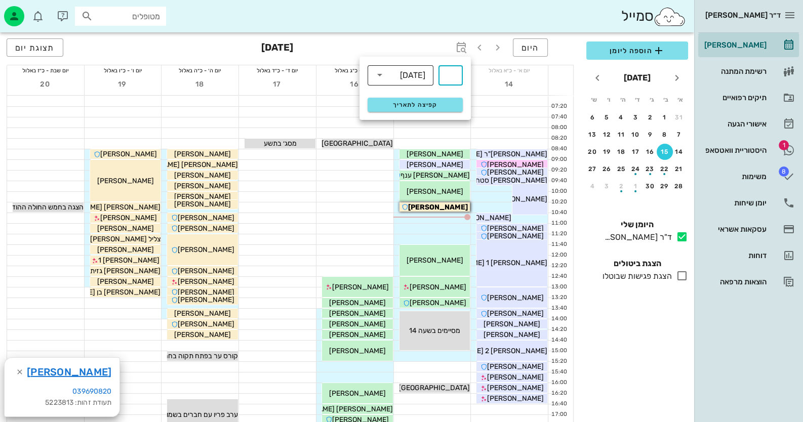
click at [386, 73] on div at bounding box center [381, 75] width 14 height 12
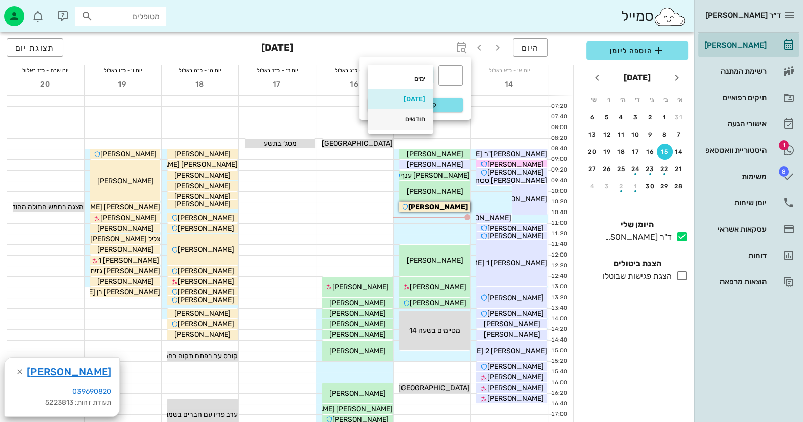
click at [407, 122] on div "חודשים" at bounding box center [401, 119] width 50 height 8
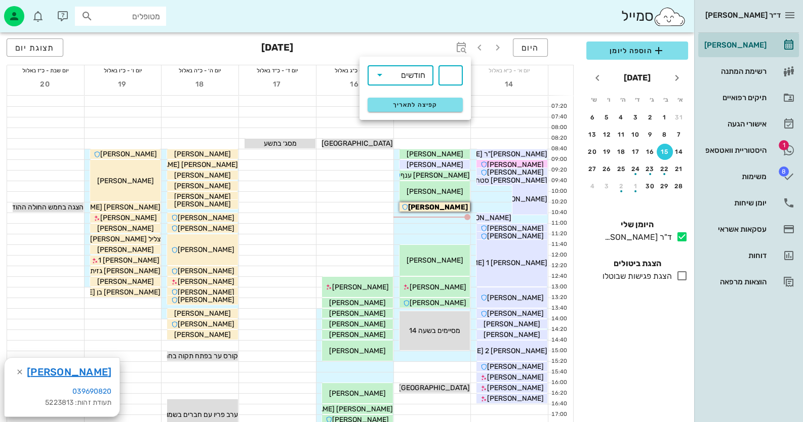
click at [451, 73] on input "text" at bounding box center [451, 75] width 12 height 16
type input "3"
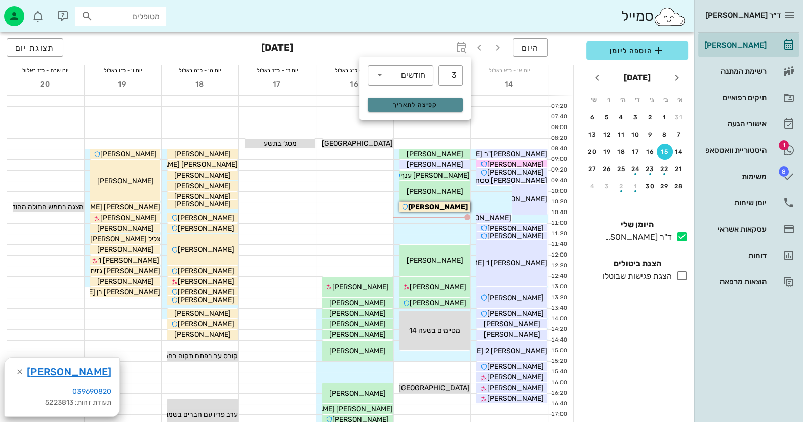
click at [441, 108] on button "קפיצה לתאריך" at bounding box center [415, 105] width 95 height 14
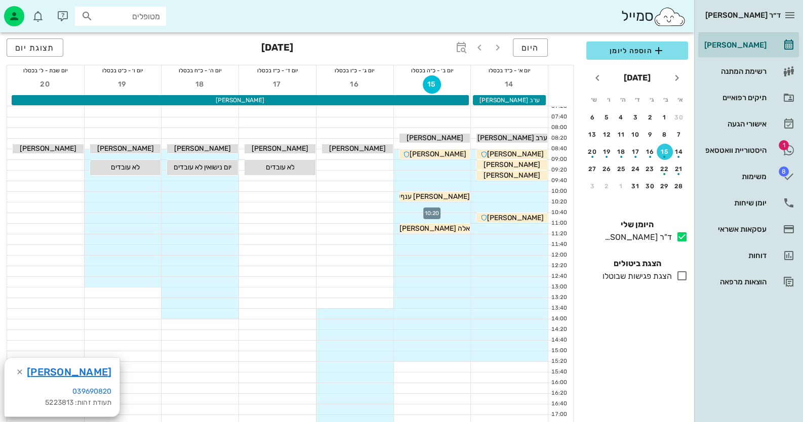
click at [459, 208] on div at bounding box center [432, 208] width 77 height 10
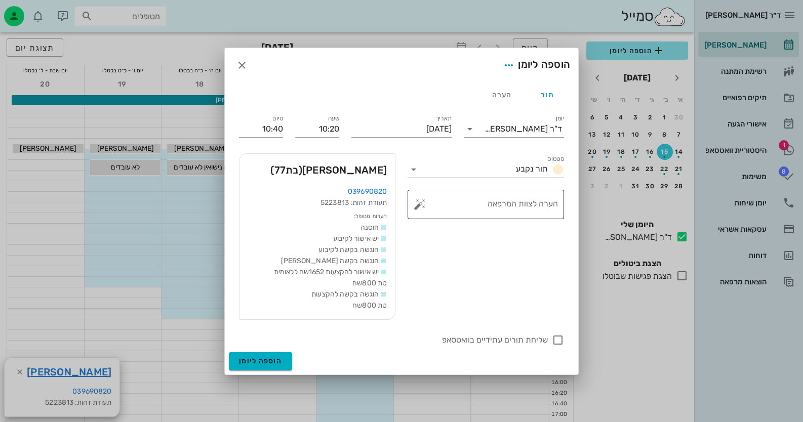
click at [420, 202] on button "button" at bounding box center [420, 205] width 12 height 12
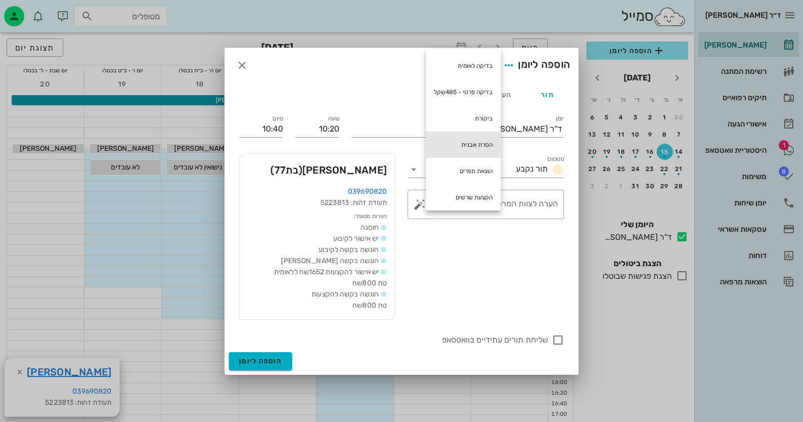
click at [458, 141] on div "הסרת אבנית" at bounding box center [463, 145] width 75 height 26
type textarea "הסרת אבנית"
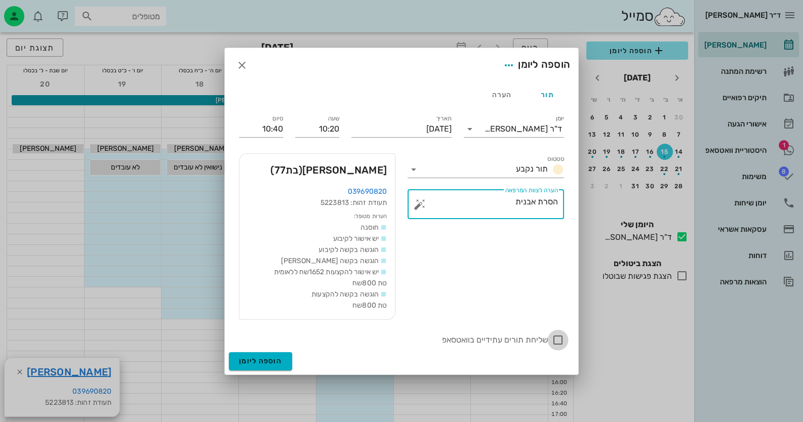
click at [558, 337] on div at bounding box center [557, 340] width 17 height 17
checkbox input "true"
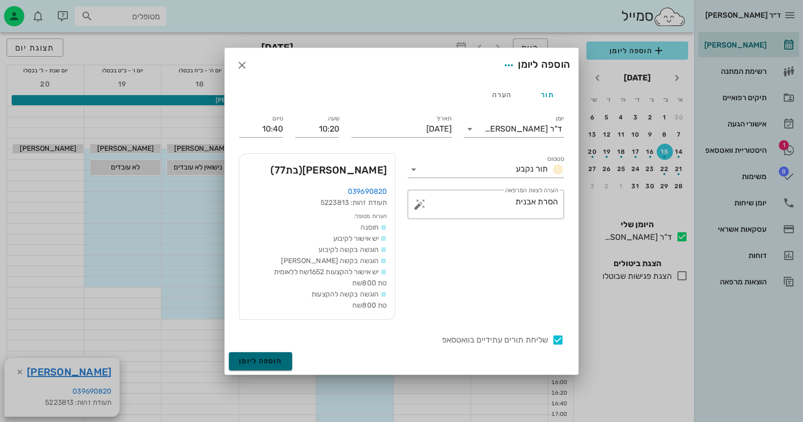
click at [273, 354] on button "הוספה ליומן" at bounding box center [260, 361] width 63 height 18
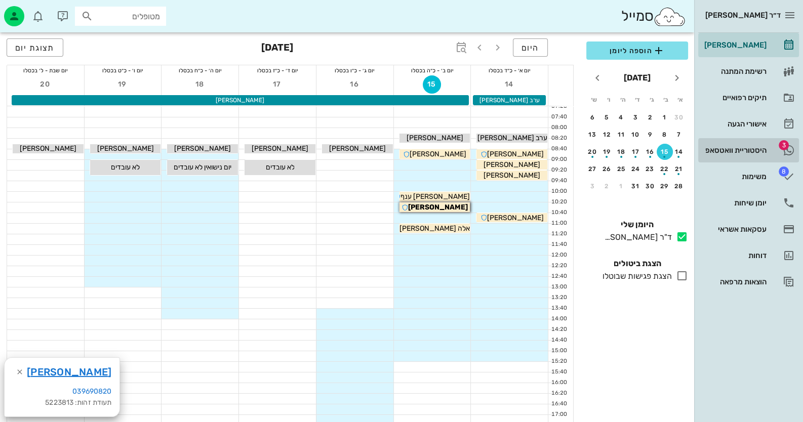
click at [736, 154] on div "היסטוריית וואטסאפ" at bounding box center [734, 150] width 64 height 16
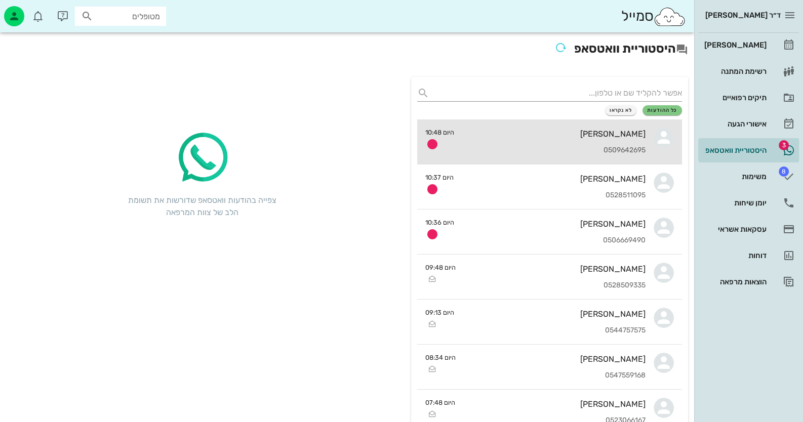
click at [568, 157] on div "[PERSON_NAME] 0509642695" at bounding box center [553, 142] width 183 height 45
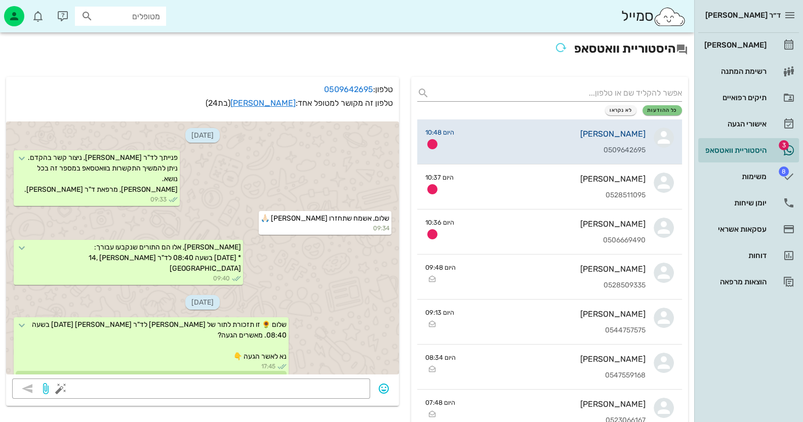
scroll to position [461, 0]
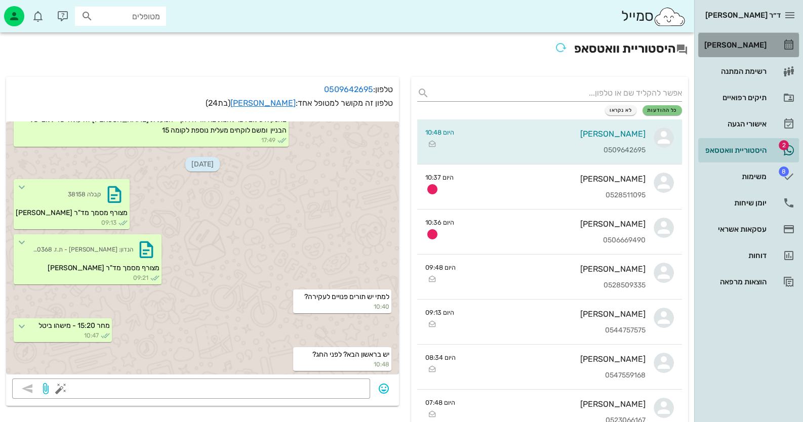
click at [784, 39] on icon at bounding box center [789, 45] width 12 height 12
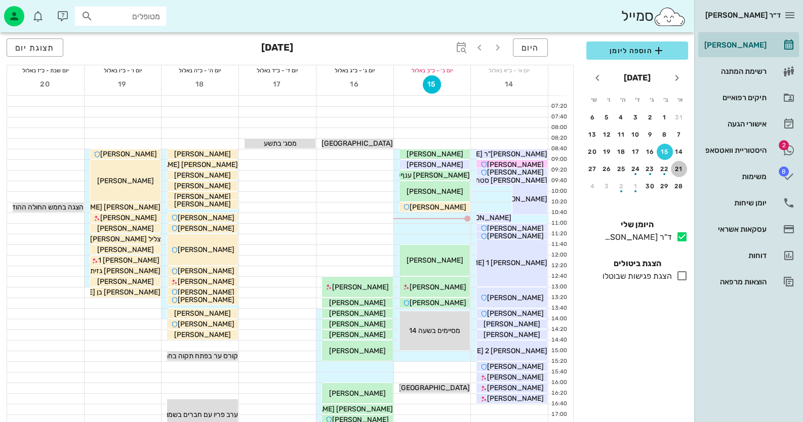
click at [681, 171] on div "21" at bounding box center [679, 169] width 16 height 7
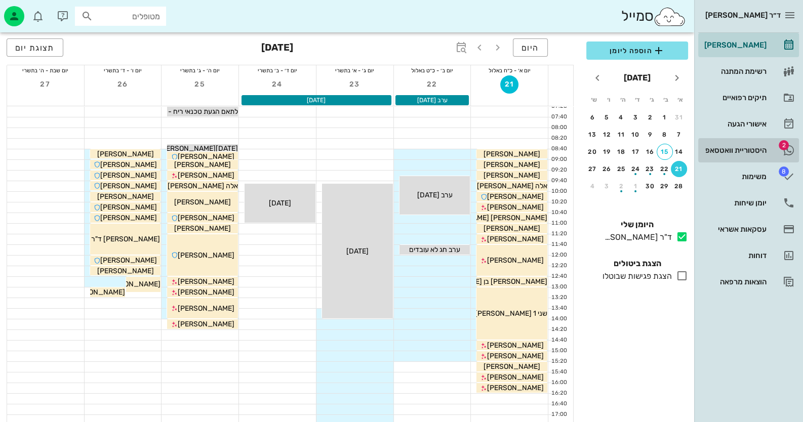
click at [745, 143] on div "היסטוריית וואטסאפ" at bounding box center [734, 150] width 64 height 16
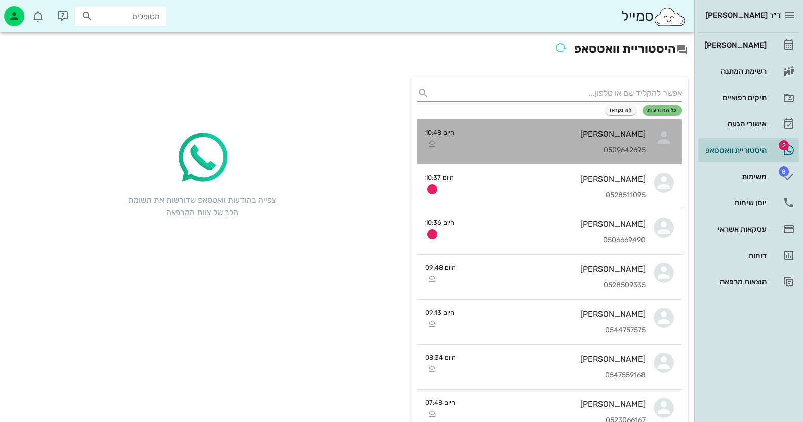
click at [611, 144] on div "[PERSON_NAME] 0509642695" at bounding box center [553, 142] width 183 height 45
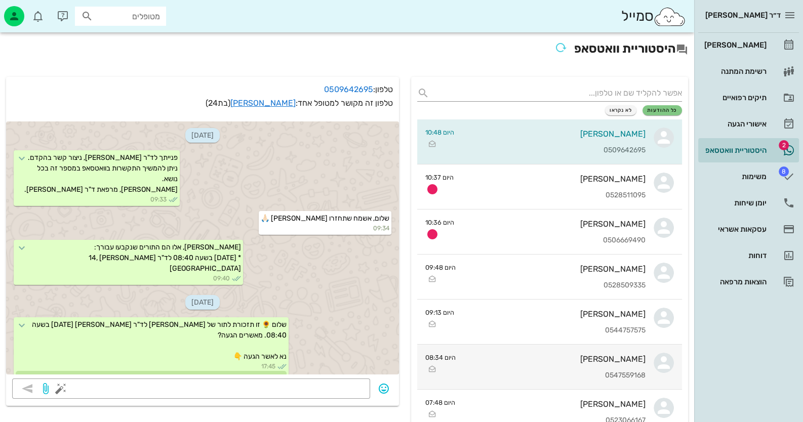
scroll to position [461, 0]
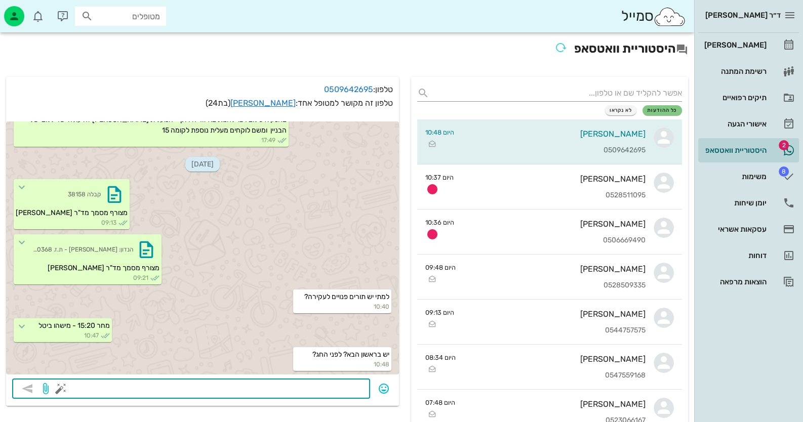
click at [340, 394] on textarea at bounding box center [213, 390] width 301 height 16
type textarea "כרגע מלא -"
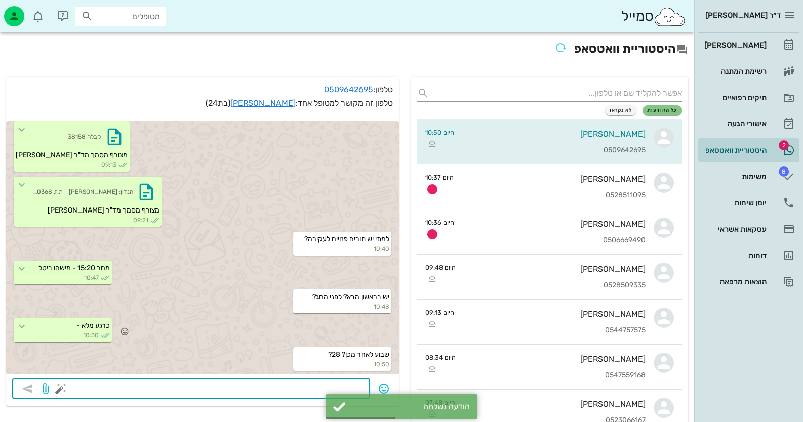
scroll to position [50, 0]
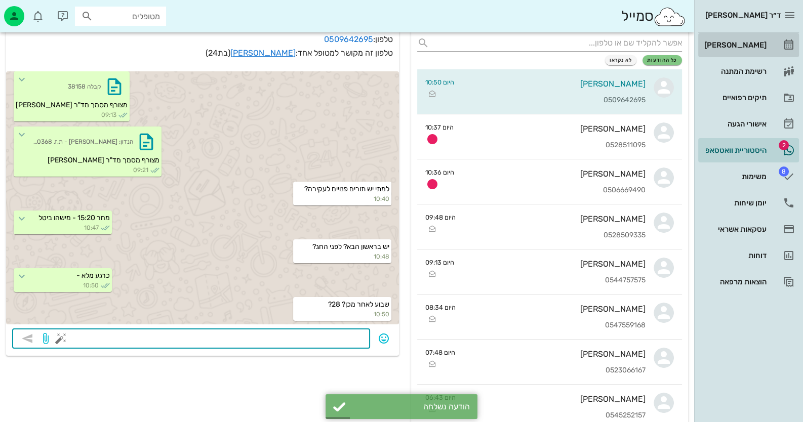
click at [797, 49] on link "[PERSON_NAME]" at bounding box center [748, 45] width 101 height 24
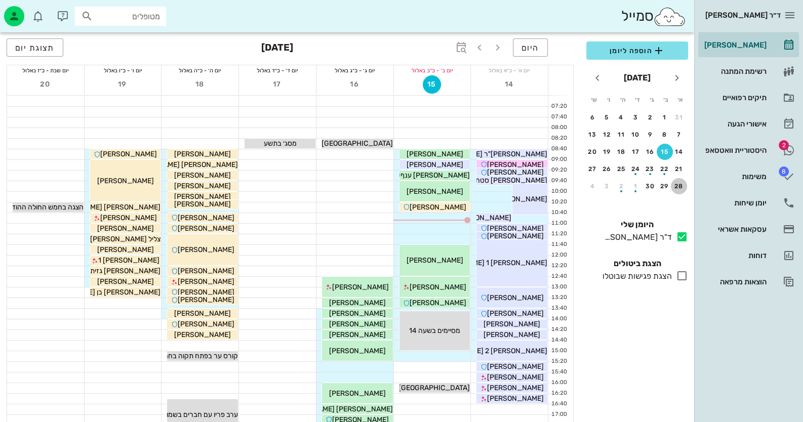
click at [680, 191] on button "28" at bounding box center [679, 186] width 16 height 16
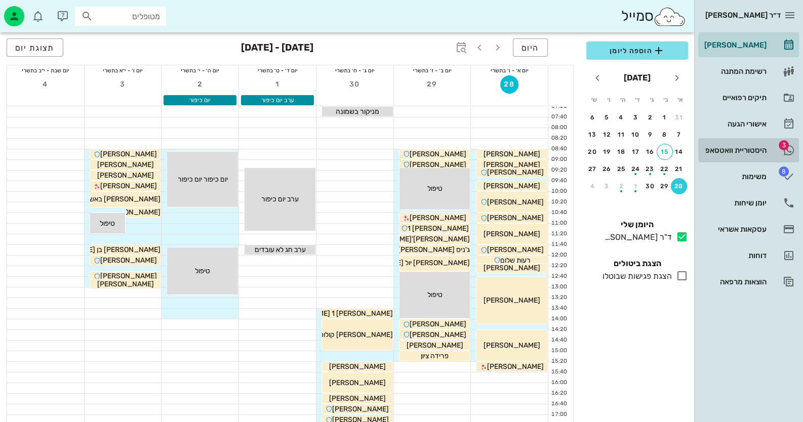
click at [749, 147] on div "היסטוריית וואטסאפ" at bounding box center [734, 150] width 64 height 8
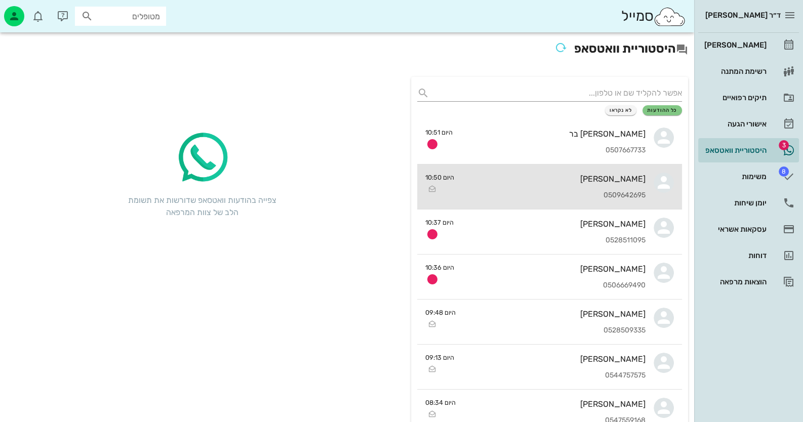
click at [616, 176] on div "[PERSON_NAME]" at bounding box center [553, 179] width 183 height 10
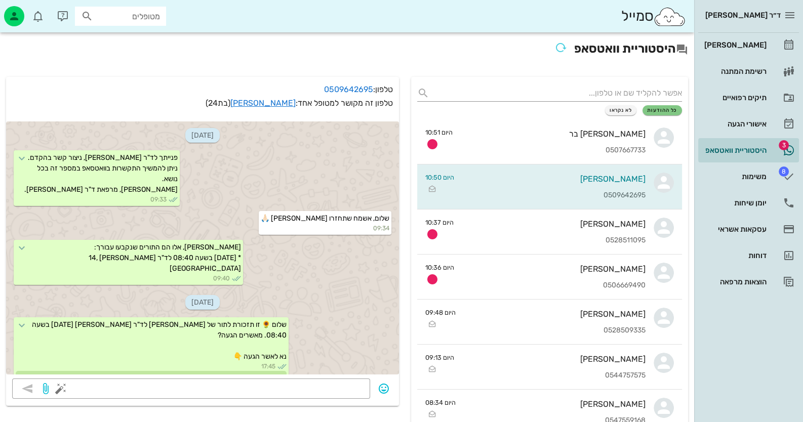
scroll to position [519, 0]
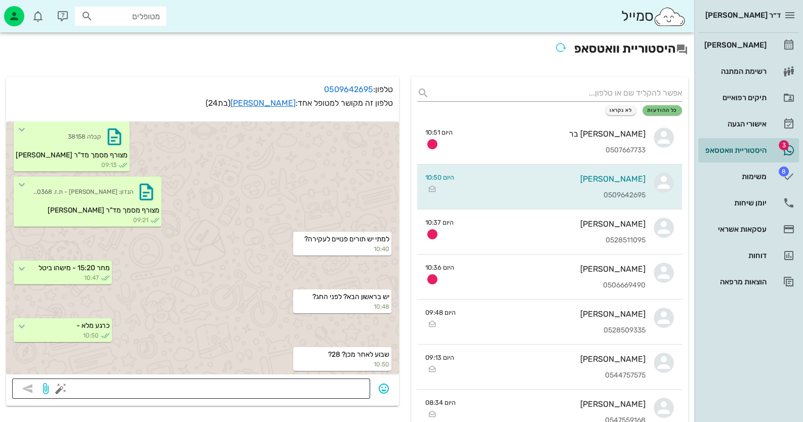
click at [349, 386] on textarea at bounding box center [213, 390] width 301 height 16
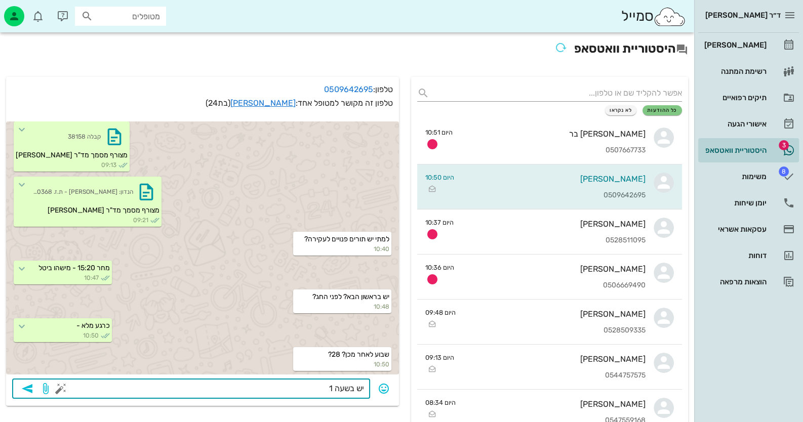
type textarea "יש בשעה 14"
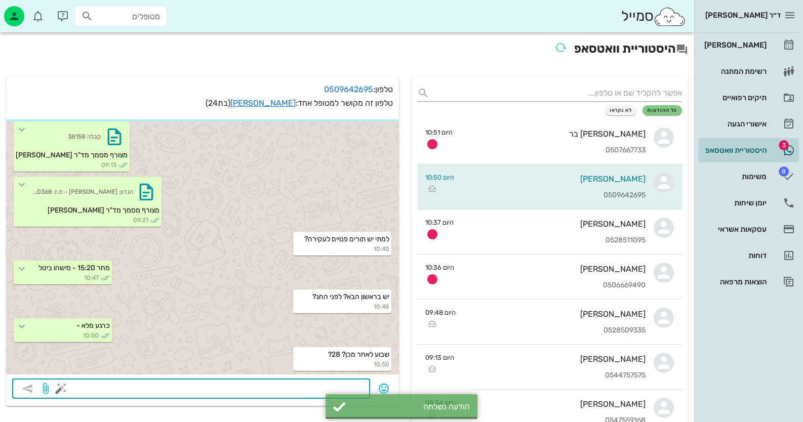
scroll to position [547, 0]
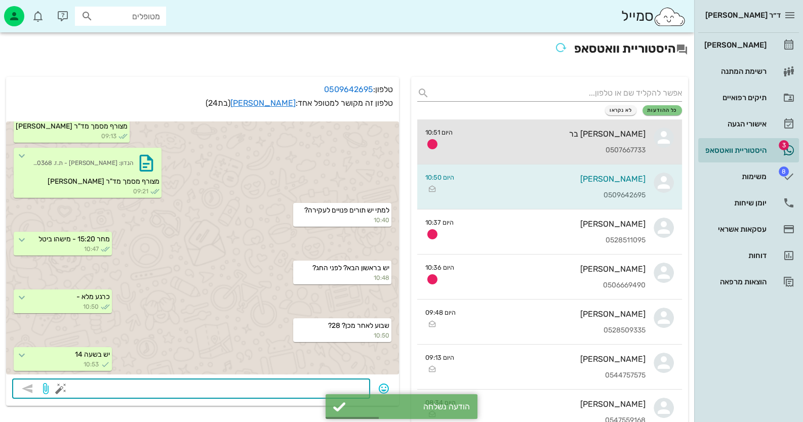
click at [499, 137] on div "[PERSON_NAME] בר" at bounding box center [553, 134] width 185 height 10
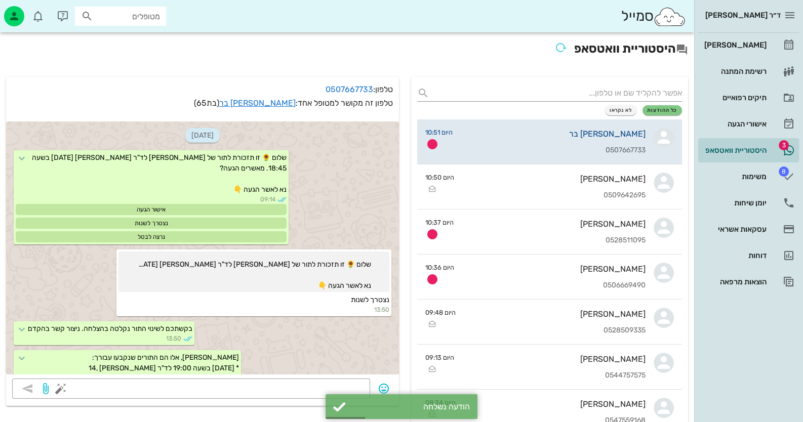
scroll to position [506, 0]
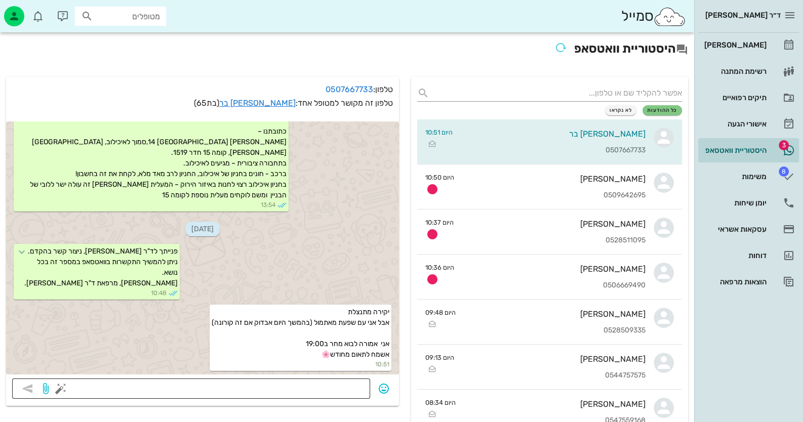
click at [343, 388] on textarea at bounding box center [213, 390] width 301 height 16
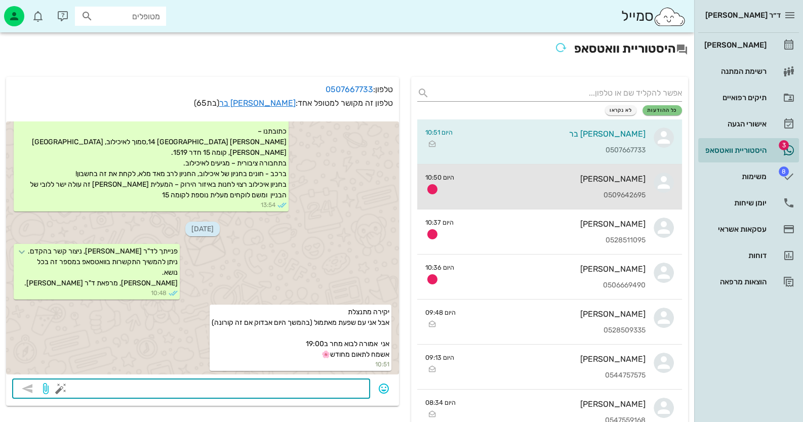
click at [572, 173] on div "[PERSON_NAME] 0509642695" at bounding box center [553, 187] width 183 height 45
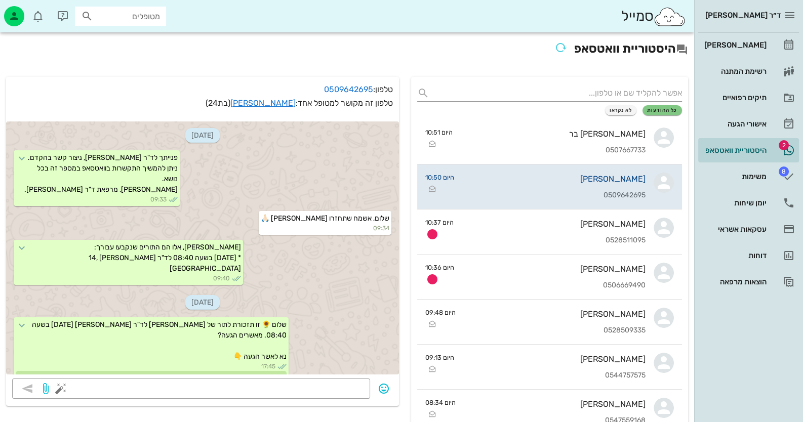
scroll to position [547, 0]
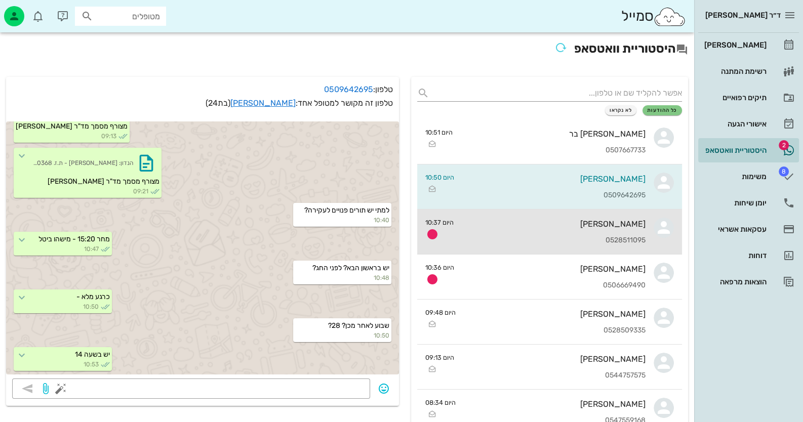
click at [598, 228] on div "[PERSON_NAME]" at bounding box center [554, 224] width 184 height 10
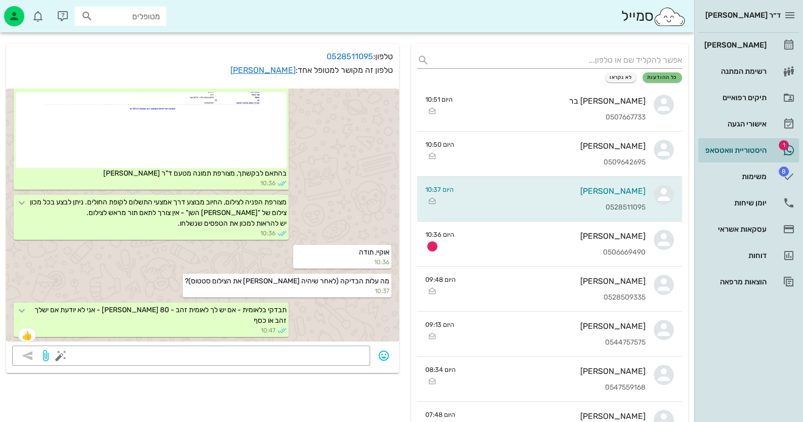
scroll to position [50, 0]
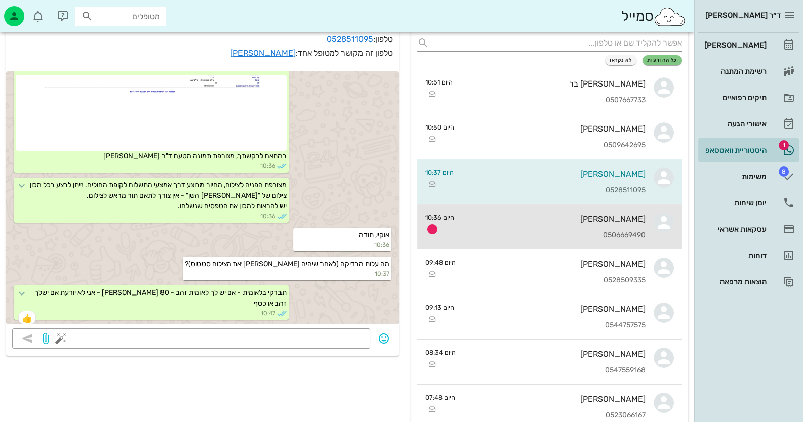
click at [600, 227] on div "[PERSON_NAME] 0506669490" at bounding box center [553, 227] width 183 height 45
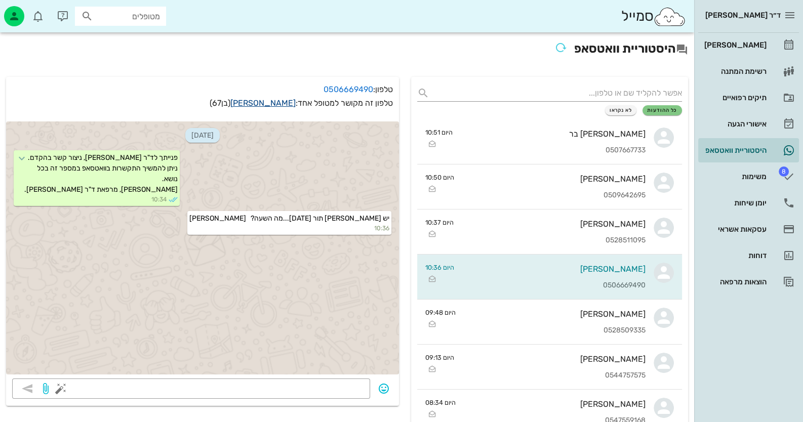
click at [249, 101] on link "[PERSON_NAME]" at bounding box center [262, 103] width 65 height 10
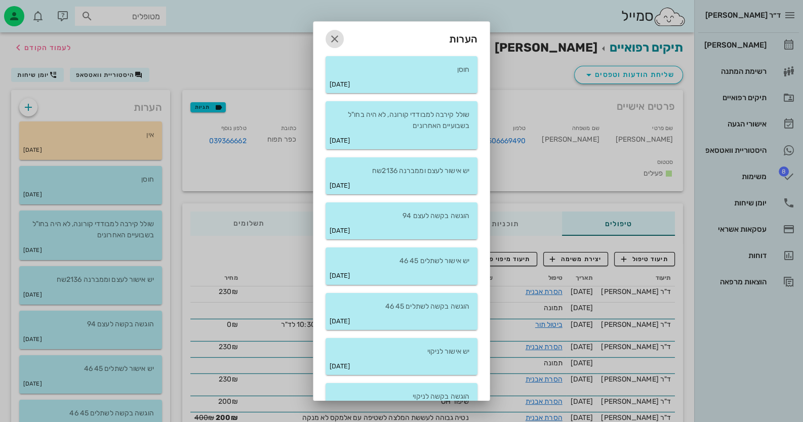
click at [344, 35] on span "button" at bounding box center [335, 39] width 18 height 12
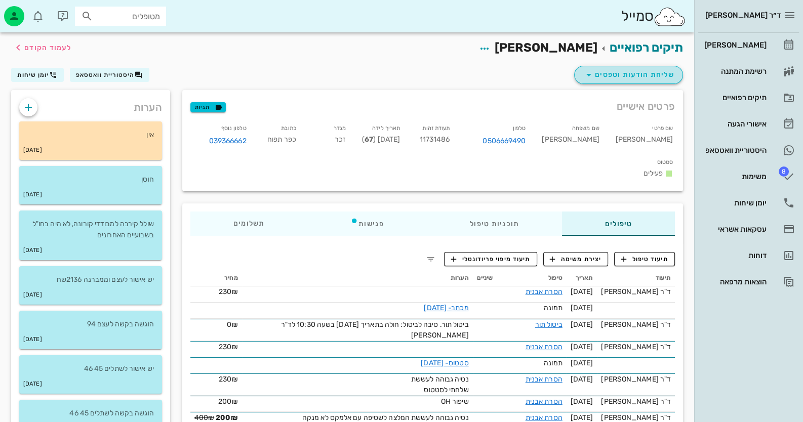
click at [620, 73] on span "שליחת הודעות וטפסים" at bounding box center [629, 75] width 92 height 12
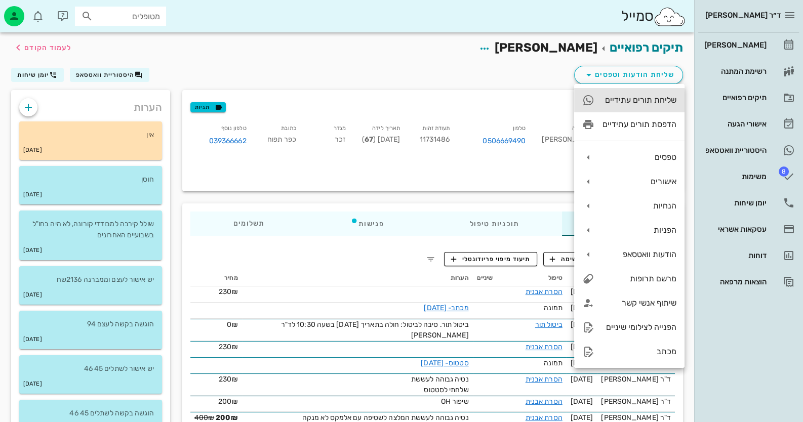
click at [650, 102] on div "שליחת תורים עתידיים" at bounding box center [640, 100] width 74 height 10
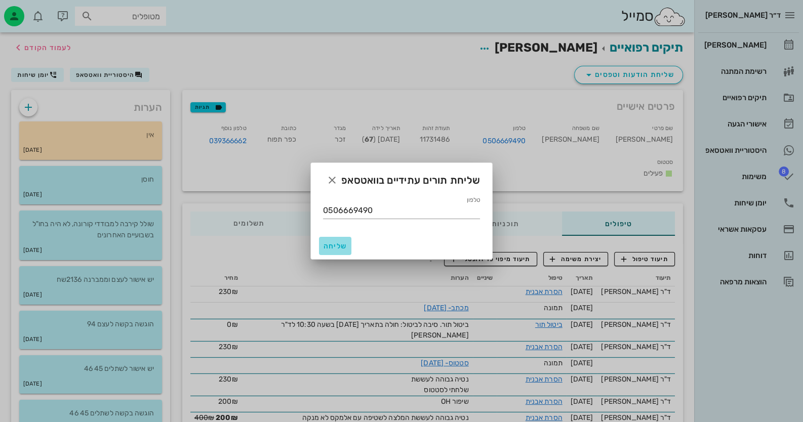
click at [344, 246] on span "שליחה" at bounding box center [335, 246] width 24 height 9
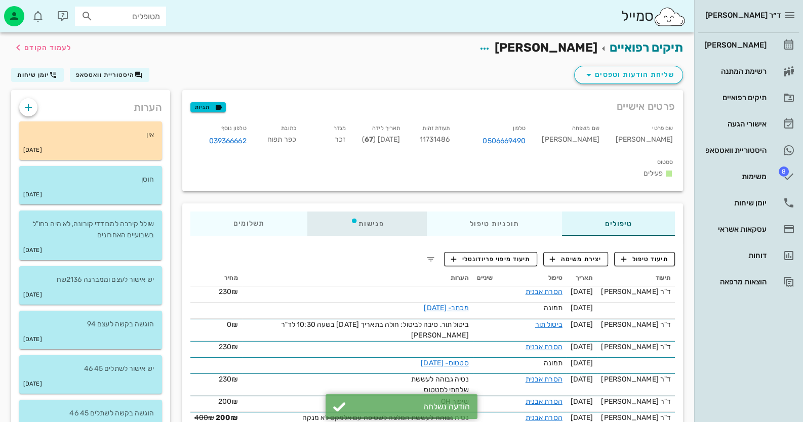
click at [371, 212] on div "פגישות" at bounding box center [367, 224] width 120 height 24
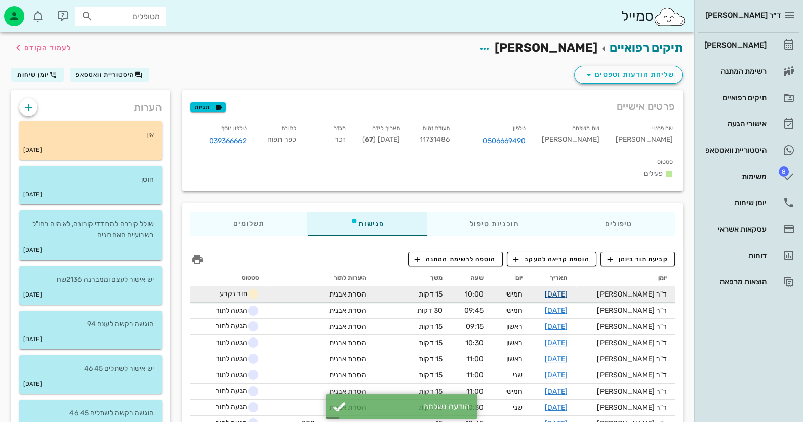
click at [568, 290] on link "[DATE]" at bounding box center [556, 294] width 23 height 9
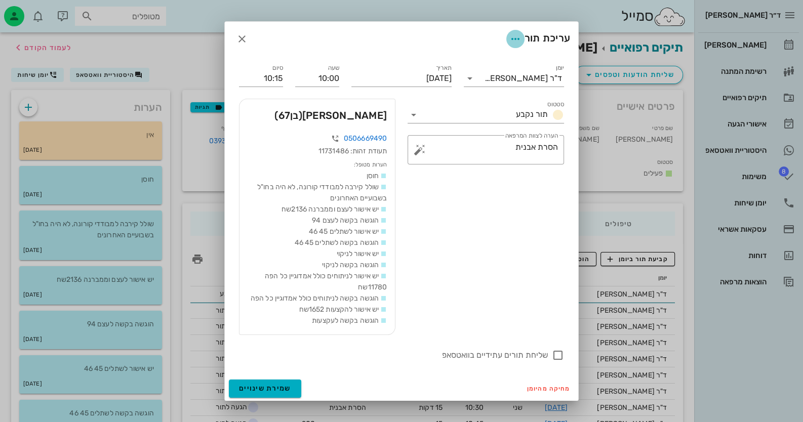
click at [517, 41] on icon "button" at bounding box center [515, 39] width 12 height 12
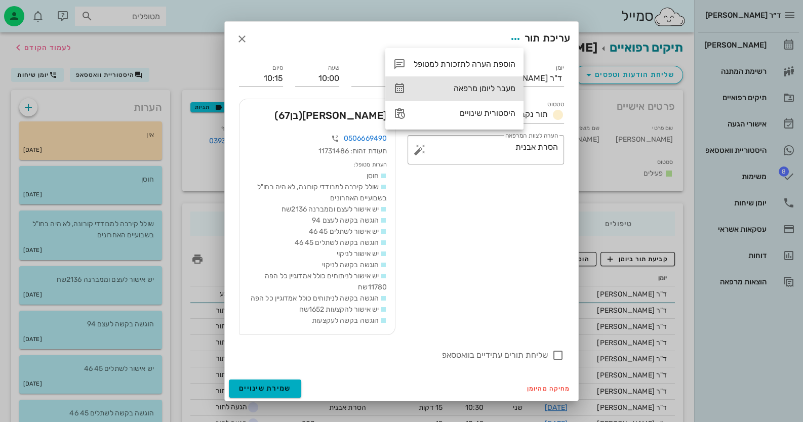
click at [501, 88] on div "מעבר ליומן מרפאה" at bounding box center [465, 89] width 102 height 10
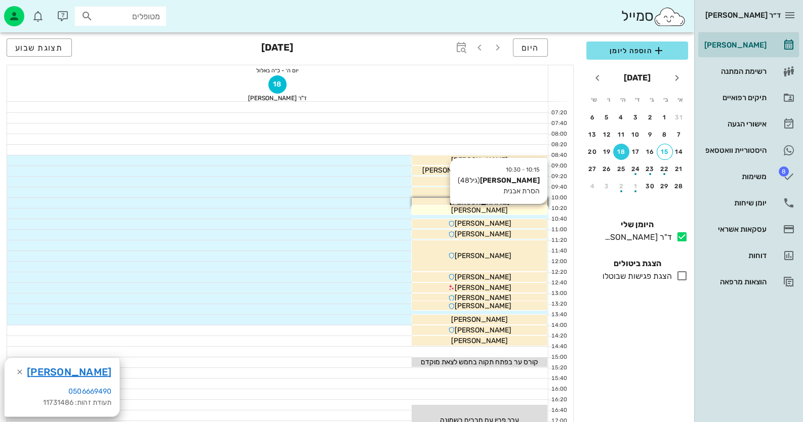
click at [417, 213] on div "[PERSON_NAME]" at bounding box center [480, 210] width 136 height 11
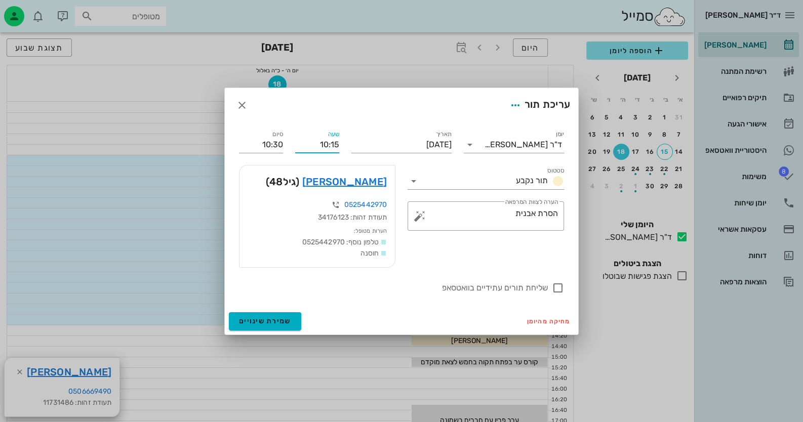
click at [332, 145] on input "10:15" at bounding box center [317, 145] width 44 height 16
click at [337, 143] on input "10:20" at bounding box center [317, 145] width 44 height 16
type input "10:20"
type input "10:35"
click at [279, 322] on span "שמירת שינויים" at bounding box center [265, 321] width 52 height 9
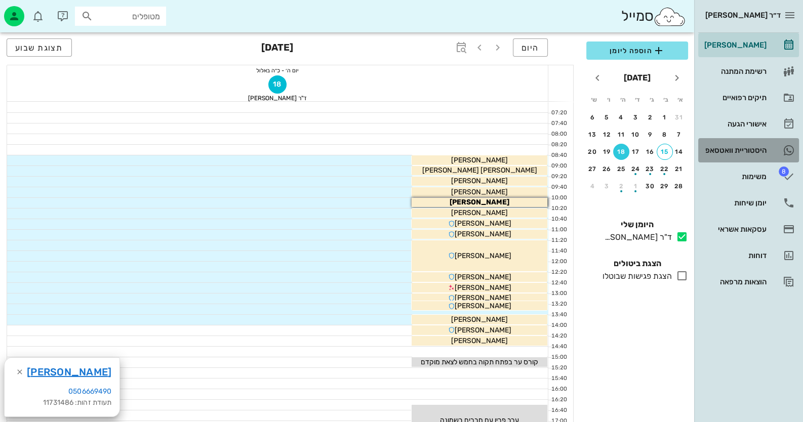
click at [724, 146] on div "היסטוריית וואטסאפ" at bounding box center [734, 150] width 64 height 8
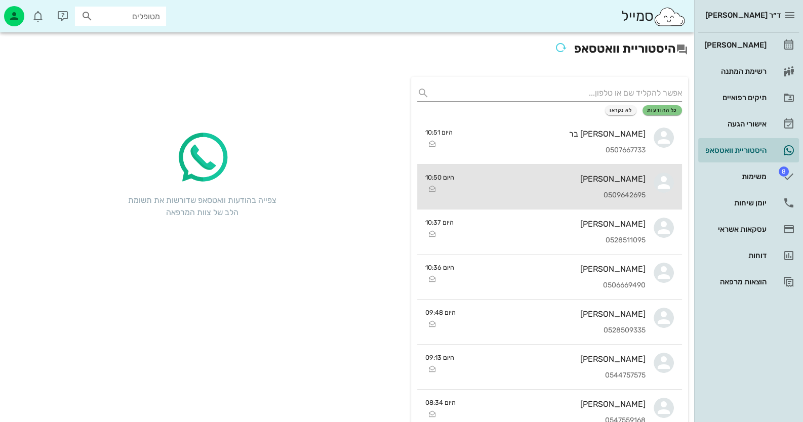
click at [601, 191] on div "0509642695" at bounding box center [553, 195] width 183 height 9
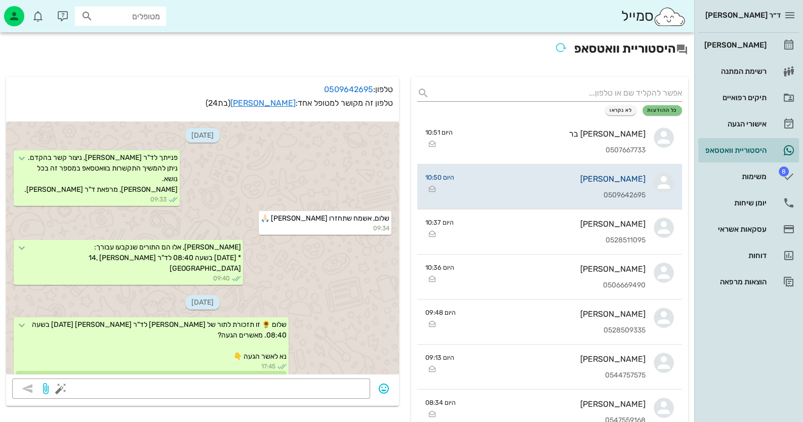
scroll to position [576, 0]
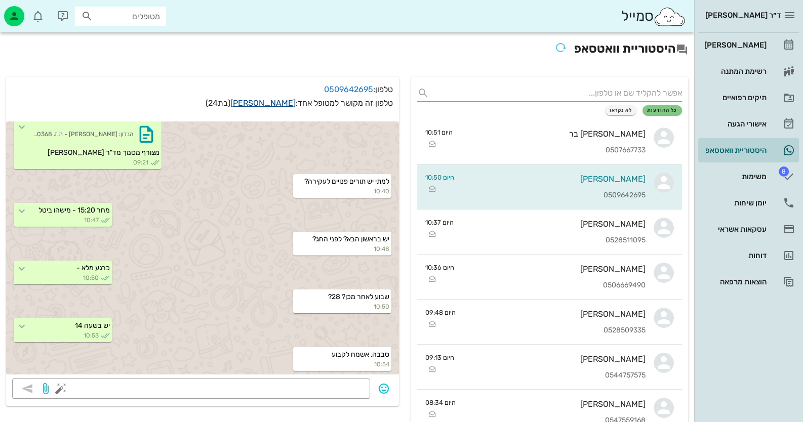
click at [275, 103] on link "[PERSON_NAME]" at bounding box center [262, 103] width 65 height 10
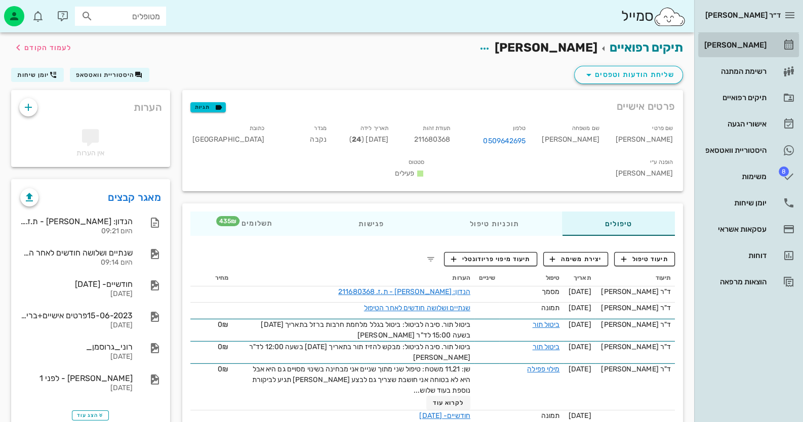
click at [755, 38] on div "[PERSON_NAME]" at bounding box center [734, 45] width 64 height 16
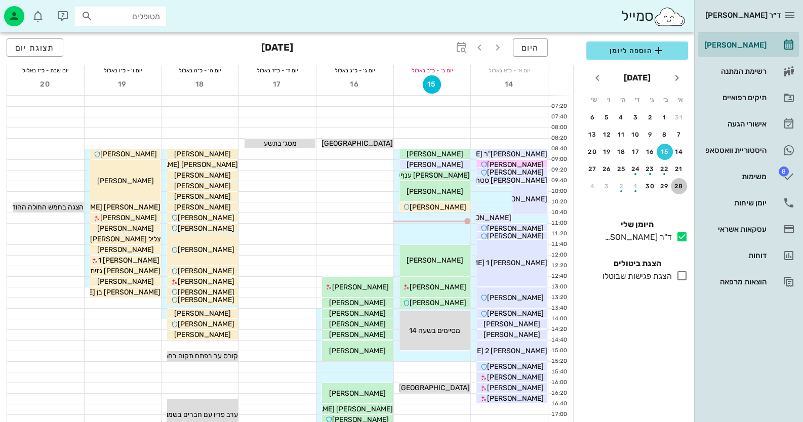
click at [677, 183] on div "28" at bounding box center [679, 186] width 16 height 7
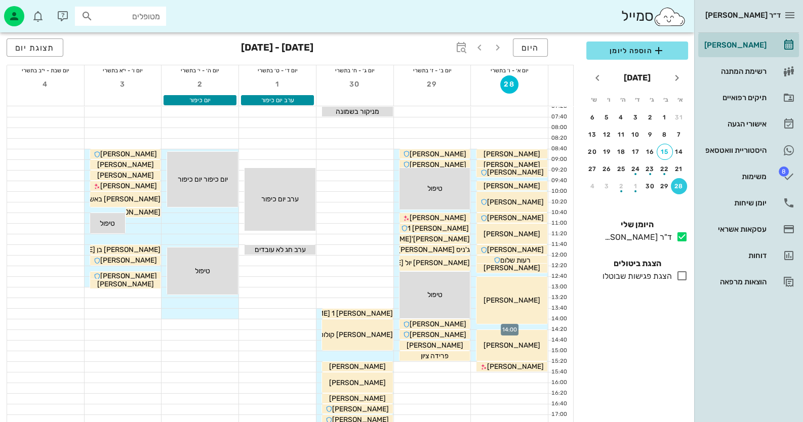
click at [516, 326] on div at bounding box center [509, 325] width 77 height 10
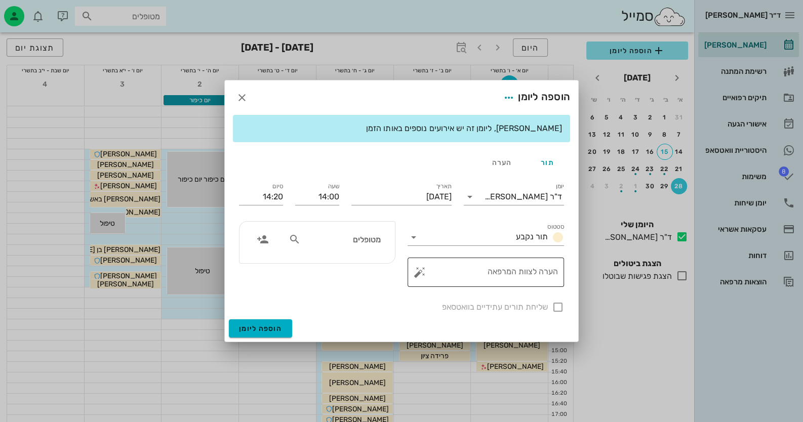
click at [420, 269] on button "button" at bounding box center [420, 272] width 12 height 12
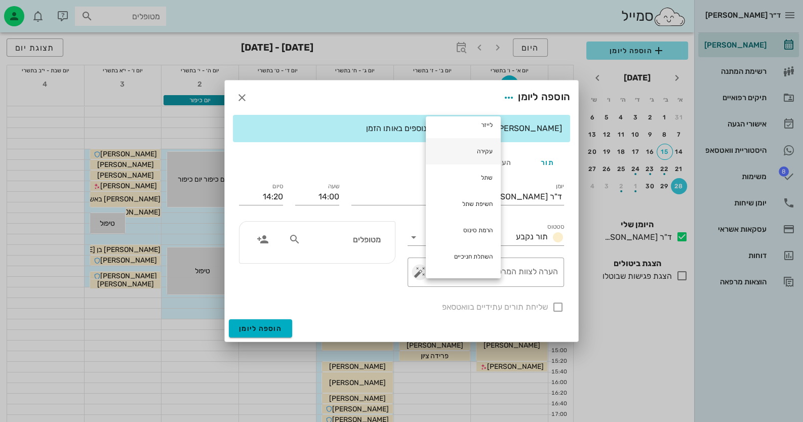
scroll to position [113, 0]
click at [491, 215] on div "עקירה" at bounding box center [463, 205] width 75 height 26
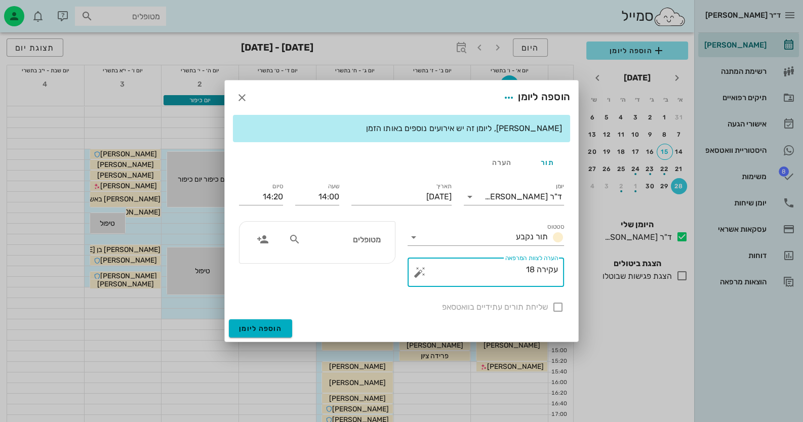
type textarea "עקירה 18"
click at [557, 308] on div "שליחת תורים עתידיים בוואטסאפ" at bounding box center [401, 306] width 337 height 26
click at [263, 331] on span "הוספה ליומן" at bounding box center [260, 329] width 43 height 9
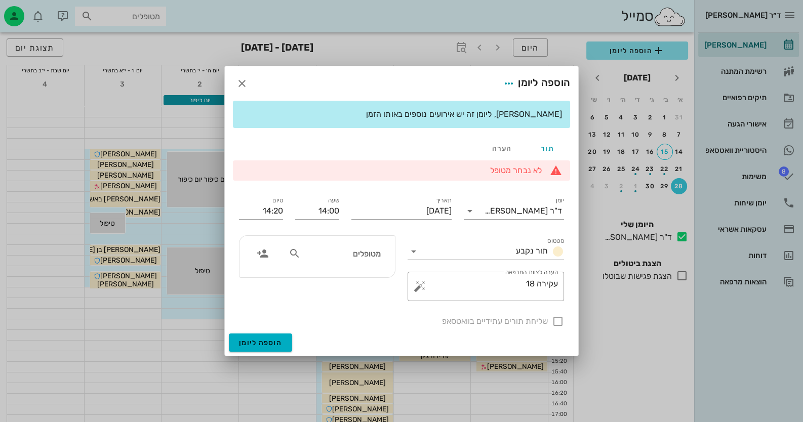
click at [296, 260] on div "מטופלים" at bounding box center [335, 253] width 104 height 19
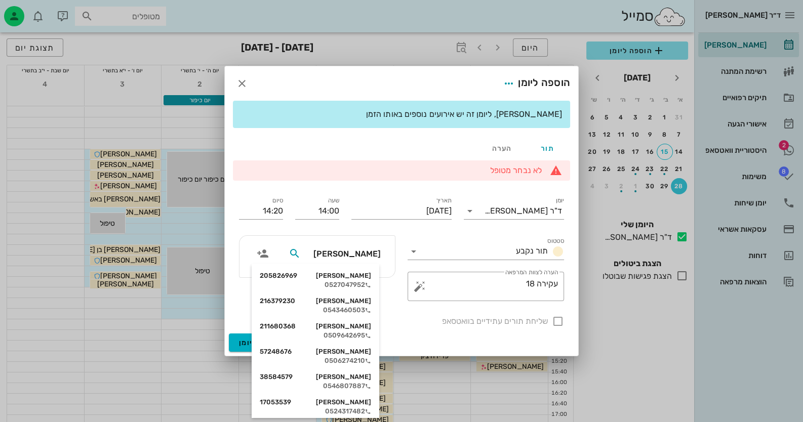
type input "[PERSON_NAME] ר"
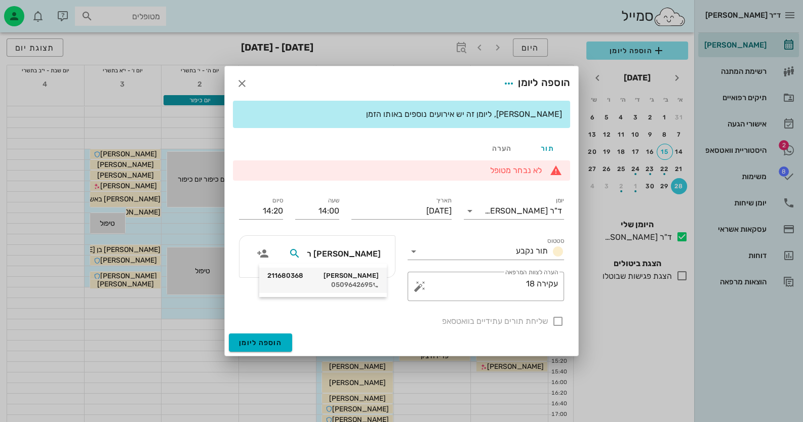
click at [301, 290] on div "[PERSON_NAME] 211680368 0509642695" at bounding box center [322, 280] width 111 height 25
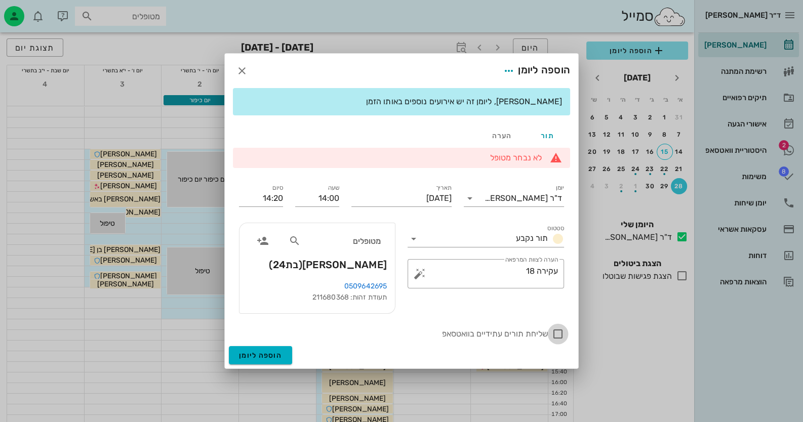
click at [560, 334] on div at bounding box center [557, 334] width 17 height 17
checkbox input "true"
click at [254, 355] on span "הוספה ליומן" at bounding box center [260, 355] width 43 height 9
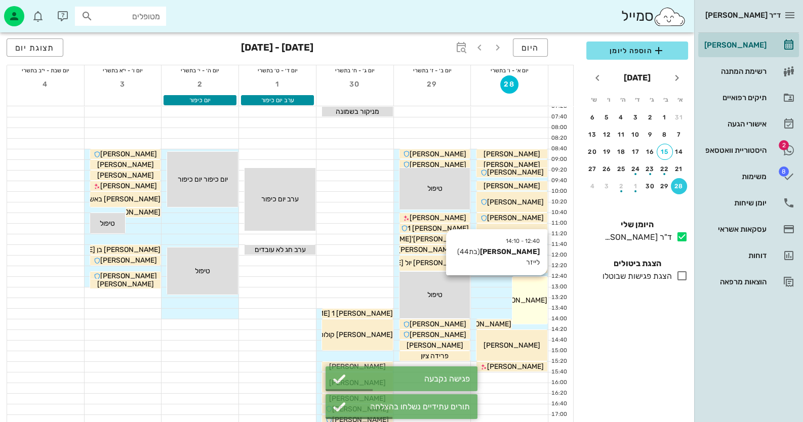
click at [531, 298] on span "[PERSON_NAME]" at bounding box center [519, 300] width 57 height 9
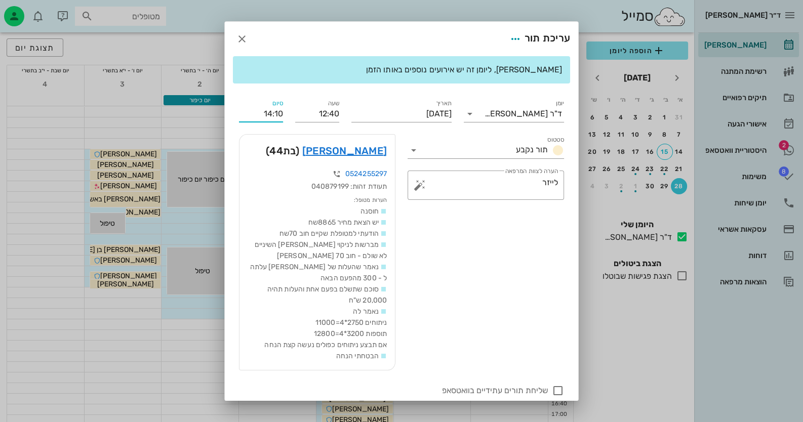
drag, startPoint x: 288, startPoint y: 113, endPoint x: 281, endPoint y: 114, distance: 6.7
click at [281, 114] on input "14:10" at bounding box center [261, 114] width 44 height 16
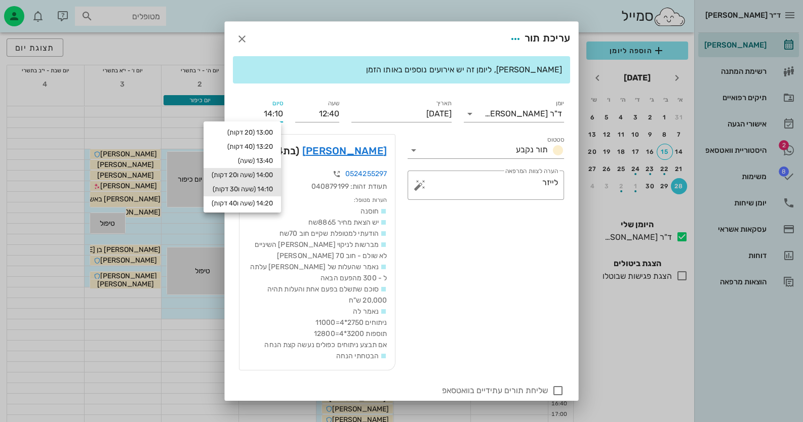
click at [281, 176] on div "14:00 (שעה ו20 דקות)" at bounding box center [242, 175] width 77 height 14
type input "14:00"
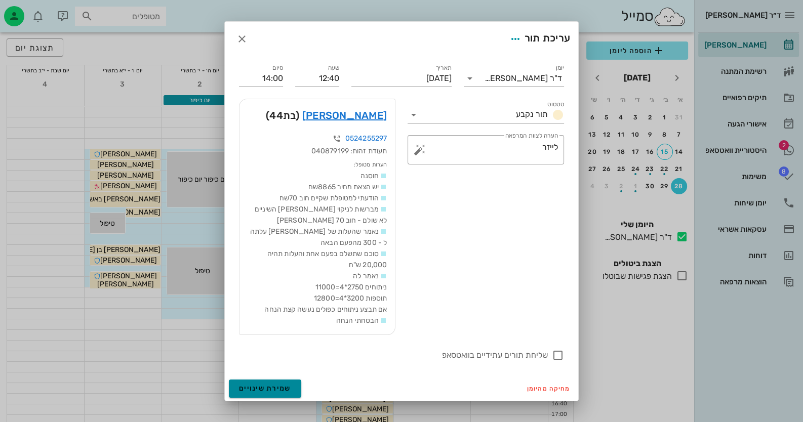
click at [299, 380] on button "שמירת שינויים" at bounding box center [265, 389] width 72 height 18
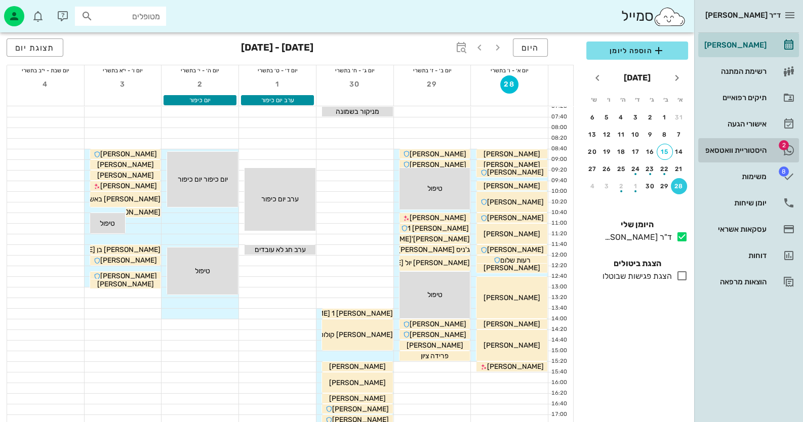
click at [744, 154] on div "היסטוריית וואטסאפ" at bounding box center [734, 150] width 64 height 16
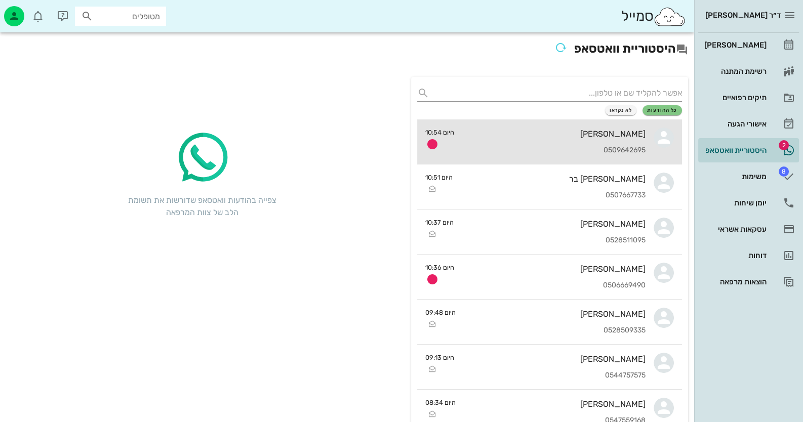
click at [632, 143] on div "[PERSON_NAME] 0509642695" at bounding box center [553, 142] width 183 height 45
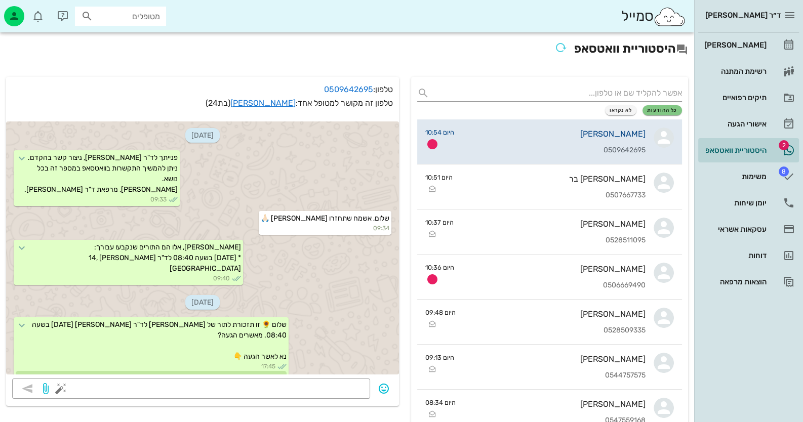
scroll to position [648, 0]
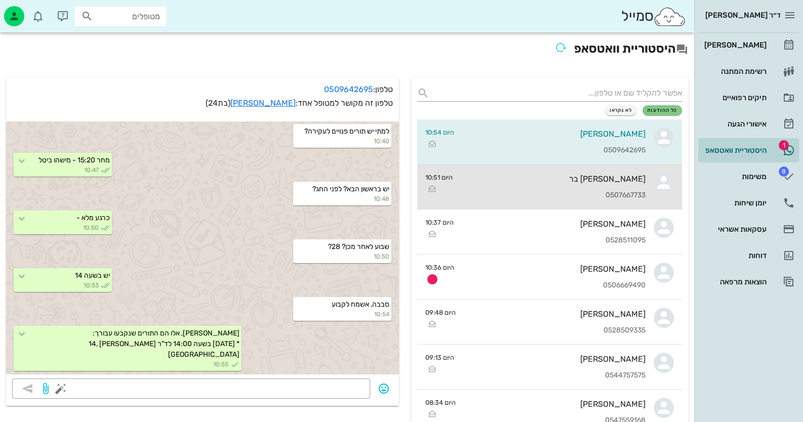
click at [630, 189] on div "[PERSON_NAME] בר 0507667733" at bounding box center [553, 187] width 185 height 45
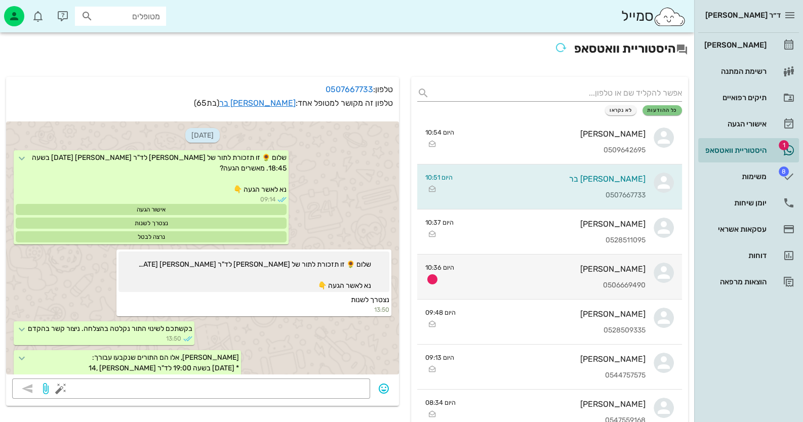
scroll to position [506, 0]
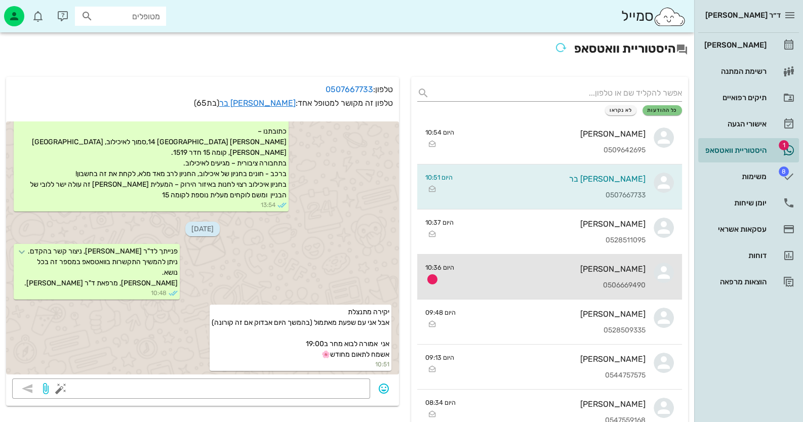
click at [620, 282] on div "0506669490" at bounding box center [553, 286] width 183 height 9
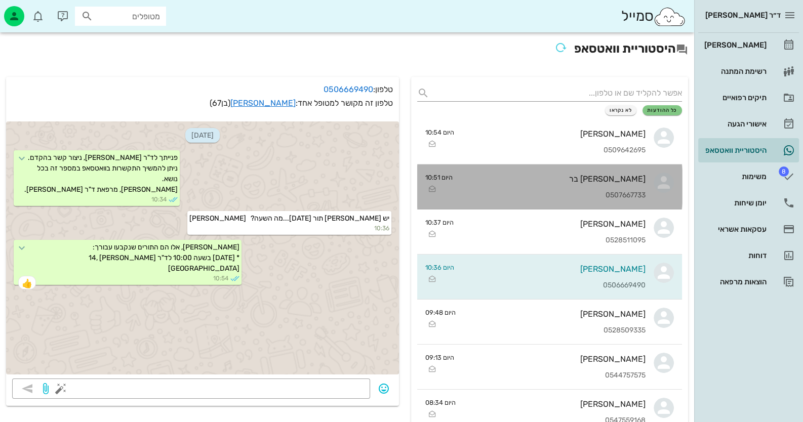
click at [652, 181] on link "[PERSON_NAME] בר 0507667733 היום 10:51" at bounding box center [549, 187] width 265 height 45
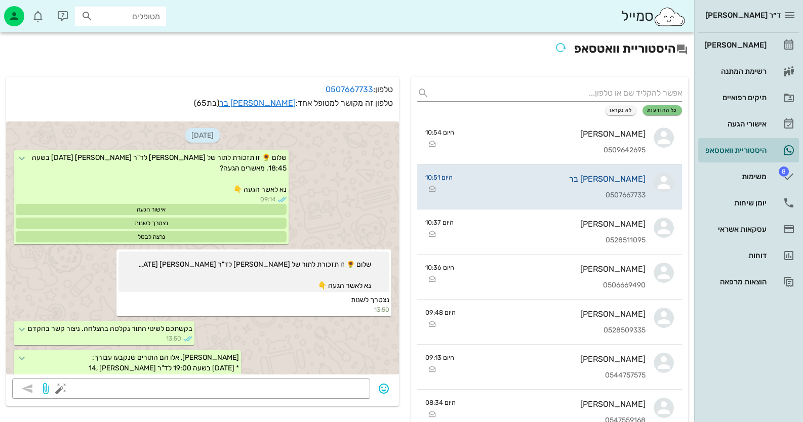
scroll to position [506, 0]
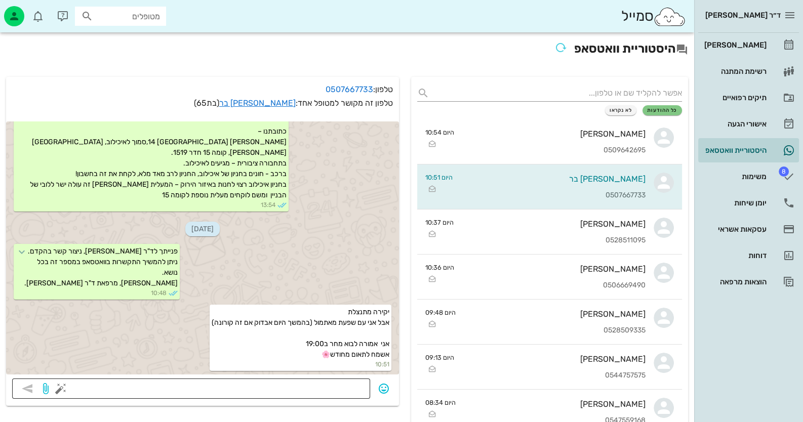
click at [340, 379] on div at bounding box center [213, 389] width 301 height 20
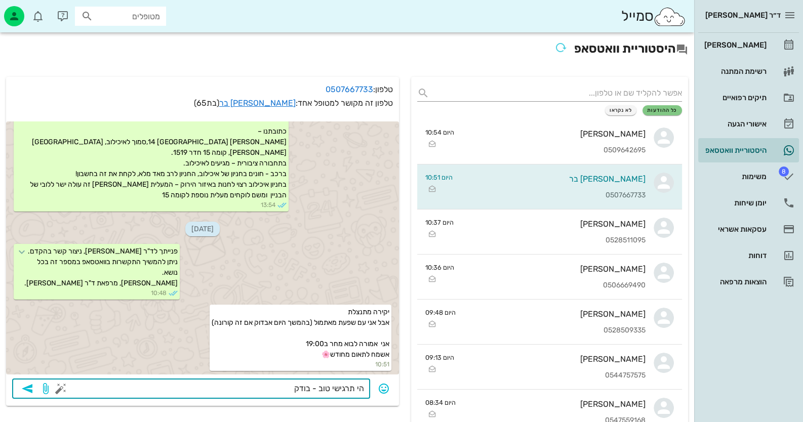
type textarea "הי תרגישי טוב - בודקת"
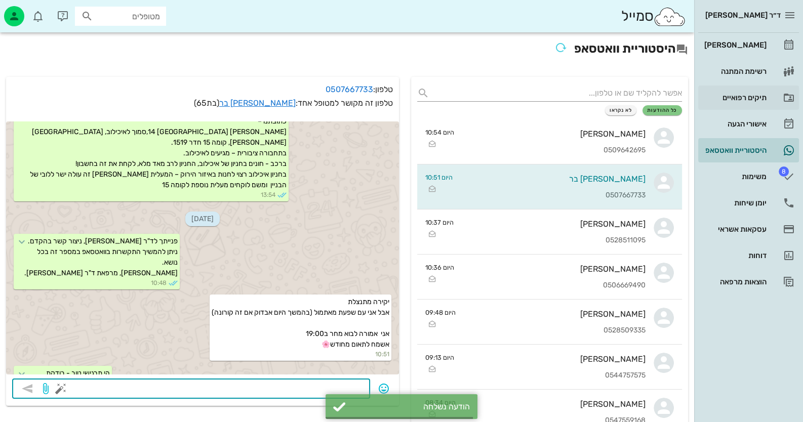
scroll to position [535, 0]
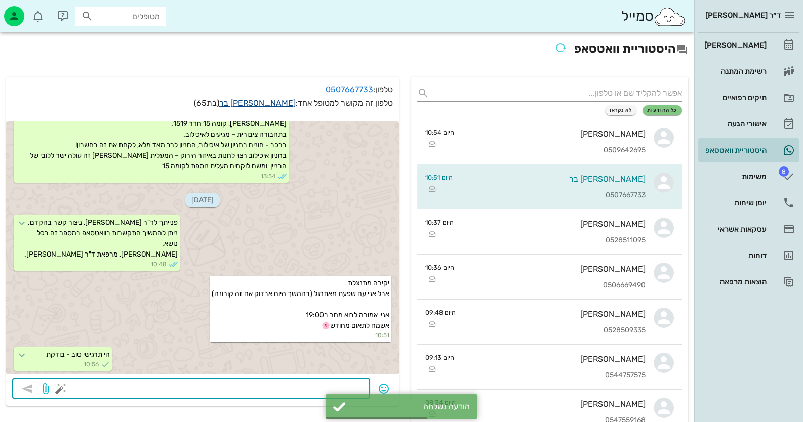
click at [269, 100] on link "[PERSON_NAME] בר" at bounding box center [257, 103] width 76 height 10
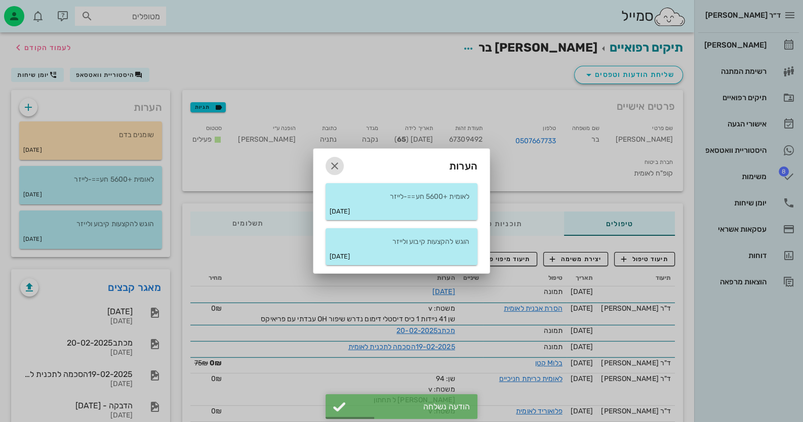
click at [335, 167] on icon "button" at bounding box center [335, 166] width 12 height 12
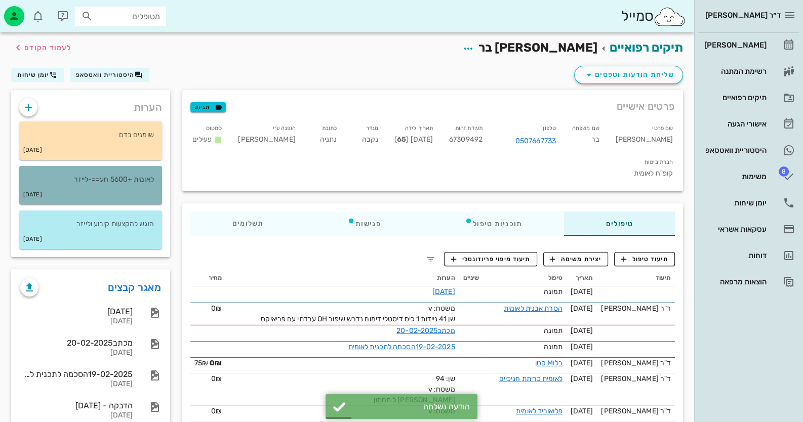
click at [60, 193] on div "[DATE]" at bounding box center [90, 194] width 143 height 19
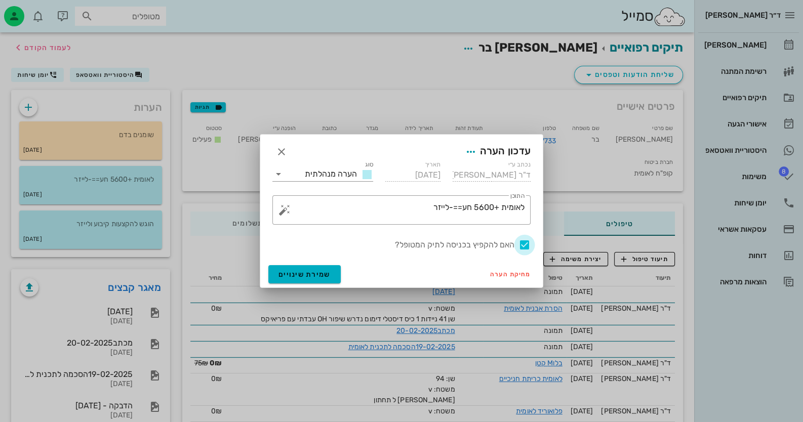
click at [523, 246] on div at bounding box center [524, 244] width 17 height 17
checkbox input "false"
click at [301, 272] on span "שמירת שינויים" at bounding box center [305, 274] width 52 height 9
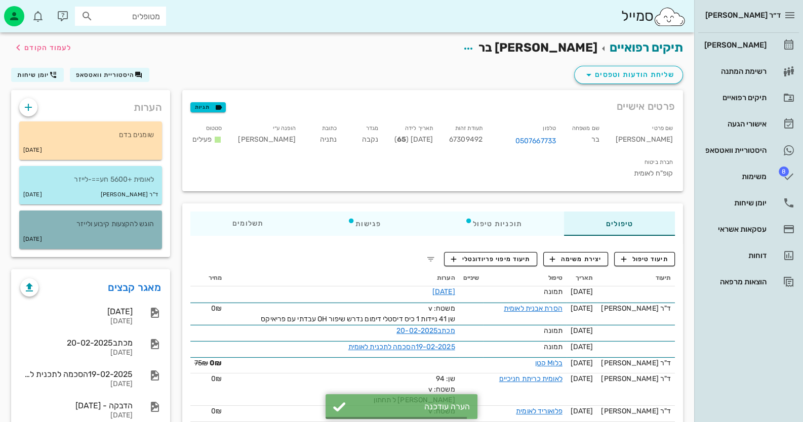
click at [69, 237] on div "[DATE]" at bounding box center [90, 239] width 143 height 19
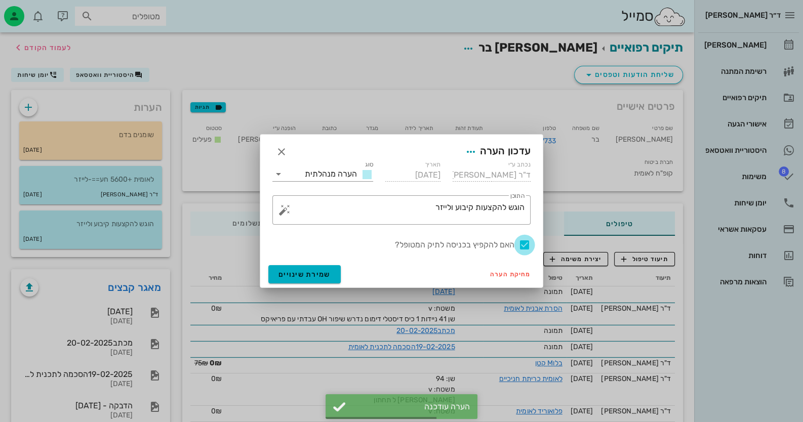
click at [527, 247] on div at bounding box center [524, 244] width 17 height 17
checkbox input "false"
click at [310, 280] on button "שמירת שינויים" at bounding box center [304, 274] width 72 height 18
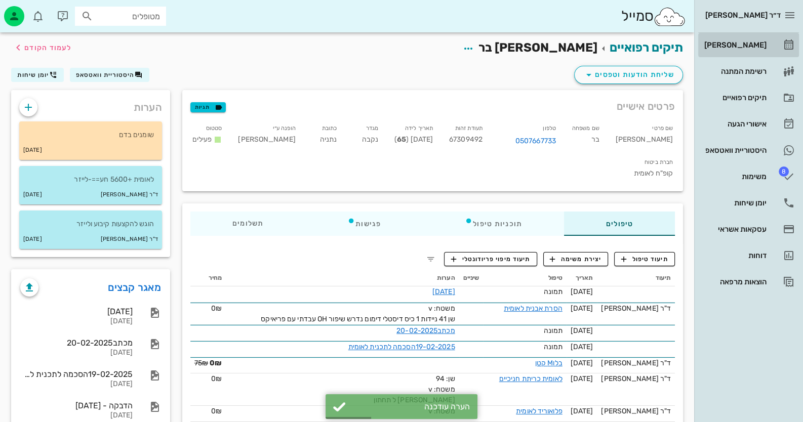
click at [767, 33] on link "[PERSON_NAME]" at bounding box center [748, 45] width 101 height 24
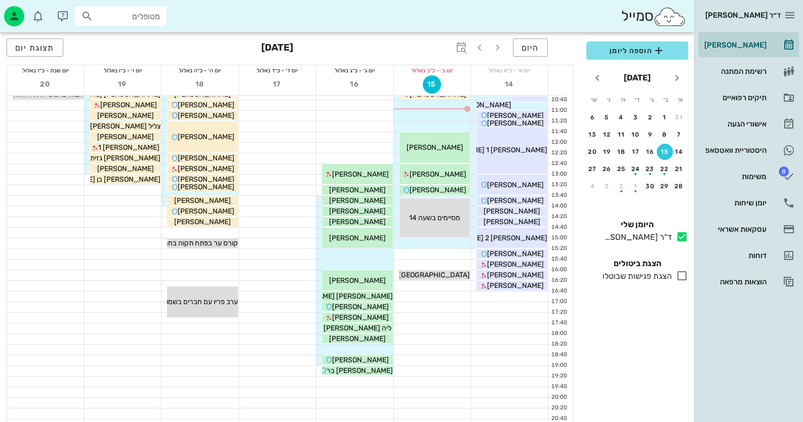
scroll to position [120, 0]
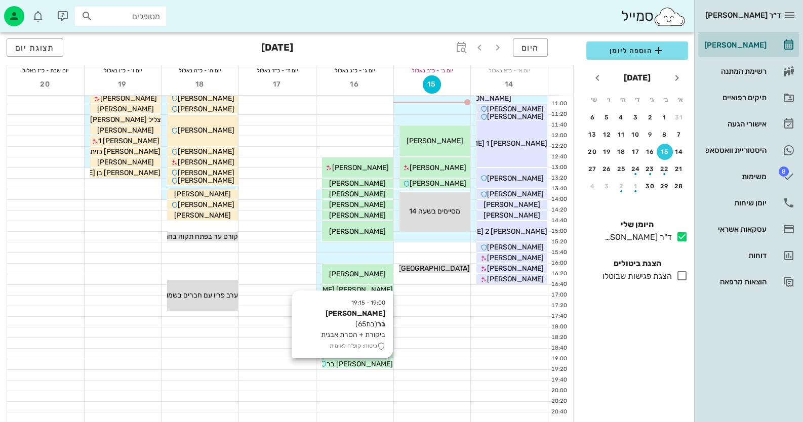
click at [375, 366] on span "[PERSON_NAME] בר" at bounding box center [360, 364] width 66 height 9
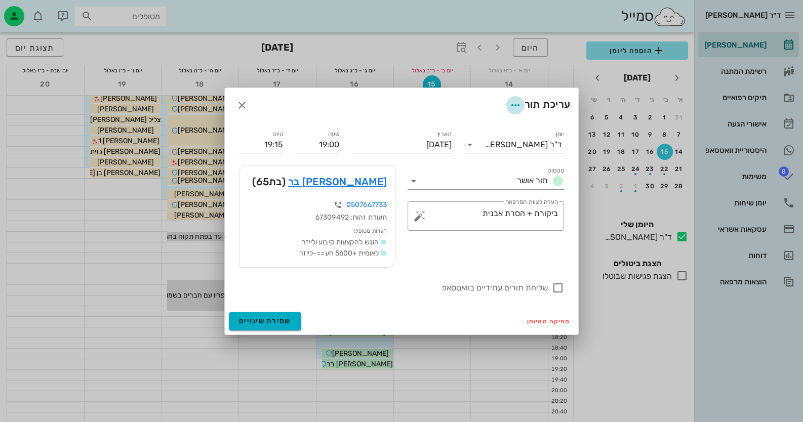
click at [514, 105] on icon "button" at bounding box center [515, 105] width 12 height 12
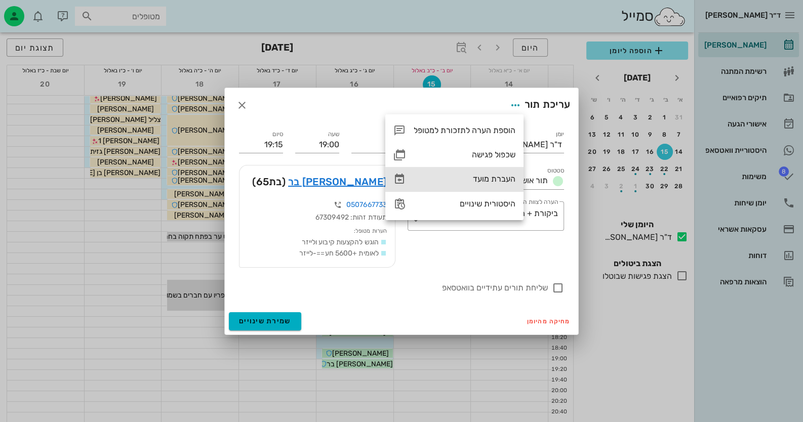
click at [495, 182] on div "העברת מועד" at bounding box center [465, 179] width 102 height 10
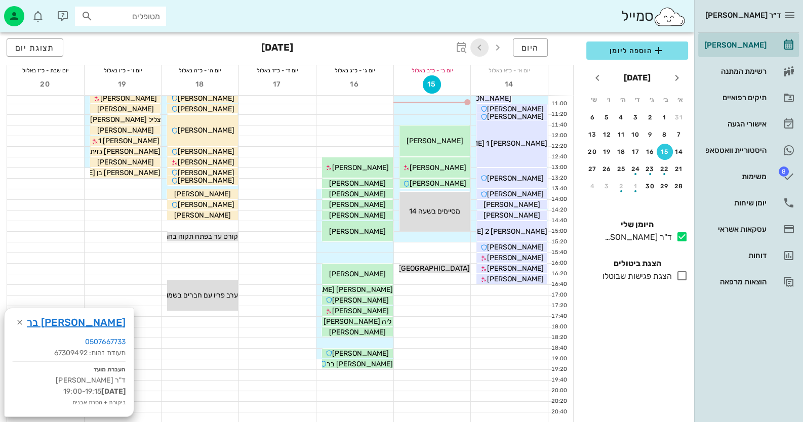
click at [479, 49] on icon "button" at bounding box center [479, 48] width 12 height 12
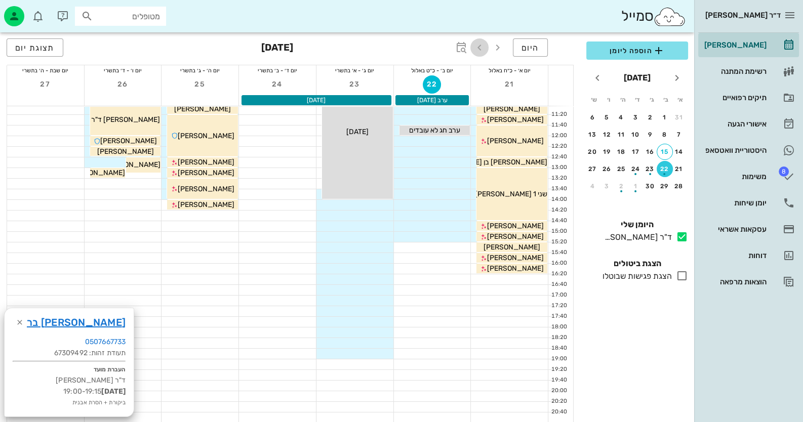
click at [479, 49] on icon "button" at bounding box center [479, 48] width 12 height 12
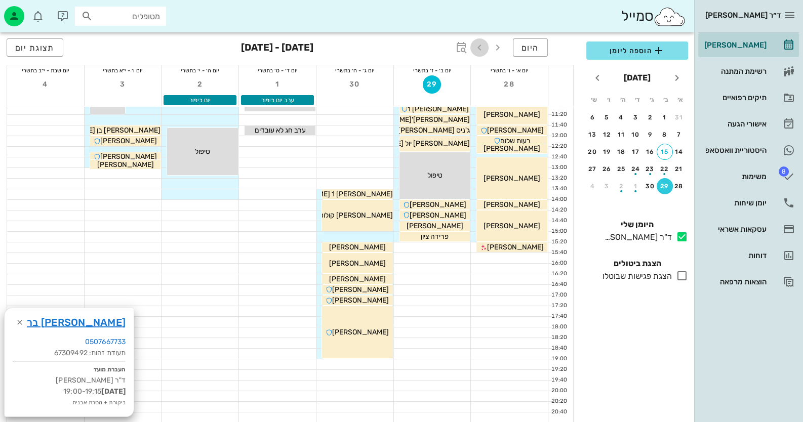
click at [479, 49] on icon "button" at bounding box center [479, 48] width 12 height 12
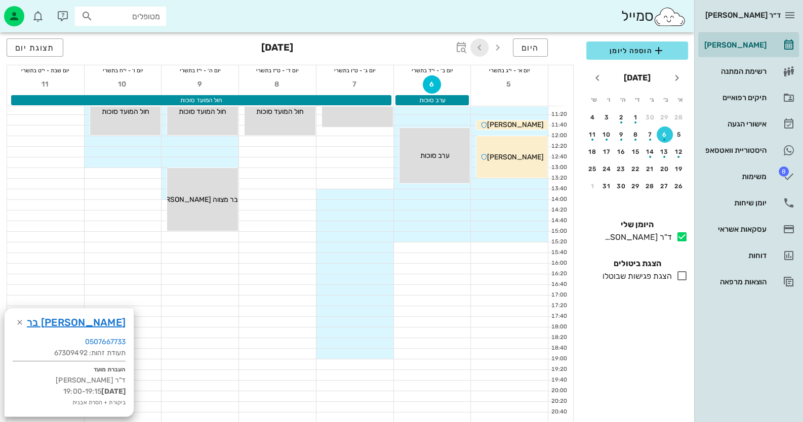
click at [479, 49] on icon "button" at bounding box center [479, 48] width 12 height 12
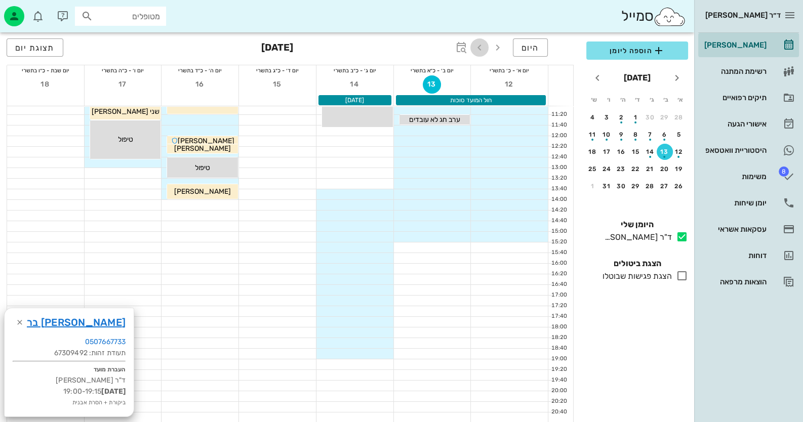
click at [479, 49] on icon "button" at bounding box center [479, 48] width 12 height 12
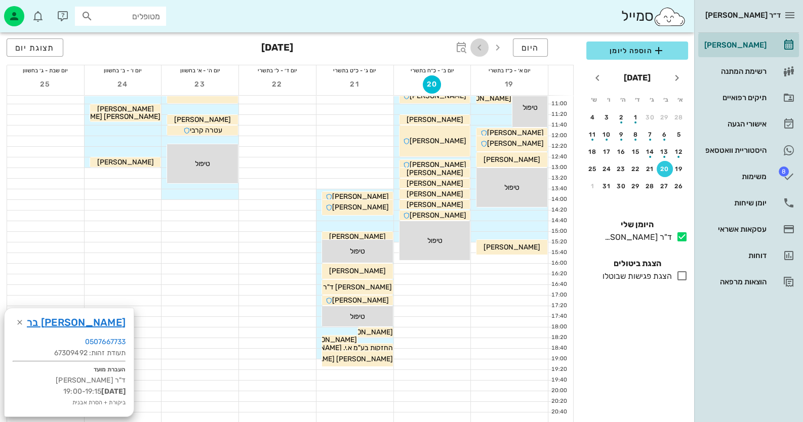
click at [479, 49] on icon "button" at bounding box center [479, 48] width 12 height 12
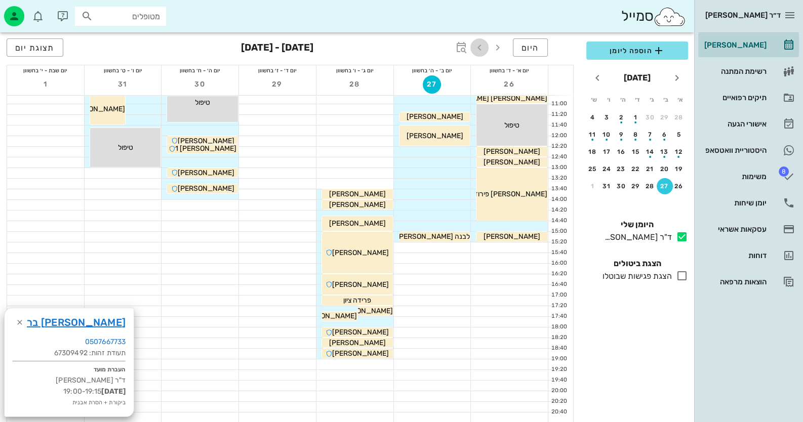
click at [479, 49] on icon "button" at bounding box center [479, 48] width 12 height 12
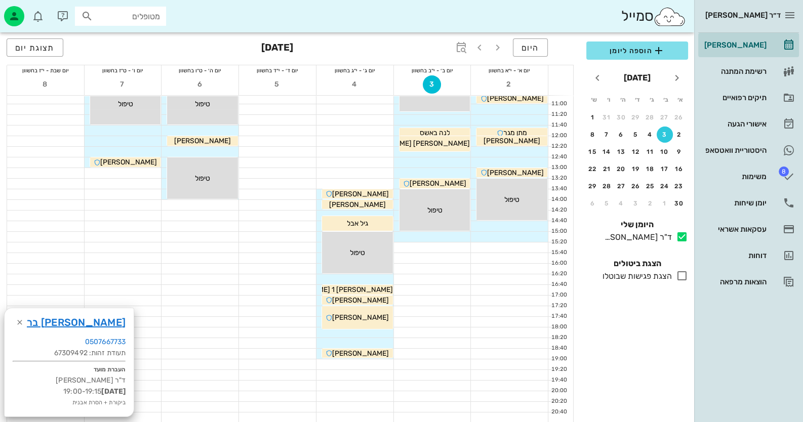
click at [378, 344] on div at bounding box center [354, 343] width 77 height 10
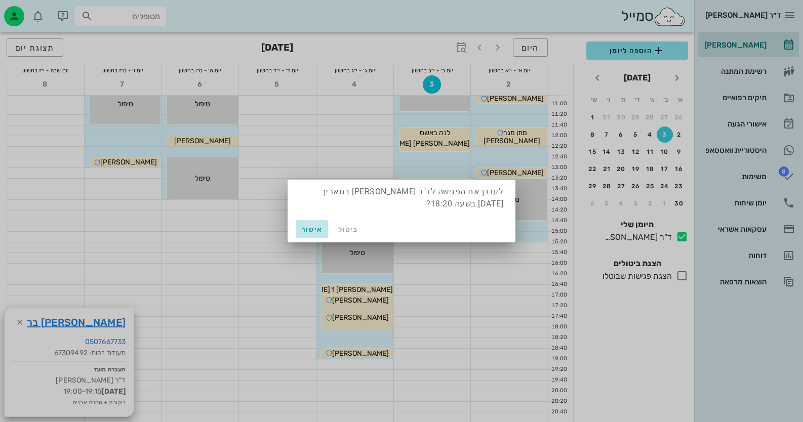
click at [310, 228] on span "אישור" at bounding box center [312, 229] width 24 height 9
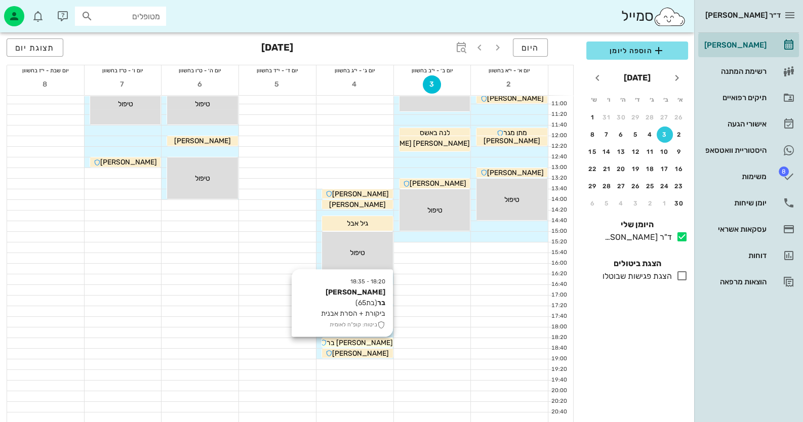
click at [366, 339] on span "[PERSON_NAME] בר" at bounding box center [360, 343] width 66 height 9
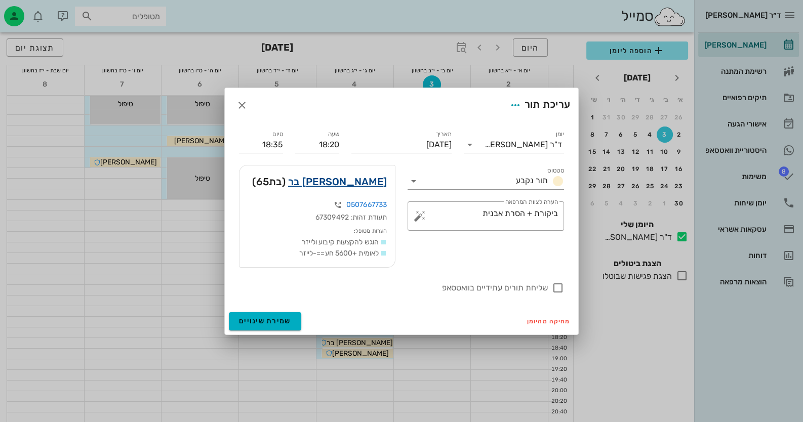
click at [358, 183] on link "[PERSON_NAME] בר" at bounding box center [337, 182] width 99 height 16
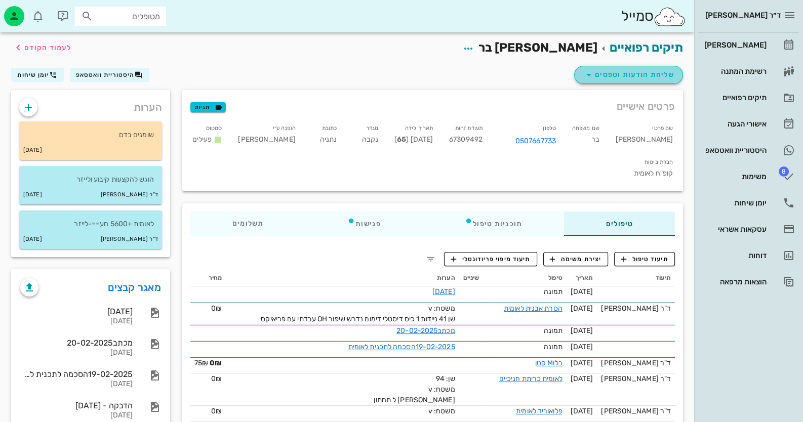
click at [597, 74] on span "שליחת הודעות וטפסים" at bounding box center [629, 75] width 92 height 12
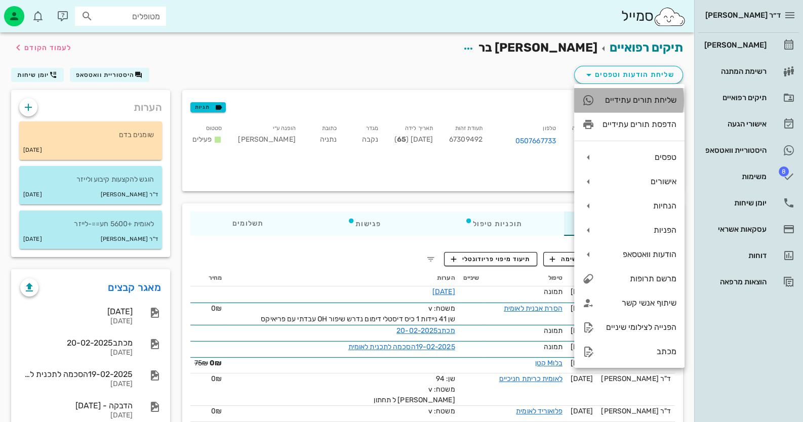
click at [621, 106] on div "שליחת תורים עתידיים" at bounding box center [629, 100] width 110 height 24
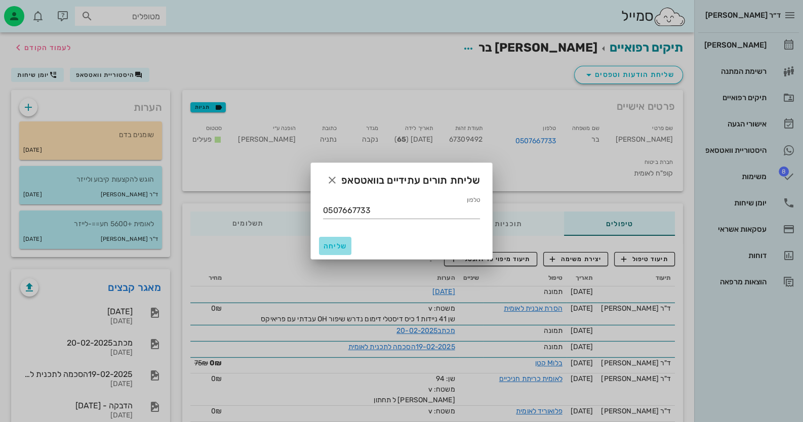
click at [343, 248] on span "שליחה" at bounding box center [335, 246] width 24 height 9
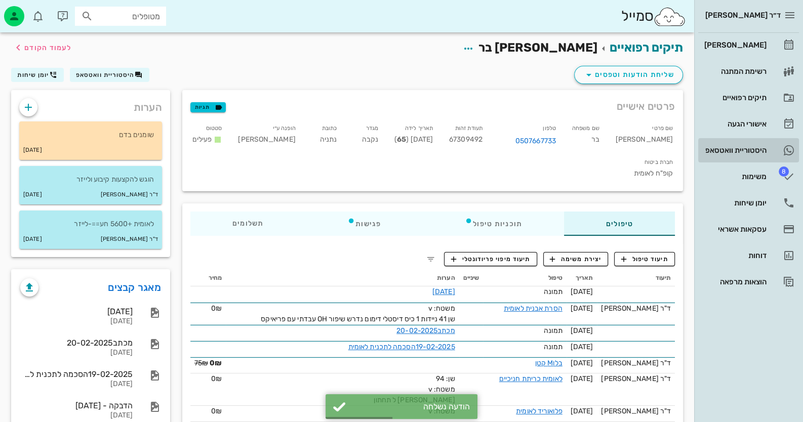
click at [789, 150] on icon at bounding box center [789, 150] width 12 height 12
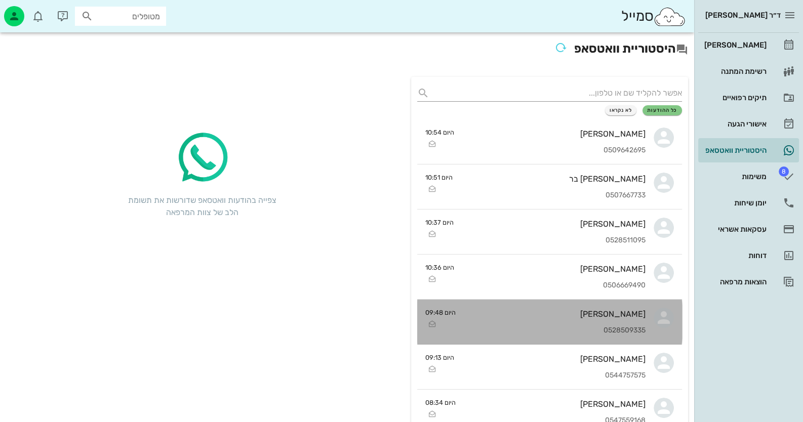
click at [624, 331] on div "0528509335" at bounding box center [555, 331] width 182 height 9
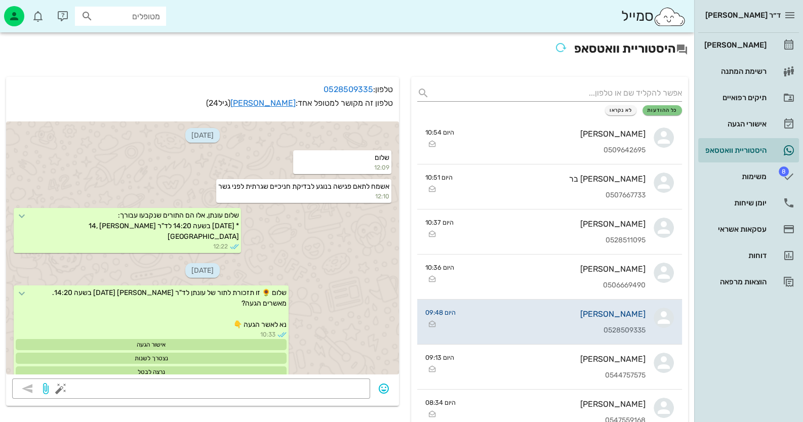
scroll to position [2112, 0]
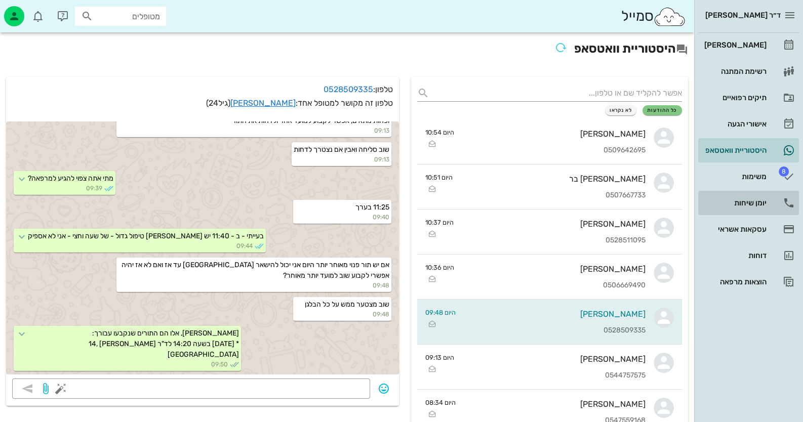
click at [751, 213] on link "יומן שיחות" at bounding box center [748, 203] width 101 height 24
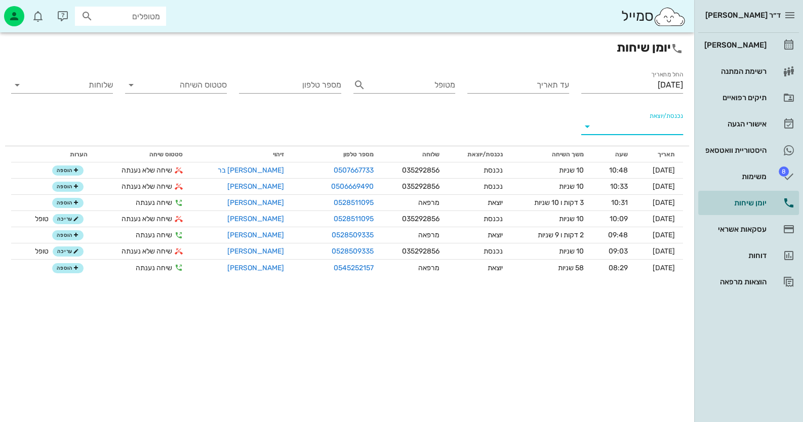
click at [646, 127] on input "נכנסת/יוצאת" at bounding box center [641, 126] width 86 height 16
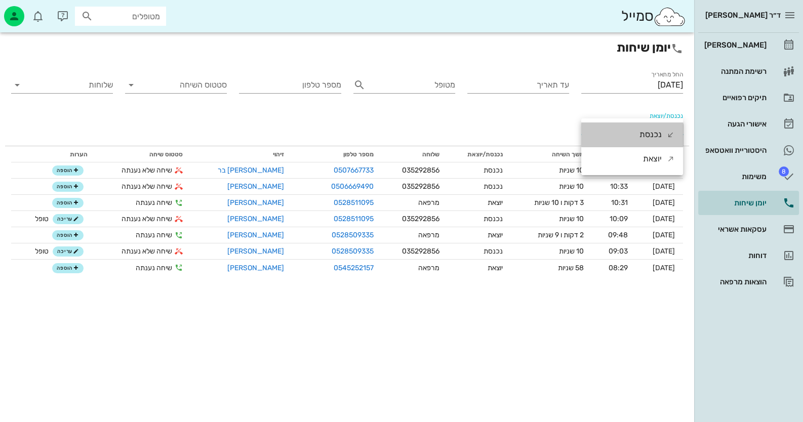
click at [646, 127] on div "נכנסת" at bounding box center [651, 135] width 22 height 24
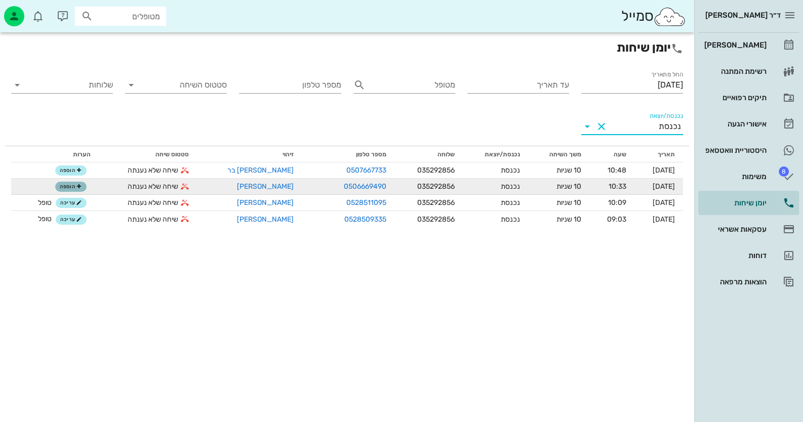
click at [64, 184] on span "הוספה" at bounding box center [71, 187] width 22 height 6
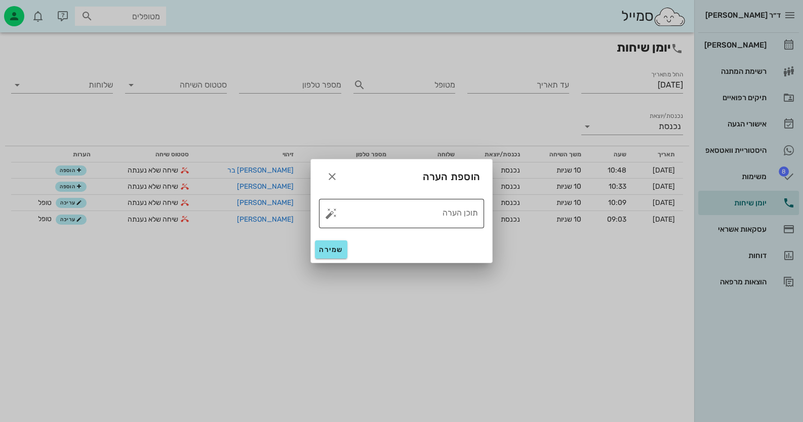
click at [334, 214] on button "button" at bounding box center [331, 214] width 12 height 12
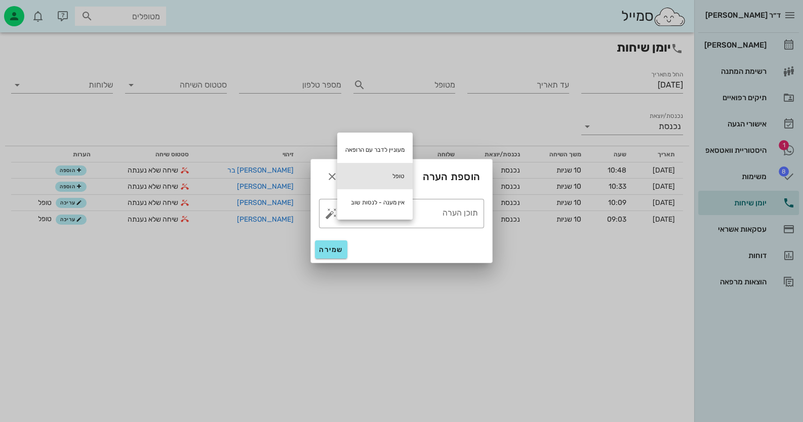
click at [369, 182] on div "טופל" at bounding box center [374, 176] width 75 height 26
type textarea "טופל"
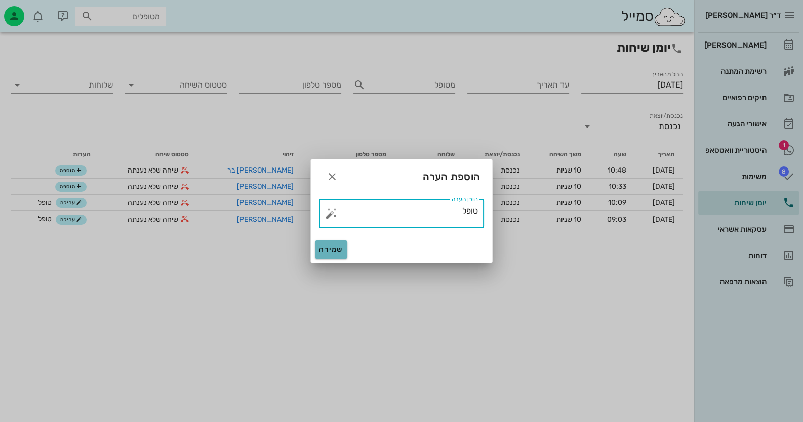
click at [340, 244] on button "שמירה" at bounding box center [331, 250] width 32 height 18
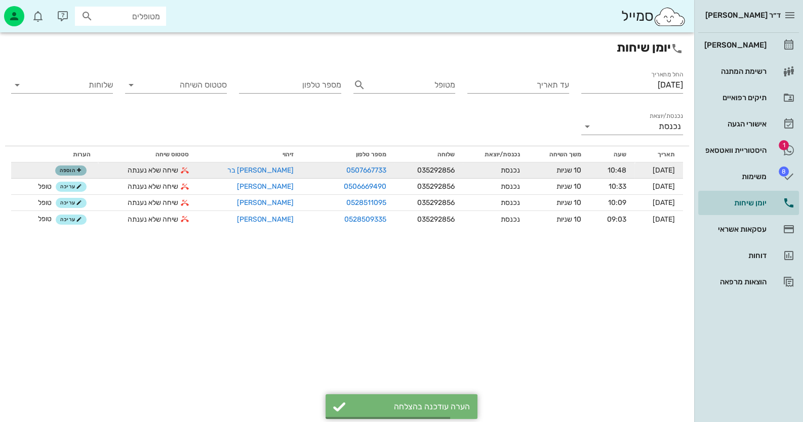
click at [66, 171] on span "הוספה" at bounding box center [71, 171] width 22 height 6
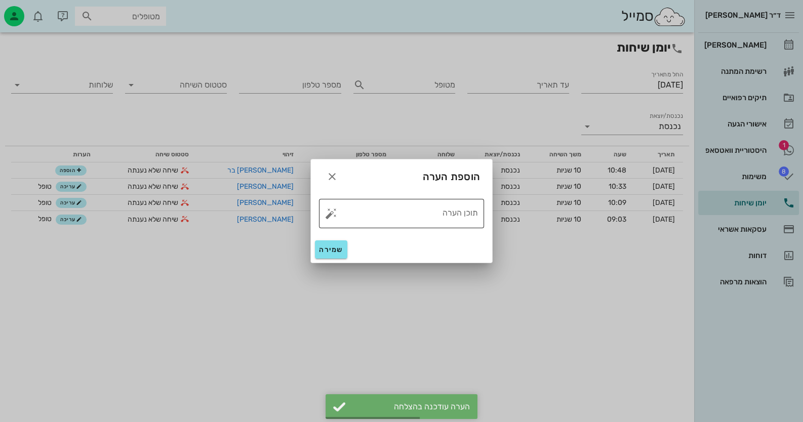
click at [327, 213] on button "button" at bounding box center [331, 214] width 12 height 12
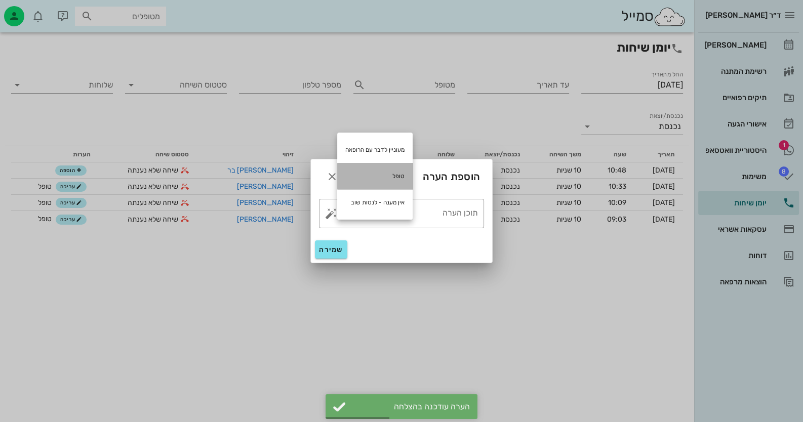
click at [387, 182] on div "טופל" at bounding box center [374, 176] width 75 height 26
type textarea "טופל"
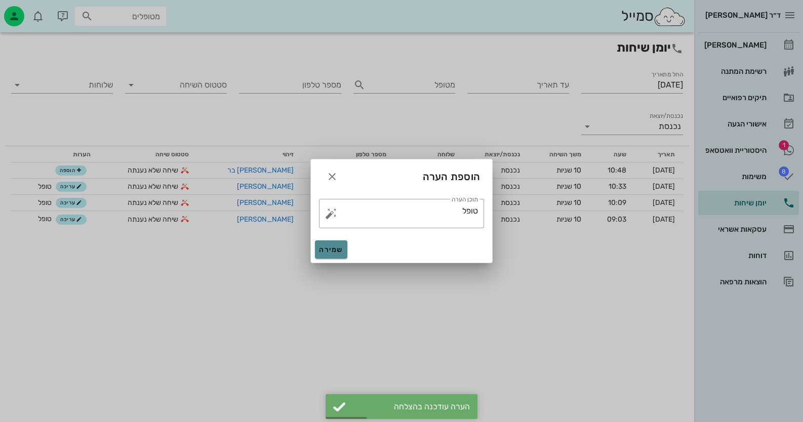
click at [336, 253] on span "שמירה" at bounding box center [331, 250] width 24 height 9
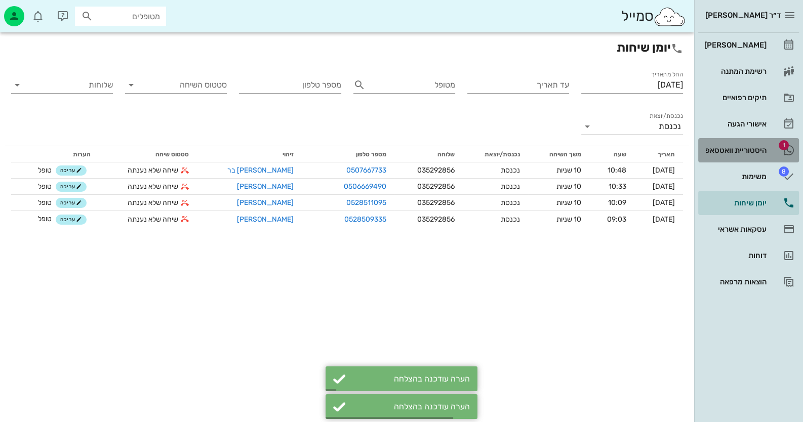
click at [772, 148] on link "1 היסטוריית וואטסאפ" at bounding box center [748, 150] width 101 height 24
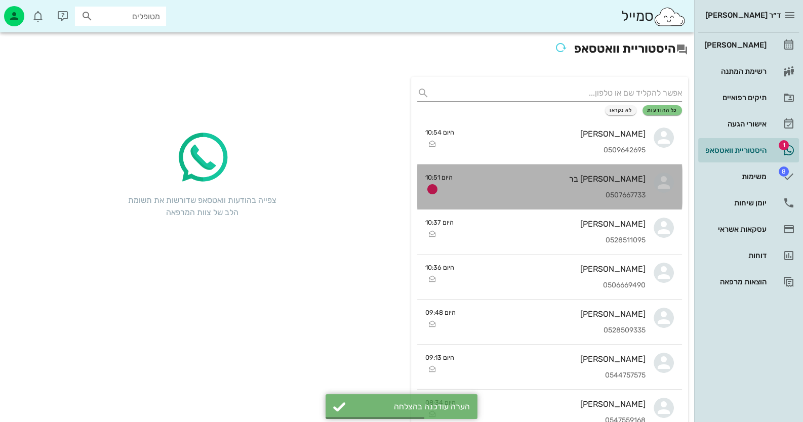
click at [596, 187] on div "[PERSON_NAME] בר 0507667733" at bounding box center [553, 187] width 185 height 45
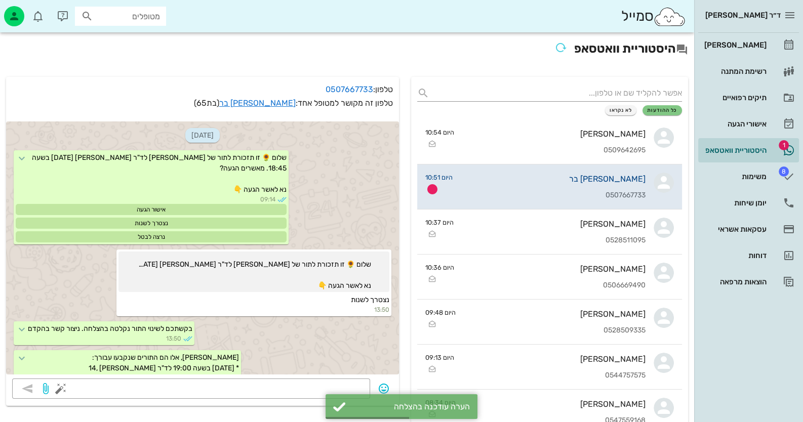
scroll to position [636, 0]
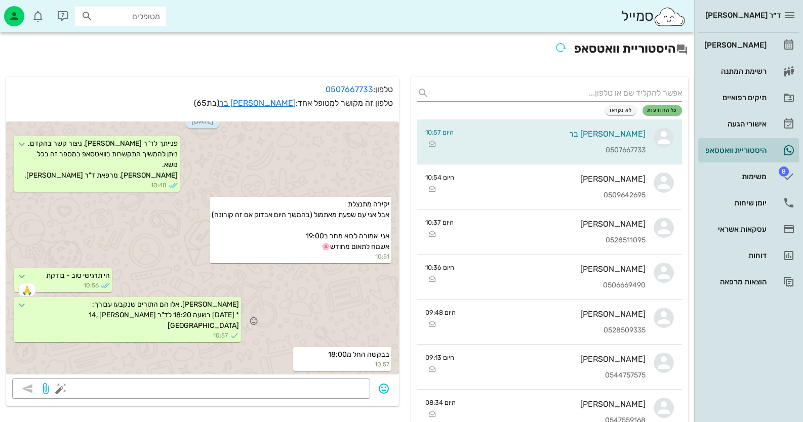
drag, startPoint x: 114, startPoint y: 302, endPoint x: 276, endPoint y: 326, distance: 163.8
click at [270, 326] on div "[PERSON_NAME], אלו הם התורים שנקבעו עבורך: * [DATE] בשעה 18:20 לד"ר [PERSON_NAM…" at bounding box center [202, 321] width 393 height 50
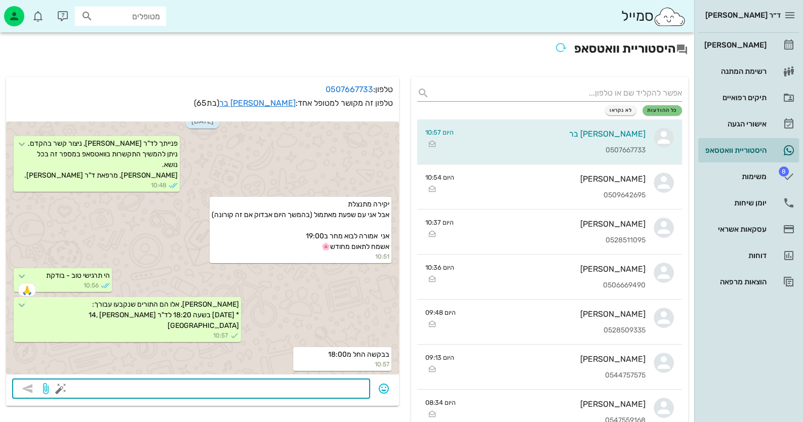
click at [337, 389] on textarea at bounding box center [213, 390] width 301 height 16
type textarea "מתאים? 4.11 18:20?"
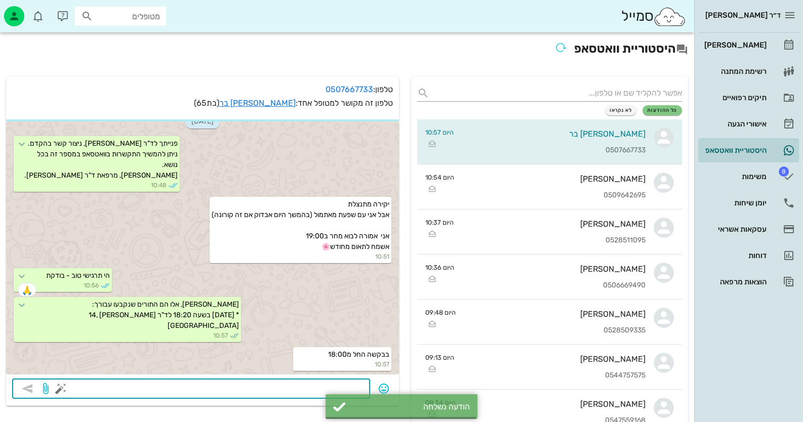
scroll to position [664, 0]
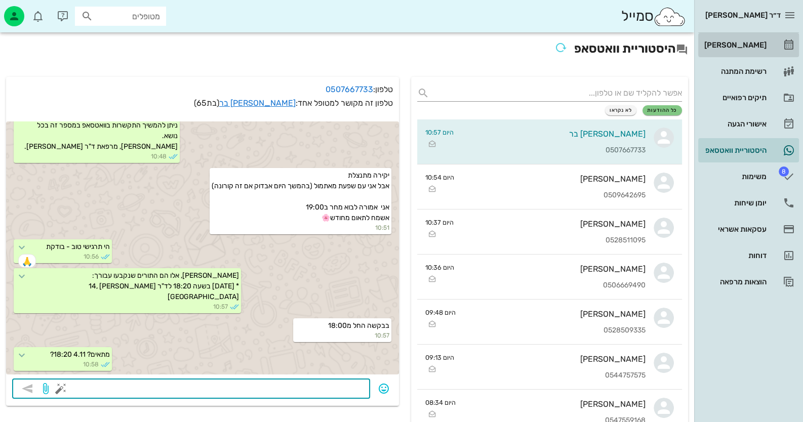
click at [773, 40] on link "[PERSON_NAME]" at bounding box center [748, 45] width 101 height 24
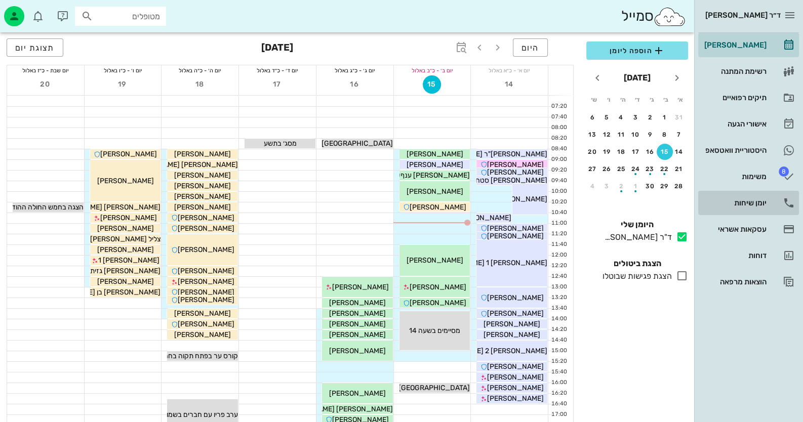
click at [767, 205] on link "יומן שיחות" at bounding box center [748, 203] width 101 height 24
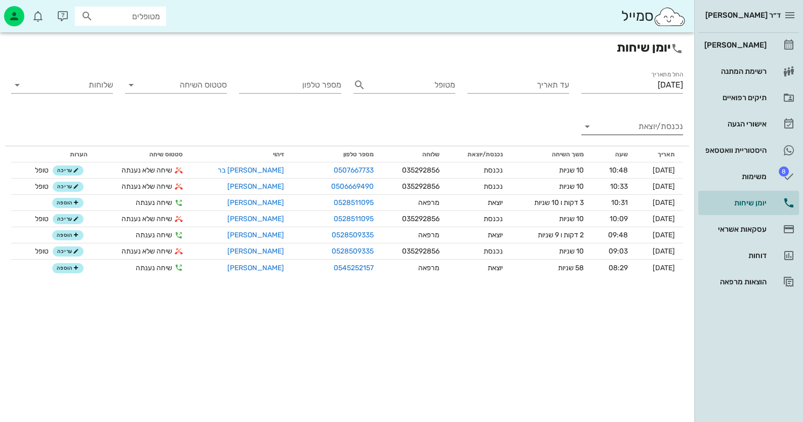
click at [649, 131] on input "נכנסת/יוצאת" at bounding box center [641, 126] width 86 height 16
click at [649, 131] on div "נכנסת" at bounding box center [651, 135] width 22 height 24
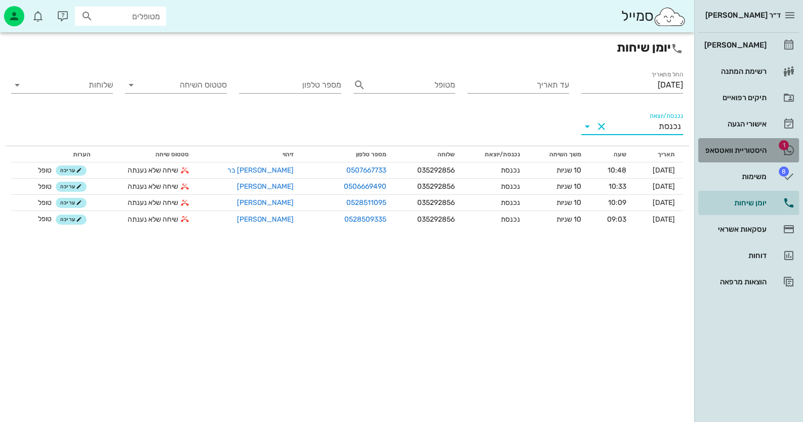
click at [726, 146] on div "היסטוריית וואטסאפ" at bounding box center [734, 150] width 64 height 8
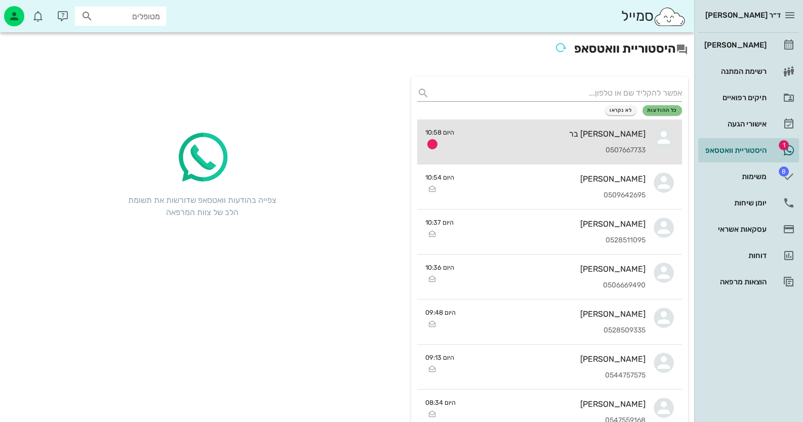
click at [618, 141] on div "[PERSON_NAME] בר 0507667733" at bounding box center [553, 142] width 183 height 45
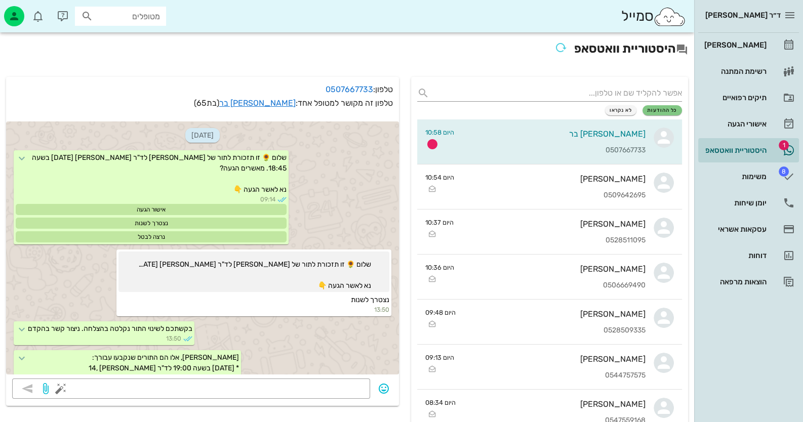
scroll to position [715, 0]
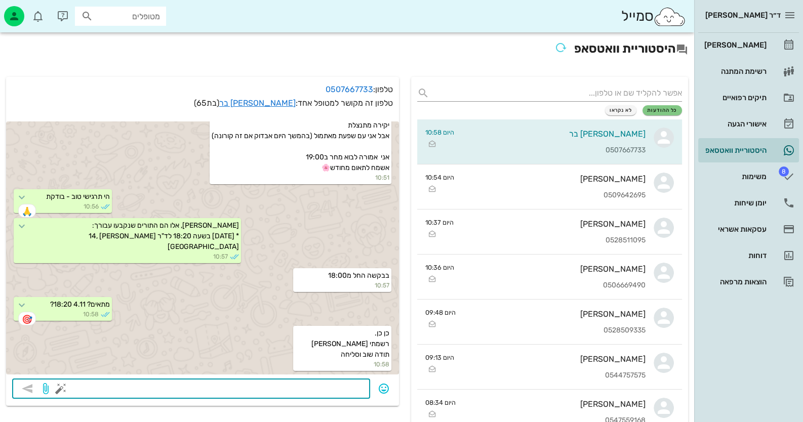
click at [346, 388] on textarea at bounding box center [213, 390] width 301 height 16
type textarea "שנה טובה"
click at [26, 391] on icon "button" at bounding box center [27, 389] width 12 height 12
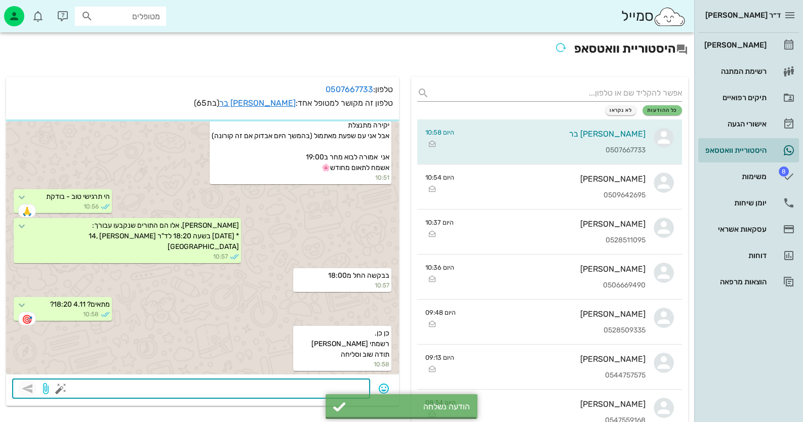
scroll to position [743, 0]
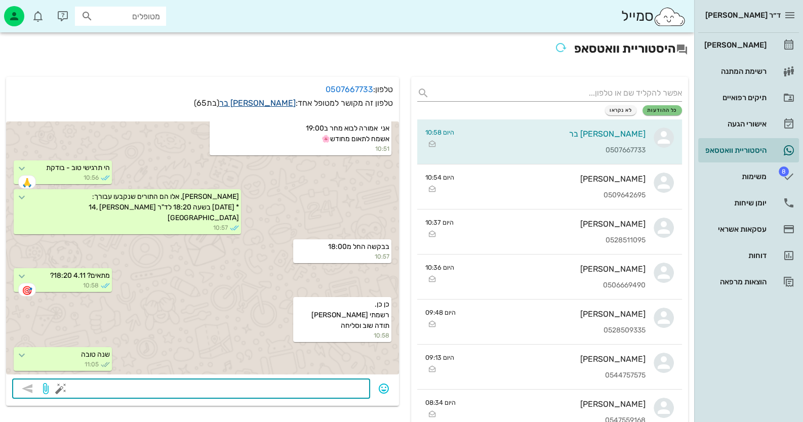
click at [273, 101] on link "[PERSON_NAME] בר" at bounding box center [257, 103] width 76 height 10
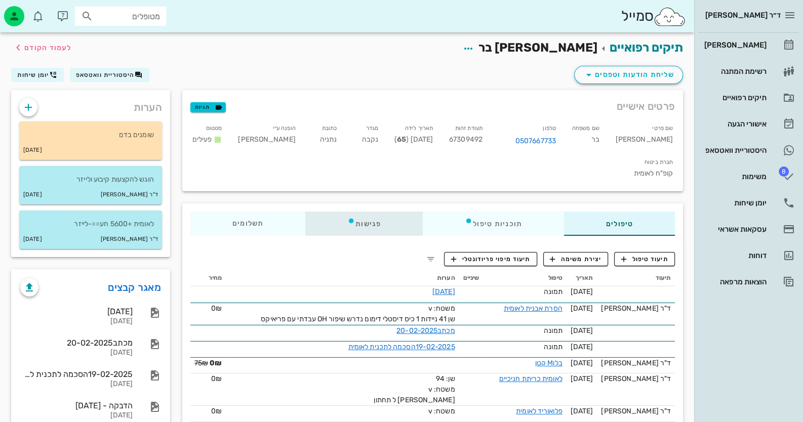
click at [381, 212] on div "פגישות" at bounding box center [363, 224] width 117 height 24
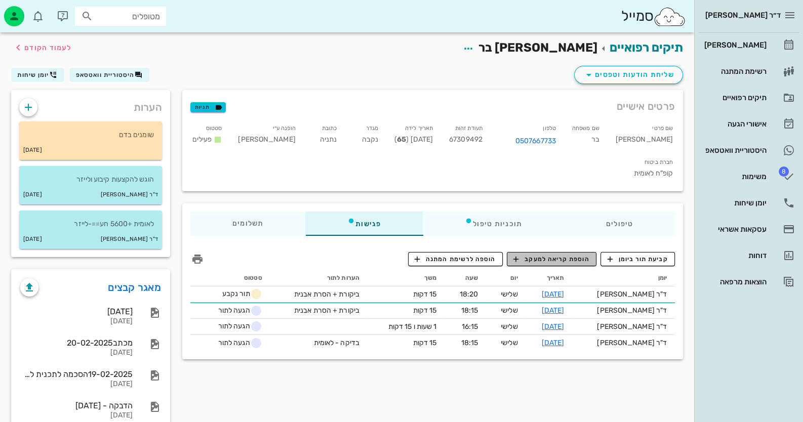
click at [567, 255] on span "הוספת קריאה למעקב" at bounding box center [551, 259] width 76 height 9
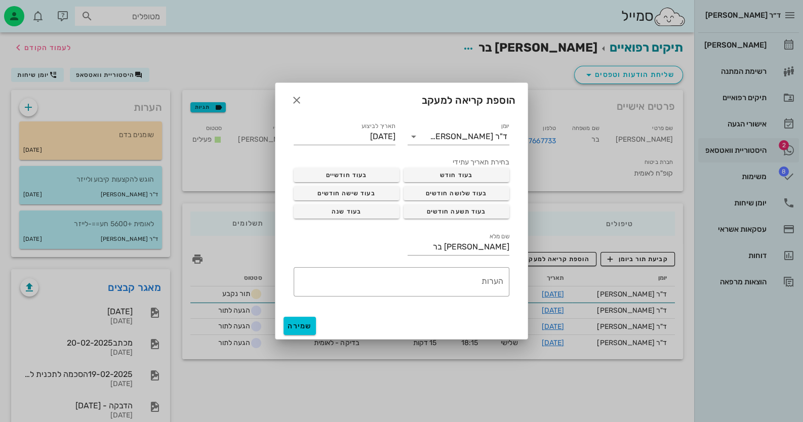
drag, startPoint x: 567, startPoint y: 234, endPoint x: 769, endPoint y: 156, distance: 216.1
click at [769, 156] on div at bounding box center [401, 211] width 803 height 422
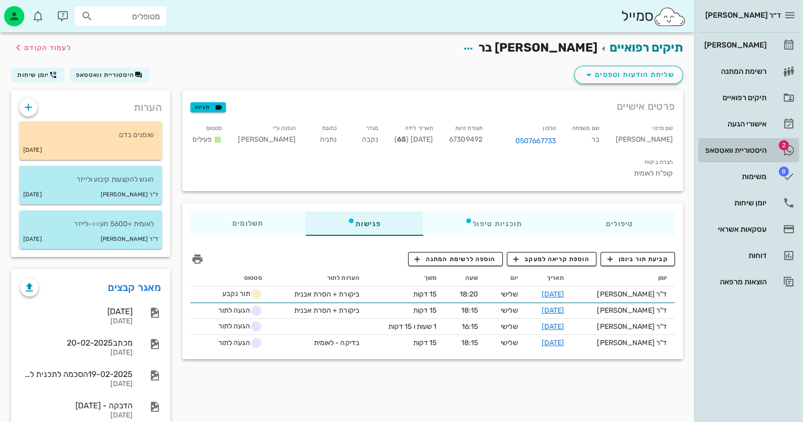
click at [769, 153] on link "2 היסטוריית וואטסאפ" at bounding box center [748, 150] width 101 height 24
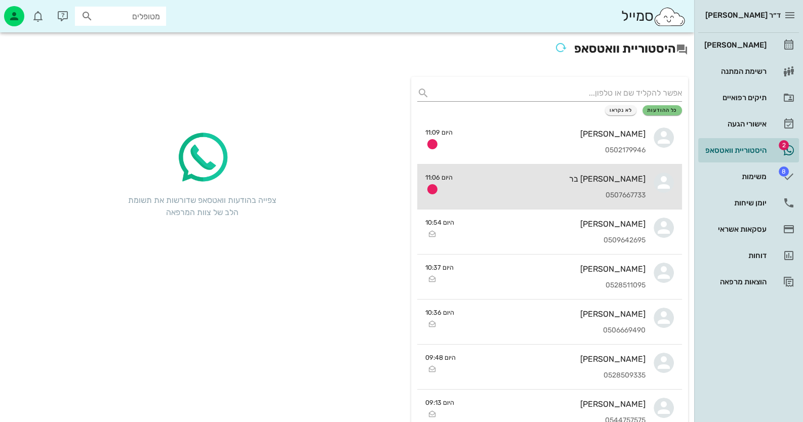
click at [539, 194] on div "0507667733" at bounding box center [553, 195] width 185 height 9
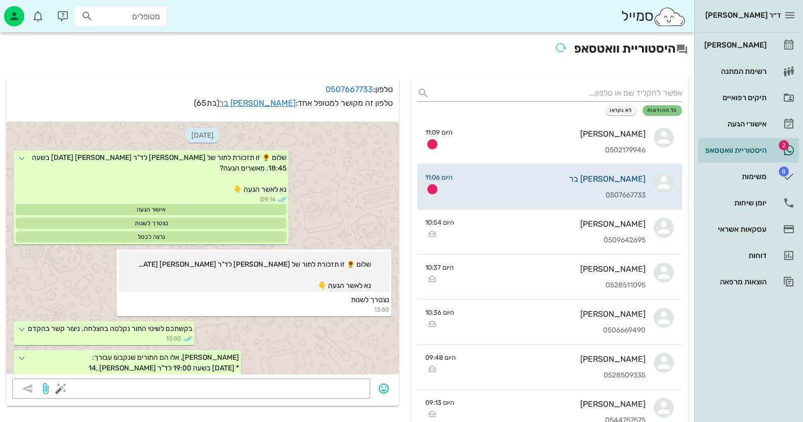
scroll to position [772, 0]
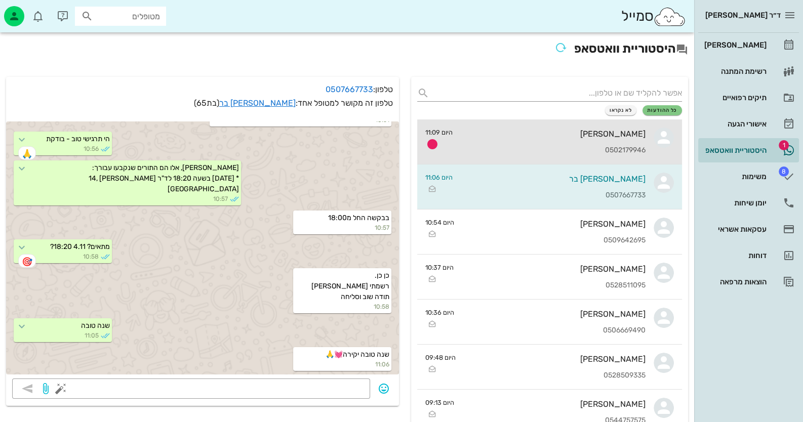
click at [566, 133] on div "[PERSON_NAME]" at bounding box center [553, 134] width 185 height 10
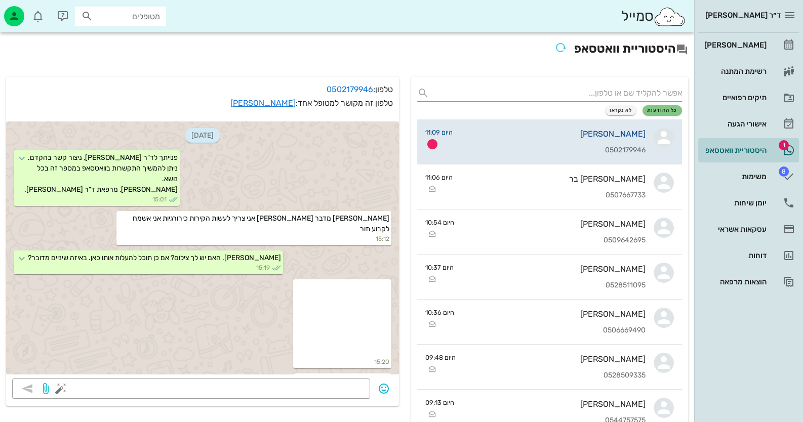
scroll to position [1385, 0]
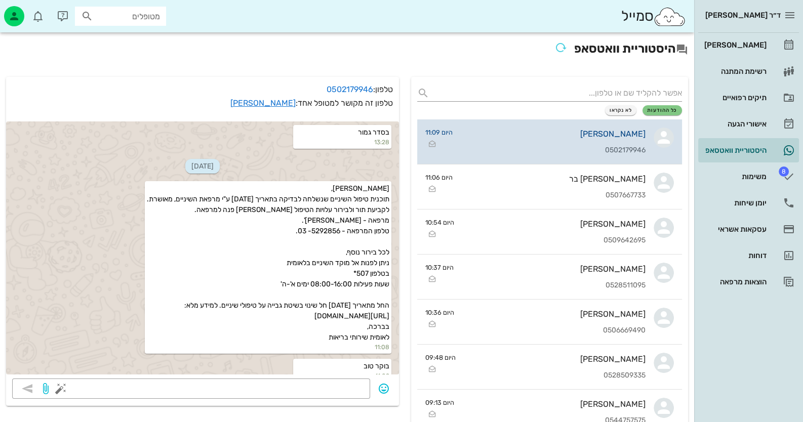
click at [631, 131] on div "[PERSON_NAME]" at bounding box center [553, 134] width 185 height 10
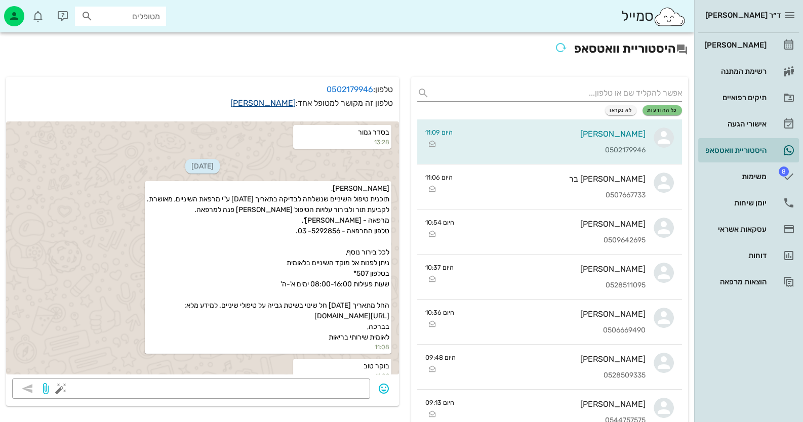
click at [266, 104] on link "[PERSON_NAME]" at bounding box center [262, 103] width 65 height 10
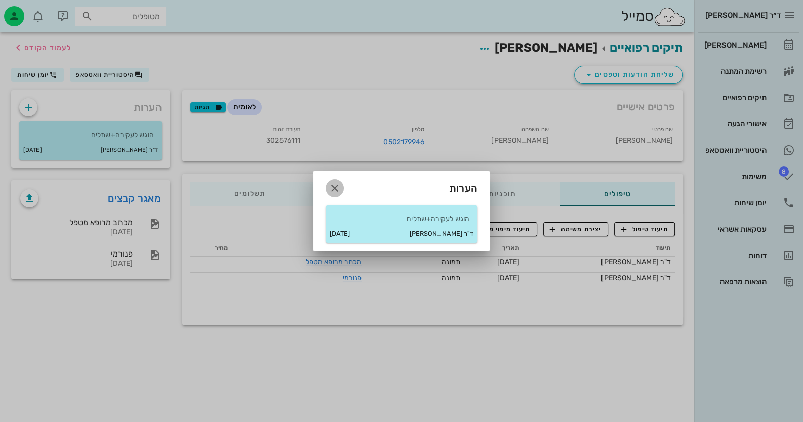
click at [339, 190] on icon "button" at bounding box center [335, 188] width 12 height 12
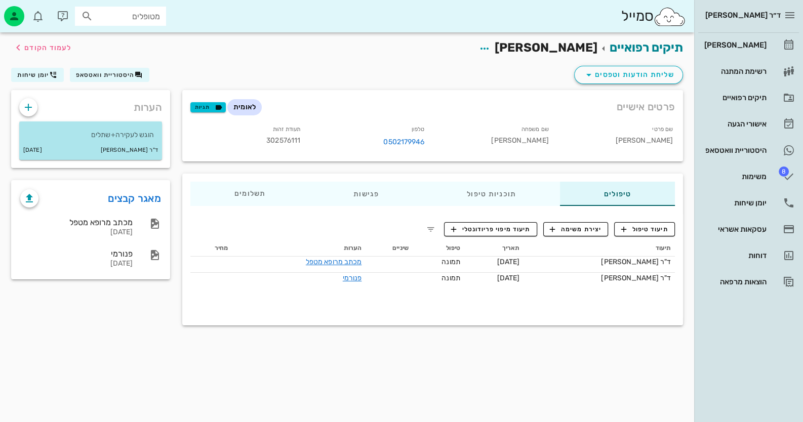
click at [133, 132] on p "הוגש לעקירה+שתלים" at bounding box center [90, 135] width 127 height 11
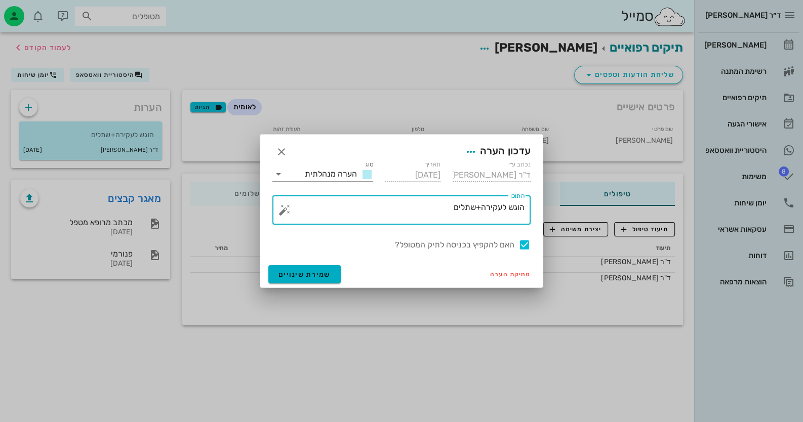
click at [403, 209] on textarea "הוגש לעקירה+שתלים" at bounding box center [406, 213] width 238 height 24
click at [279, 212] on button "button" at bounding box center [285, 210] width 12 height 12
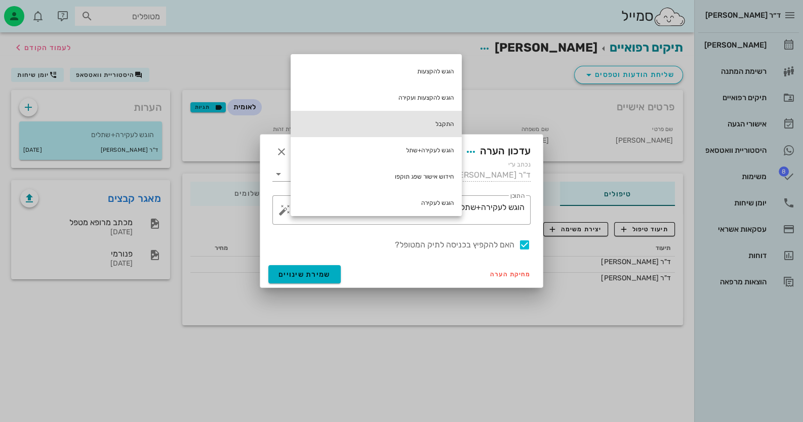
click at [450, 122] on div "התקבל" at bounding box center [376, 124] width 171 height 26
type textarea "הוגש לעקירה+שתלים התקבל"
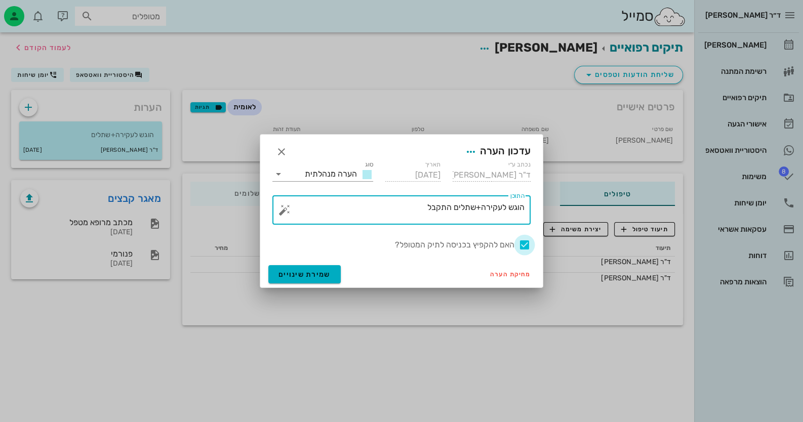
click at [527, 245] on div at bounding box center [524, 244] width 17 height 17
checkbox input "false"
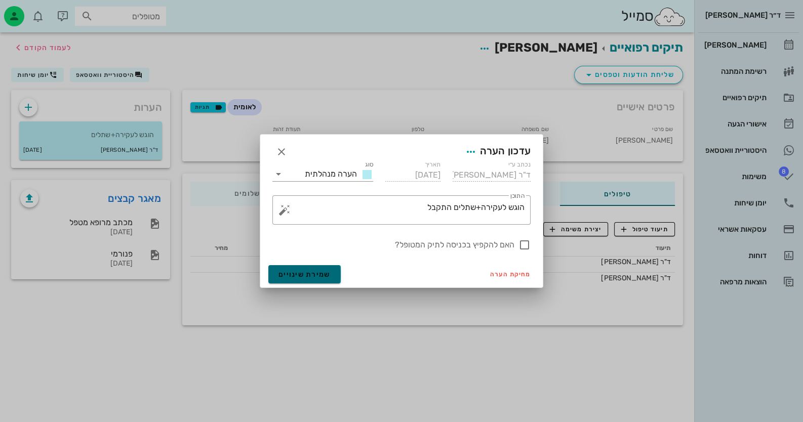
click at [320, 279] on button "שמירת שינויים" at bounding box center [304, 274] width 72 height 18
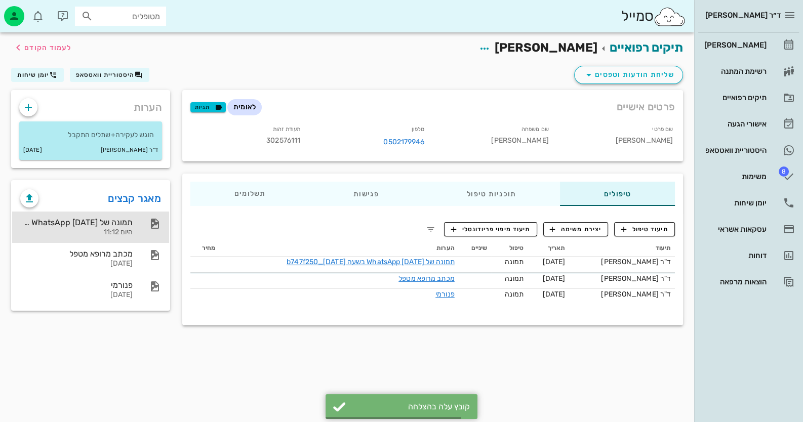
click at [130, 220] on div "תמונה של WhatsApp [DATE] בשעה [DATE]_b747f250" at bounding box center [76, 223] width 112 height 10
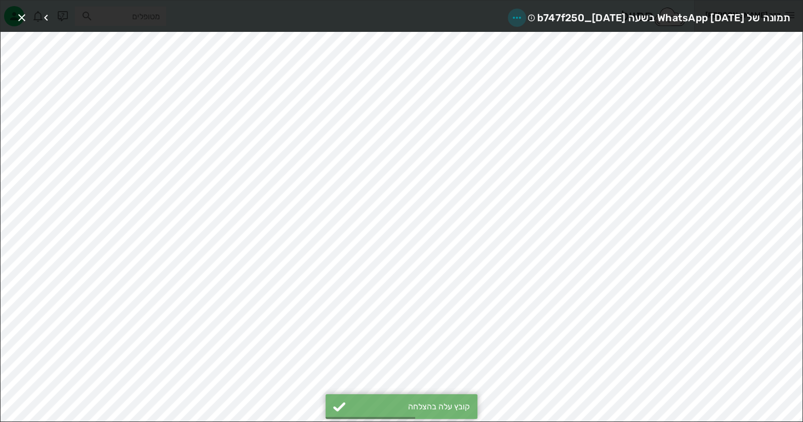
click at [511, 17] on icon "button" at bounding box center [517, 18] width 12 height 12
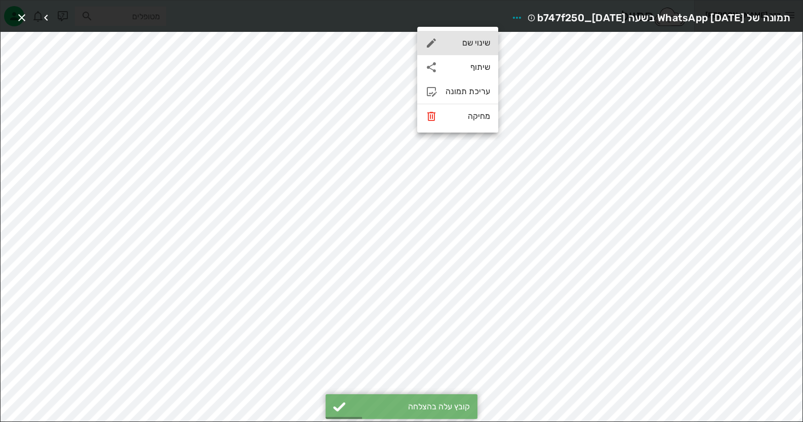
click at [479, 44] on div "שינוי שם" at bounding box center [468, 43] width 45 height 10
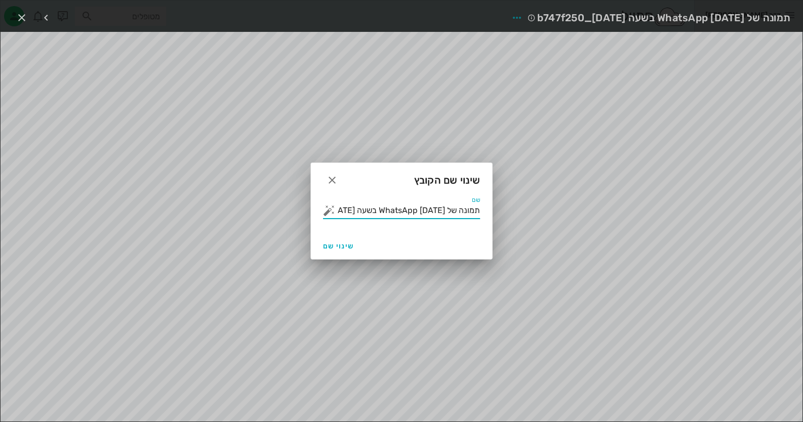
click at [451, 213] on input "תמונה של WhatsApp [DATE] בשעה [DATE]_b747f250" at bounding box center [408, 211] width 143 height 16
click at [325, 206] on button "button" at bounding box center [329, 211] width 12 height 12
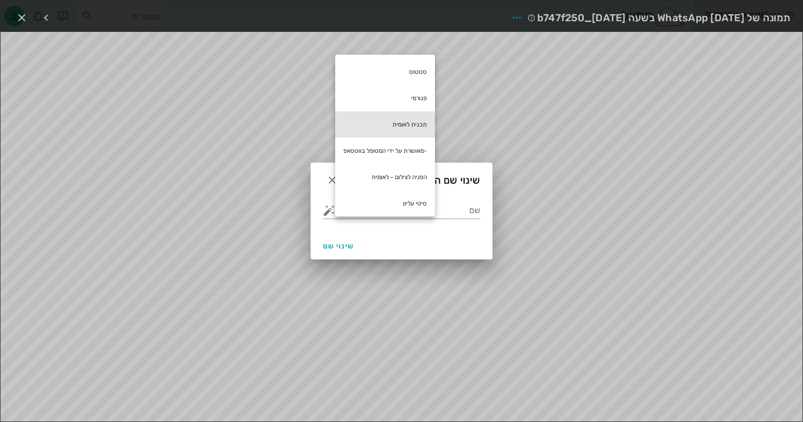
click at [396, 121] on div "תכנית לאומית" at bounding box center [385, 124] width 100 height 26
type input "תכנית לאומית"
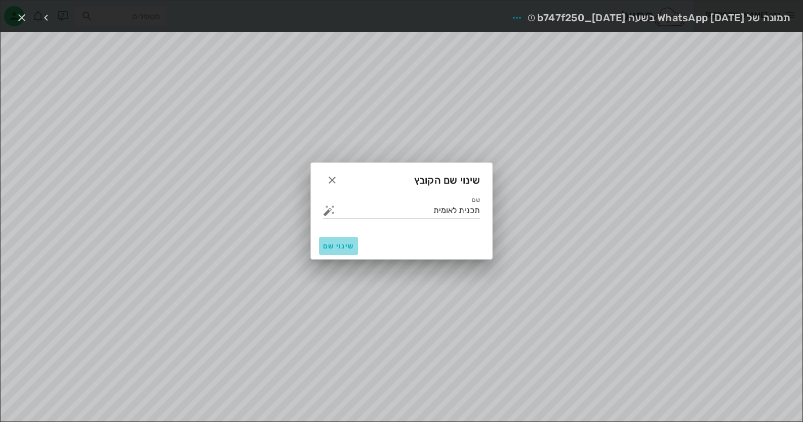
click at [344, 246] on span "שינוי שם" at bounding box center [338, 246] width 31 height 9
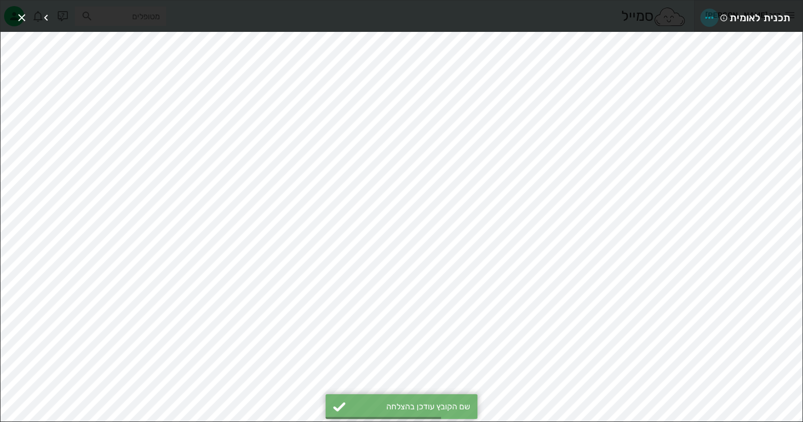
click at [712, 16] on icon "button" at bounding box center [709, 18] width 12 height 12
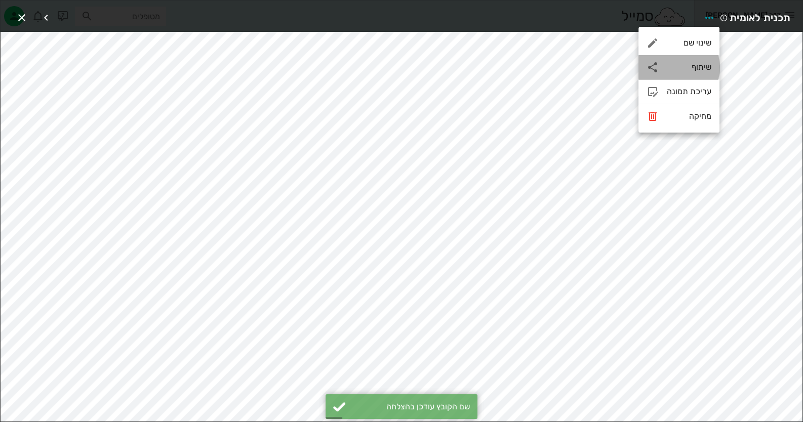
click at [708, 68] on div "שיתוף" at bounding box center [689, 67] width 45 height 10
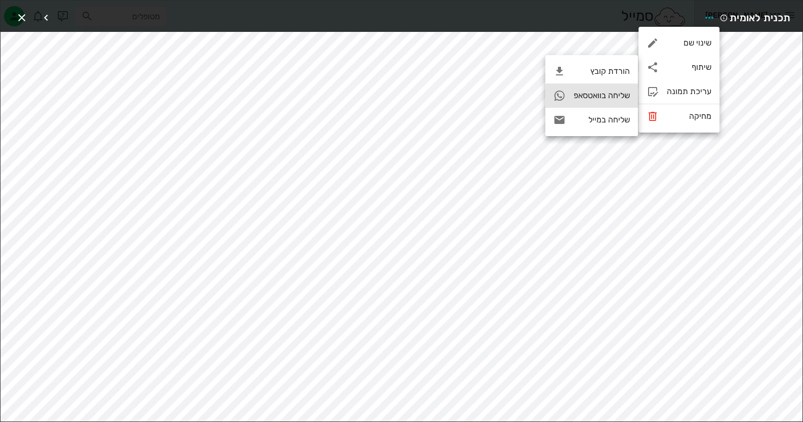
click at [625, 98] on div "שליחה בוואטסאפ" at bounding box center [602, 96] width 56 height 10
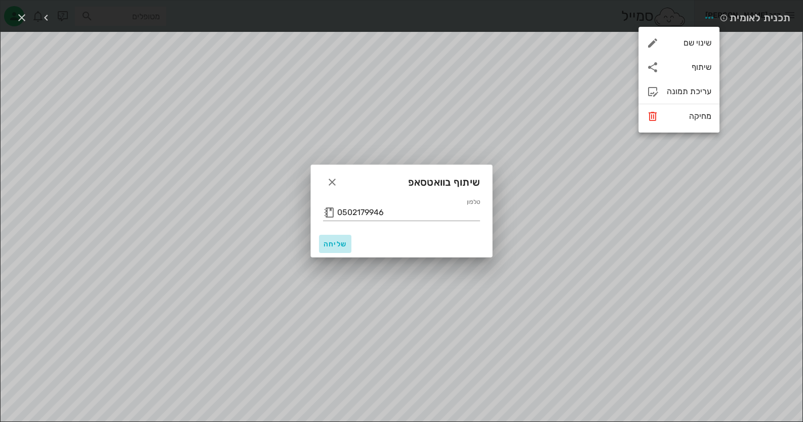
click at [320, 246] on button "שליחה" at bounding box center [335, 244] width 32 height 18
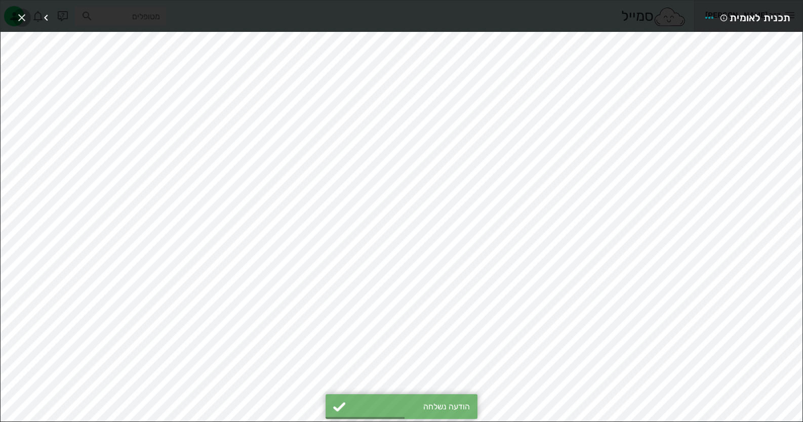
click at [26, 13] on icon "button" at bounding box center [22, 18] width 12 height 12
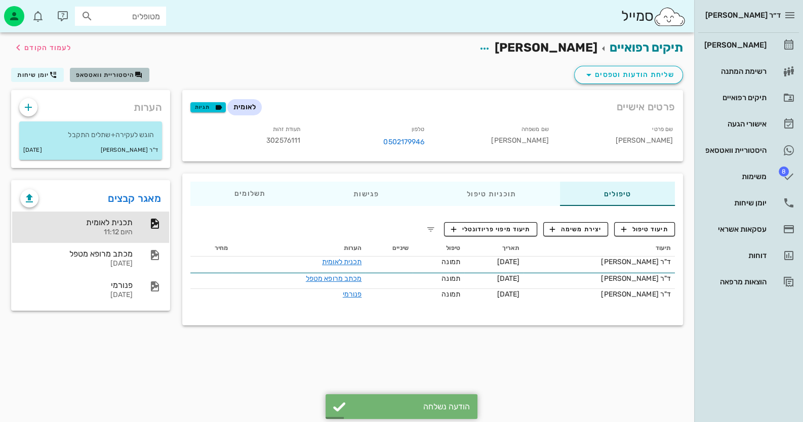
click at [118, 72] on span "היסטוריית וואטסאפ" at bounding box center [105, 74] width 59 height 7
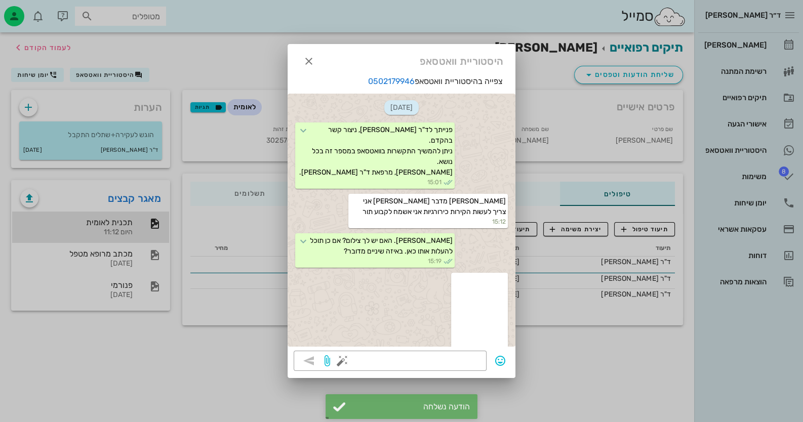
scroll to position [1651, 0]
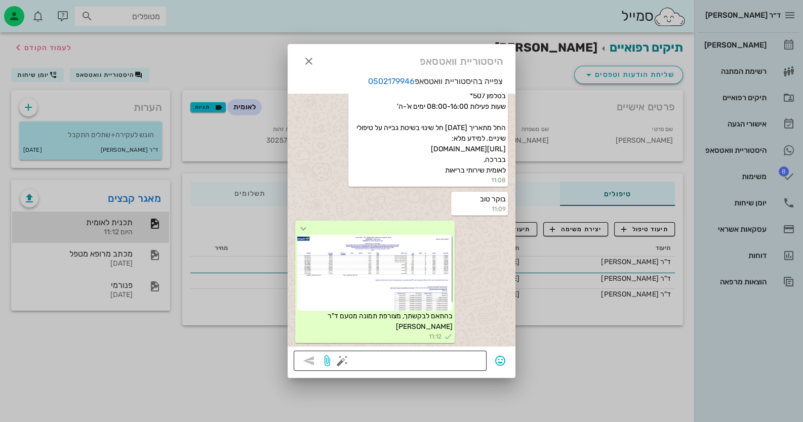
click at [341, 364] on button "button" at bounding box center [342, 361] width 12 height 12
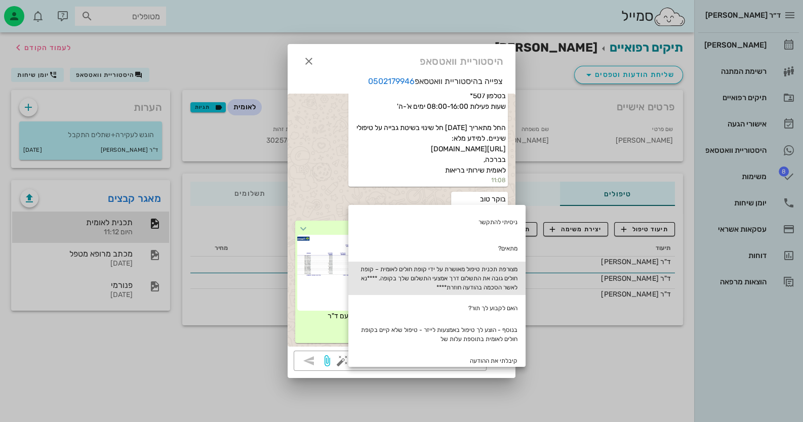
click at [448, 264] on div "מצורפת תכנית טיפול מאושרת על ידי קופת חולים לאומית – קופת חולים גובה את התשלום …" at bounding box center [436, 278] width 177 height 33
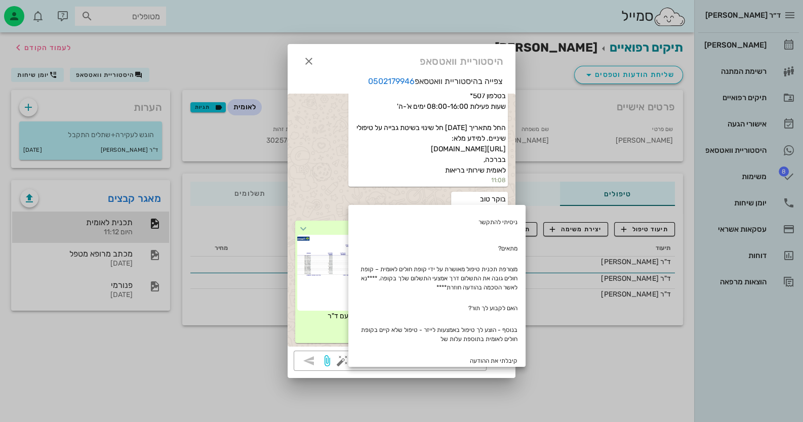
type textarea "מצורפת תכנית טיפול מאושרת על ידי קופת חולים לאומית – קופת חולים גובה את התשלום …"
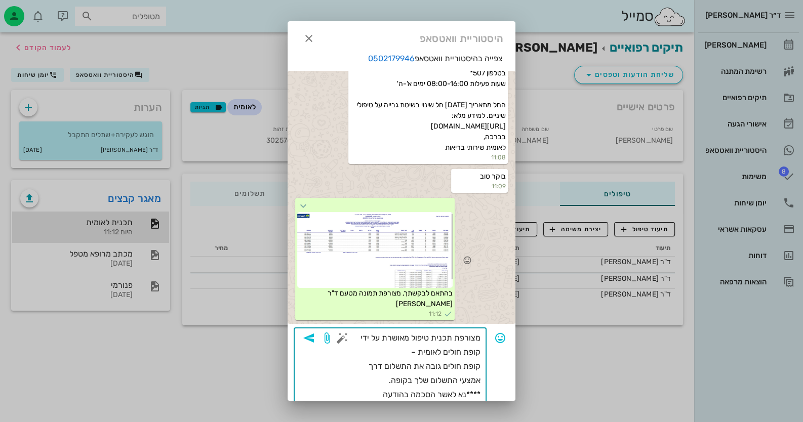
scroll to position [20, 0]
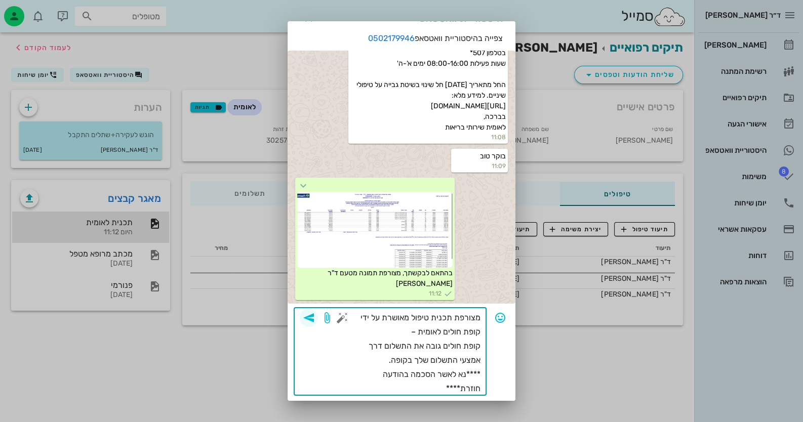
click at [315, 315] on icon "button" at bounding box center [309, 318] width 12 height 12
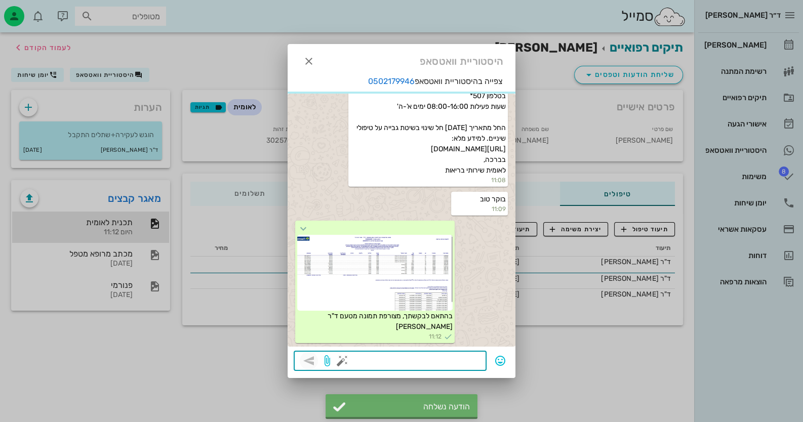
scroll to position [1722, 0]
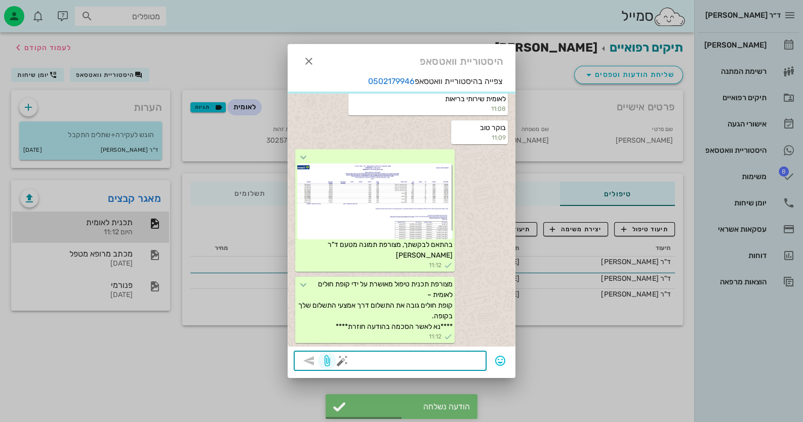
click at [329, 360] on icon "button" at bounding box center [327, 361] width 12 height 12
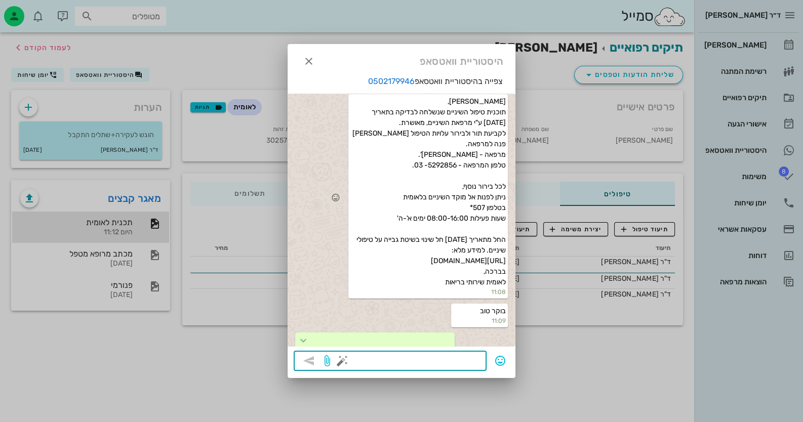
scroll to position [1524, 0]
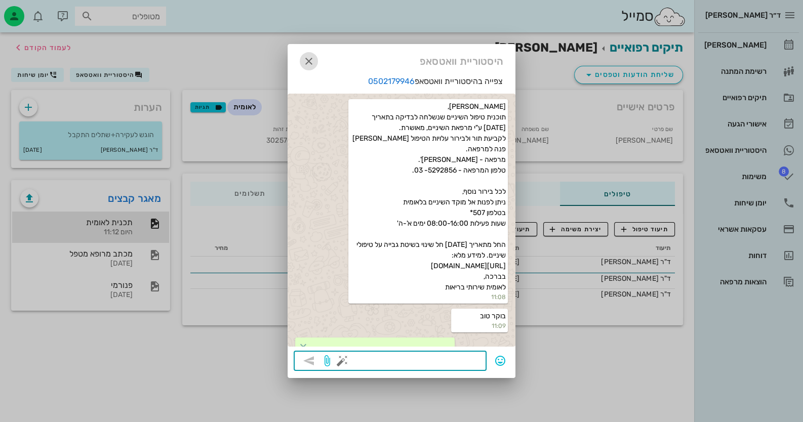
click at [313, 54] on button "button" at bounding box center [309, 61] width 18 height 18
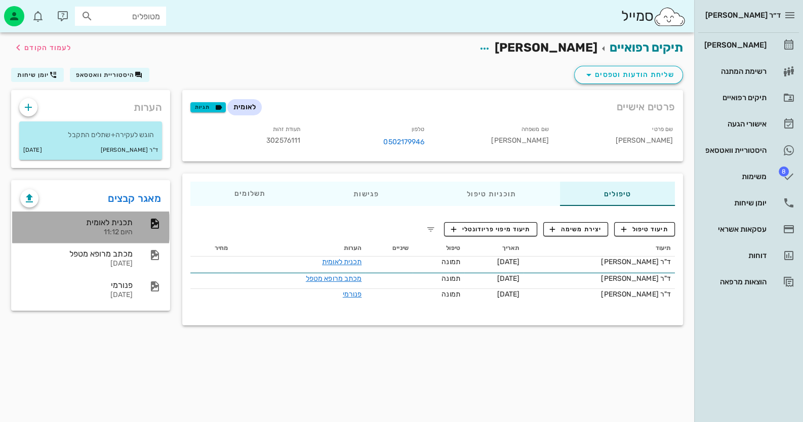
click at [129, 223] on div "תכנית לאומית" at bounding box center [76, 223] width 112 height 10
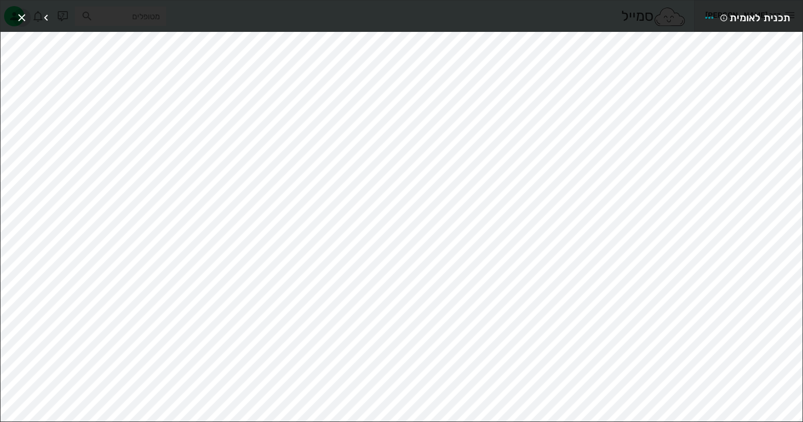
drag, startPoint x: 19, startPoint y: 15, endPoint x: 23, endPoint y: 25, distance: 10.9
click at [19, 15] on icon "button" at bounding box center [22, 18] width 12 height 12
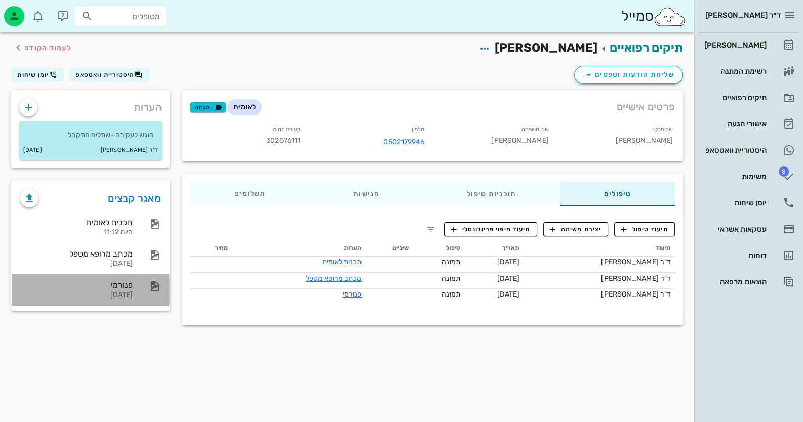
click at [120, 292] on div "[DATE]" at bounding box center [76, 295] width 112 height 9
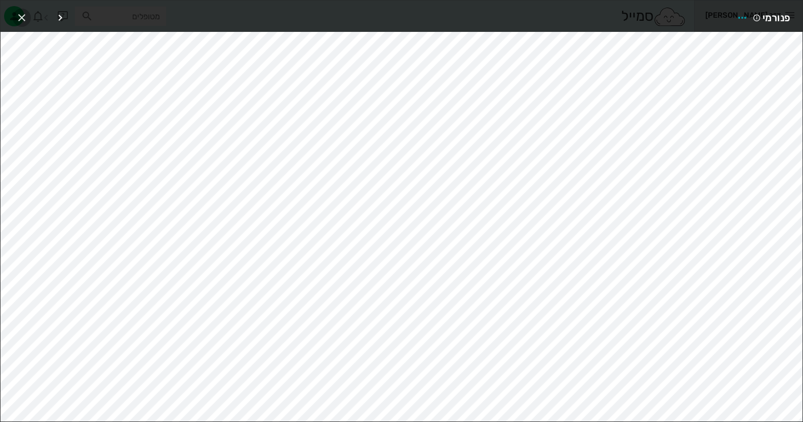
click at [19, 12] on icon "button" at bounding box center [22, 18] width 12 height 12
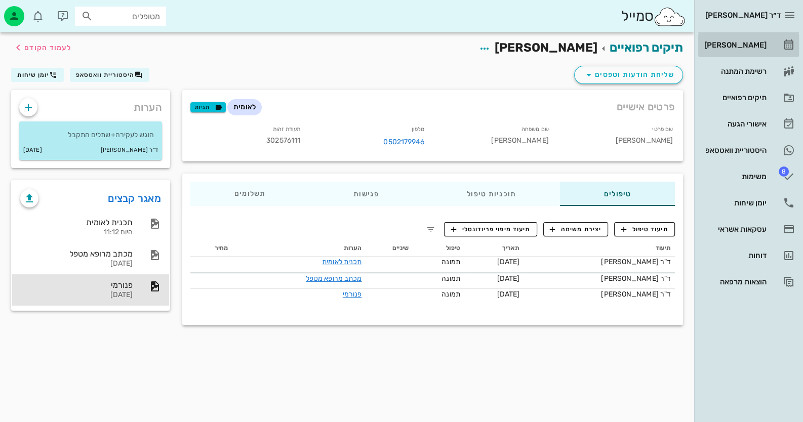
click at [778, 49] on link "[PERSON_NAME]" at bounding box center [748, 45] width 101 height 24
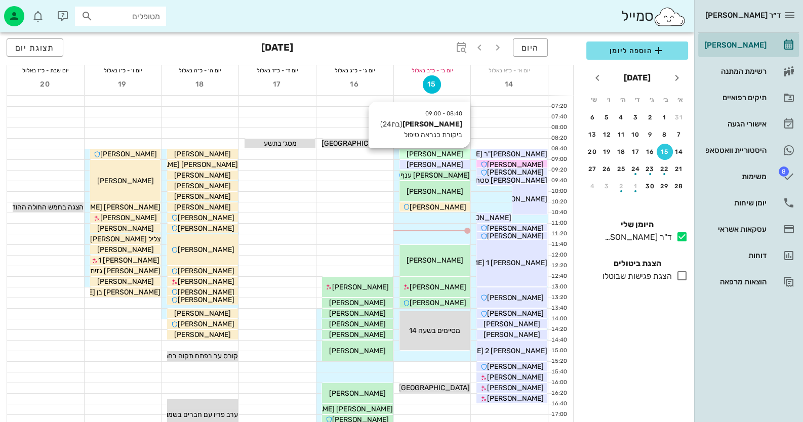
click at [450, 150] on div "[PERSON_NAME]" at bounding box center [435, 154] width 71 height 11
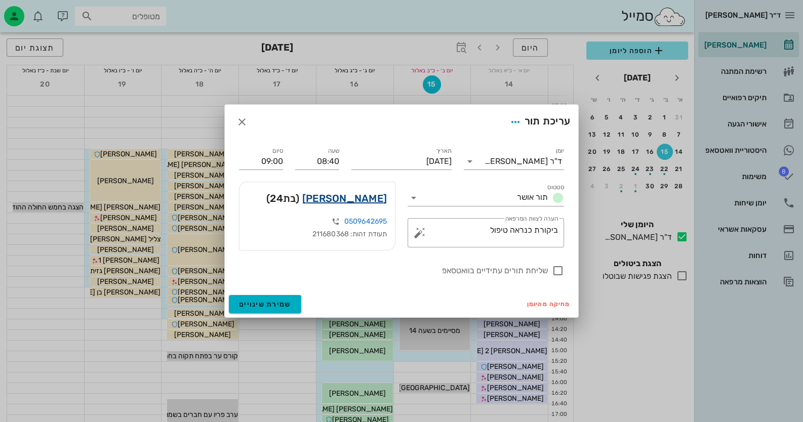
click at [385, 199] on link "[PERSON_NAME]" at bounding box center [344, 198] width 85 height 16
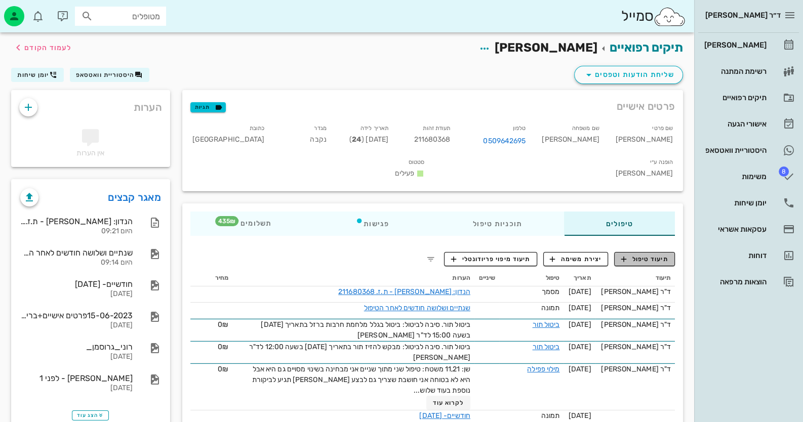
click at [630, 255] on span "תיעוד טיפול" at bounding box center [644, 259] width 47 height 9
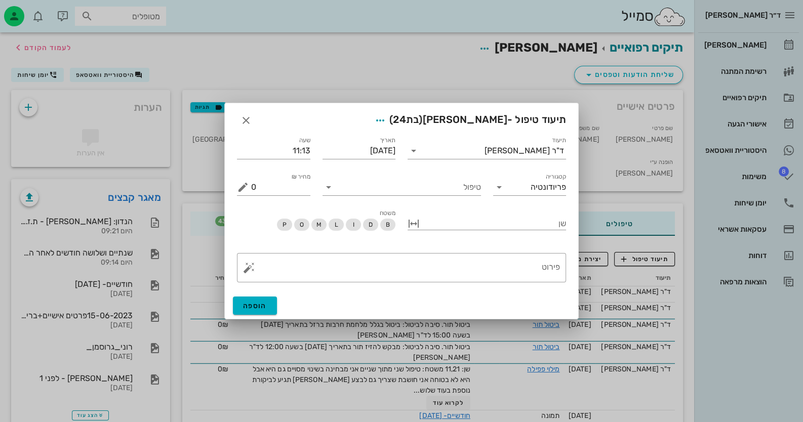
click at [392, 196] on div "טיפול" at bounding box center [401, 183] width 171 height 36
click at [395, 191] on input "טיפול" at bounding box center [409, 187] width 144 height 16
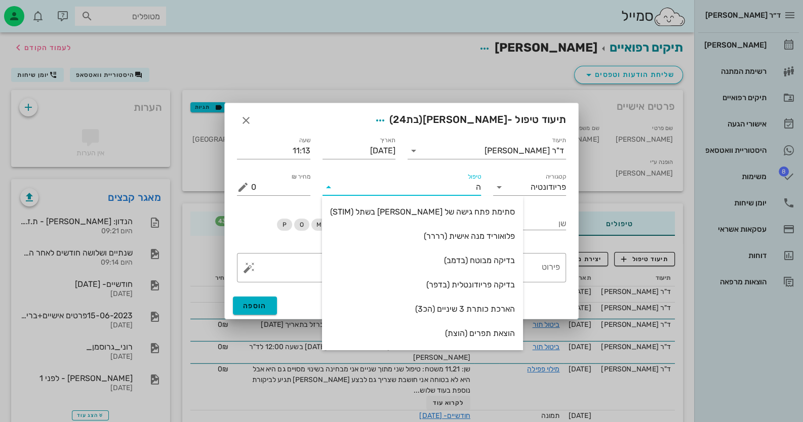
type input "[PERSON_NAME]"
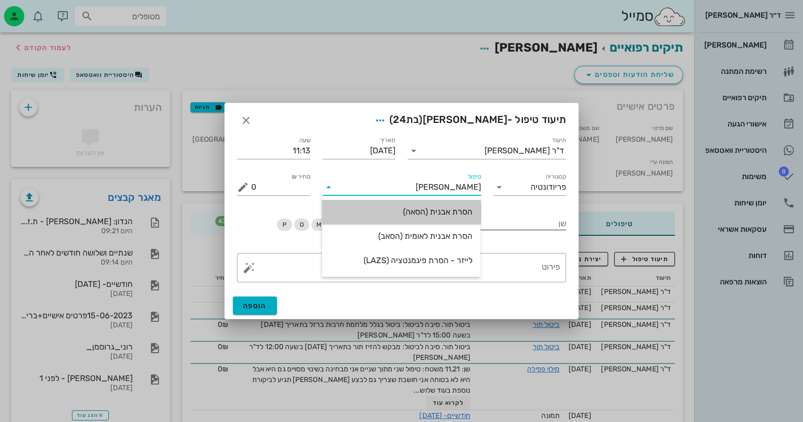
click at [427, 210] on div "הסרת אבנית (הסאה)" at bounding box center [401, 212] width 142 height 10
type input "435"
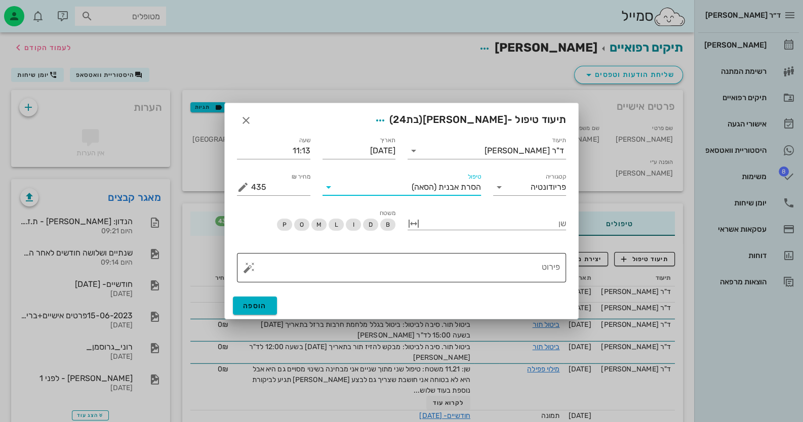
click at [519, 275] on textarea "פירוט" at bounding box center [405, 270] width 309 height 24
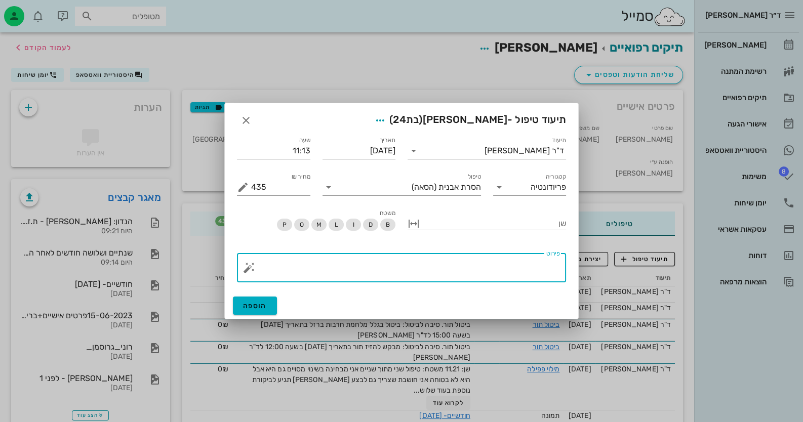
click at [248, 270] on button "button" at bounding box center [249, 268] width 12 height 12
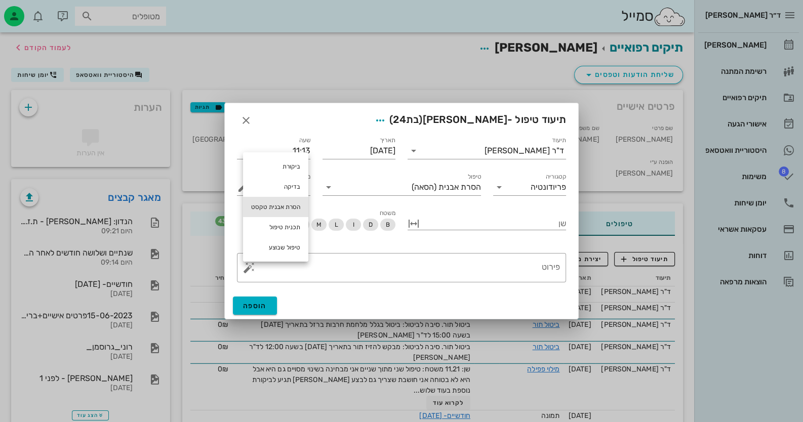
click at [287, 203] on div "הסרת אבנית טקסט" at bounding box center [275, 207] width 65 height 20
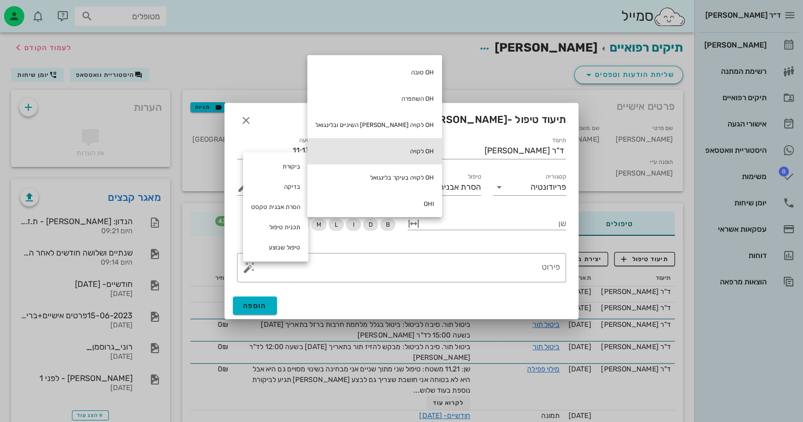
click at [387, 147] on div "OH לקויה" at bounding box center [374, 151] width 135 height 26
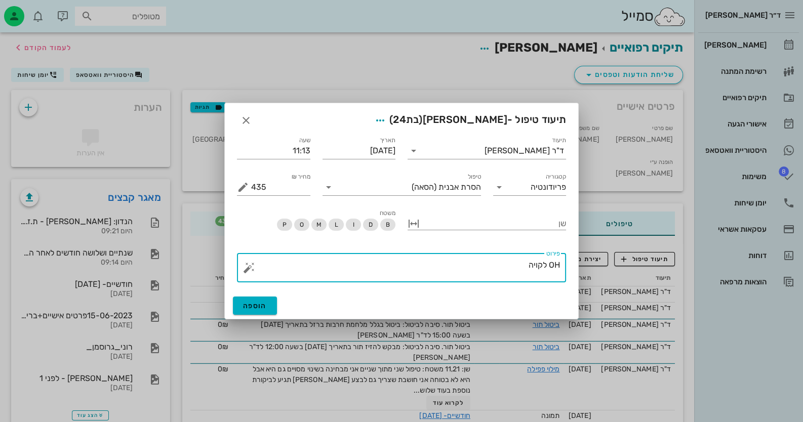
click at [251, 265] on button "button" at bounding box center [249, 268] width 12 height 12
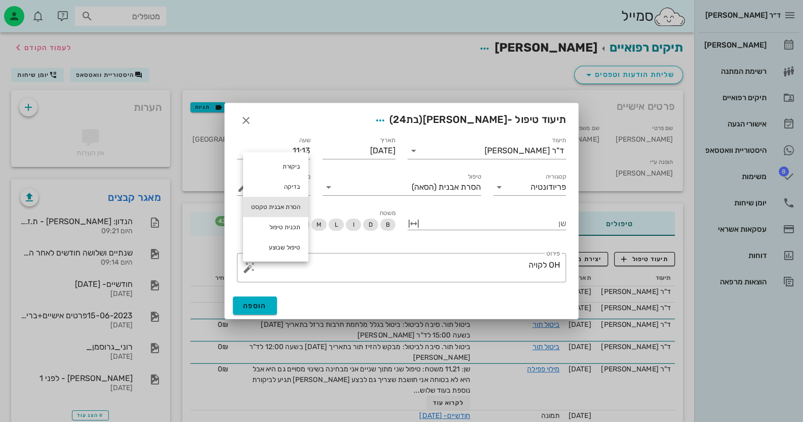
click at [280, 212] on div "הסרת אבנית טקסט" at bounding box center [275, 207] width 65 height 20
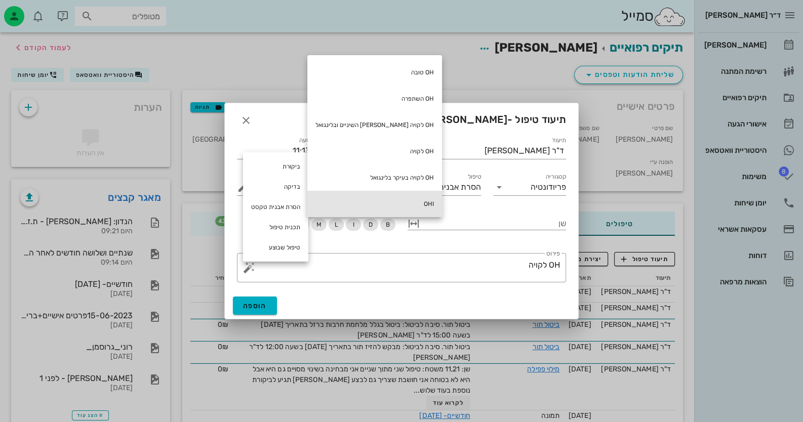
click at [383, 205] on div "OHI" at bounding box center [374, 204] width 135 height 26
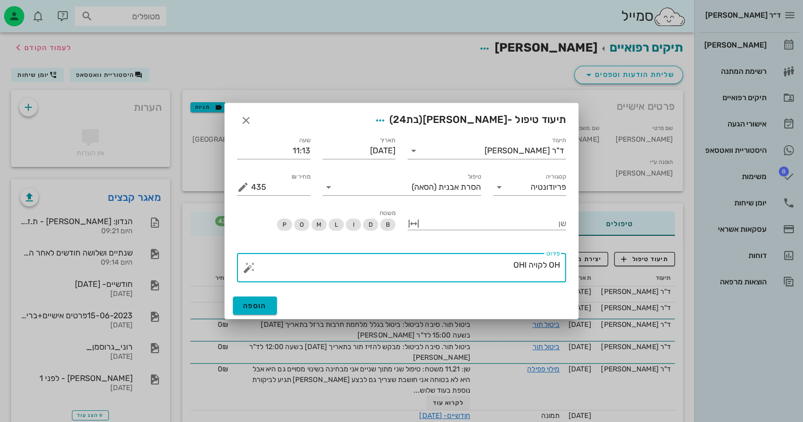
click at [249, 268] on button "button" at bounding box center [249, 268] width 12 height 12
click at [448, 270] on textarea "OH לקויה OHI" at bounding box center [405, 270] width 309 height 24
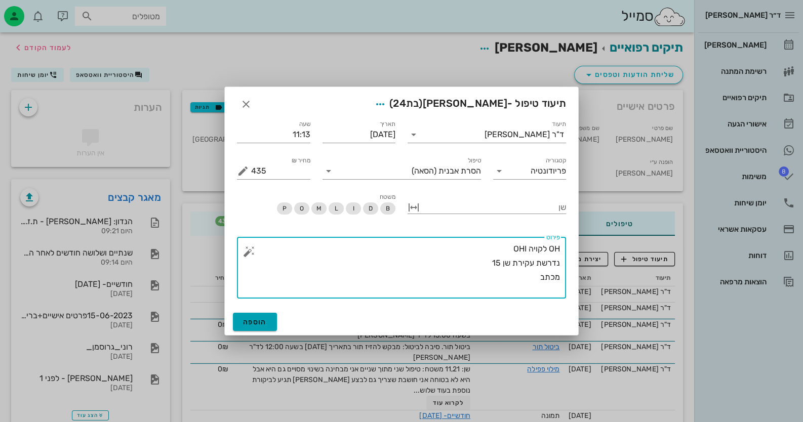
type textarea "OH לקויה OHI נדרשת עקירת שן 15 מכתב"
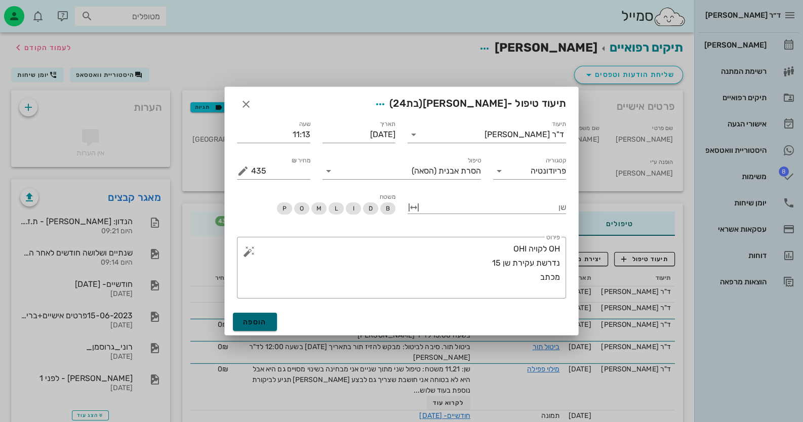
click at [254, 324] on span "הוספה" at bounding box center [255, 322] width 24 height 9
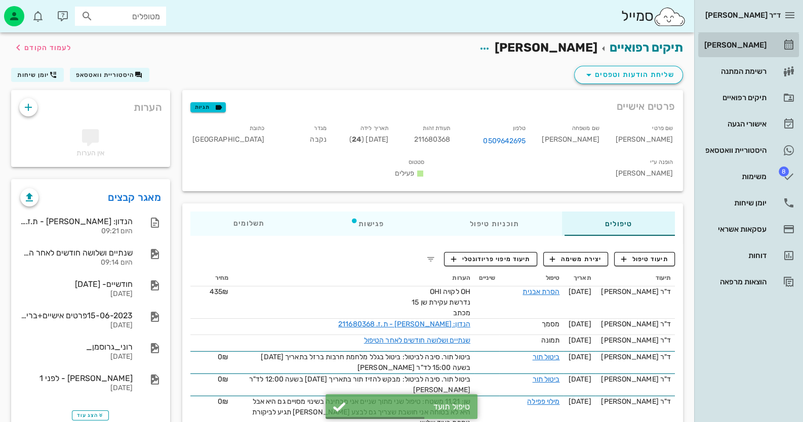
click at [747, 45] on div "[PERSON_NAME]" at bounding box center [734, 45] width 64 height 8
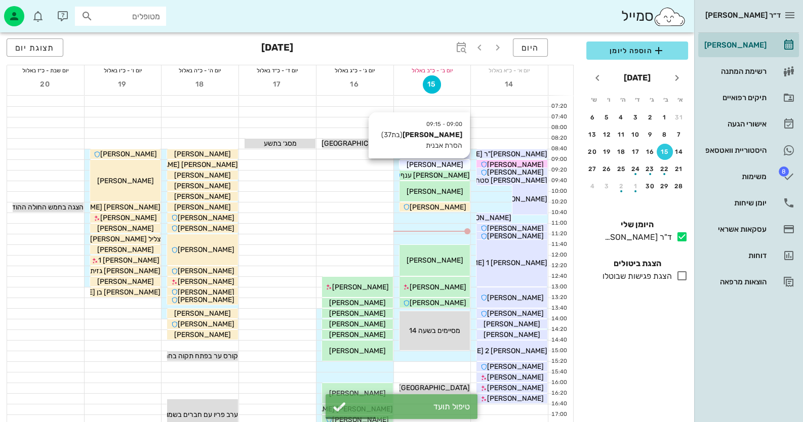
click at [441, 161] on span "[PERSON_NAME]" at bounding box center [434, 165] width 57 height 9
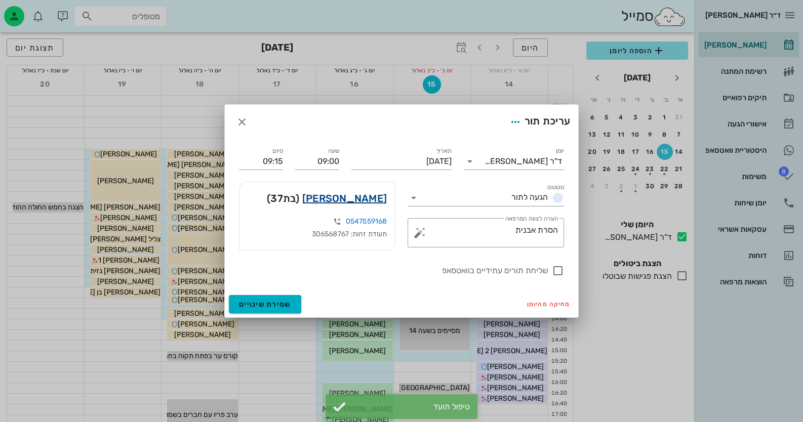
click at [346, 197] on link "[PERSON_NAME]" at bounding box center [344, 198] width 85 height 16
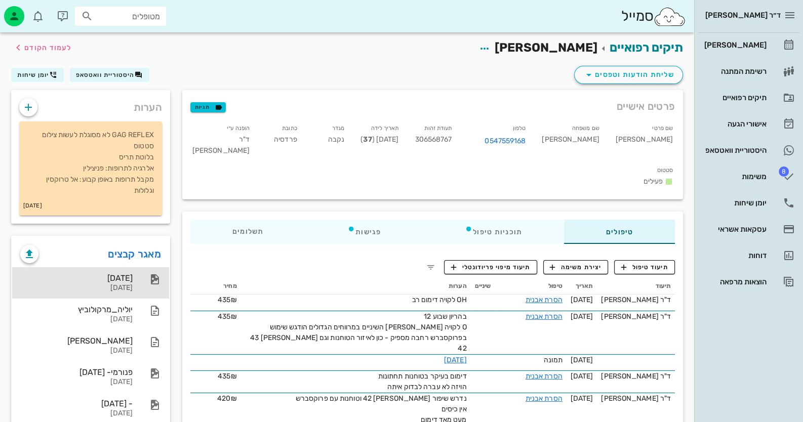
click at [114, 274] on div "[DATE]" at bounding box center [76, 278] width 112 height 10
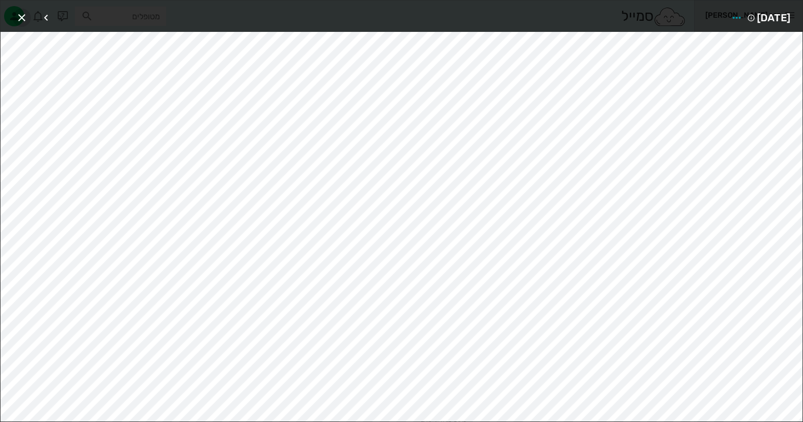
click at [22, 15] on icon "button" at bounding box center [22, 18] width 12 height 12
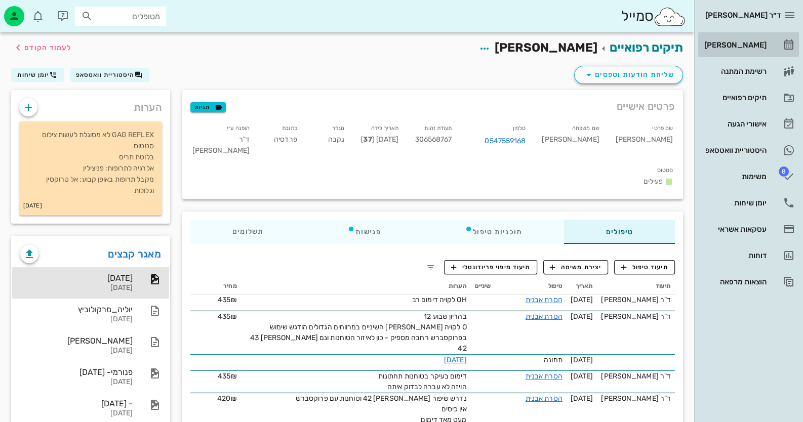
click at [764, 43] on div "[PERSON_NAME]" at bounding box center [734, 45] width 64 height 8
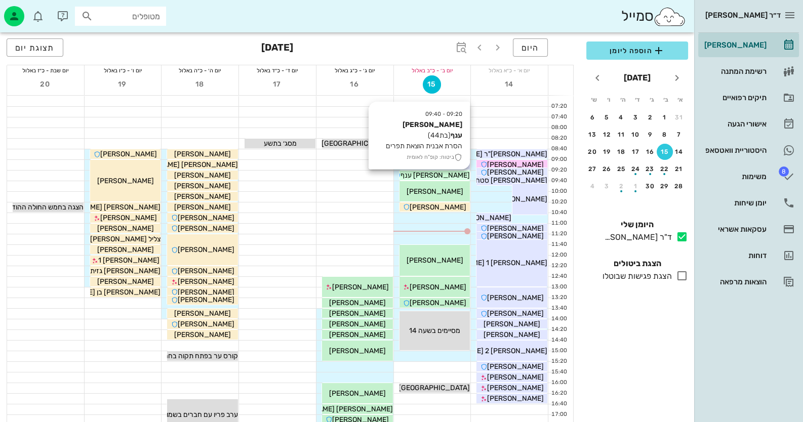
click at [463, 173] on div "[PERSON_NAME] ענף" at bounding box center [435, 175] width 71 height 11
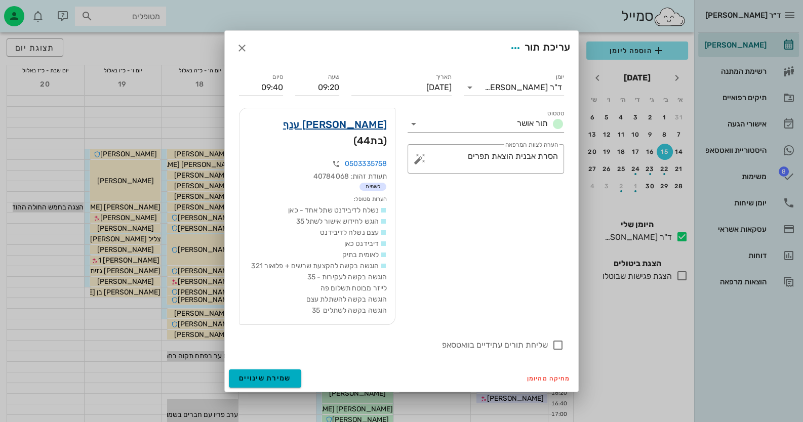
click at [344, 132] on link "[PERSON_NAME] ענף" at bounding box center [335, 124] width 104 height 16
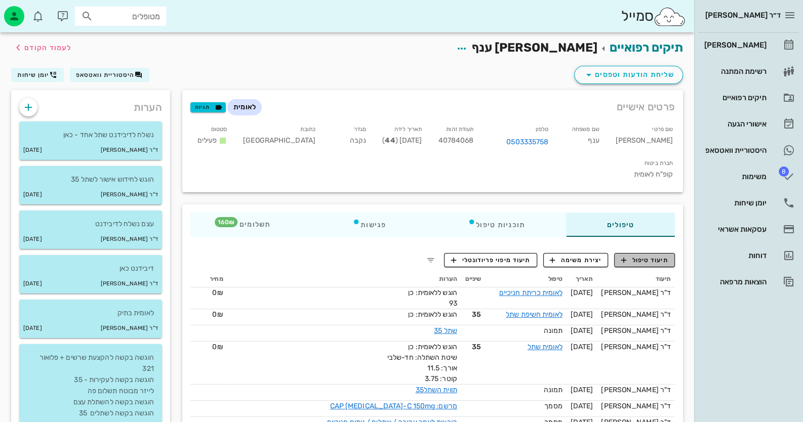
click at [647, 253] on button "תיעוד טיפול" at bounding box center [644, 260] width 61 height 14
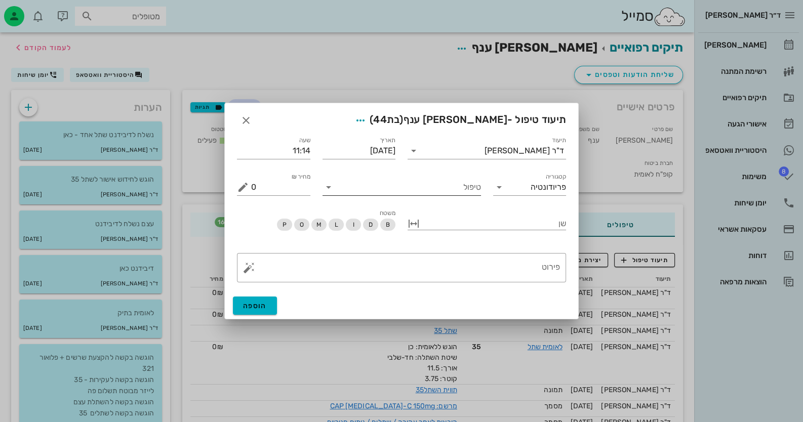
click at [453, 193] on input "טיפול" at bounding box center [409, 187] width 144 height 16
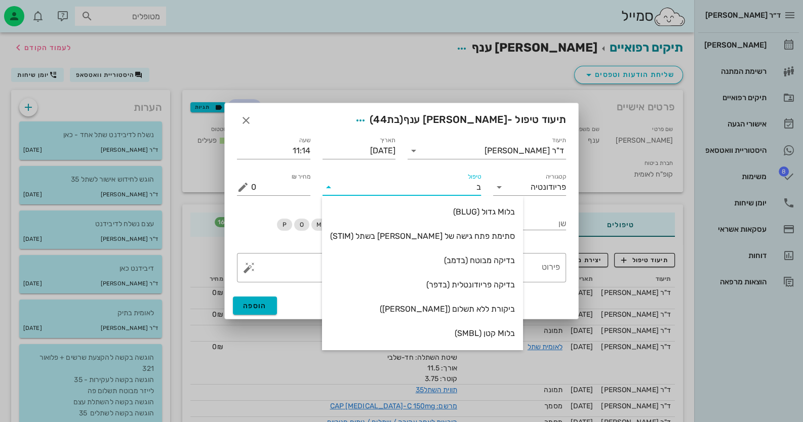
type input "[PERSON_NAME]"
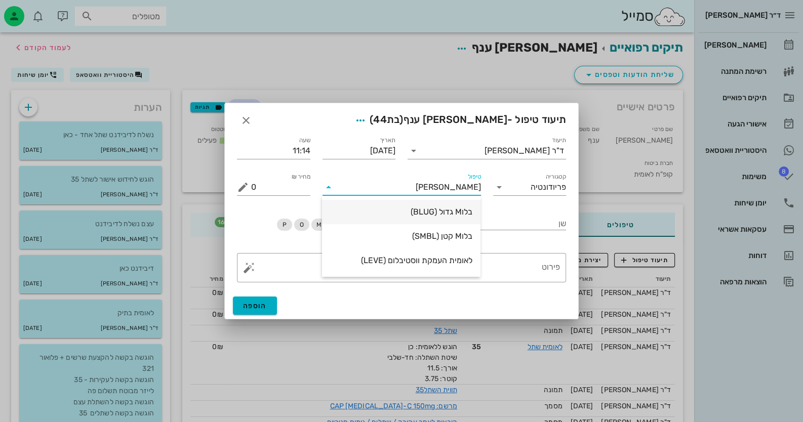
click at [451, 210] on div "בלוM גדול (BLUG)" at bounding box center [401, 212] width 142 height 10
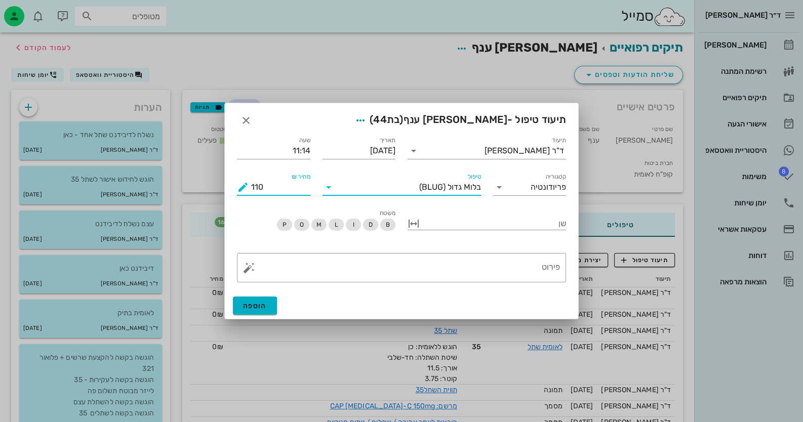
drag, startPoint x: 268, startPoint y: 188, endPoint x: 248, endPoint y: 188, distance: 20.8
click at [248, 188] on div "מחיר ₪ 110" at bounding box center [273, 187] width 73 height 16
type input "100"
click at [268, 305] on button "הוספה" at bounding box center [255, 306] width 44 height 18
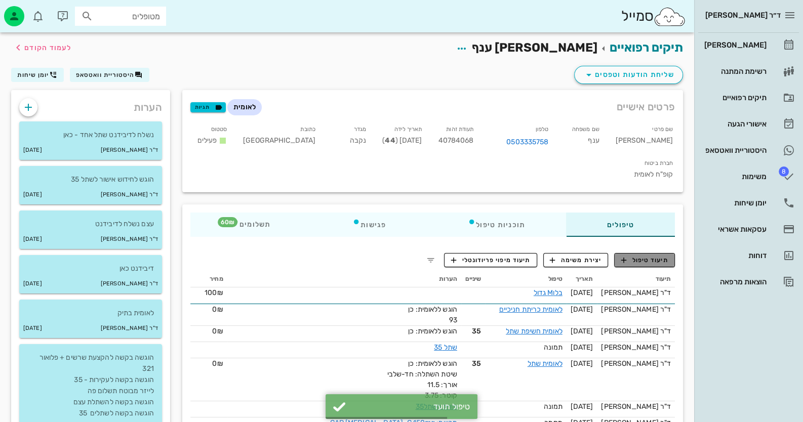
click at [643, 256] on span "תיעוד טיפול" at bounding box center [644, 260] width 47 height 9
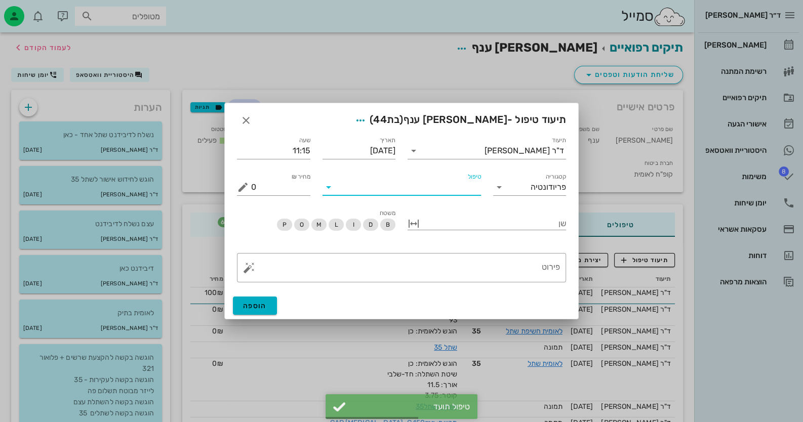
click at [402, 187] on input "טיפול" at bounding box center [409, 187] width 144 height 16
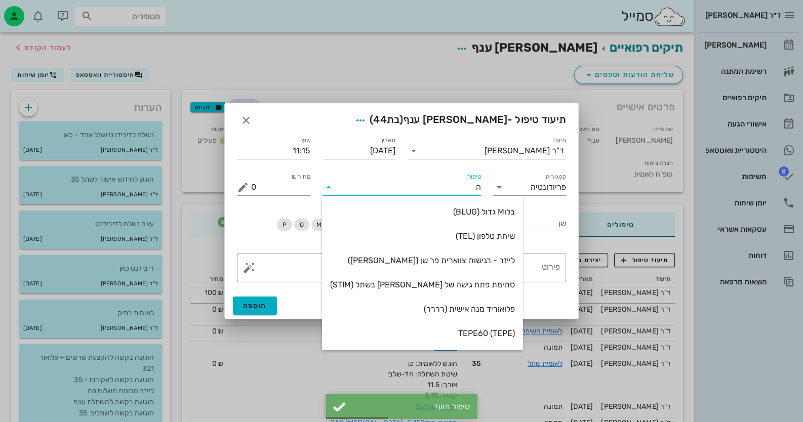
type input "[PERSON_NAME]"
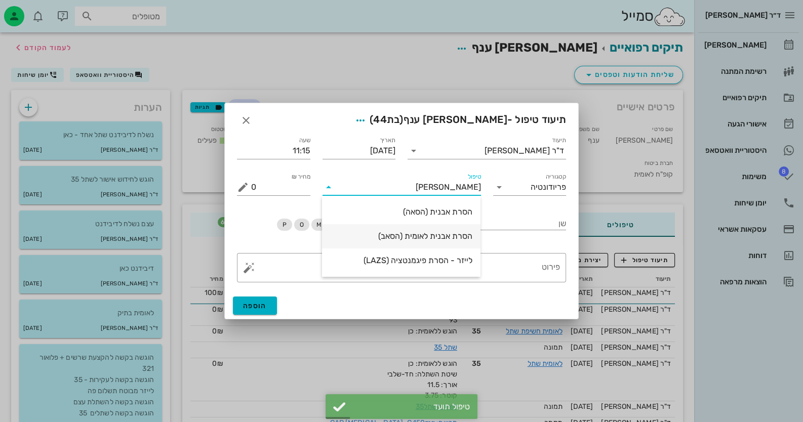
click at [421, 232] on div "הסרת אבנית לאומית (הסאב)" at bounding box center [401, 236] width 142 height 10
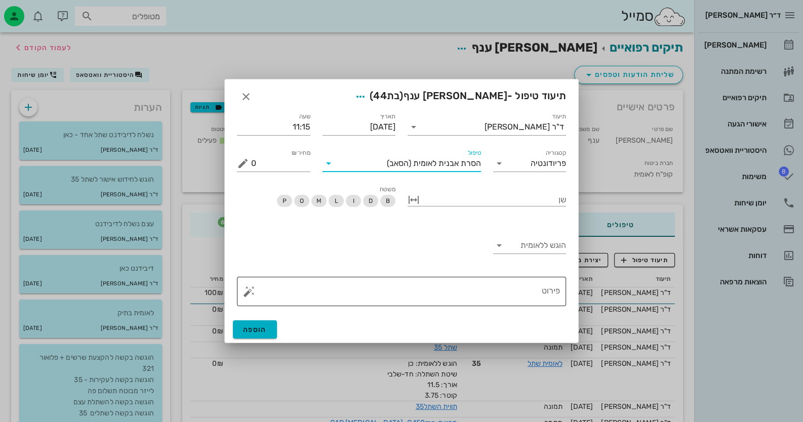
click at [501, 284] on textarea "פירוט" at bounding box center [405, 294] width 309 height 24
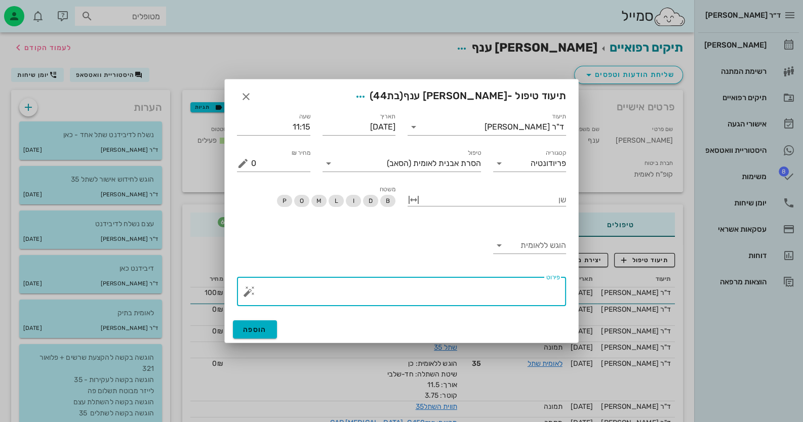
click at [256, 290] on textarea "פירוט" at bounding box center [405, 294] width 309 height 24
click at [250, 289] on button "button" at bounding box center [249, 292] width 12 height 12
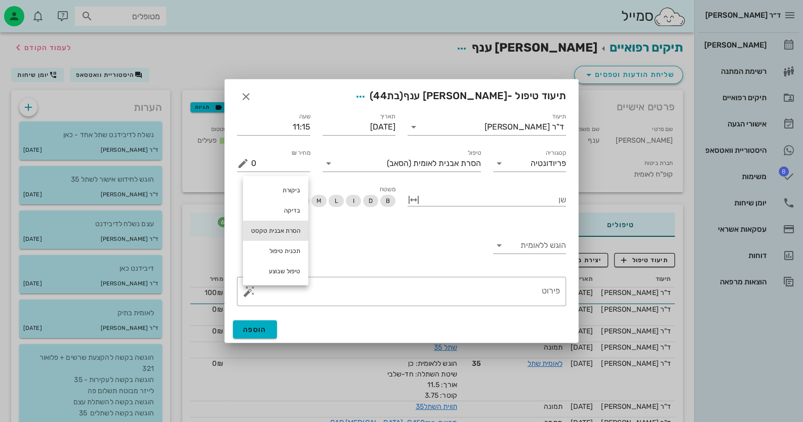
click at [290, 232] on div "הסרת אבנית טקסט" at bounding box center [275, 231] width 65 height 20
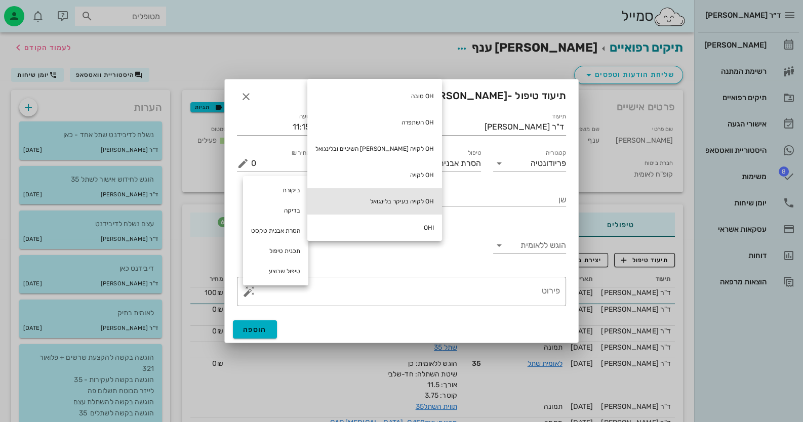
click at [356, 192] on div "OH לקויה בעיקר בלינגואל" at bounding box center [374, 201] width 135 height 26
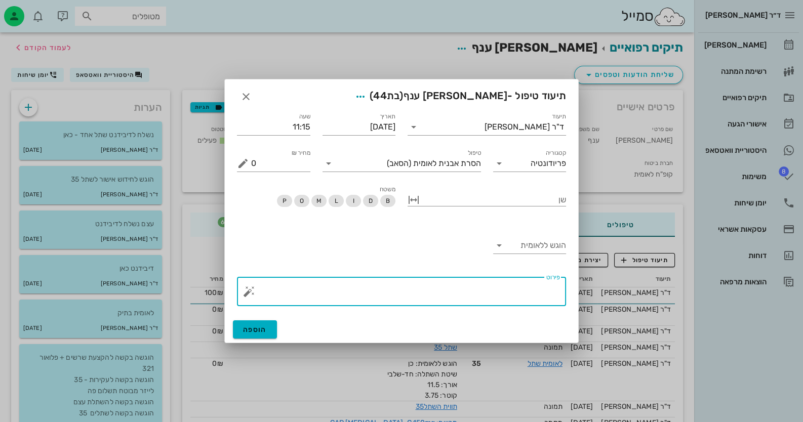
type textarea "OH לקויה בעיקר בלינגואל"
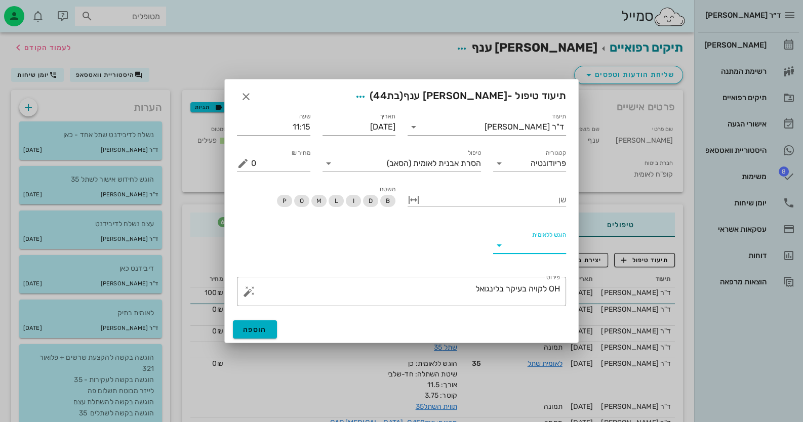
click at [557, 248] on input "הוגש ללאומית" at bounding box center [537, 245] width 57 height 16
click at [557, 248] on div "כן" at bounding box center [529, 254] width 57 height 22
click at [259, 328] on span "הוספה" at bounding box center [255, 330] width 24 height 9
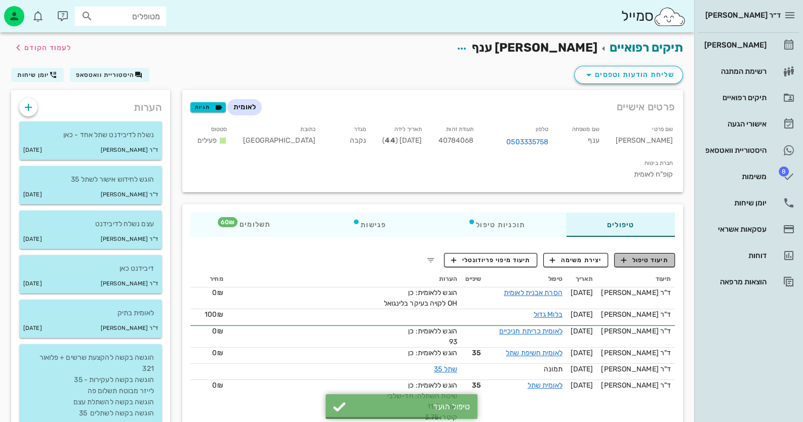
click at [646, 256] on span "תיעוד טיפול" at bounding box center [644, 260] width 47 height 9
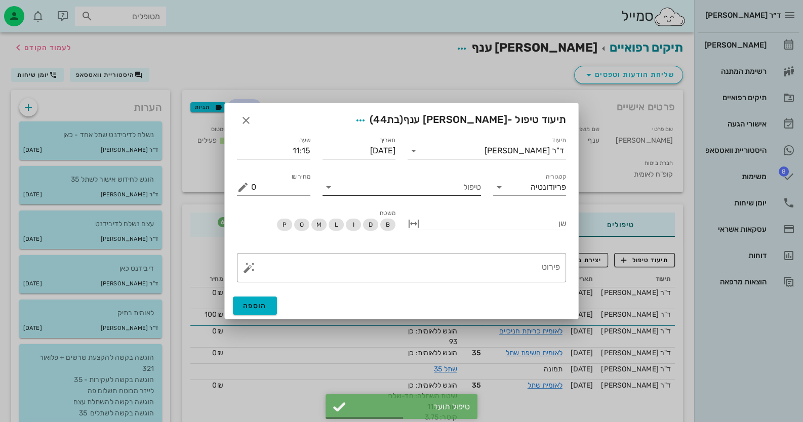
click at [443, 188] on input "טיפול" at bounding box center [409, 187] width 144 height 16
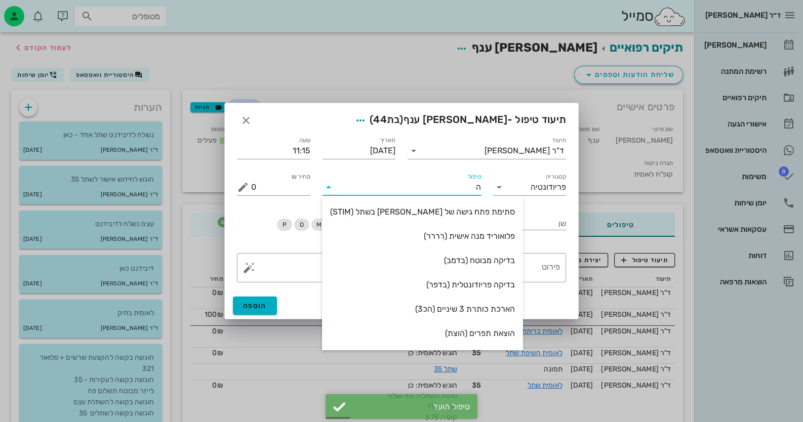
type input "הו"
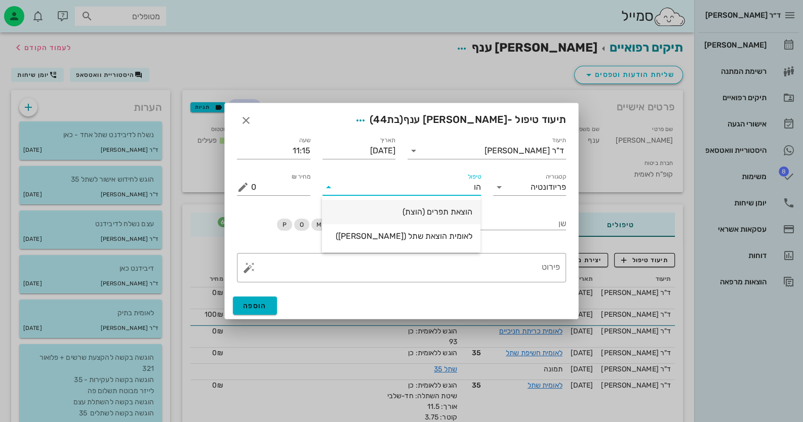
click at [444, 206] on div "הוצאת תפרים (הוצת)" at bounding box center [401, 212] width 142 height 22
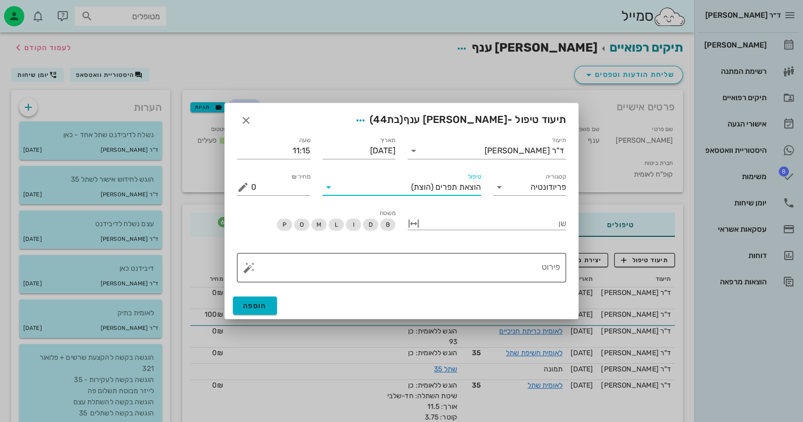
click at [245, 270] on button "button" at bounding box center [249, 268] width 12 height 12
click at [249, 268] on button "button" at bounding box center [249, 268] width 12 height 12
click at [250, 268] on button "button" at bounding box center [249, 268] width 12 height 12
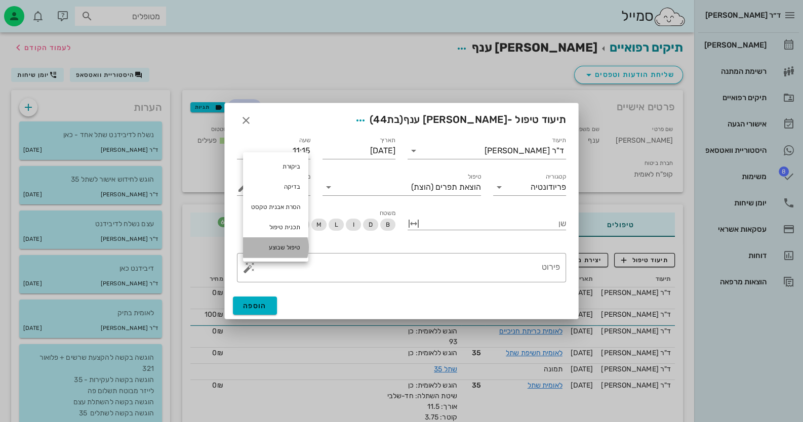
click at [271, 250] on div "טיפול שבוצע" at bounding box center [275, 247] width 65 height 20
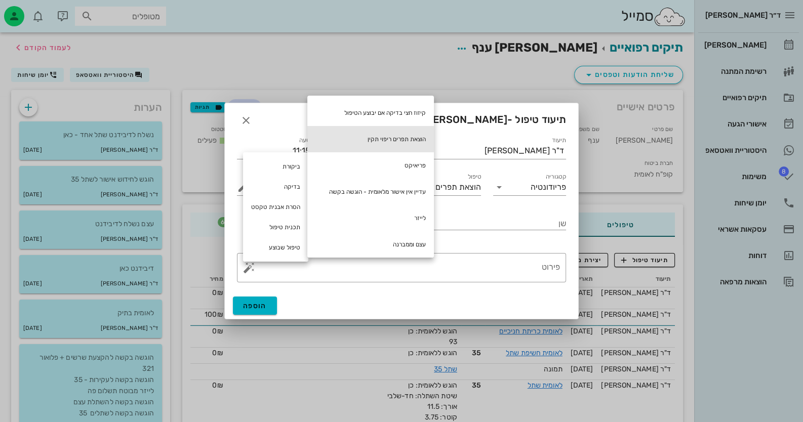
click at [410, 141] on div "הוצאת תפרים ריפוי תקין" at bounding box center [370, 139] width 127 height 26
type textarea "הוצאת תפרים ריפוי תקין"
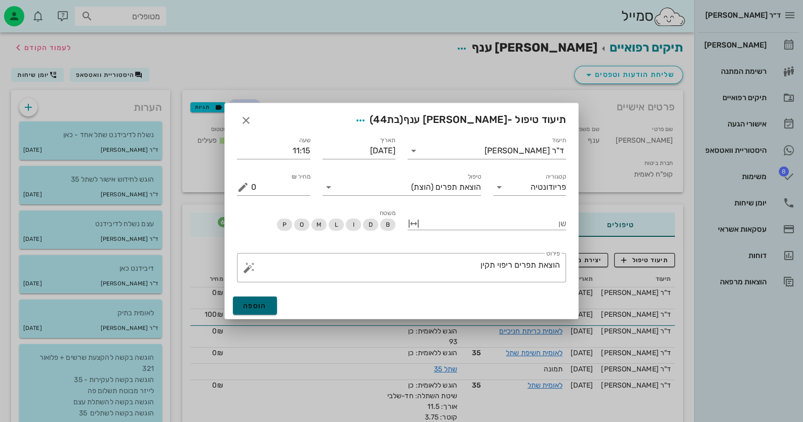
click at [252, 310] on button "הוספה" at bounding box center [255, 306] width 44 height 18
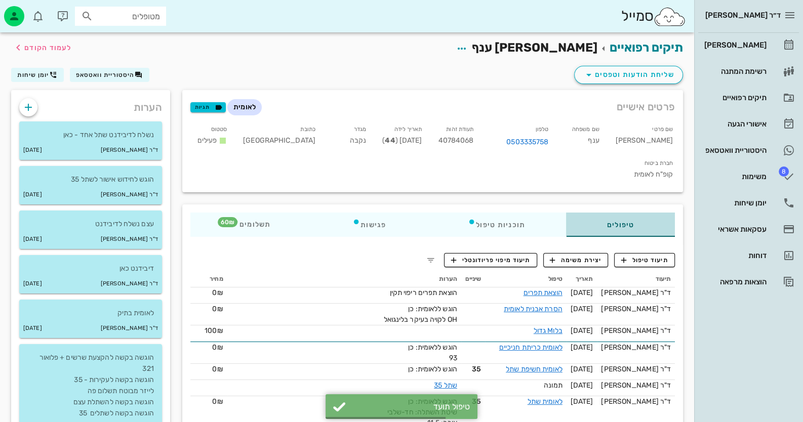
click at [608, 213] on div "טיפולים" at bounding box center [620, 225] width 109 height 24
click at [650, 256] on span "תיעוד טיפול" at bounding box center [644, 260] width 47 height 9
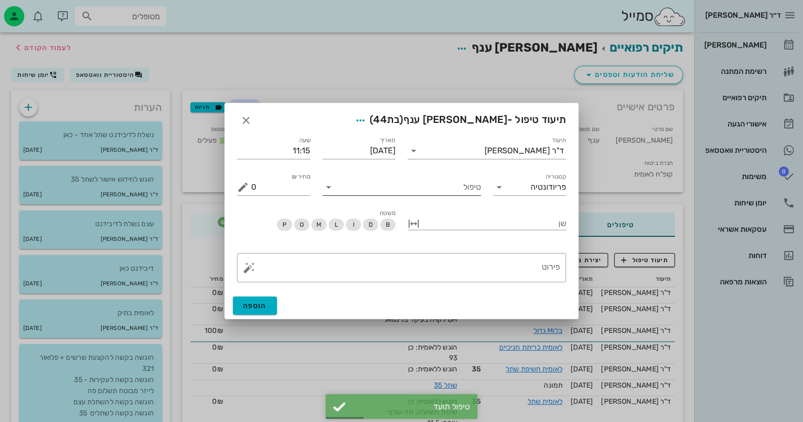
click at [466, 190] on input "טיפול" at bounding box center [409, 187] width 144 height 16
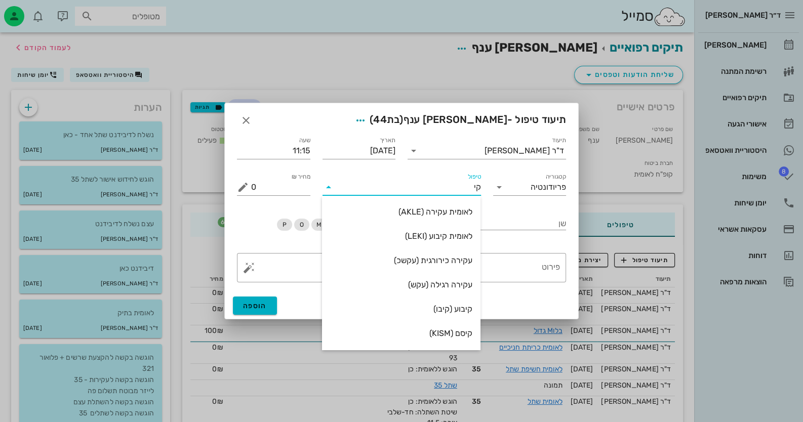
type input "קיס"
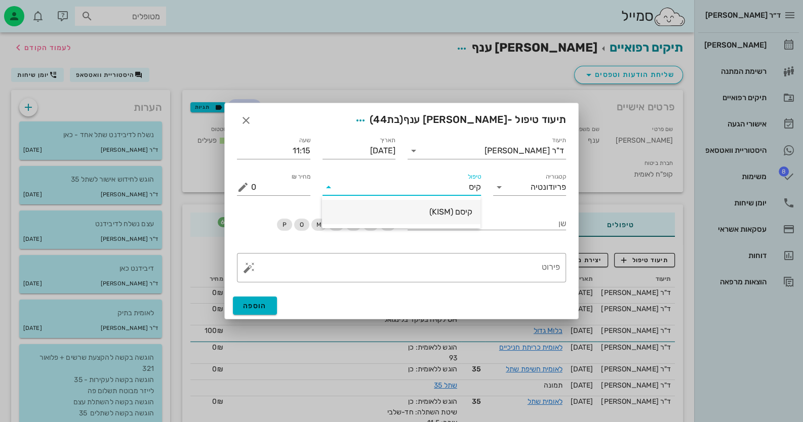
click at [456, 207] on div "קיסם (KISM)" at bounding box center [401, 212] width 142 height 10
type input "60"
click at [253, 303] on span "הוספה" at bounding box center [255, 306] width 24 height 9
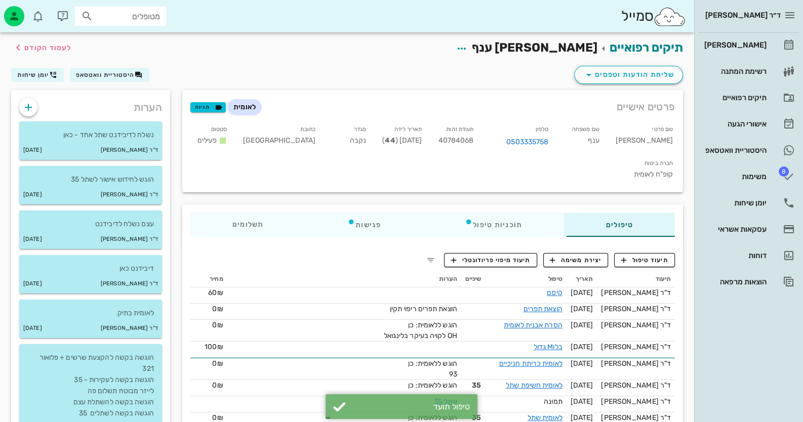
click at [473, 138] on span "40784068" at bounding box center [455, 140] width 35 height 9
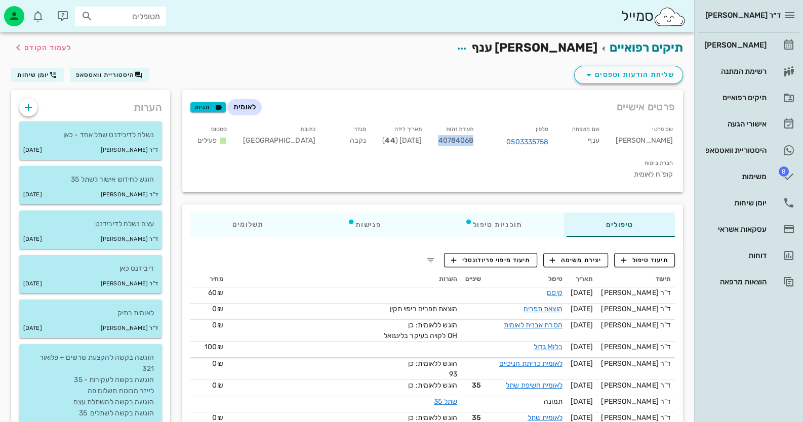
click at [473, 138] on span "40784068" at bounding box center [455, 140] width 35 height 9
copy span "40784068"
click at [749, 42] on div "[PERSON_NAME]" at bounding box center [734, 45] width 64 height 8
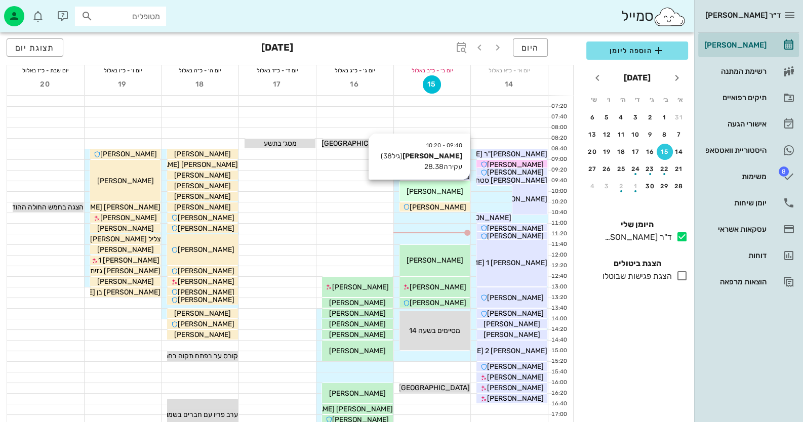
click at [451, 188] on div "[PERSON_NAME]" at bounding box center [435, 191] width 71 height 11
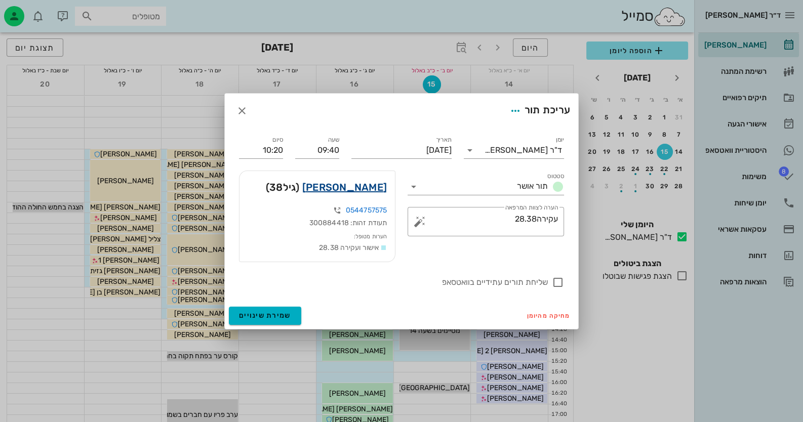
click at [379, 185] on link "[PERSON_NAME]" at bounding box center [344, 187] width 85 height 16
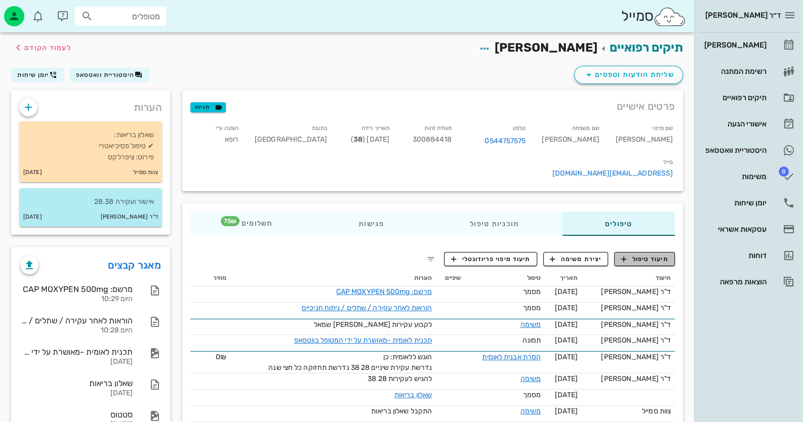
click at [661, 255] on span "תיעוד טיפול" at bounding box center [644, 259] width 47 height 9
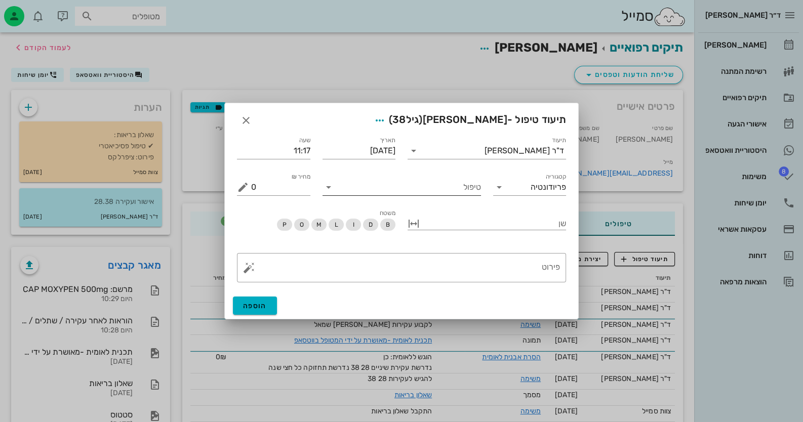
click at [454, 190] on input "טיפול" at bounding box center [409, 187] width 144 height 16
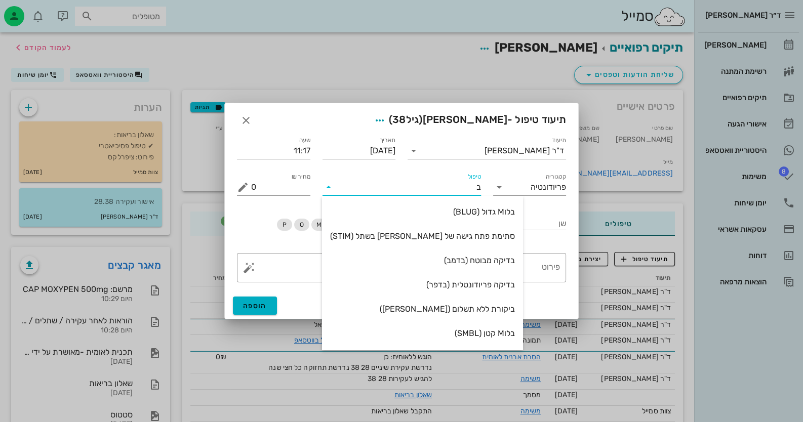
type input "[PERSON_NAME]"
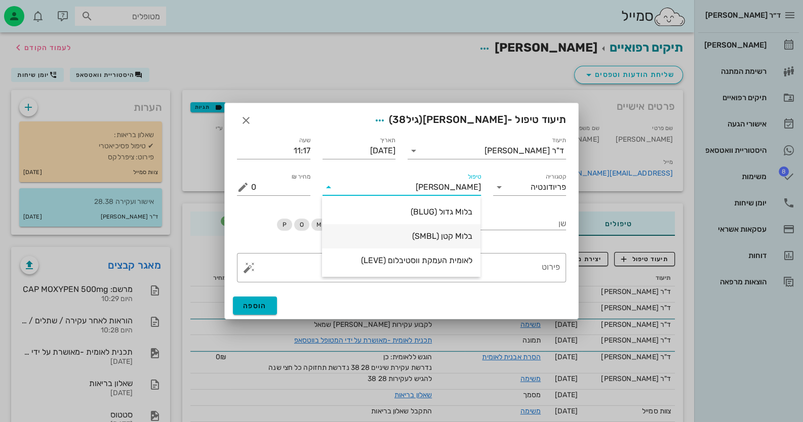
click at [452, 231] on div "בלוM קטן (SMBL)" at bounding box center [401, 236] width 142 height 10
type input "75"
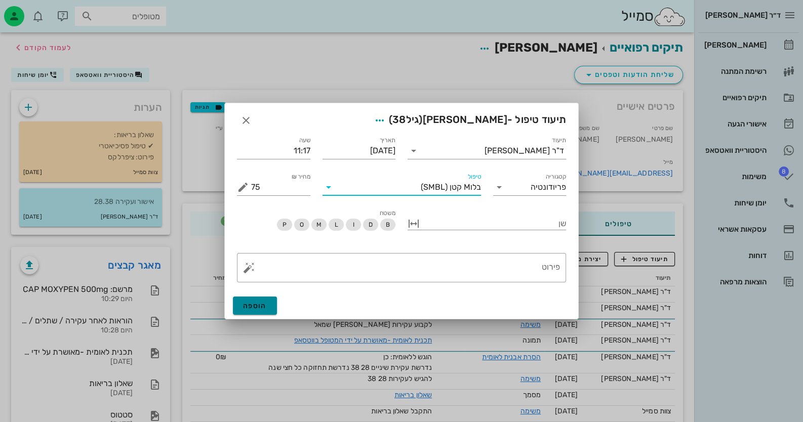
click at [254, 299] on button "הוספה" at bounding box center [255, 306] width 44 height 18
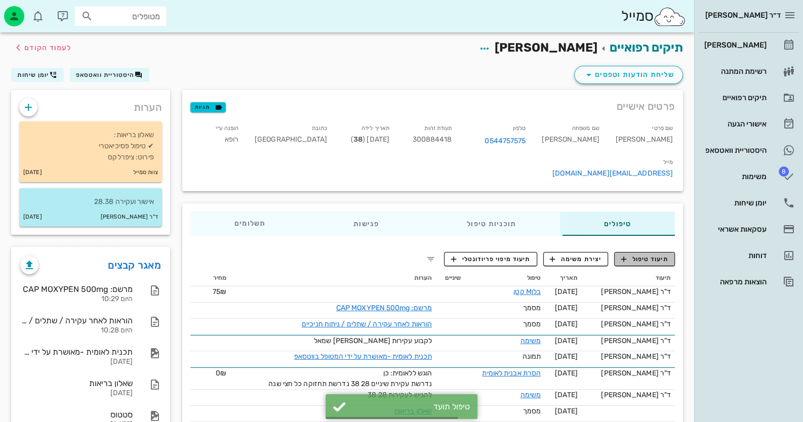
click at [627, 252] on button "תיעוד טיפול" at bounding box center [644, 259] width 61 height 14
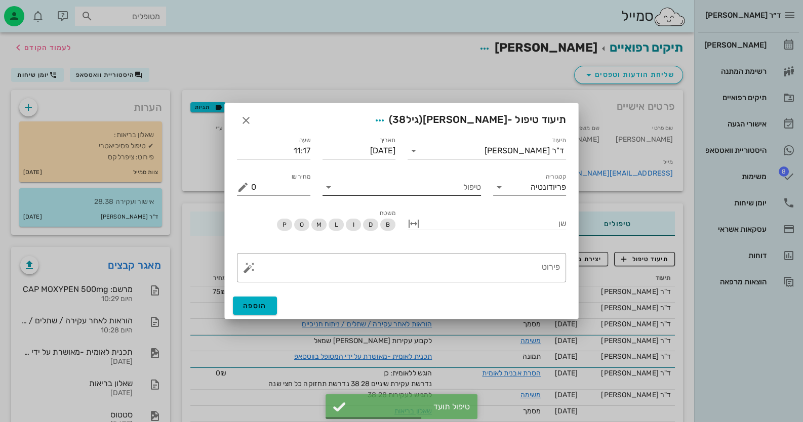
click at [443, 188] on input "טיפול" at bounding box center [409, 187] width 144 height 16
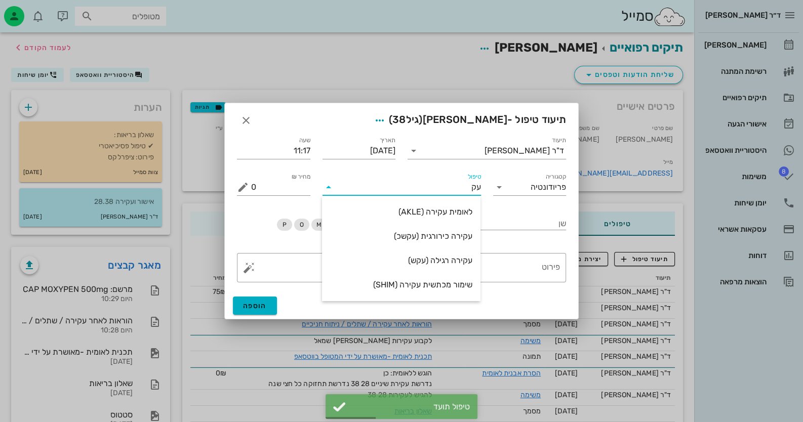
type input "[PERSON_NAME]"
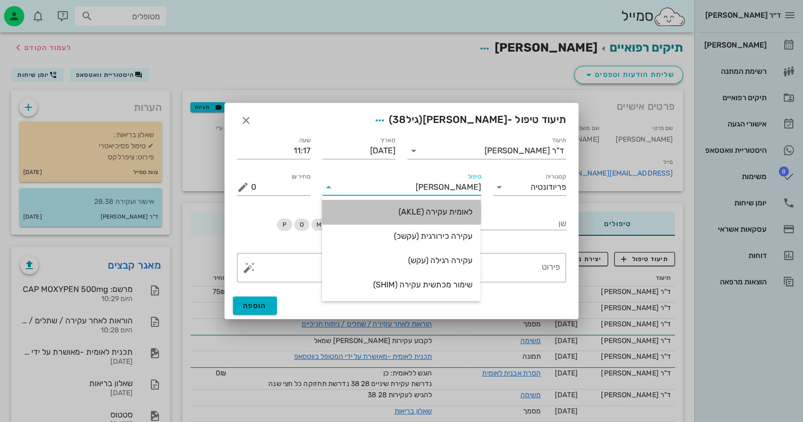
click at [463, 210] on div "לאומית עקירה (AKLE)" at bounding box center [401, 212] width 142 height 10
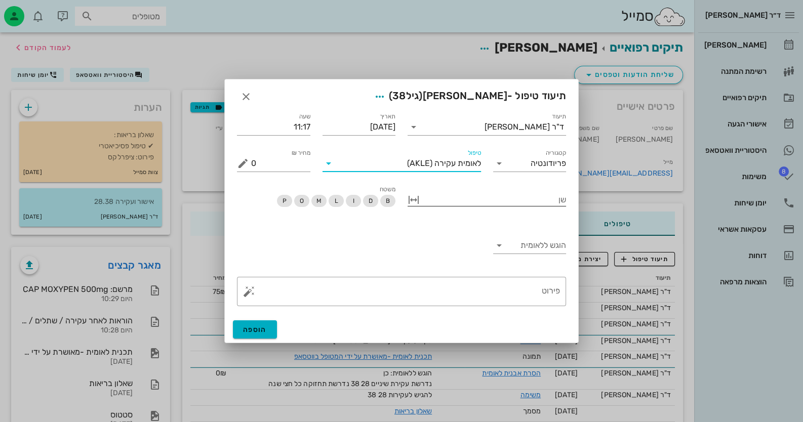
click at [550, 203] on div at bounding box center [494, 198] width 144 height 13
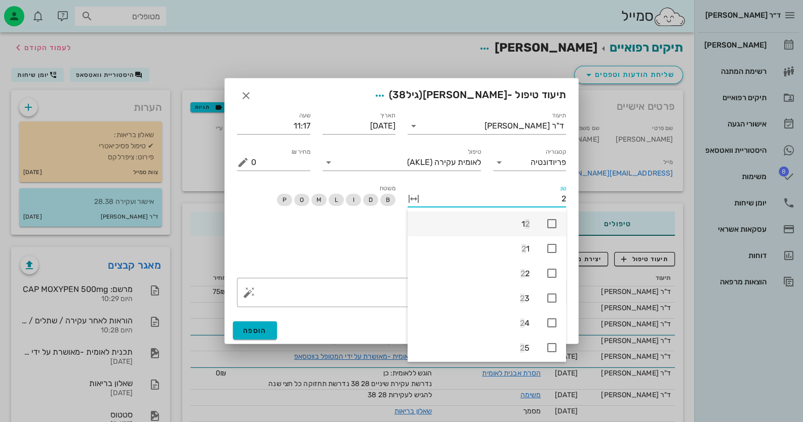
type input "28"
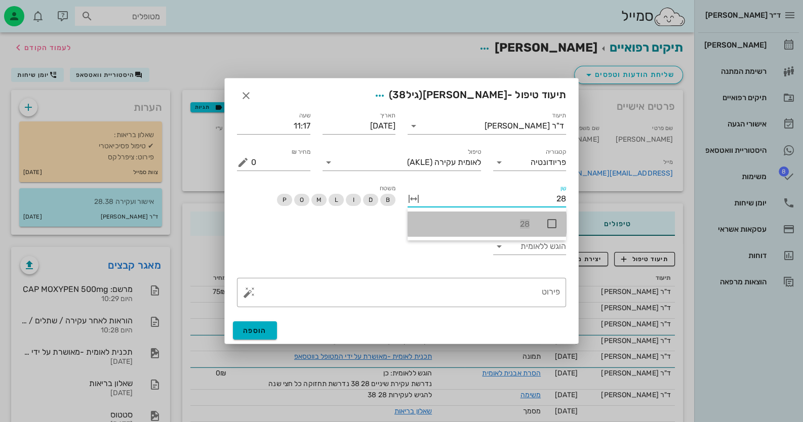
click at [549, 220] on icon at bounding box center [552, 224] width 12 height 12
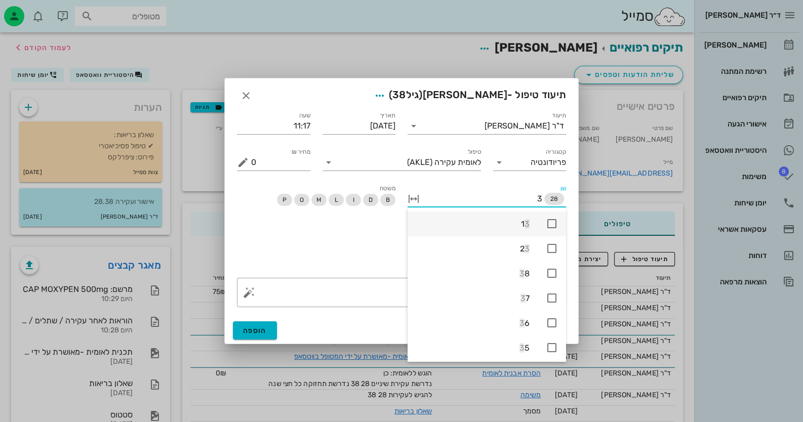
type input "38"
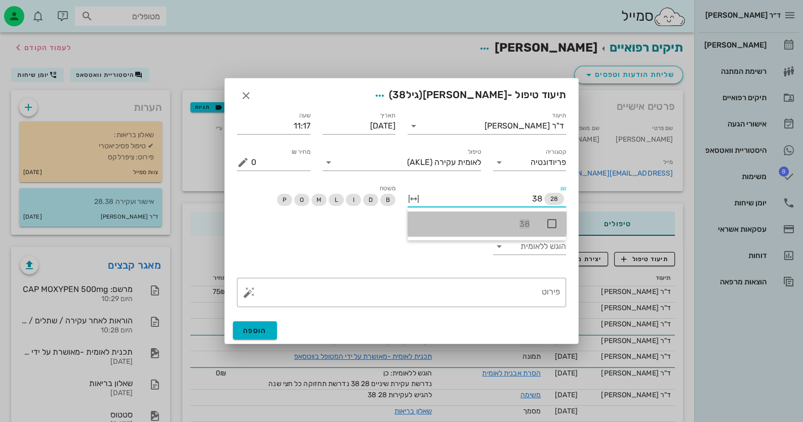
click at [557, 218] on icon at bounding box center [552, 224] width 12 height 12
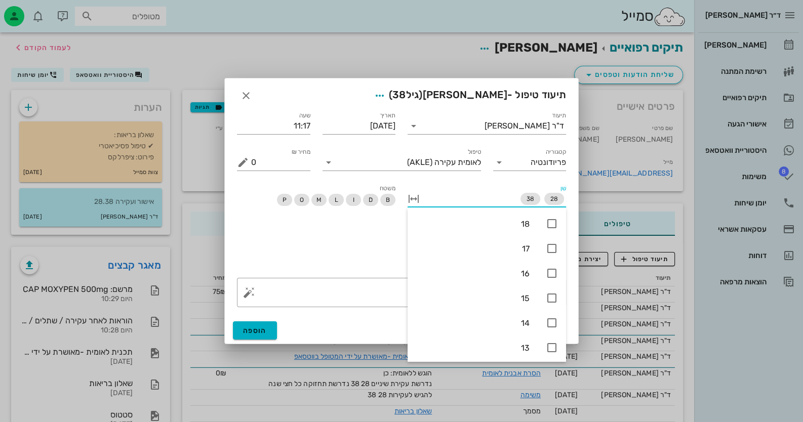
click at [352, 236] on div "הוגש ללאומית" at bounding box center [401, 248] width 341 height 48
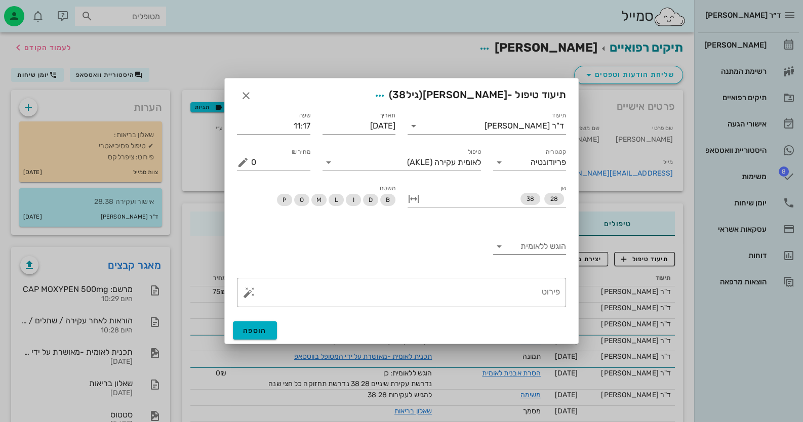
click at [546, 245] on input "הוגש ללאומית" at bounding box center [537, 247] width 57 height 16
click at [547, 245] on div "כן" at bounding box center [529, 255] width 57 height 22
click at [261, 327] on span "הוספה" at bounding box center [255, 331] width 24 height 9
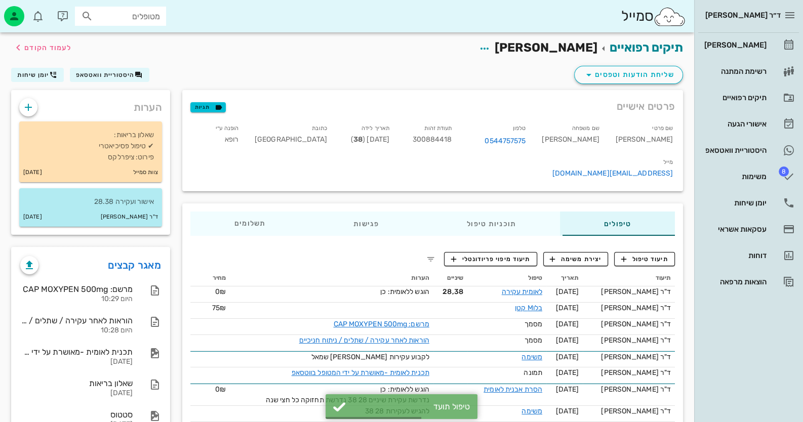
click at [452, 139] on span "300884418" at bounding box center [431, 139] width 39 height 9
copy span "300884418"
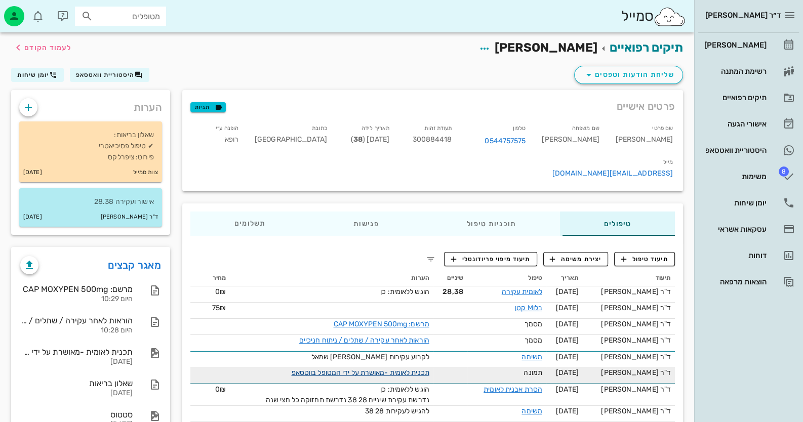
click at [411, 369] on link "תכנית לאומית -מאושרת על ידי המטופל בווטסאפ" at bounding box center [361, 373] width 138 height 9
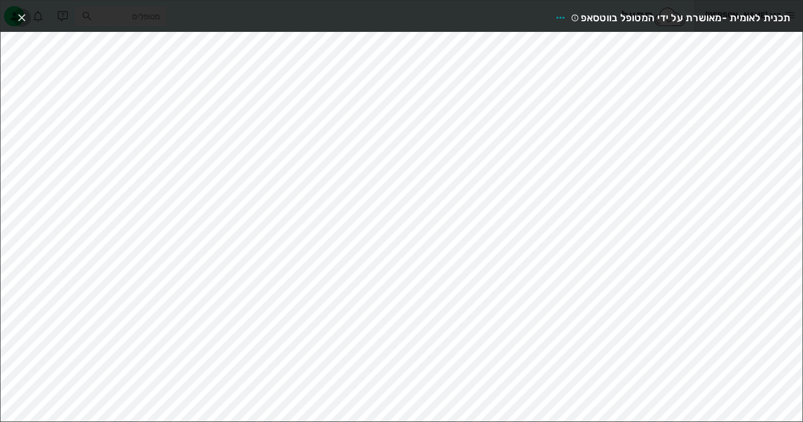
click at [30, 14] on span "button" at bounding box center [22, 18] width 18 height 12
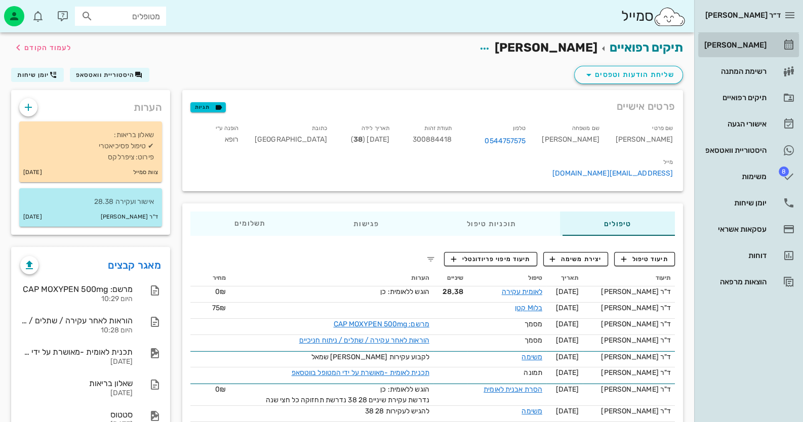
click at [780, 47] on link "[PERSON_NAME]" at bounding box center [748, 45] width 101 height 24
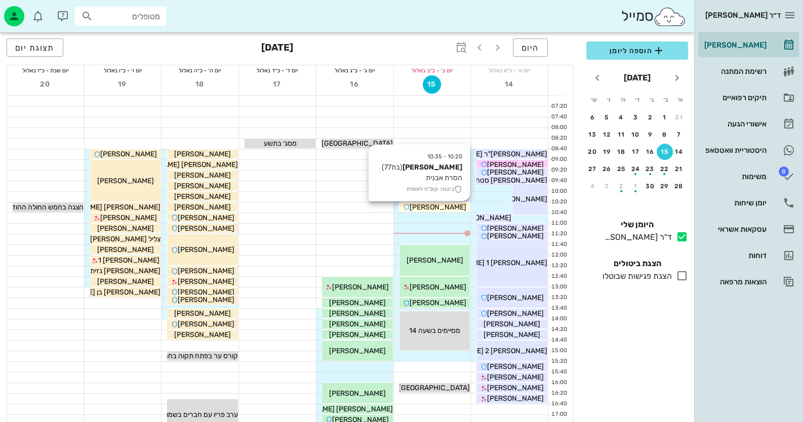
click at [457, 209] on div "[PERSON_NAME]" at bounding box center [435, 207] width 71 height 11
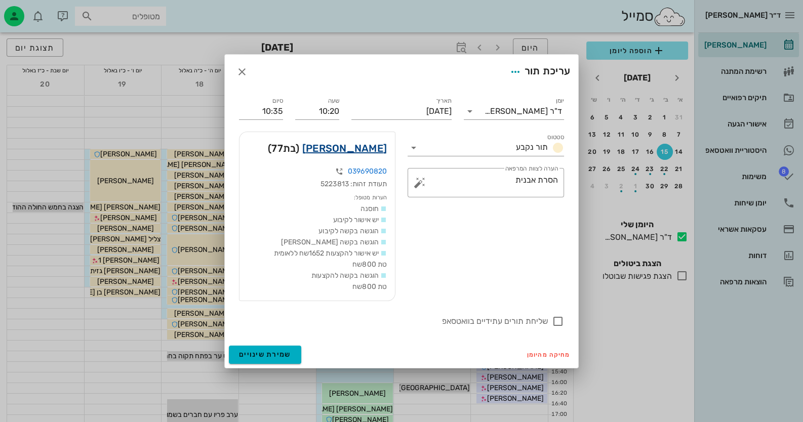
click at [365, 149] on link "[PERSON_NAME]" at bounding box center [344, 148] width 85 height 16
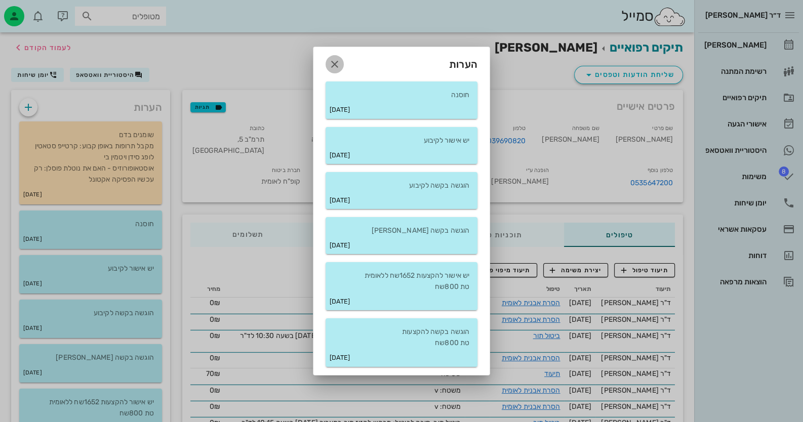
click at [335, 68] on icon "button" at bounding box center [335, 64] width 12 height 12
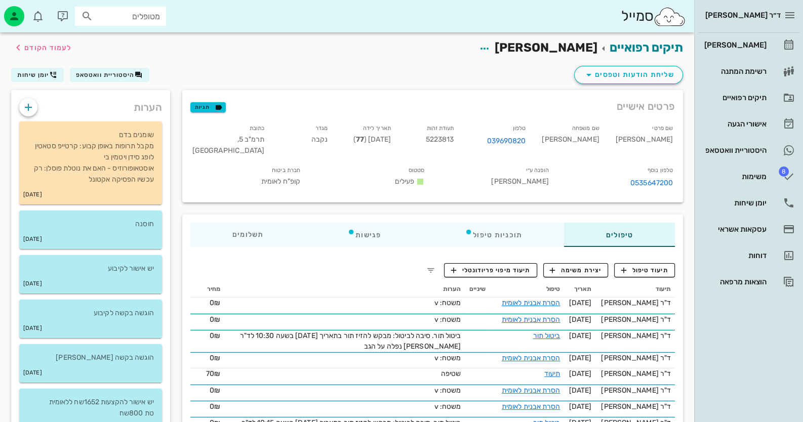
click at [132, 251] on div "חוסנה [DATE]" at bounding box center [90, 233] width 155 height 45
click at [90, 230] on div "[DATE]" at bounding box center [90, 239] width 143 height 19
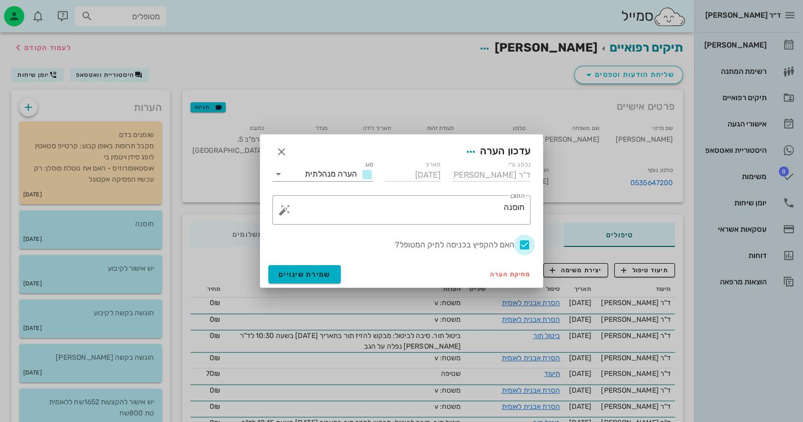
click at [528, 248] on div at bounding box center [524, 244] width 17 height 17
checkbox input "false"
click at [301, 276] on span "שמירת שינויים" at bounding box center [305, 274] width 52 height 9
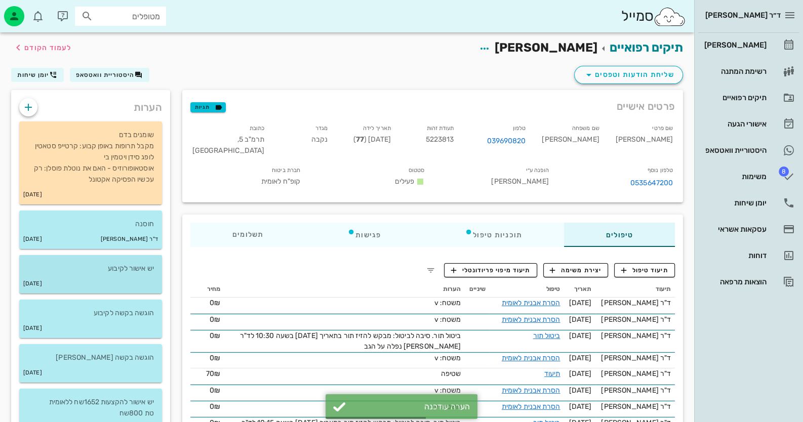
click at [134, 268] on p "יש אישור לקיבוע" at bounding box center [90, 268] width 127 height 11
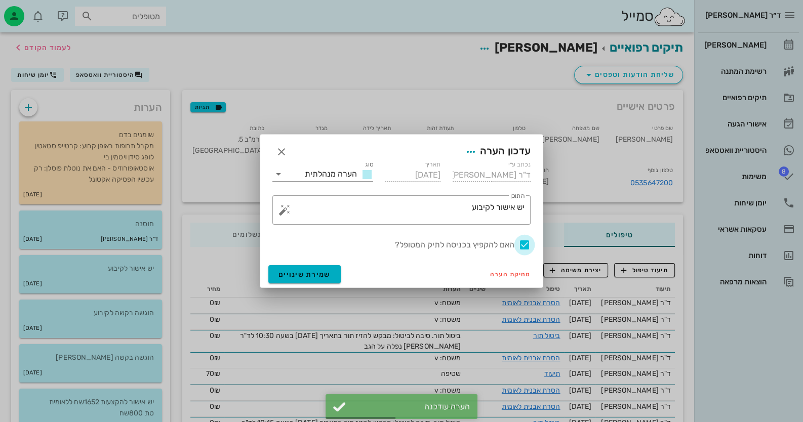
click at [522, 244] on div at bounding box center [524, 244] width 17 height 17
checkbox input "false"
click at [283, 276] on span "שמירת שינויים" at bounding box center [305, 274] width 52 height 9
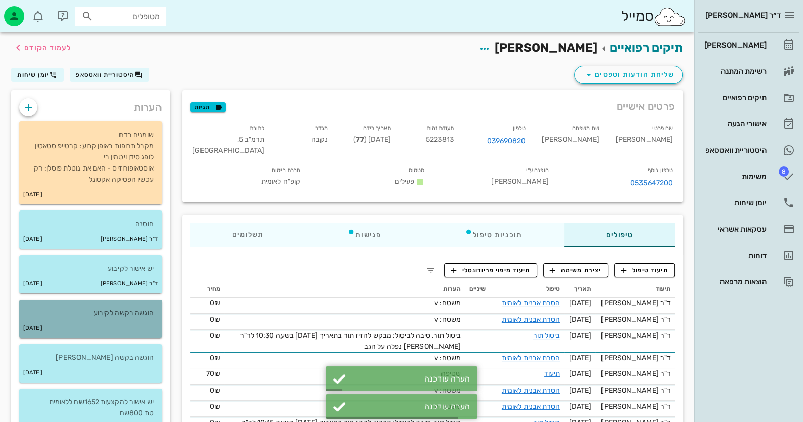
click at [120, 326] on div "[DATE]" at bounding box center [90, 328] width 143 height 19
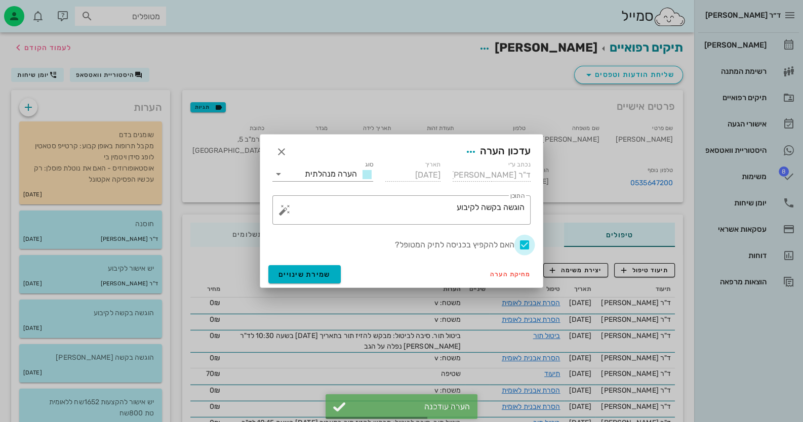
click at [528, 246] on div at bounding box center [524, 244] width 17 height 17
checkbox input "false"
click at [321, 277] on span "שמירת שינויים" at bounding box center [305, 274] width 52 height 9
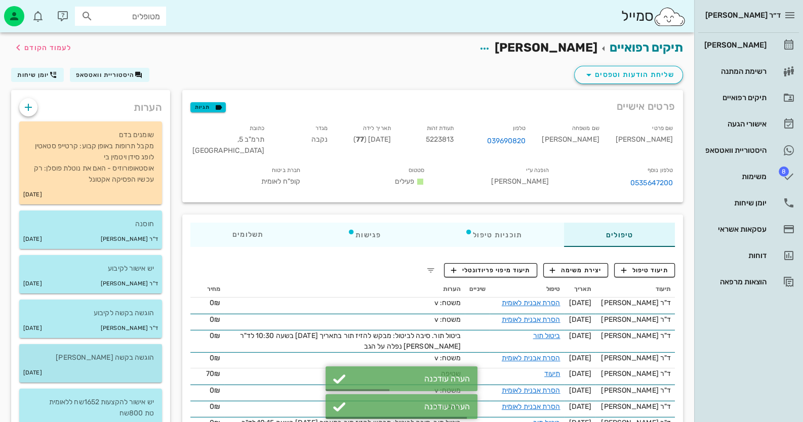
click at [139, 361] on p "הוגשה בקשה [PERSON_NAME]" at bounding box center [90, 357] width 127 height 11
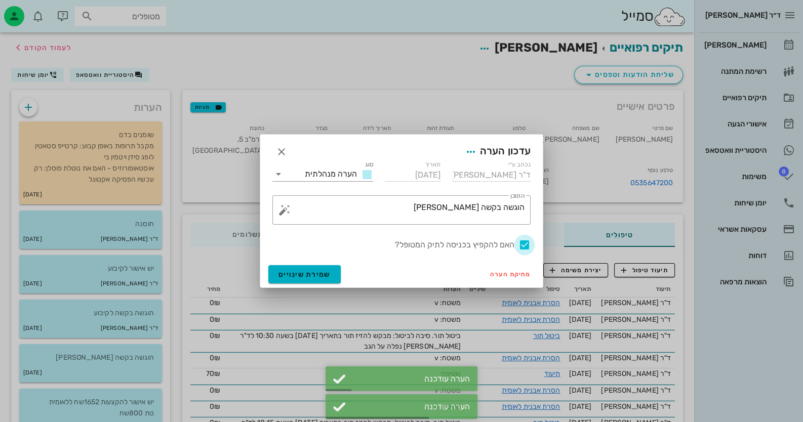
click at [523, 249] on div at bounding box center [524, 244] width 17 height 17
checkbox input "false"
click at [332, 280] on button "שמירת שינויים" at bounding box center [304, 274] width 72 height 18
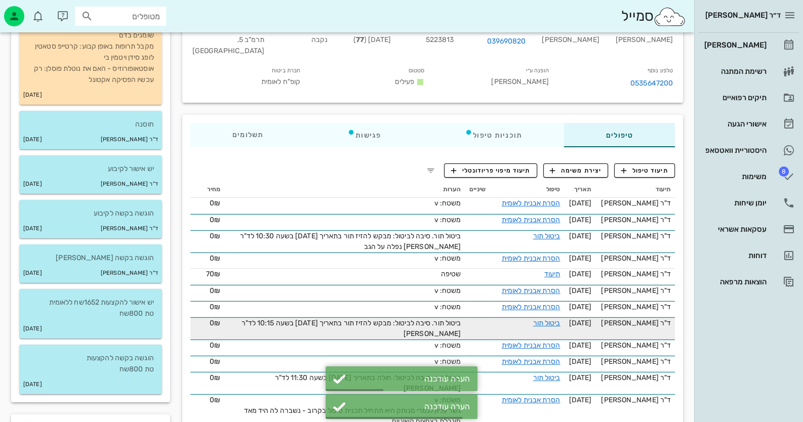
scroll to position [101, 0]
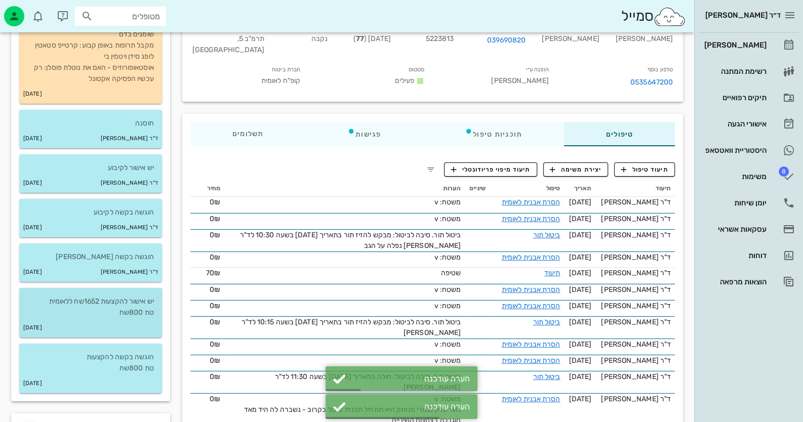
click at [118, 313] on p "יש אישור להקצעות 1652שח ללאומית טת 800שח" at bounding box center [90, 307] width 127 height 22
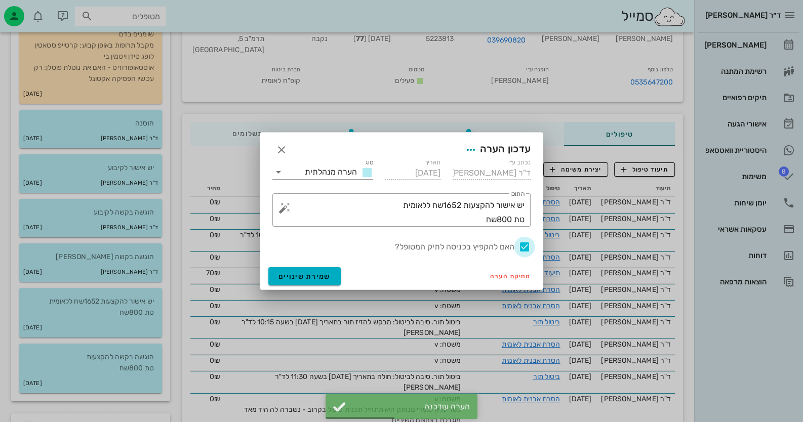
click at [523, 244] on div at bounding box center [524, 247] width 17 height 17
checkbox input "false"
click at [313, 275] on span "שמירת שינויים" at bounding box center [305, 276] width 52 height 9
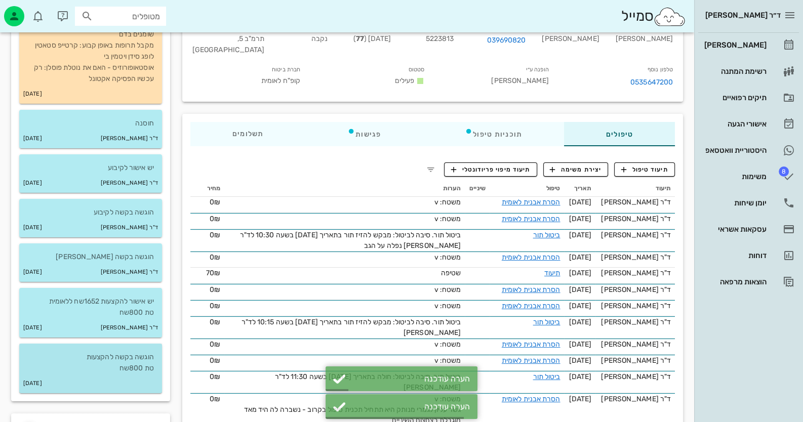
click at [124, 370] on p "הוגשה בקשה להקצעות טת 800שח" at bounding box center [90, 363] width 127 height 22
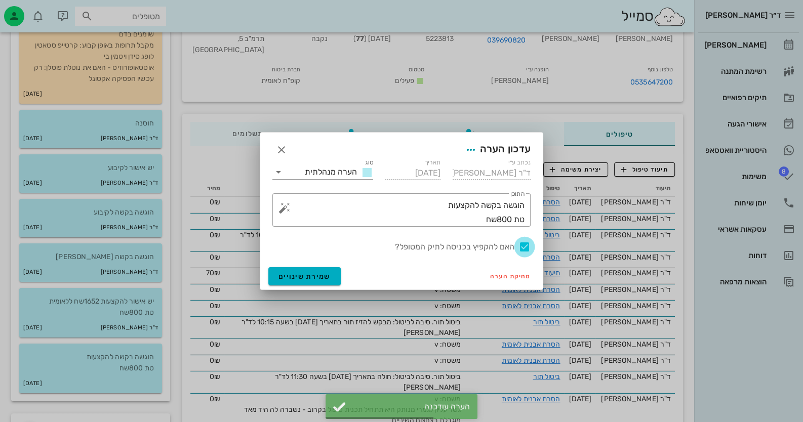
click at [526, 242] on div at bounding box center [524, 247] width 17 height 17
checkbox input "false"
click at [323, 276] on span "שמירת שינויים" at bounding box center [305, 276] width 52 height 9
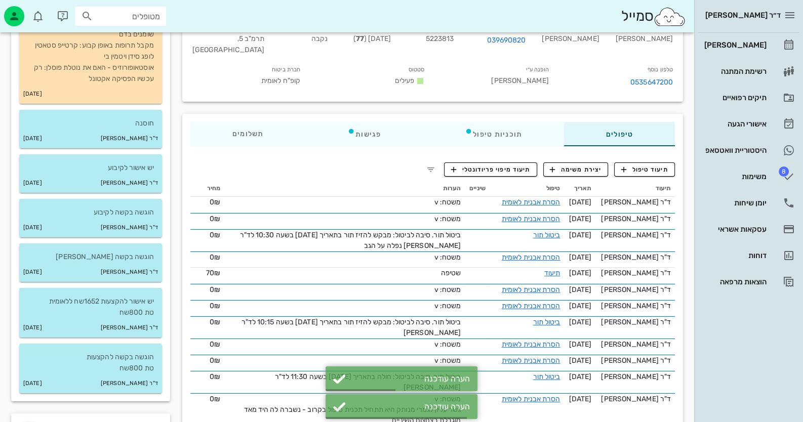
scroll to position [0, 0]
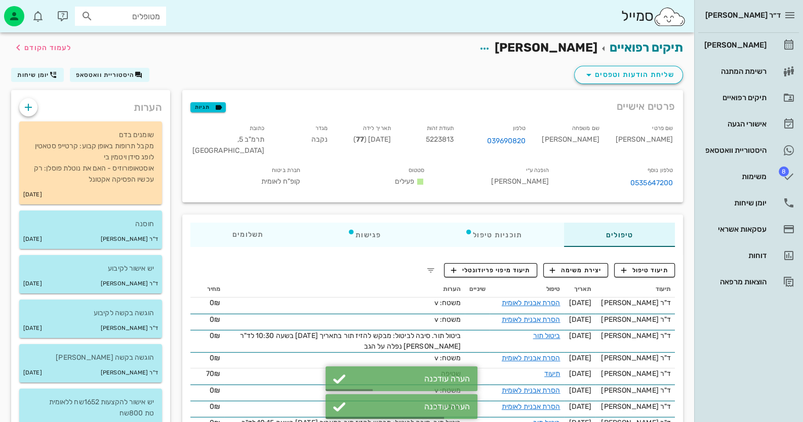
click at [216, 113] on div "פרטים אישיים תגיות" at bounding box center [432, 106] width 501 height 32
click at [218, 110] on icon "button" at bounding box center [218, 107] width 9 height 9
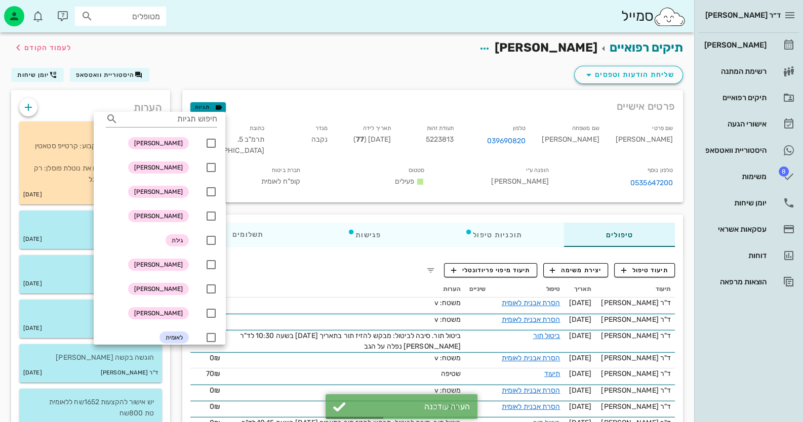
scroll to position [101, 0]
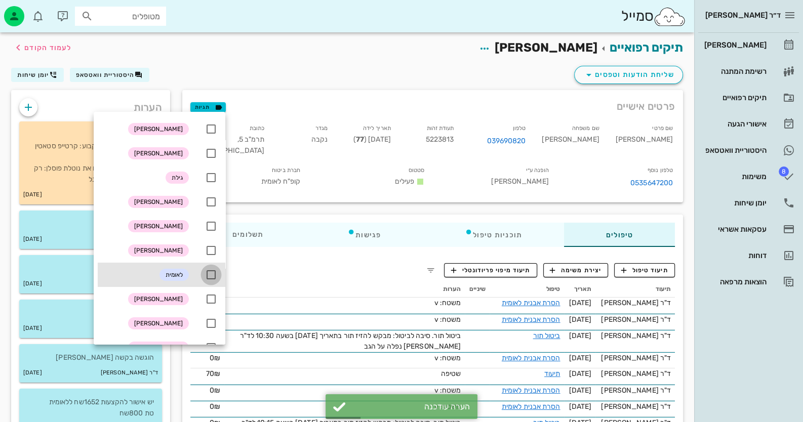
click at [212, 274] on div at bounding box center [211, 274] width 17 height 17
checkbox input "true"
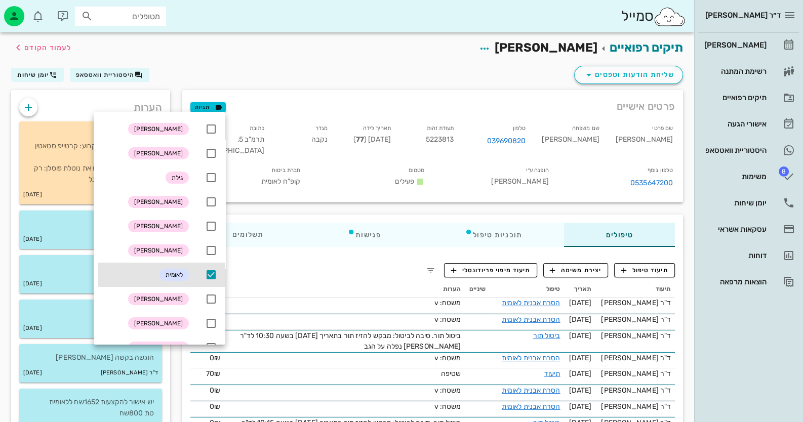
click at [424, 177] on div "פעילים" at bounding box center [370, 181] width 108 height 11
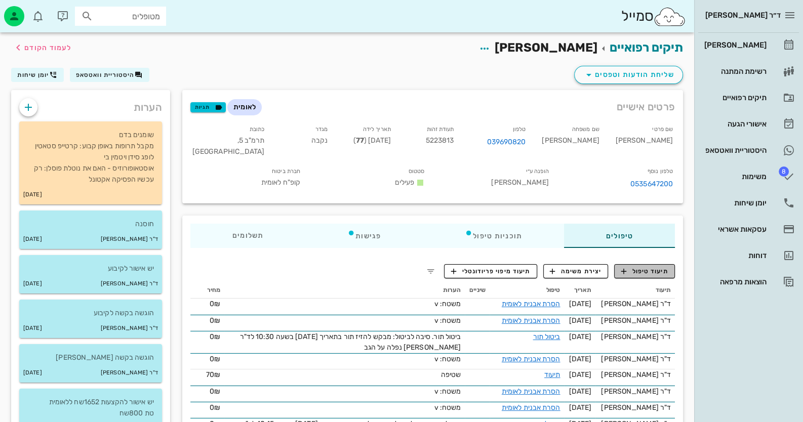
click at [656, 267] on span "תיעוד טיפול" at bounding box center [644, 271] width 47 height 9
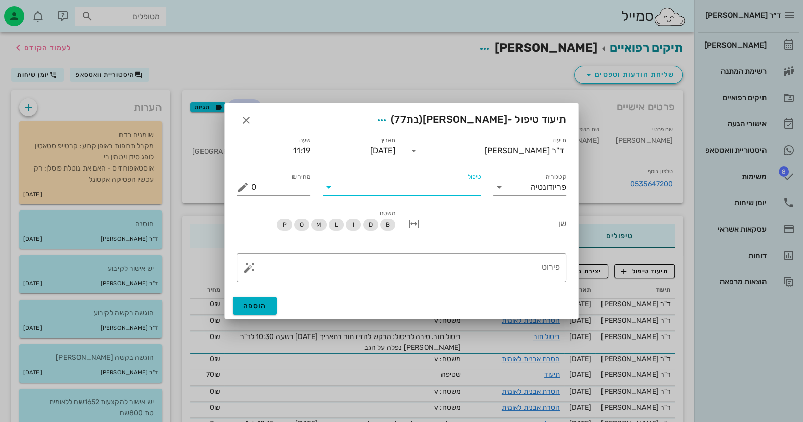
click at [441, 187] on input "טיפול" at bounding box center [409, 187] width 144 height 16
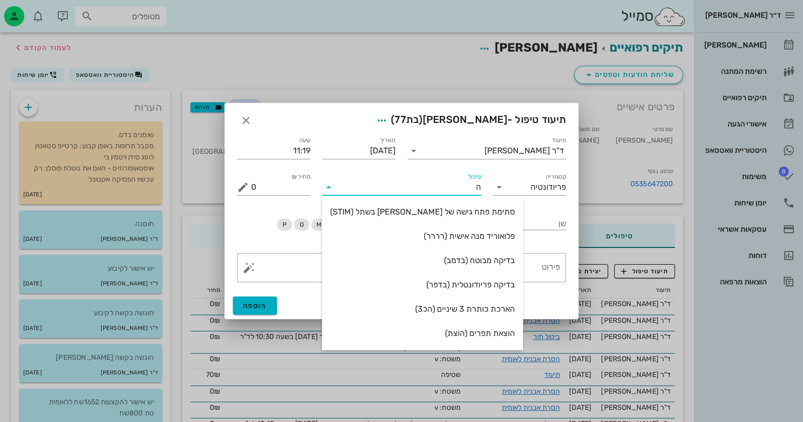
type input "[PERSON_NAME]"
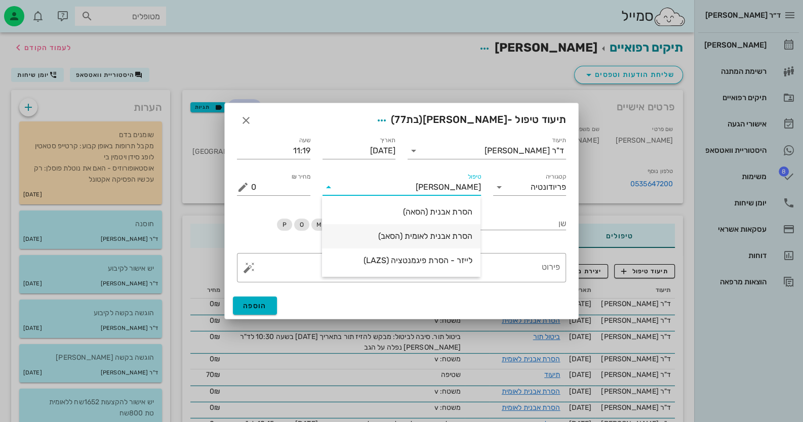
click at [441, 234] on div "הסרת אבנית לאומית (הסאב)" at bounding box center [401, 236] width 142 height 10
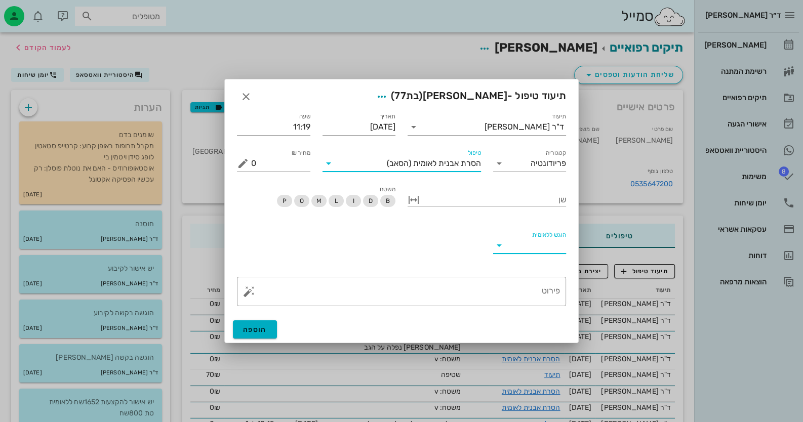
click at [525, 247] on input "הוגש ללאומית" at bounding box center [537, 245] width 57 height 16
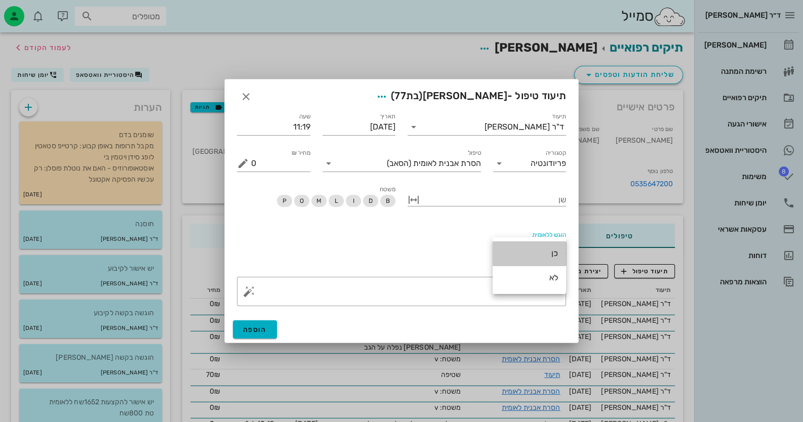
click at [525, 247] on div "כן" at bounding box center [529, 254] width 57 height 22
click at [267, 325] on button "הוספה" at bounding box center [255, 330] width 44 height 18
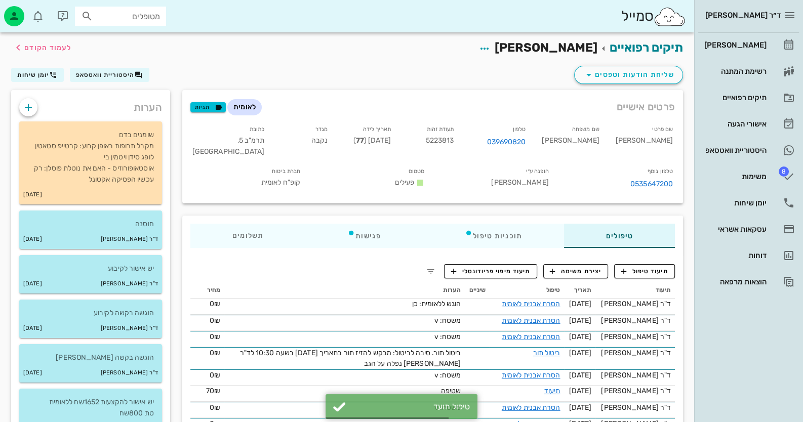
click at [454, 141] on span "5223813" at bounding box center [440, 140] width 28 height 9
copy span "5223813"
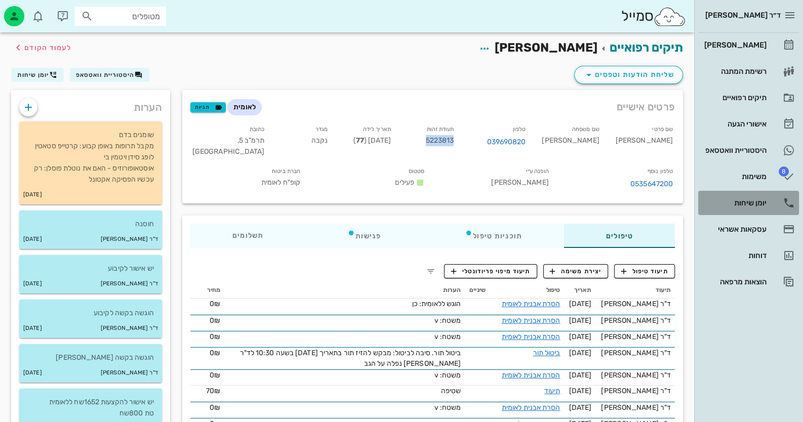
click at [770, 205] on link "יומן שיחות" at bounding box center [748, 203] width 101 height 24
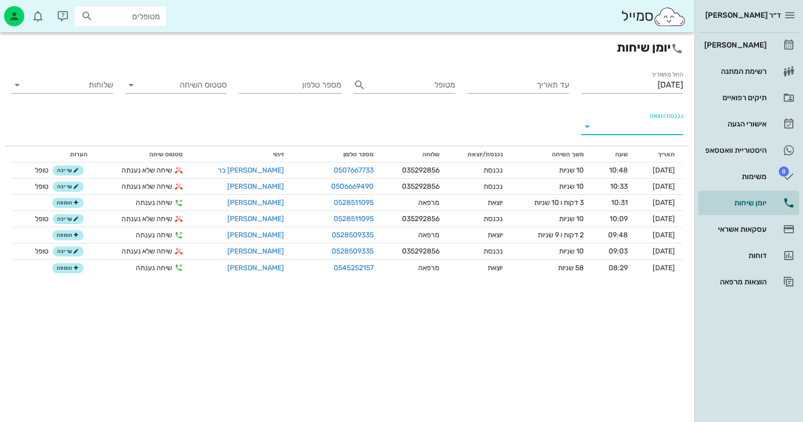
click at [658, 128] on input "נכנסת/יוצאת" at bounding box center [641, 126] width 86 height 16
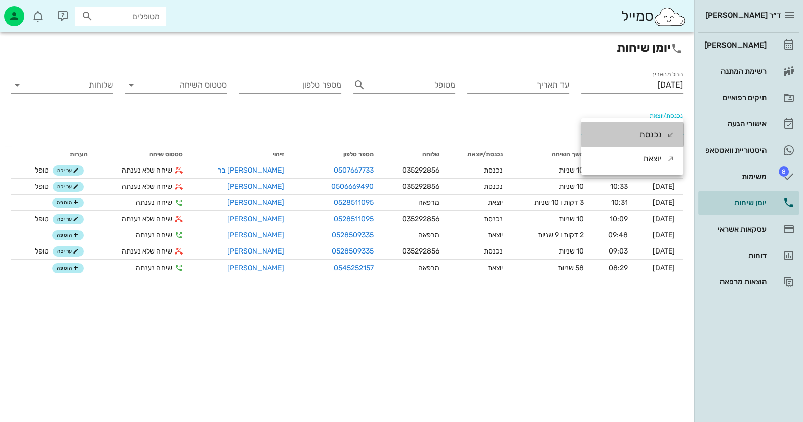
click at [658, 128] on div "נכנסת" at bounding box center [651, 135] width 22 height 24
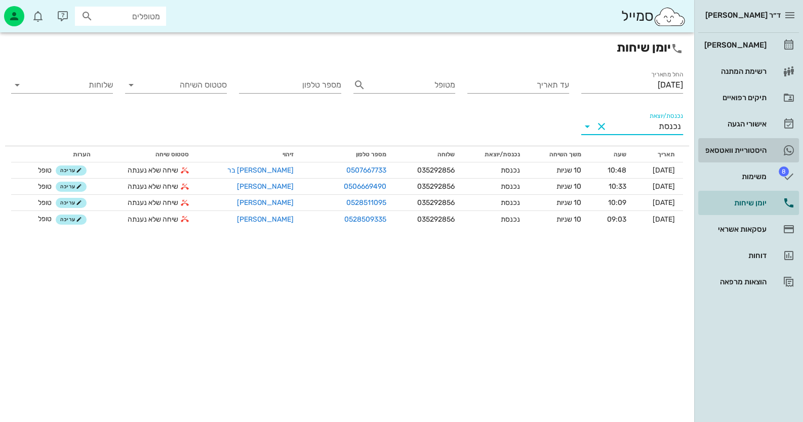
click at [724, 153] on div "היסטוריית וואטסאפ" at bounding box center [734, 150] width 64 height 8
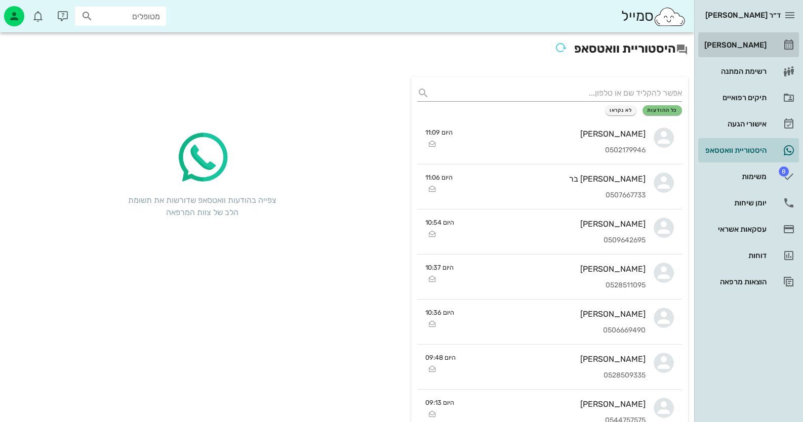
click at [738, 43] on div "[PERSON_NAME]" at bounding box center [734, 45] width 64 height 8
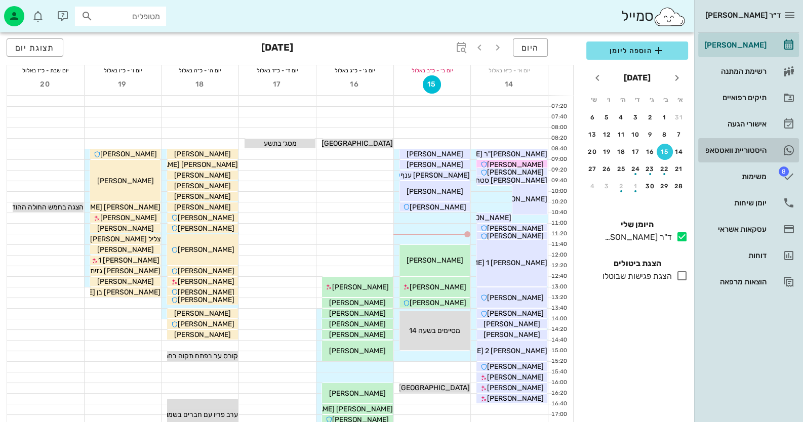
click at [762, 144] on div "היסטוריית וואטסאפ" at bounding box center [734, 150] width 64 height 16
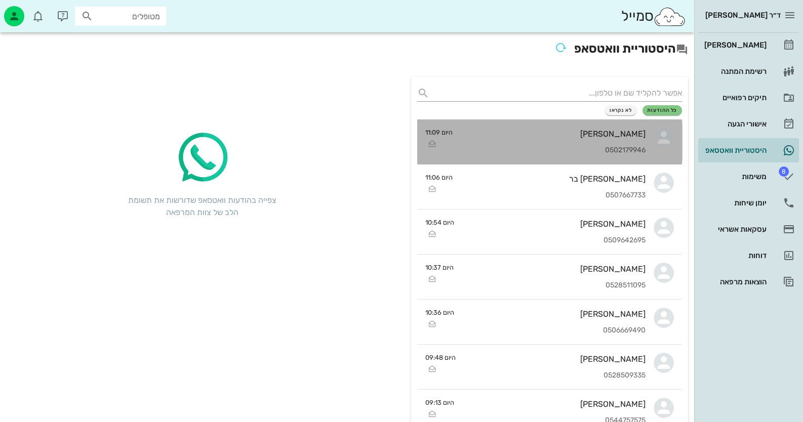
click at [658, 138] on icon at bounding box center [664, 138] width 20 height 20
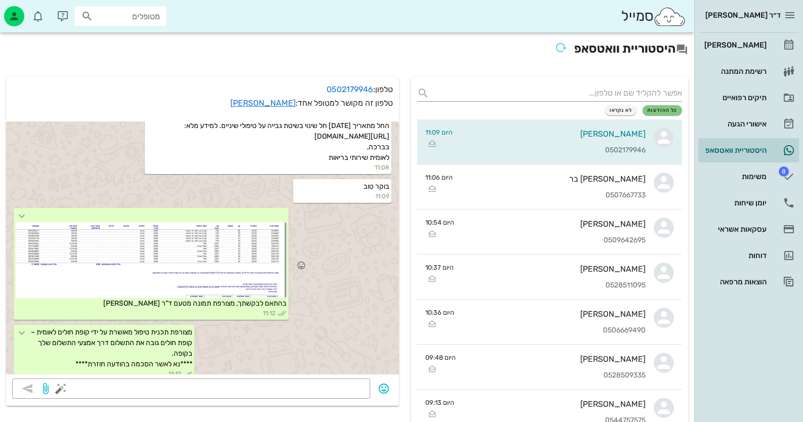
scroll to position [1567, 0]
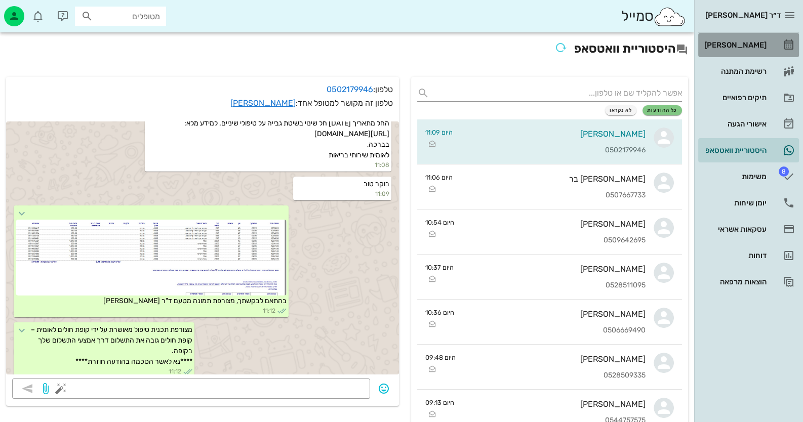
click at [741, 48] on div "[PERSON_NAME]" at bounding box center [734, 45] width 64 height 8
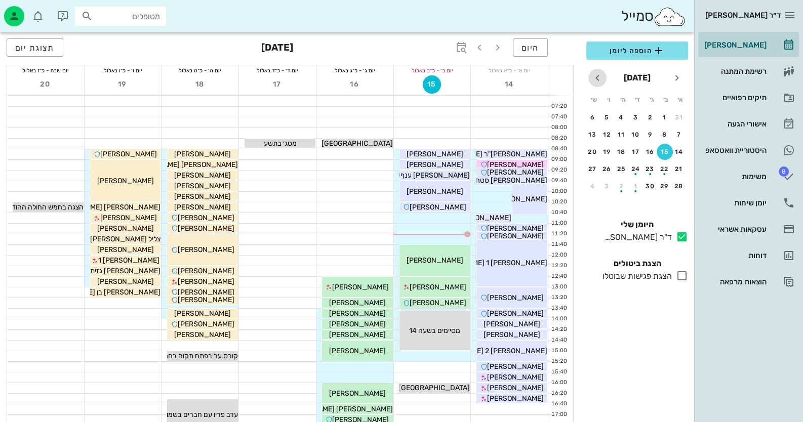
click at [600, 77] on icon "חודש הבא" at bounding box center [597, 78] width 12 height 12
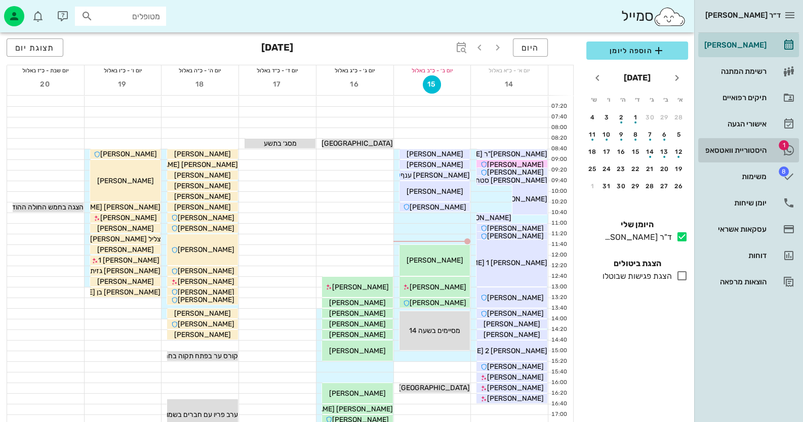
click at [724, 143] on div "היסטוריית וואטסאפ" at bounding box center [734, 150] width 64 height 16
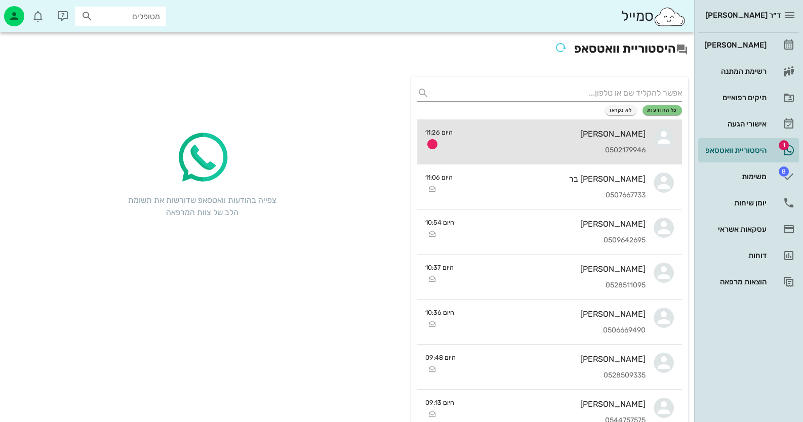
click at [585, 144] on div "[PERSON_NAME] 0502179946" at bounding box center [553, 142] width 185 height 45
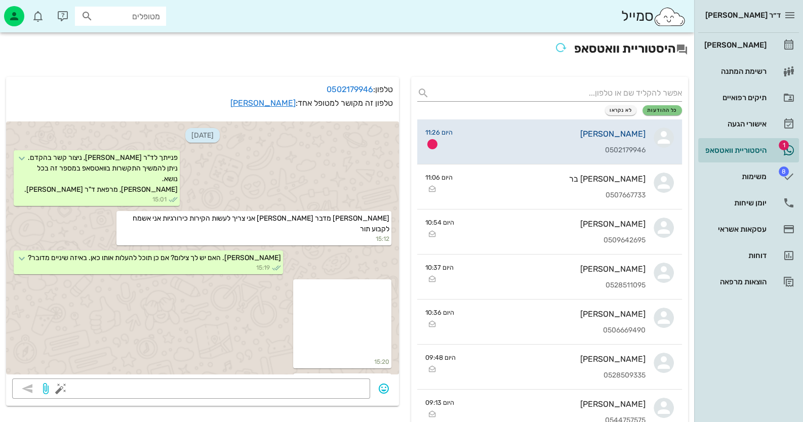
scroll to position [1647, 0]
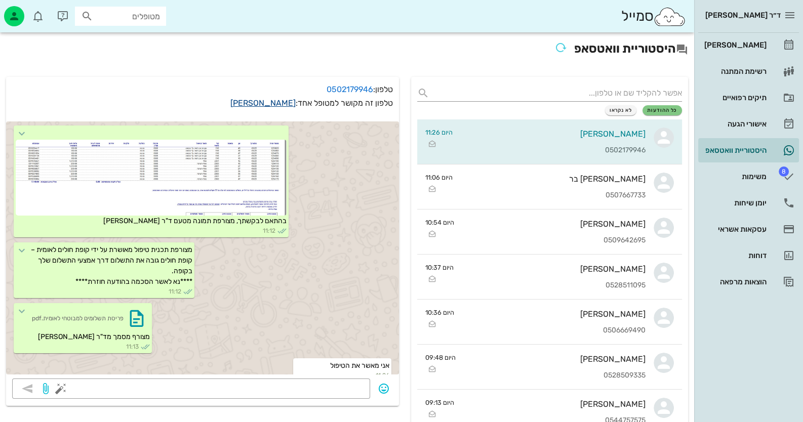
click at [271, 104] on link "[PERSON_NAME]" at bounding box center [262, 103] width 65 height 10
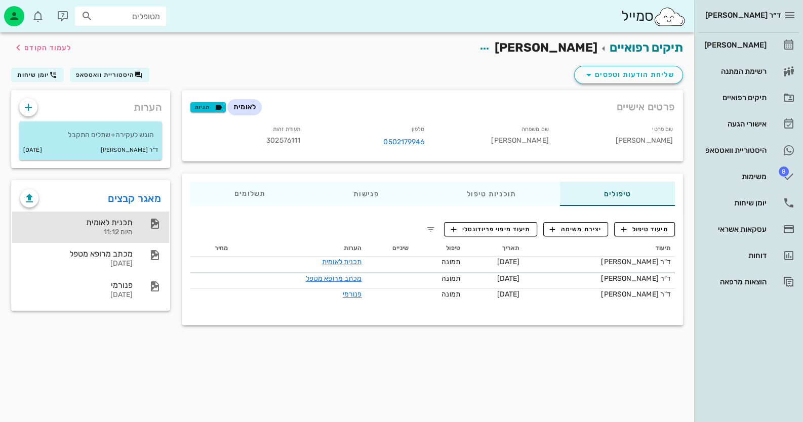
click at [123, 228] on div "היום 11:12" at bounding box center [76, 232] width 112 height 9
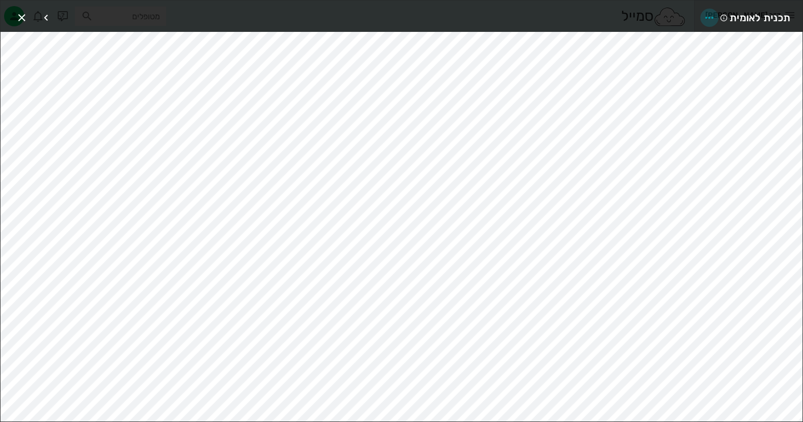
click at [709, 17] on icon "button" at bounding box center [709, 18] width 12 height 12
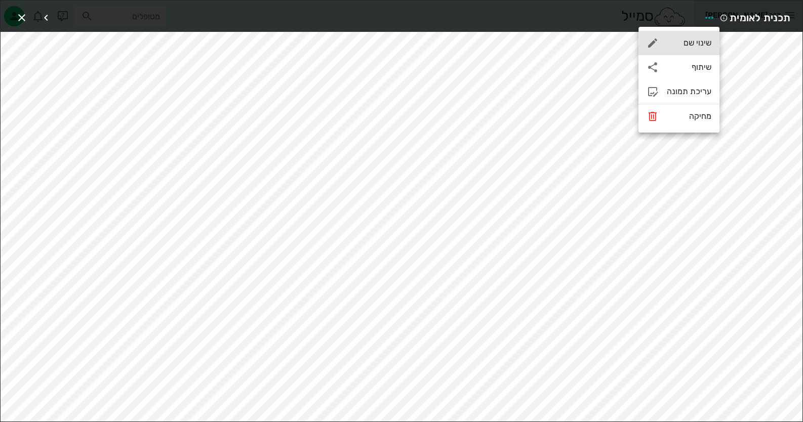
click at [701, 41] on div "שינוי שם" at bounding box center [689, 43] width 45 height 10
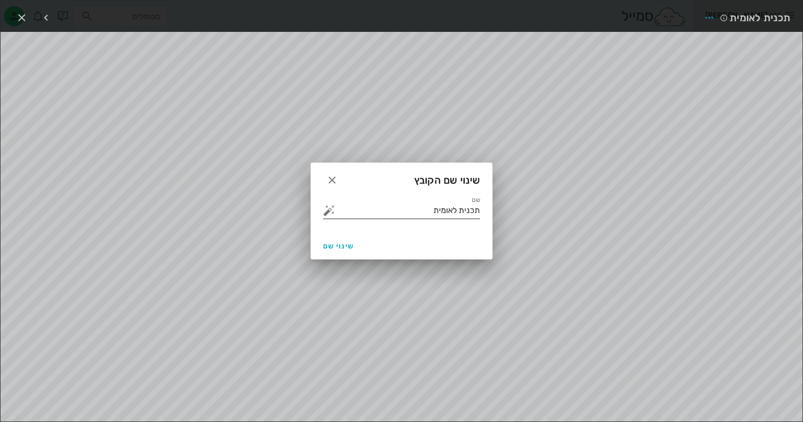
click at [328, 210] on button "button" at bounding box center [329, 211] width 12 height 12
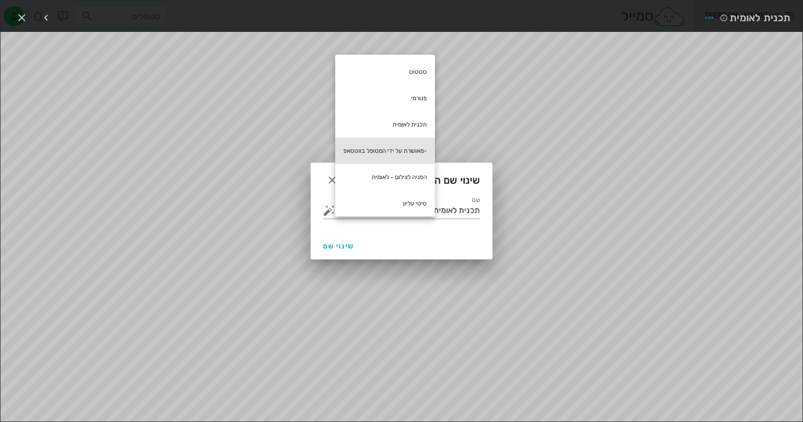
click at [411, 141] on div "-מאושרת על ידי המטופל בווטסאפ" at bounding box center [385, 151] width 100 height 26
type input "תכנית לאומית -מאושרת על ידי המטופל בווטסאפ"
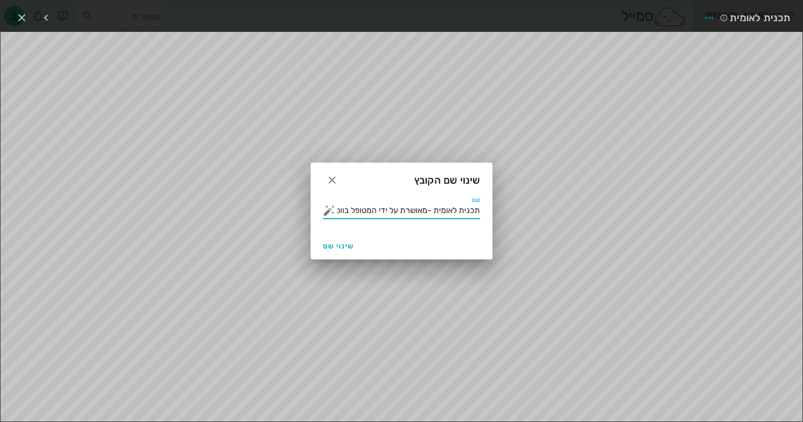
scroll to position [0, -15]
click at [345, 243] on span "שינוי שם" at bounding box center [338, 246] width 31 height 9
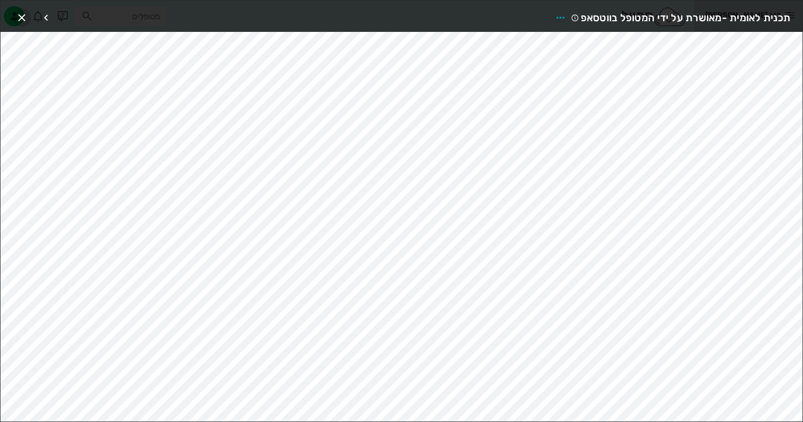
click at [24, 17] on icon "button" at bounding box center [22, 18] width 12 height 12
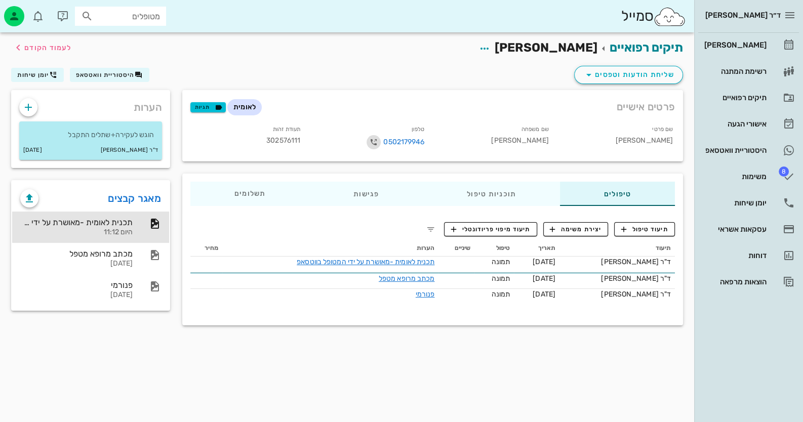
click at [373, 141] on icon "button" at bounding box center [374, 142] width 12 height 12
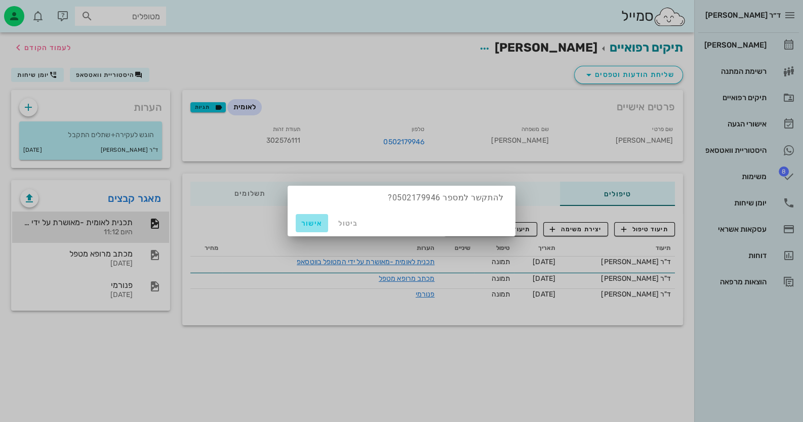
click at [313, 224] on span "אישור" at bounding box center [312, 223] width 24 height 9
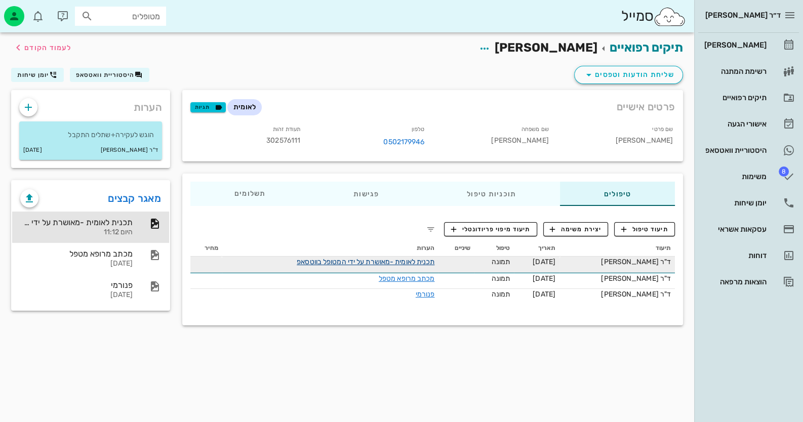
click at [378, 261] on link "תכנית לאומית -מאושרת על ידי המטופל בווטסאפ" at bounding box center [366, 262] width 138 height 9
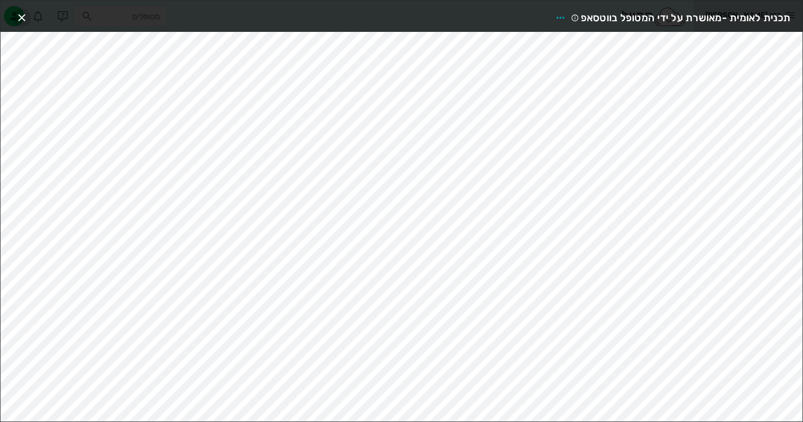
click at [18, 16] on icon "button" at bounding box center [22, 18] width 12 height 12
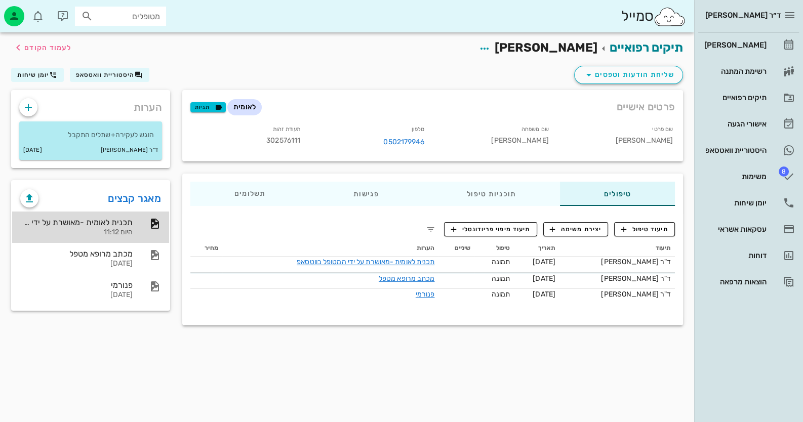
click at [129, 228] on div "היום 11:12" at bounding box center [76, 232] width 112 height 9
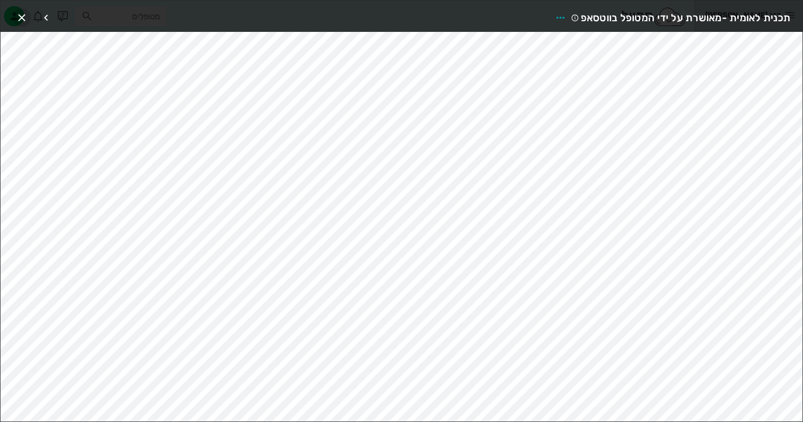
click at [17, 16] on icon "button" at bounding box center [22, 18] width 12 height 12
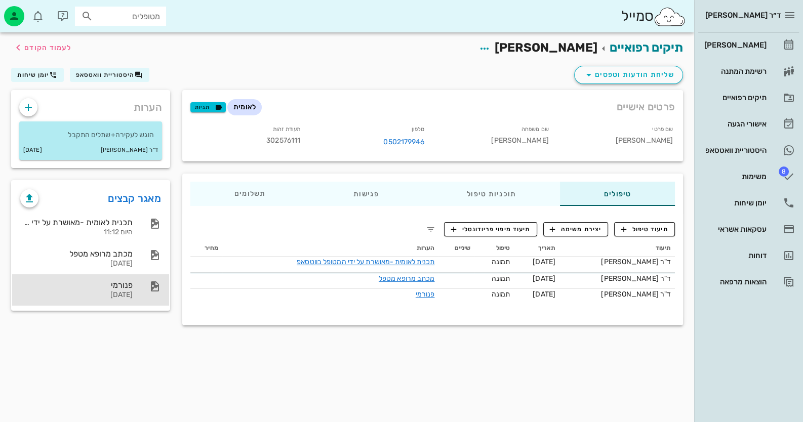
click at [152, 291] on icon at bounding box center [155, 287] width 12 height 12
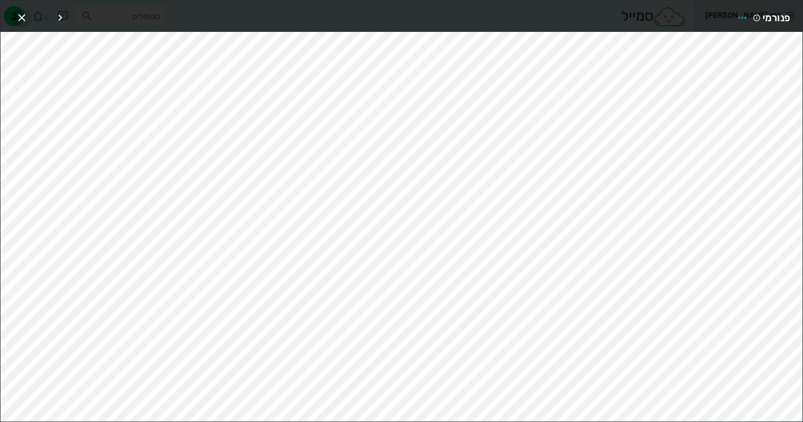
click at [26, 16] on icon "button" at bounding box center [22, 18] width 12 height 12
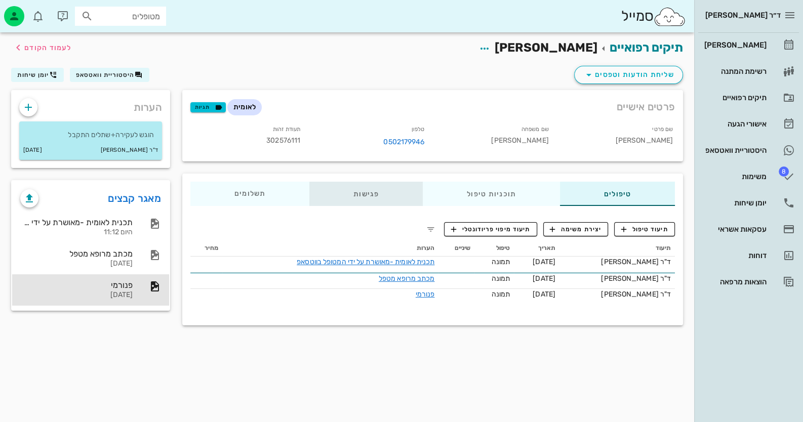
click at [349, 189] on div "פגישות" at bounding box center [365, 194] width 113 height 24
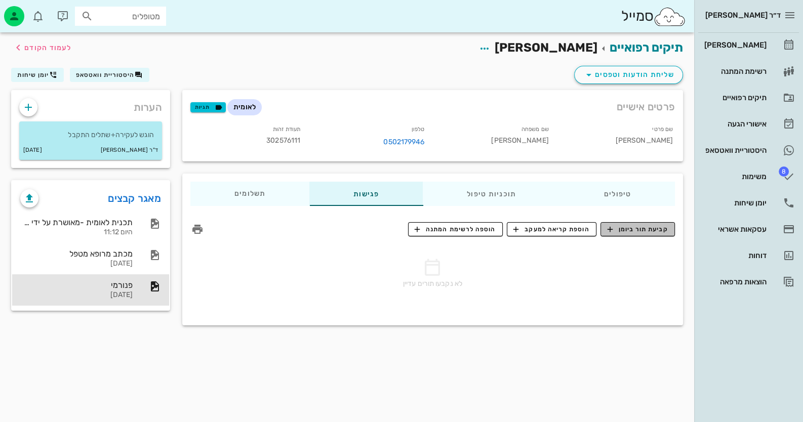
click at [666, 230] on span "קביעת תור ביומן" at bounding box center [637, 229] width 61 height 9
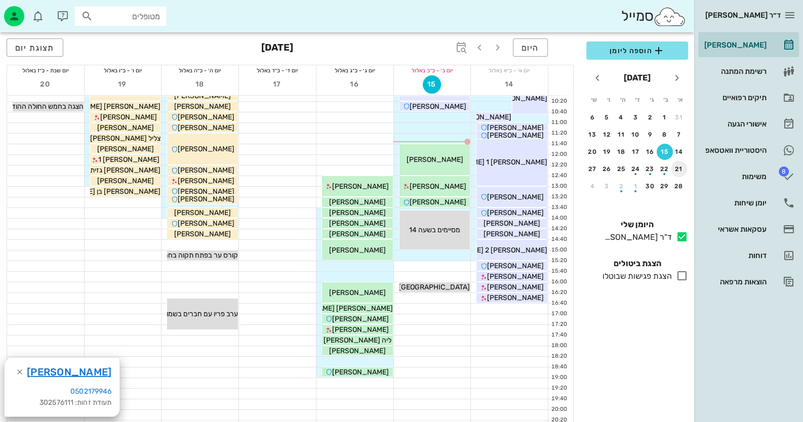
scroll to position [50, 0]
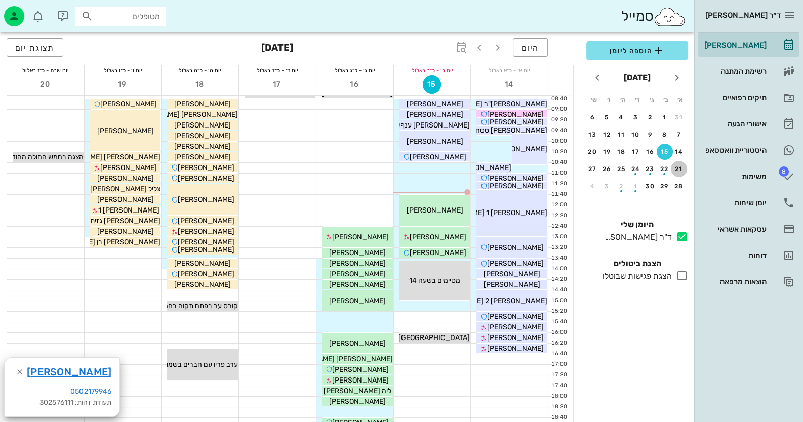
click at [682, 167] on div "21" at bounding box center [679, 169] width 16 height 7
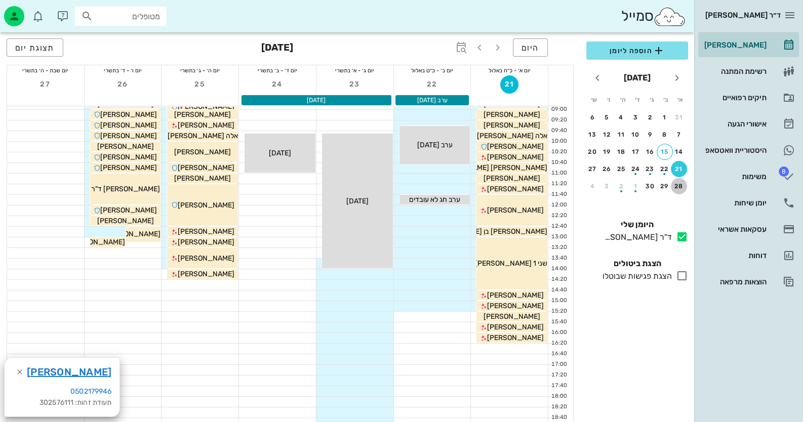
click at [678, 189] on button "28" at bounding box center [679, 186] width 16 height 16
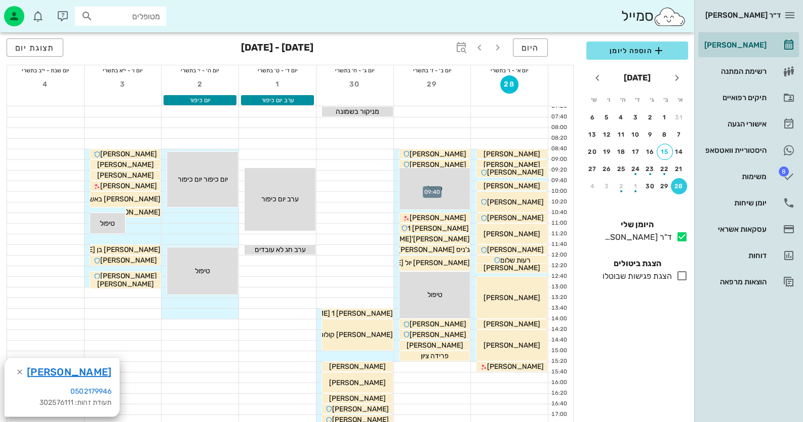
click at [395, 187] on div at bounding box center [432, 186] width 77 height 10
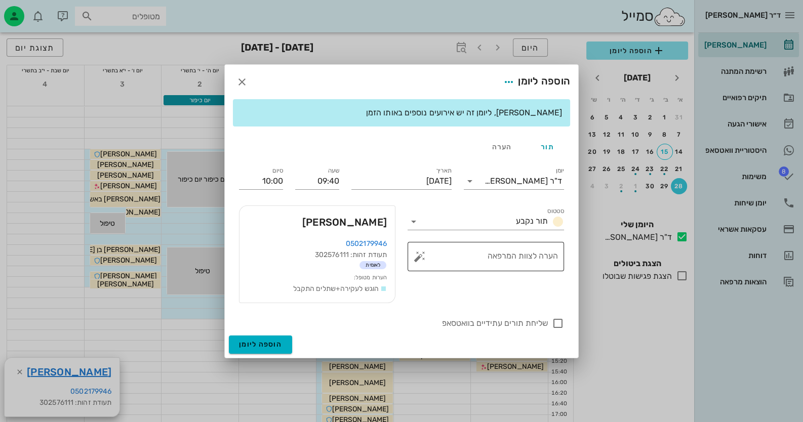
click at [422, 255] on button "button" at bounding box center [420, 257] width 12 height 12
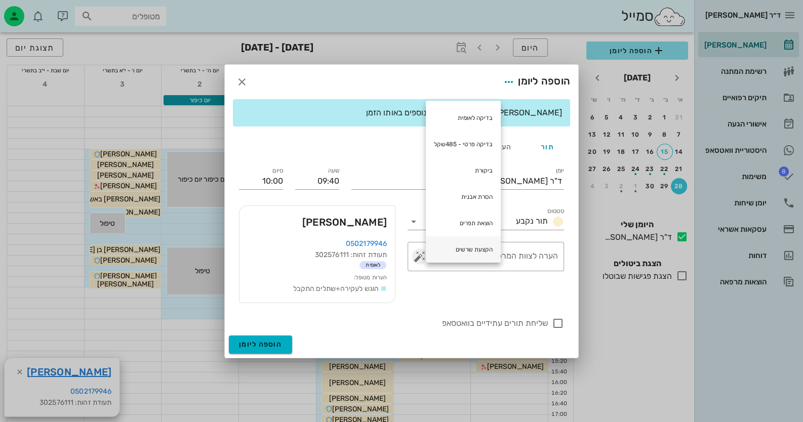
scroll to position [50, 0]
click at [482, 254] on div "עקירה" at bounding box center [463, 252] width 75 height 26
type textarea "עקירה"
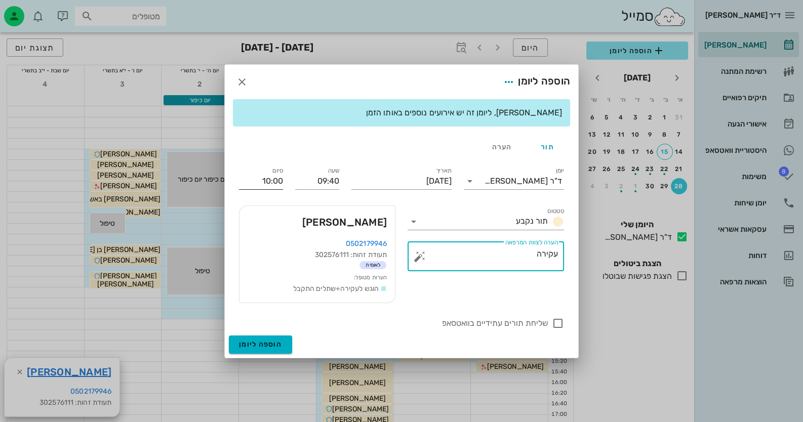
click at [266, 185] on input "10:00" at bounding box center [261, 181] width 44 height 16
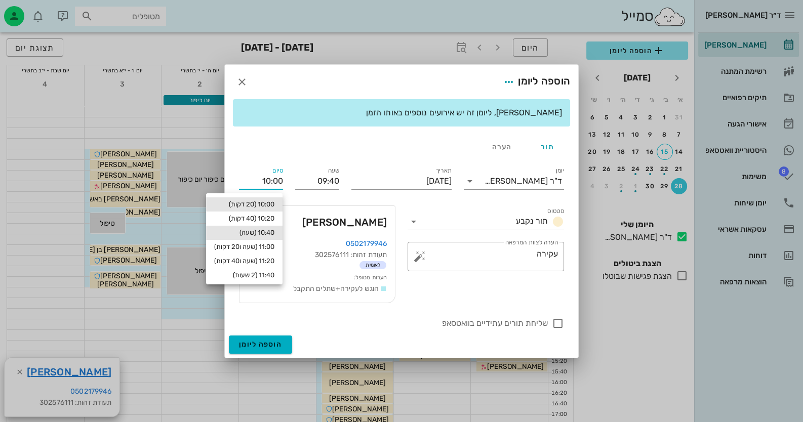
click at [261, 235] on div "10:40 (שעה)" at bounding box center [244, 233] width 60 height 8
type input "10:40"
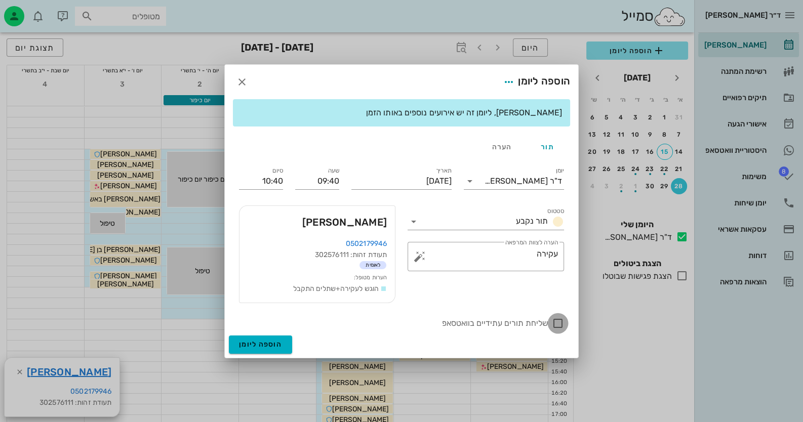
click at [559, 326] on div at bounding box center [557, 323] width 17 height 17
checkbox input "true"
click at [260, 352] on button "הוספה ליומן" at bounding box center [260, 345] width 63 height 18
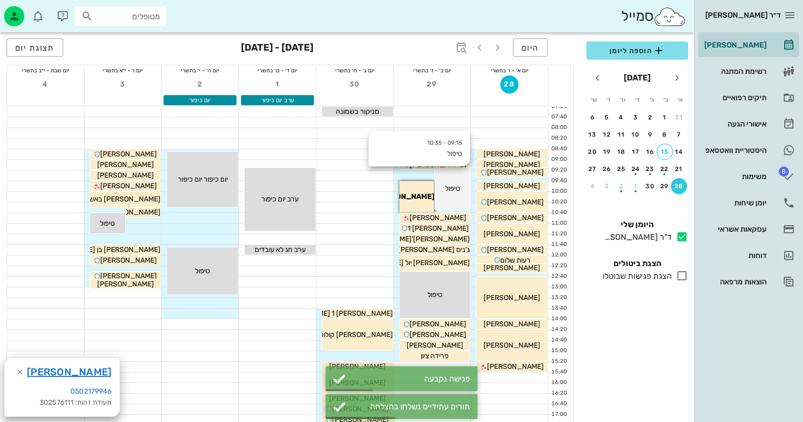
click at [454, 180] on div "09:15 - 10:35 טיפול טיפול" at bounding box center [452, 189] width 35 height 42
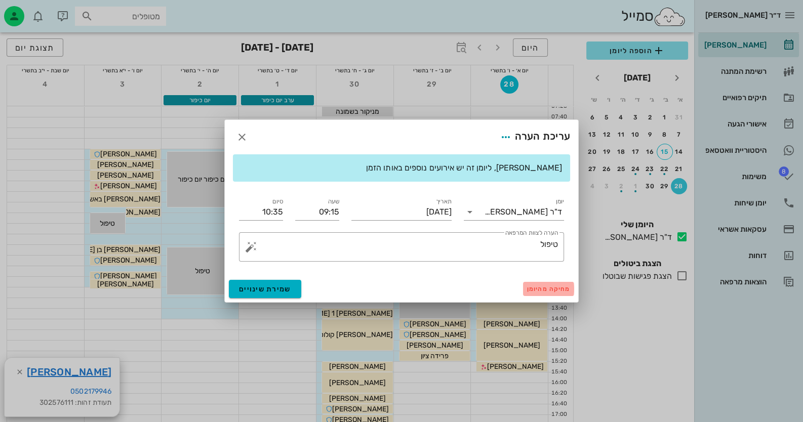
click at [553, 283] on button "מחיקה מהיומן" at bounding box center [548, 289] width 51 height 14
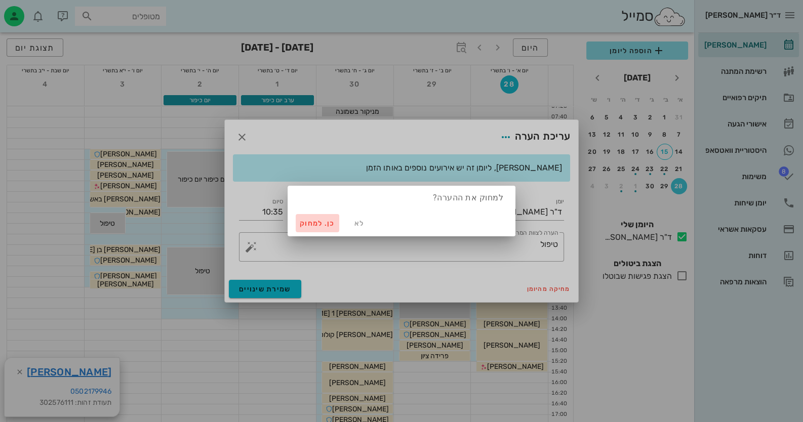
click at [328, 220] on span "כן. למחוק" at bounding box center [317, 223] width 35 height 9
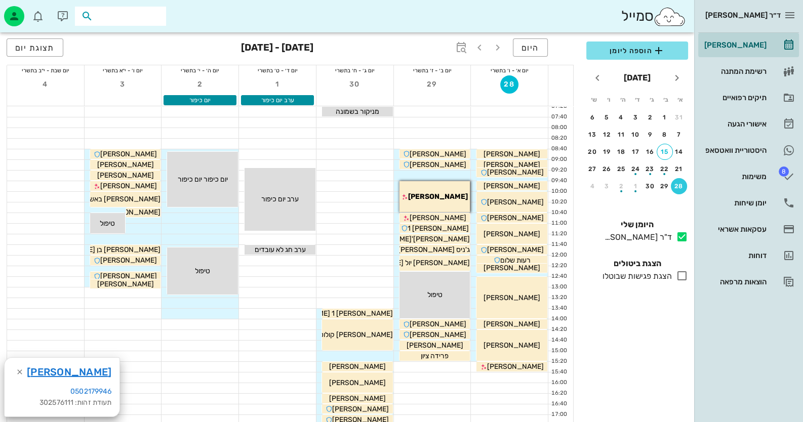
click at [146, 16] on input "text" at bounding box center [127, 16] width 65 height 13
type input "313266991"
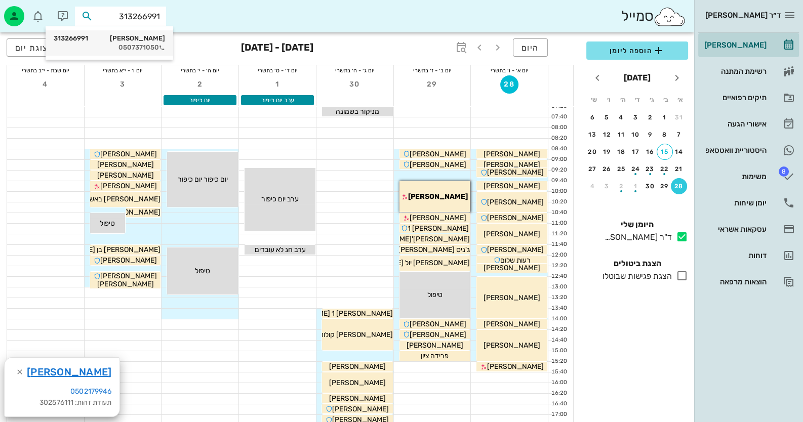
click at [124, 40] on div "[PERSON_NAME] 313266991" at bounding box center [109, 38] width 111 height 8
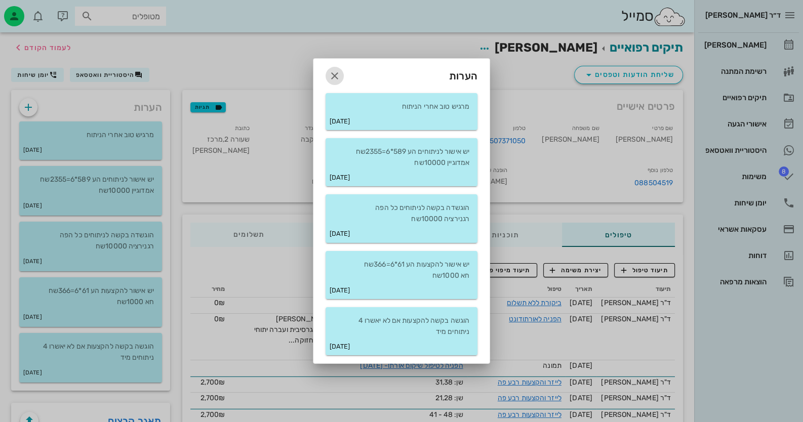
click at [337, 72] on icon "button" at bounding box center [335, 76] width 12 height 12
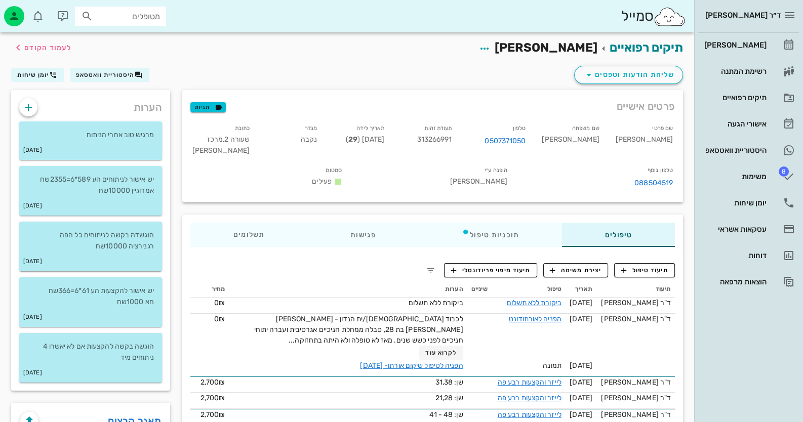
click at [372, 245] on div "טיפולים תוכניות טיפול פגישות תשלומים 0₪" at bounding box center [432, 235] width 501 height 41
click at [373, 241] on div "פגישות" at bounding box center [362, 235] width 111 height 24
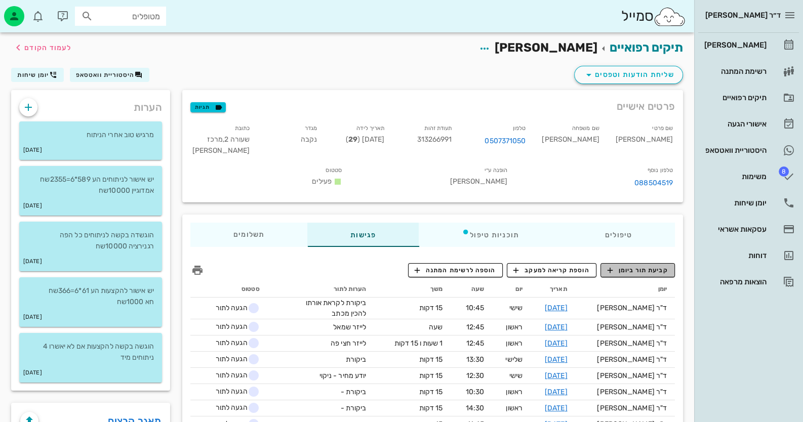
click at [625, 266] on span "קביעת תור ביומן" at bounding box center [637, 270] width 61 height 9
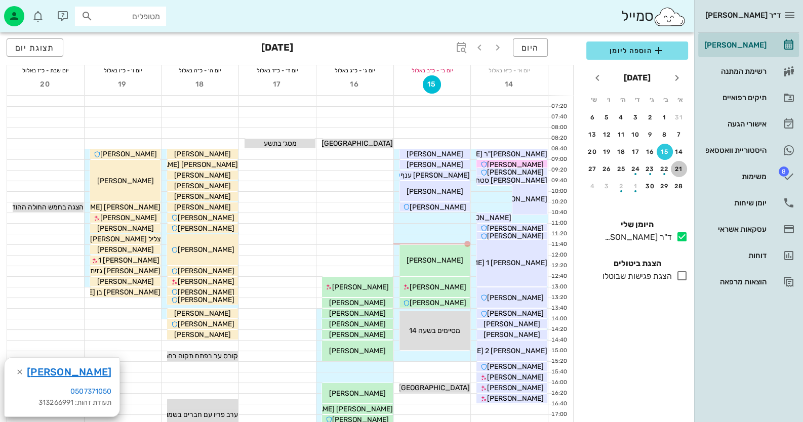
click at [679, 166] on div "21" at bounding box center [679, 169] width 16 height 7
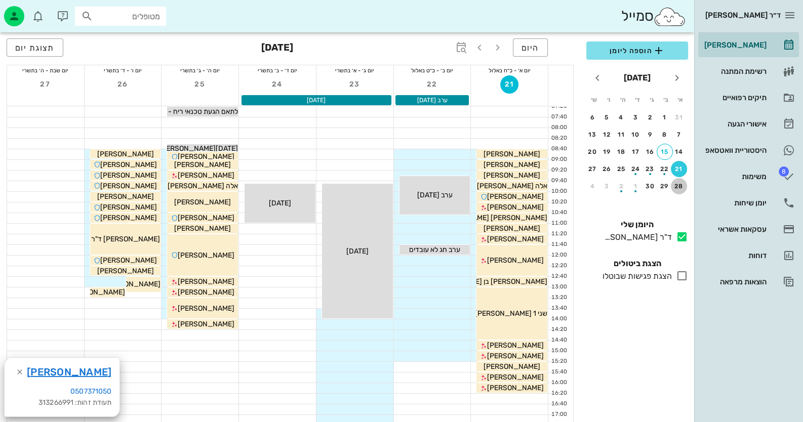
click at [675, 187] on div "28" at bounding box center [679, 186] width 16 height 7
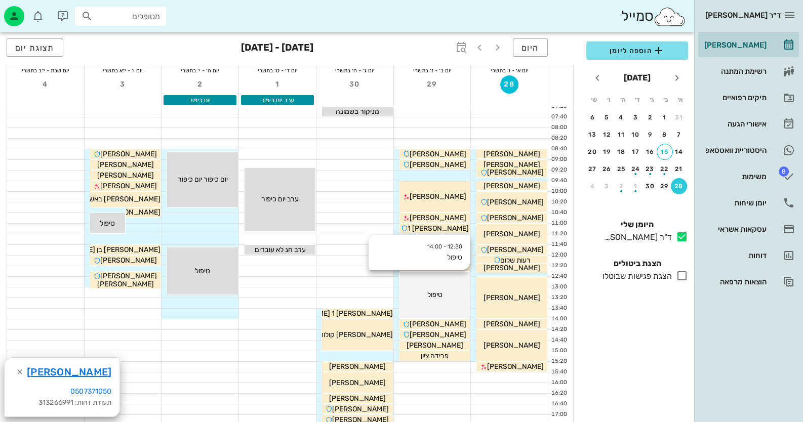
click at [443, 280] on div "12:30 - 14:00 טיפול טיפול" at bounding box center [435, 295] width 71 height 47
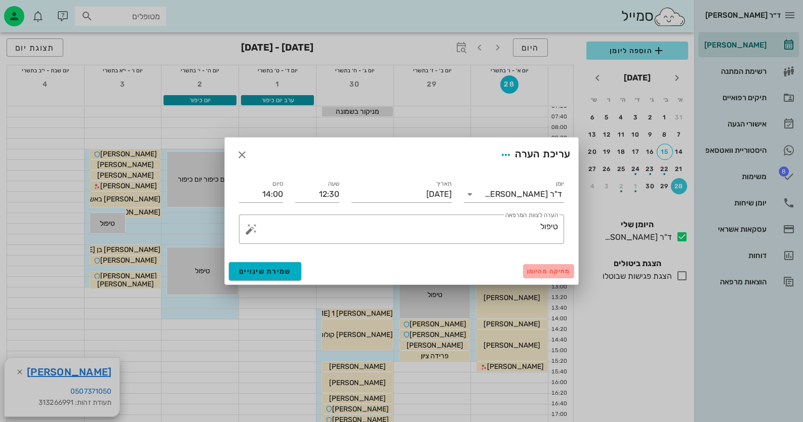
click at [549, 274] on span "מחיקה מהיומן" at bounding box center [548, 271] width 43 height 7
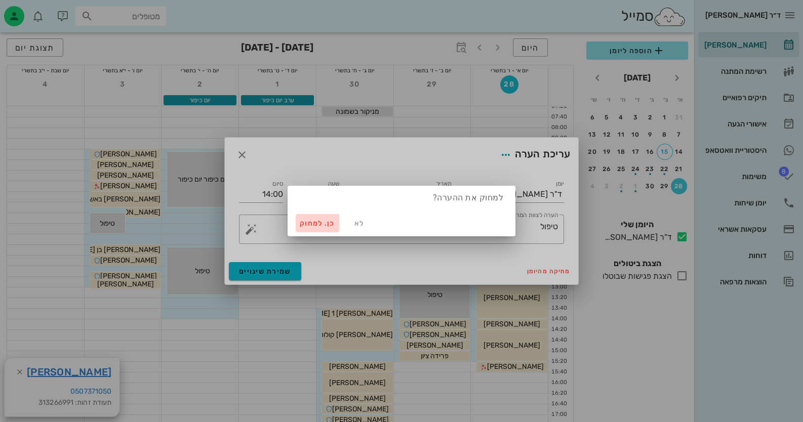
click at [299, 222] on button "כן. למחוק" at bounding box center [318, 223] width 44 height 18
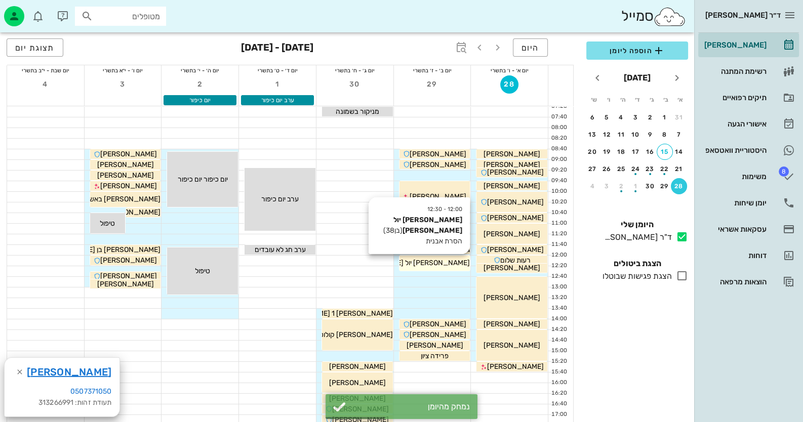
click at [448, 265] on span "[PERSON_NAME] יול [PERSON_NAME]" at bounding box center [408, 263] width 123 height 9
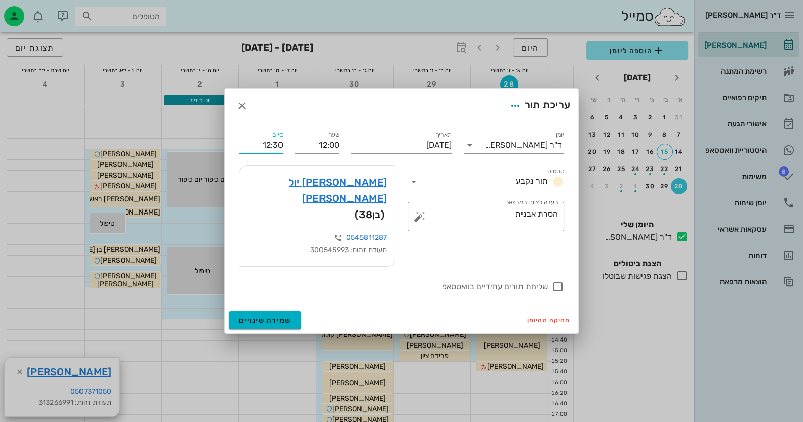
drag, startPoint x: 280, startPoint y: 160, endPoint x: 272, endPoint y: 161, distance: 8.1
click at [272, 153] on input "12:30" at bounding box center [261, 145] width 44 height 16
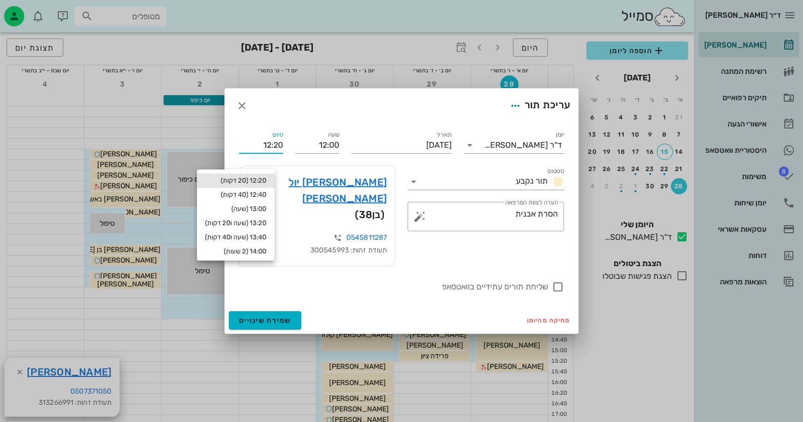
type input "12:20"
click at [262, 180] on div "12:20 (20 דקות)" at bounding box center [235, 181] width 61 height 8
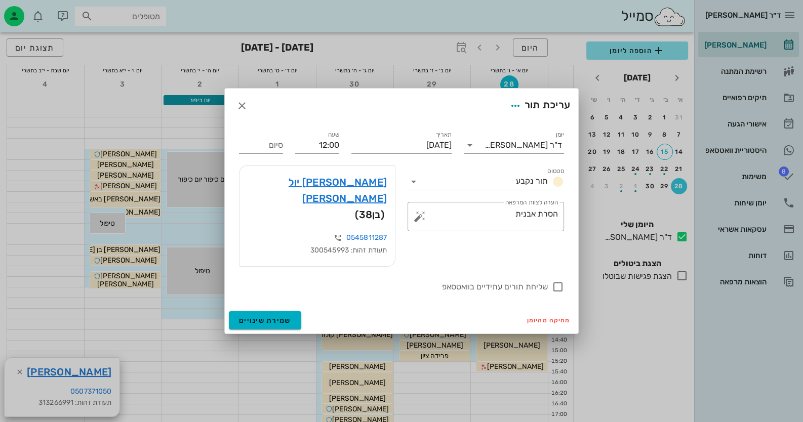
type input "12:20"
click at [281, 316] on span "שמירת שינויים" at bounding box center [265, 320] width 52 height 9
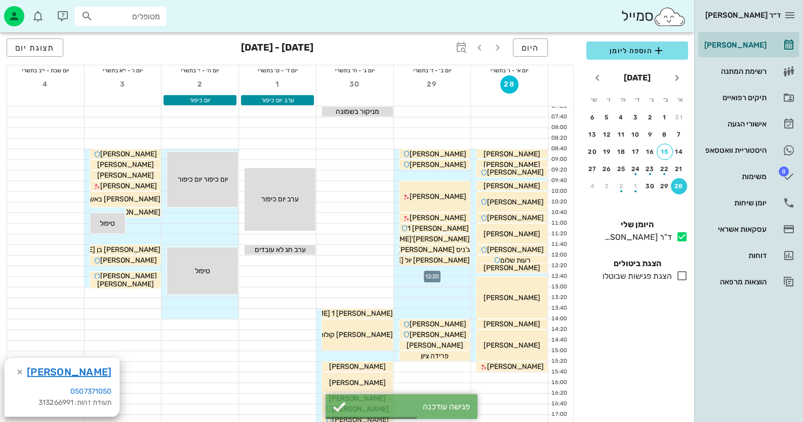
click at [453, 269] on div at bounding box center [432, 271] width 77 height 10
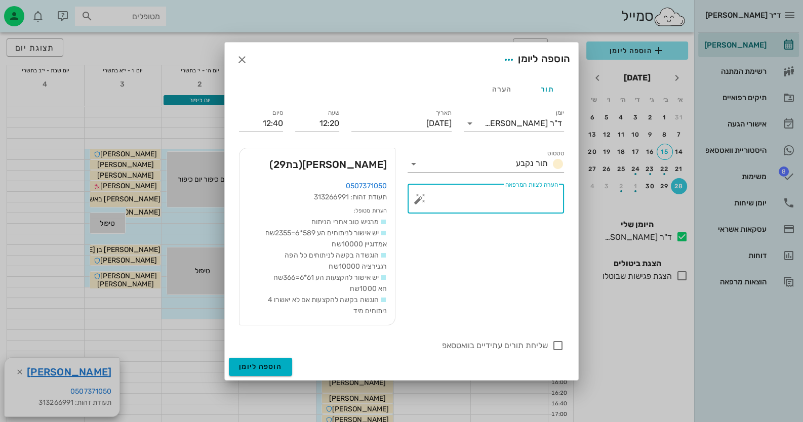
click at [455, 202] on textarea "הערה לצוות המרפאה" at bounding box center [490, 201] width 136 height 24
type textarea "לייזר"
click at [271, 121] on input "12:40" at bounding box center [261, 123] width 44 height 16
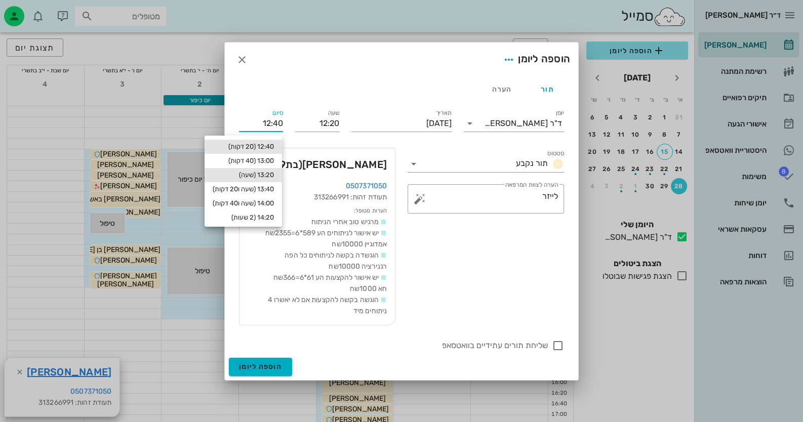
click at [270, 174] on div "13:20 (שעה)" at bounding box center [243, 175] width 61 height 8
type input "13:20"
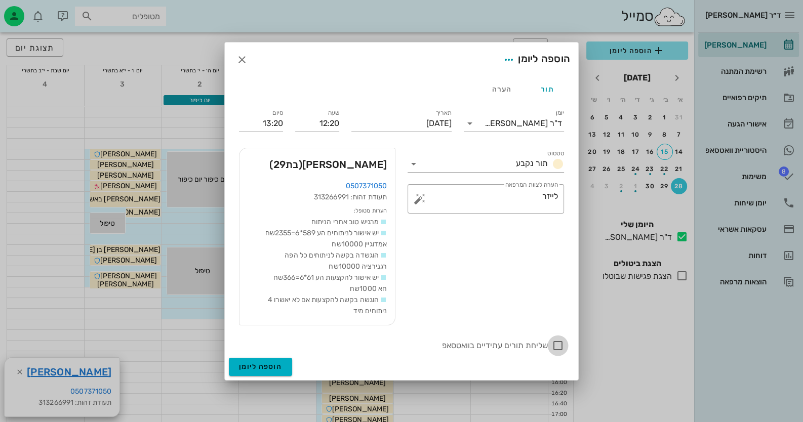
click at [554, 340] on div at bounding box center [557, 345] width 17 height 17
checkbox input "true"
click at [266, 375] on button "הוספה ליומן" at bounding box center [260, 367] width 63 height 18
